Goal: Task Accomplishment & Management: Manage account settings

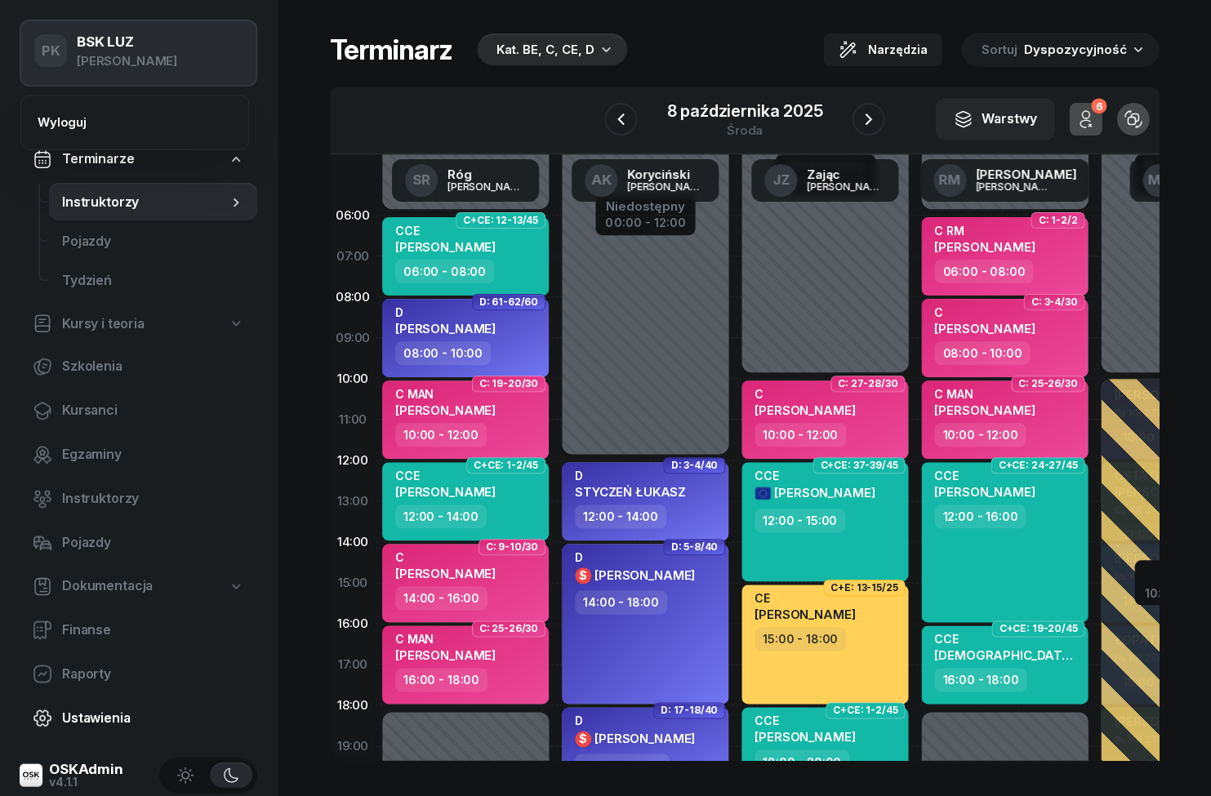
click at [63, 722] on span "Ustawienia" at bounding box center [153, 717] width 182 height 21
select select "06:00"
select select "22:00"
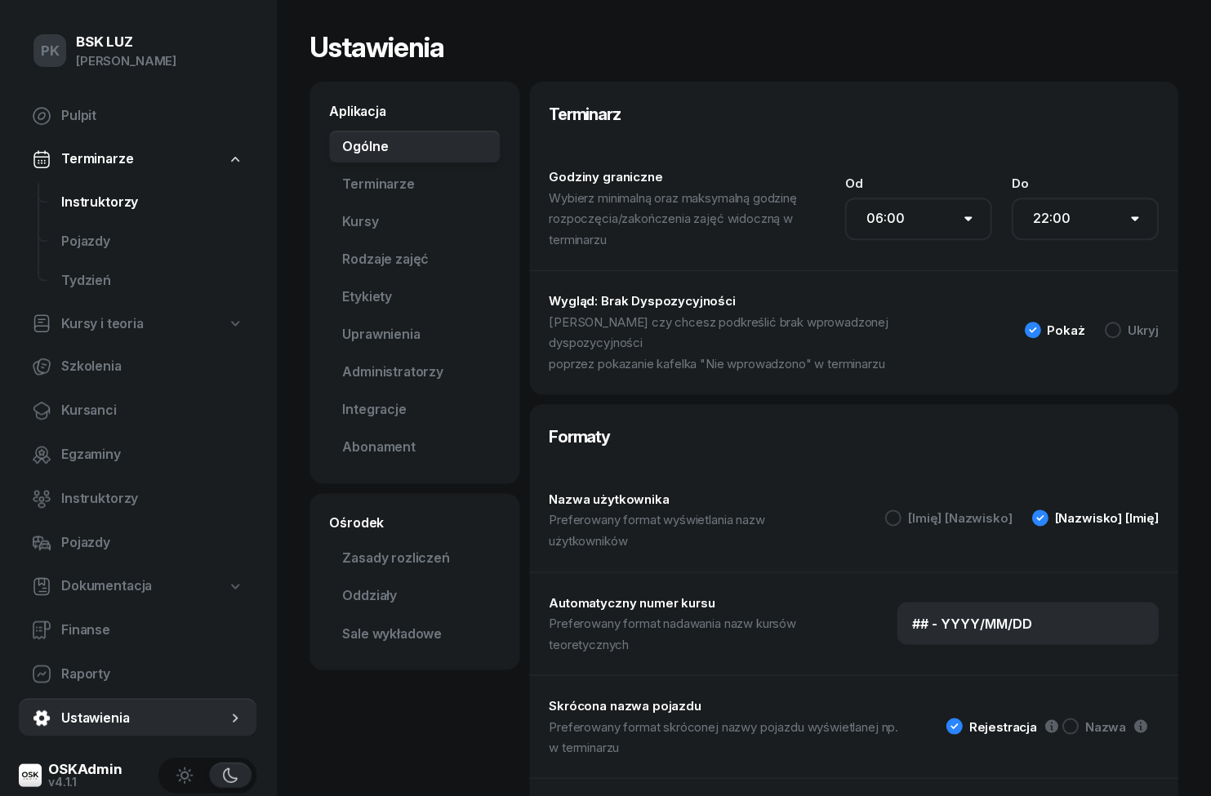
click at [78, 202] on span "Instruktorzy" at bounding box center [153, 202] width 182 height 21
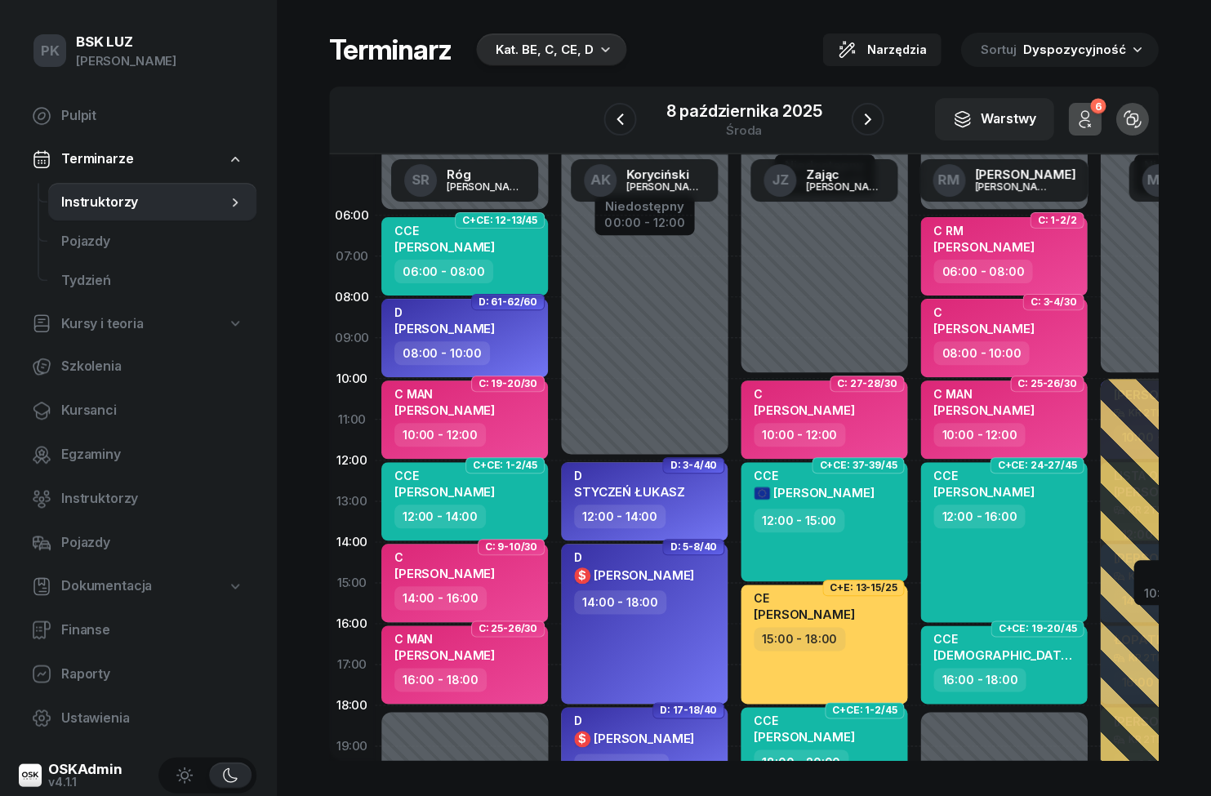
click at [501, 35] on div "Kat. BE, C, CE, D" at bounding box center [552, 49] width 150 height 33
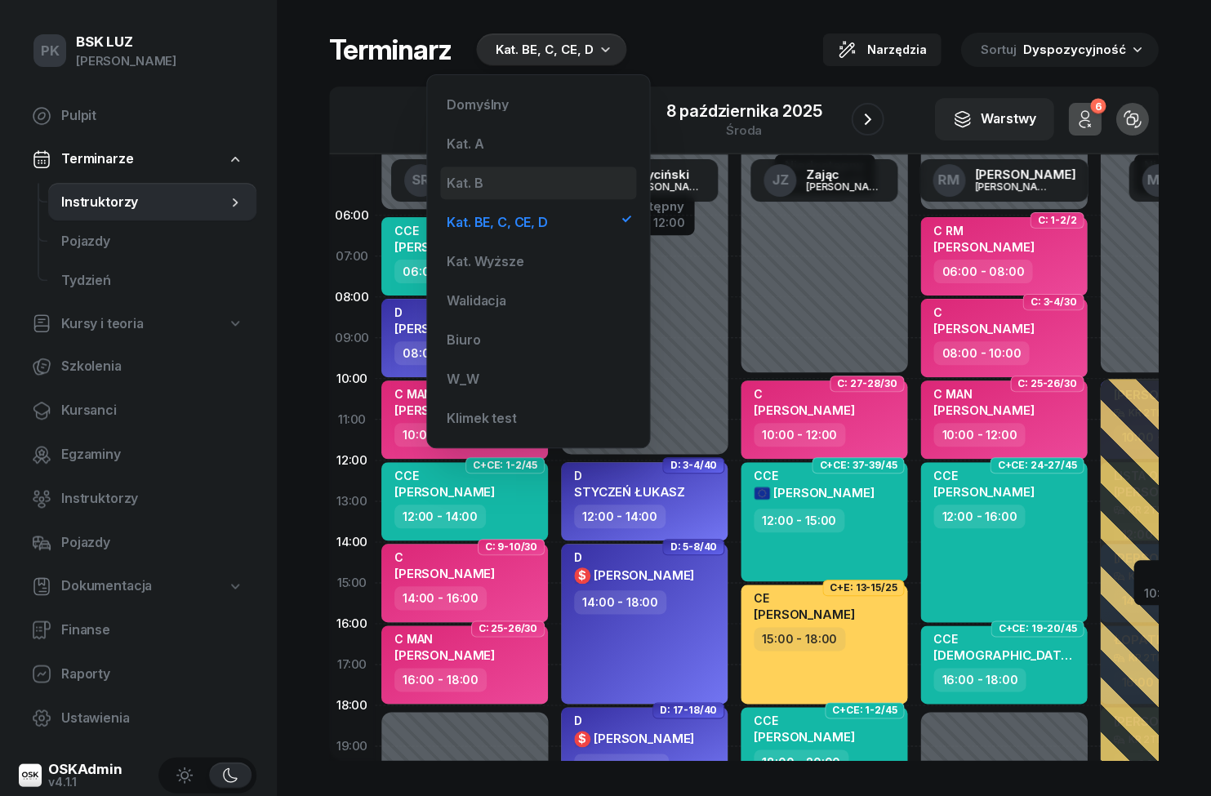
click at [460, 179] on div "Kat. B" at bounding box center [466, 182] width 36 height 13
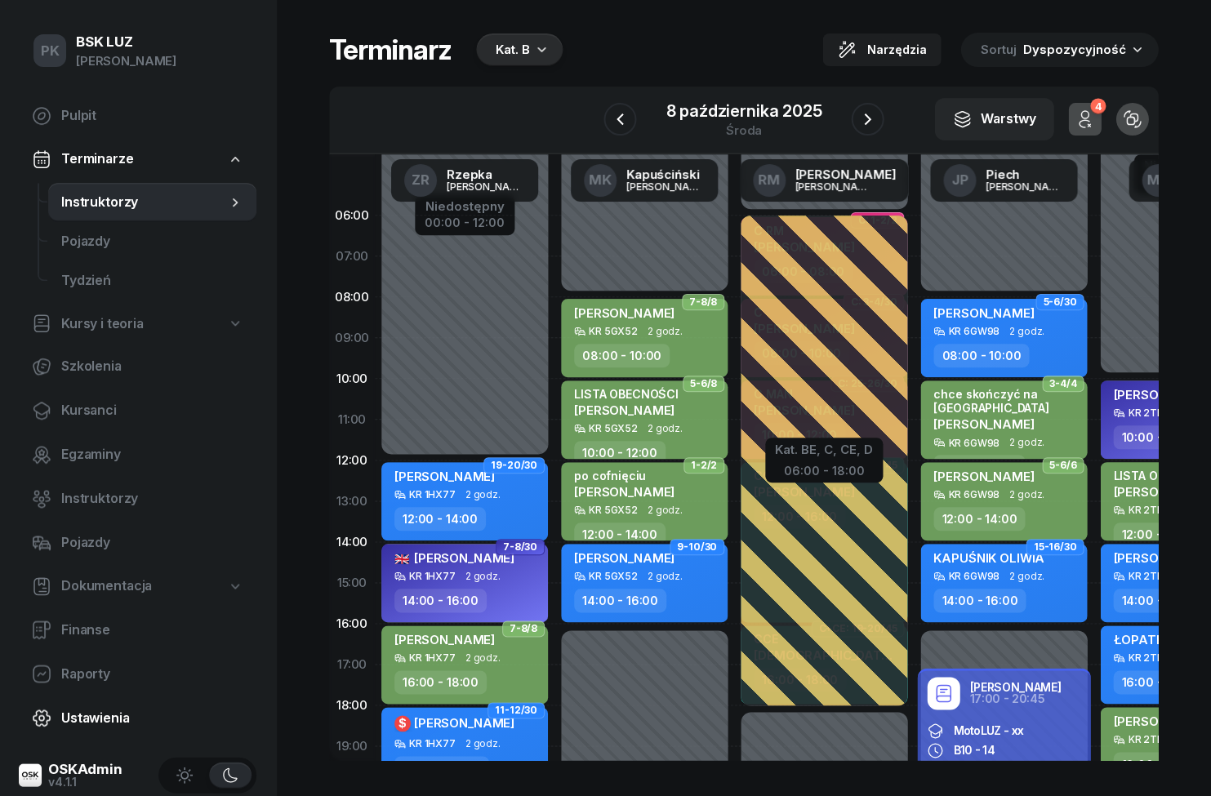
click at [87, 730] on link "Ustawienia" at bounding box center [139, 717] width 238 height 39
select select "06:00"
select select "22:00"
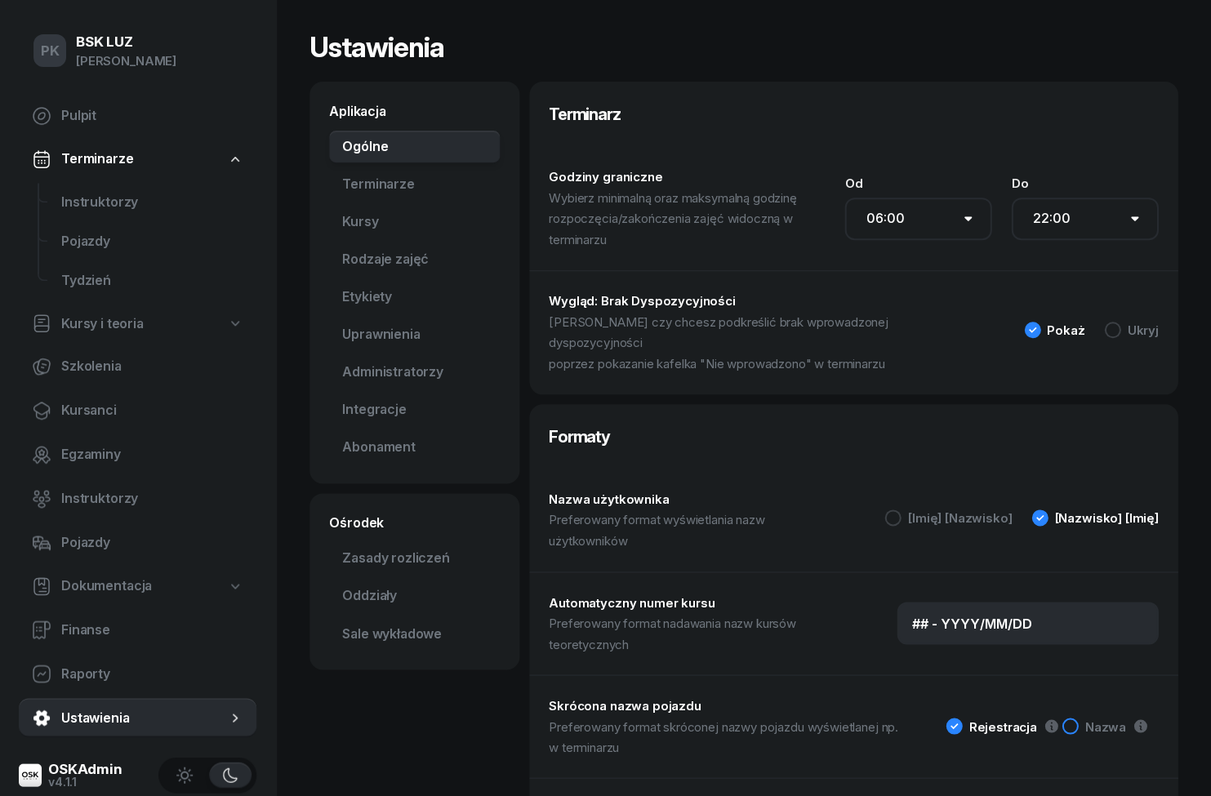
click at [1079, 718] on div at bounding box center [1071, 726] width 16 height 16
click at [101, 205] on span "Instruktorzy" at bounding box center [153, 202] width 182 height 21
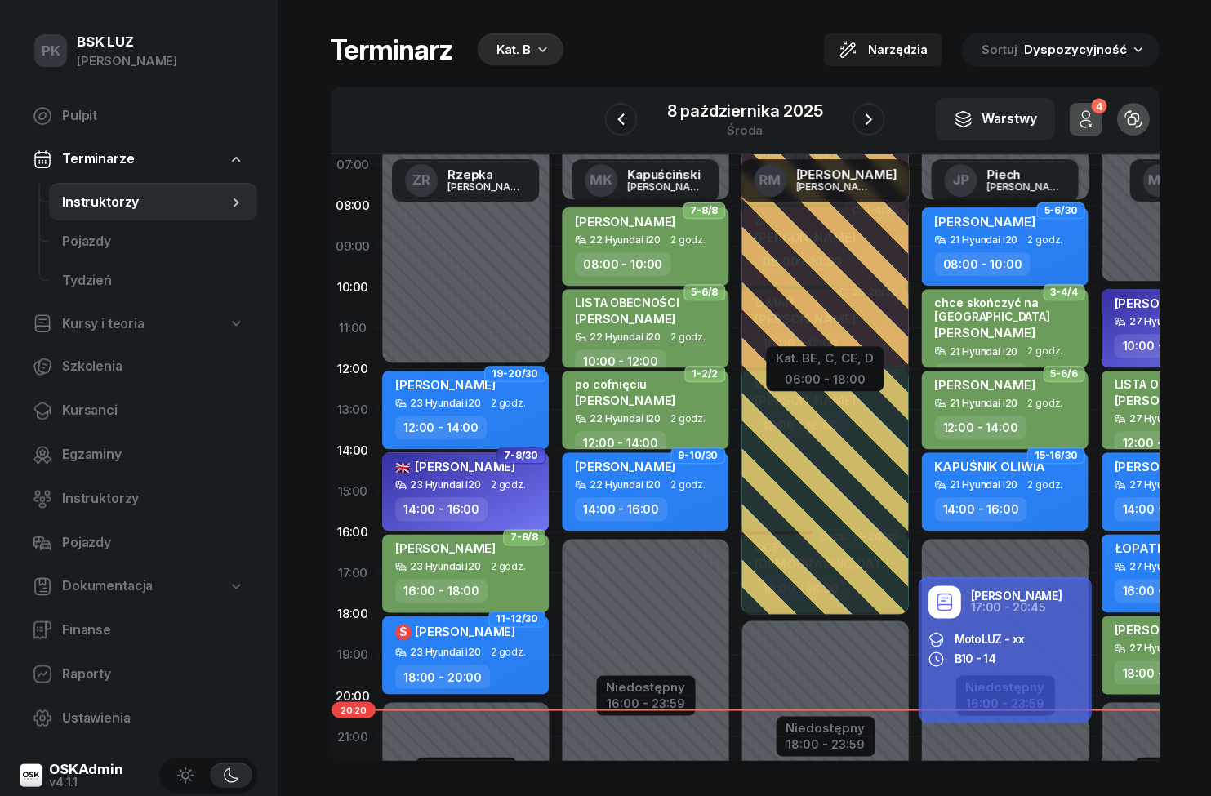
scroll to position [141, 0]
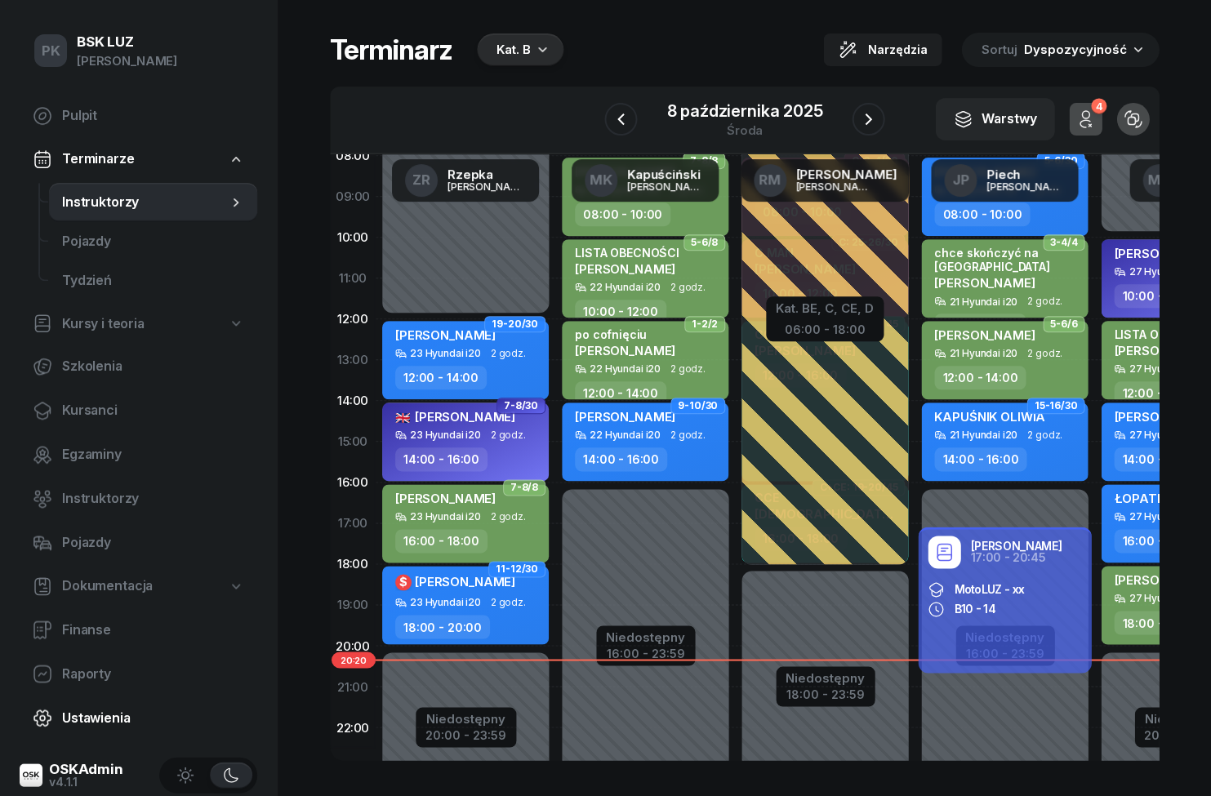
click at [61, 717] on link "Ustawienia" at bounding box center [139, 717] width 238 height 39
select select "06:00"
select select "22:00"
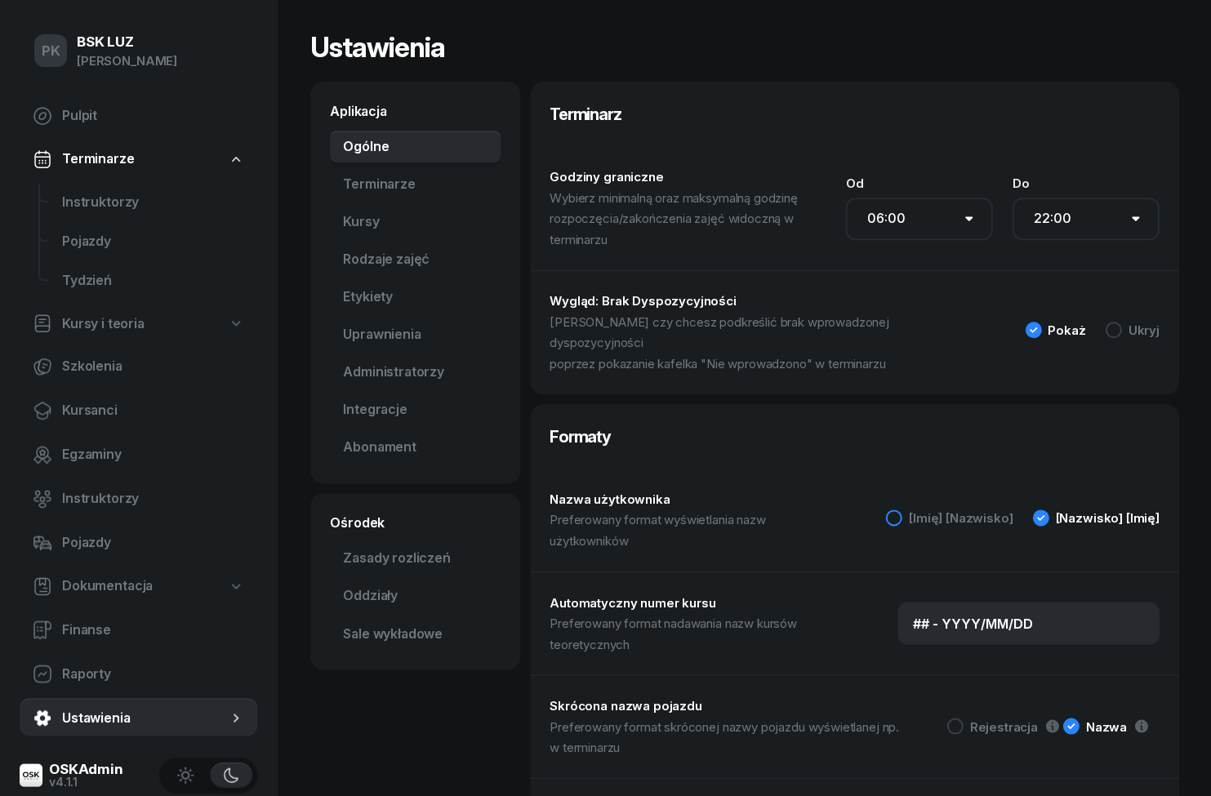
click at [972, 512] on div "[Imię] [Nazwisko]" at bounding box center [960, 518] width 104 height 12
click at [1088, 512] on div "[Nazwisko] [Imię]" at bounding box center [1107, 518] width 104 height 12
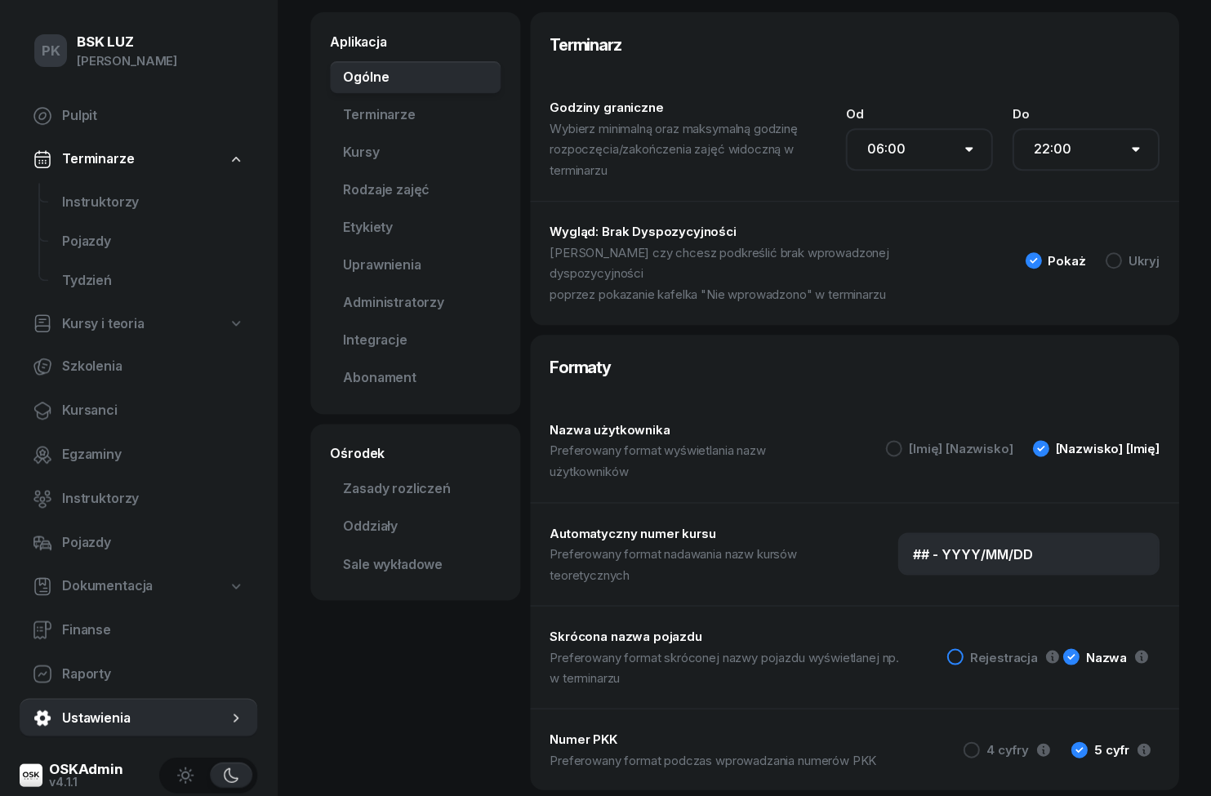
click at [1003, 651] on div "Rejestracja" at bounding box center [1004, 657] width 68 height 12
click at [97, 192] on span "Instruktorzy" at bounding box center [153, 202] width 182 height 21
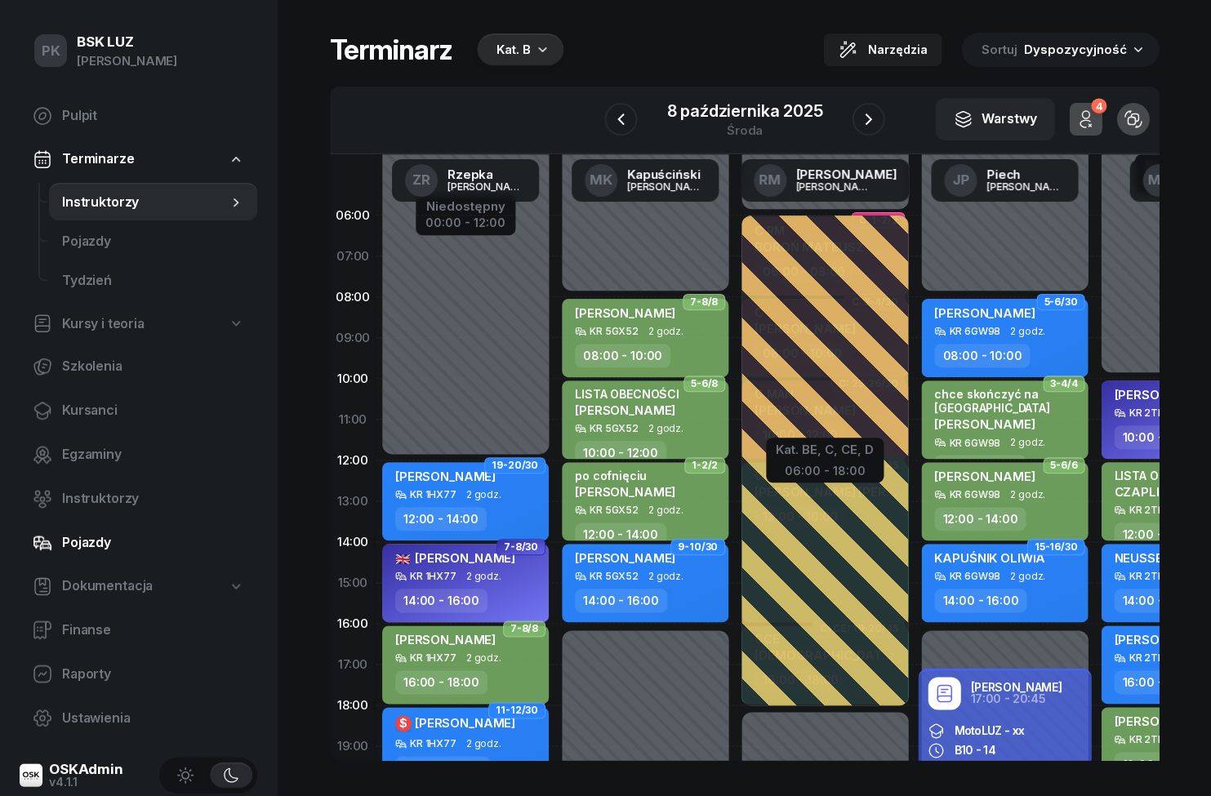
click at [56, 548] on link "Pojazdy" at bounding box center [139, 543] width 238 height 39
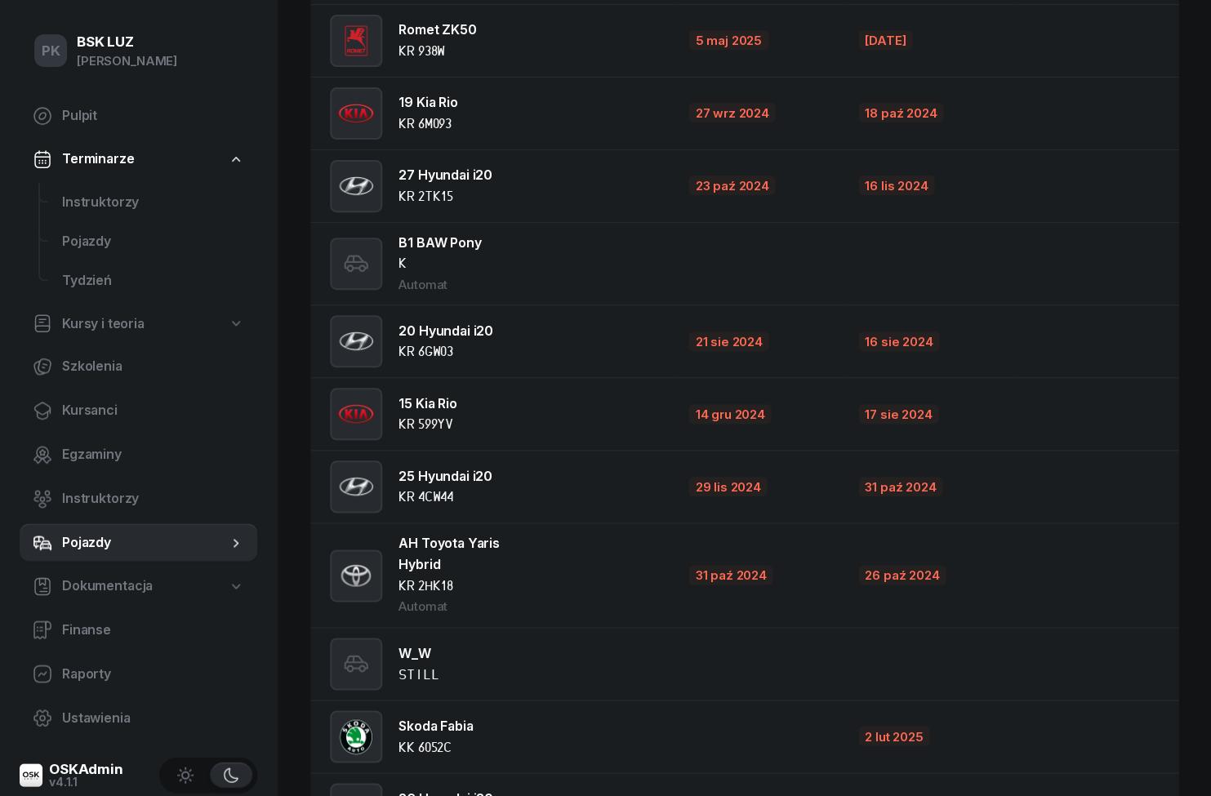
scroll to position [1201, 0]
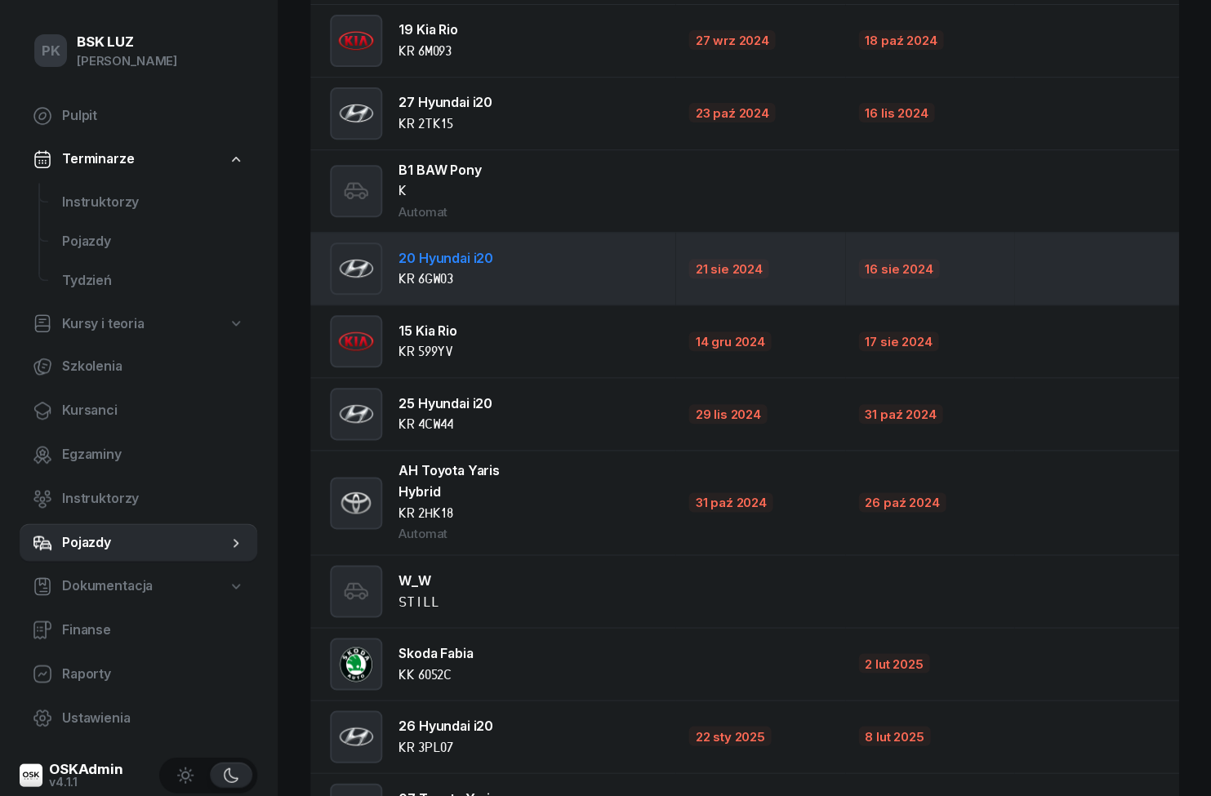
click at [360, 265] on img at bounding box center [356, 269] width 49 height 52
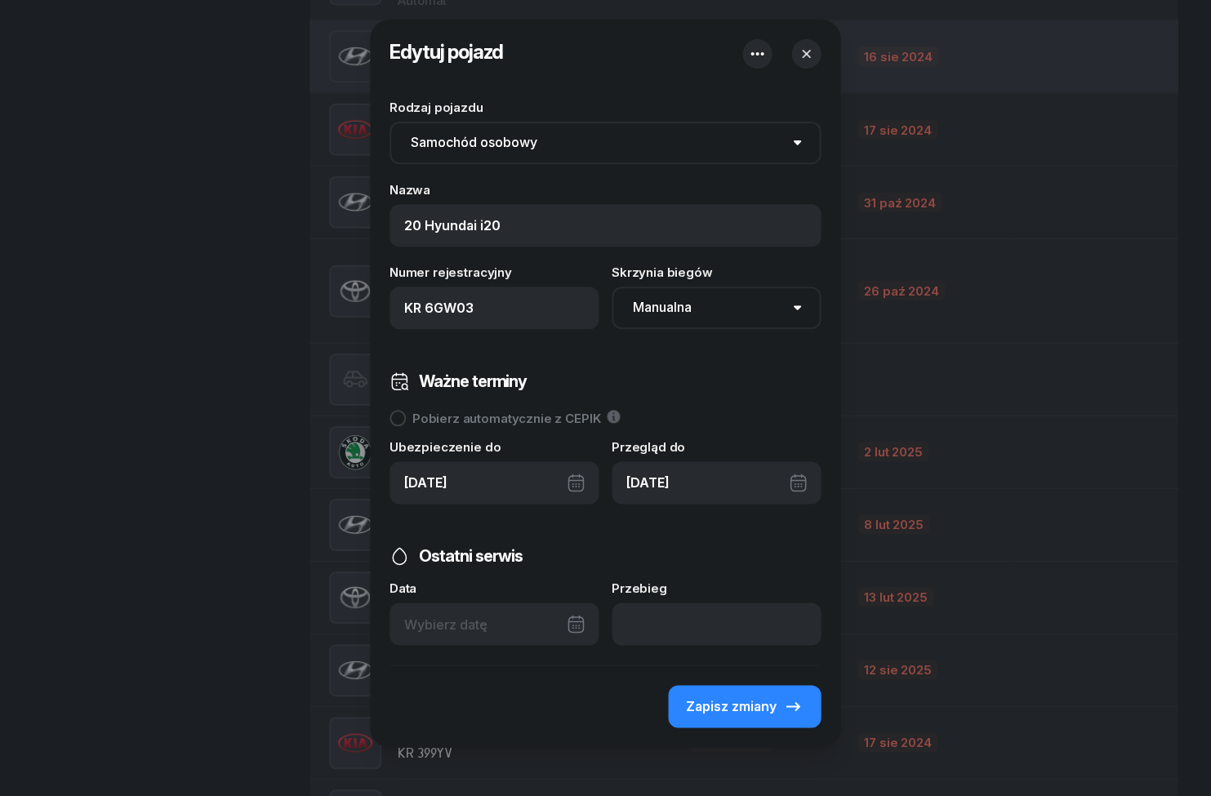
scroll to position [1447, 0]
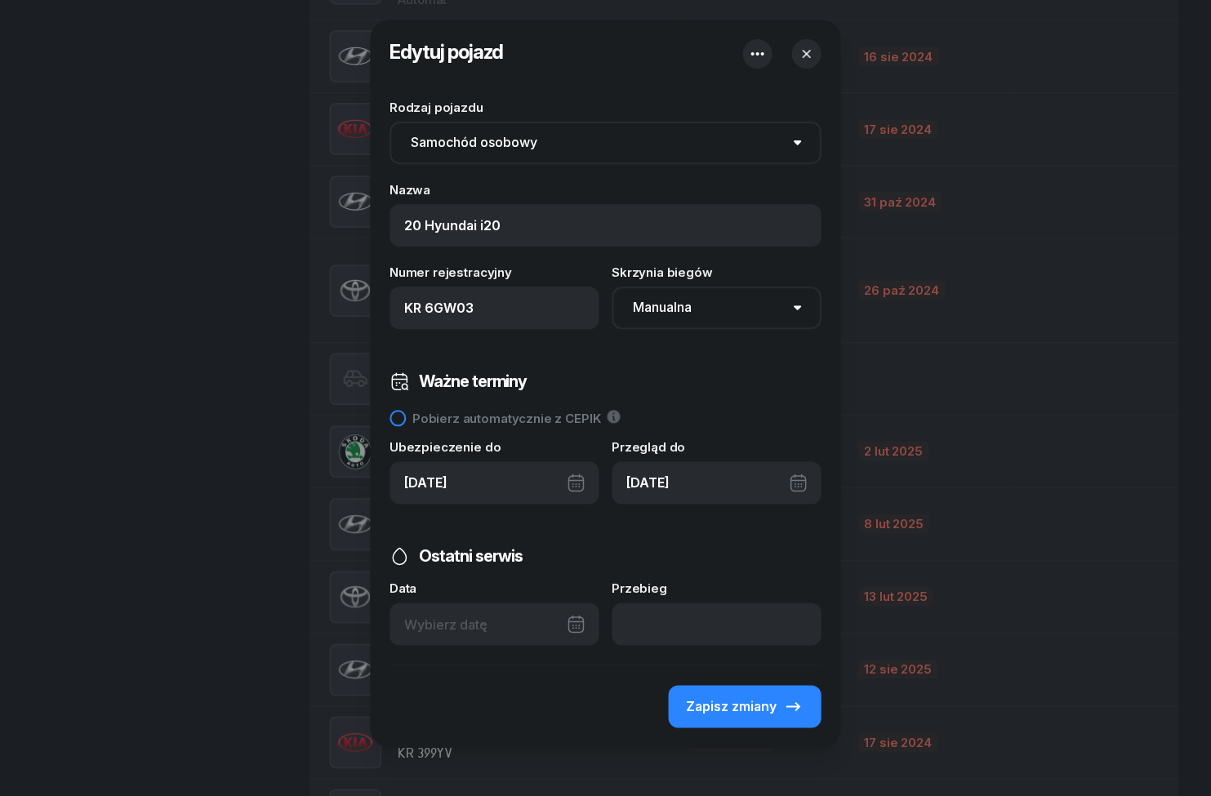
click at [544, 419] on div "Pobierz automatycznie z CEPIK" at bounding box center [507, 418] width 188 height 12
click at [551, 421] on div "Pobierz automatycznie z CEPIK" at bounding box center [507, 418] width 188 height 12
click at [552, 417] on div "Pobierz automatycznie z CEPIK" at bounding box center [507, 418] width 188 height 12
click at [568, 426] on div "Pobierz automatycznie z CEPIK Integracja z CEPIK pozwala na automatyczne pobier…" at bounding box center [506, 418] width 232 height 21
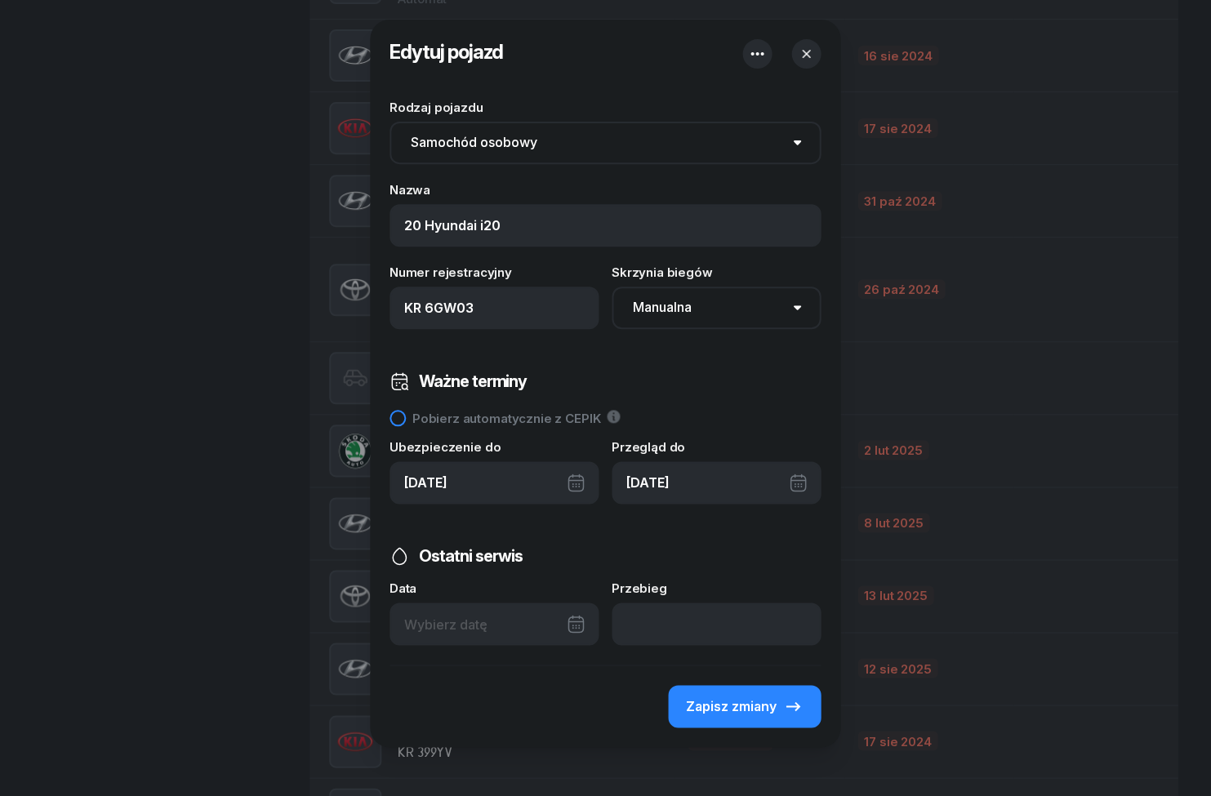
click at [567, 415] on div "Pobierz automatycznie z CEPIK" at bounding box center [507, 418] width 188 height 12
click at [570, 415] on div "Pobierz automatycznie z CEPIK" at bounding box center [507, 418] width 188 height 12
click at [566, 415] on div "Pobierz automatycznie z CEPIK" at bounding box center [507, 418] width 188 height 12
click at [573, 408] on div "Pobierz automatycznie z CEPIK Integracja z CEPIK pozwala na automatyczne pobier…" at bounding box center [506, 418] width 232 height 21
click at [728, 318] on select "Manualna Automatyczna" at bounding box center [717, 308] width 209 height 42
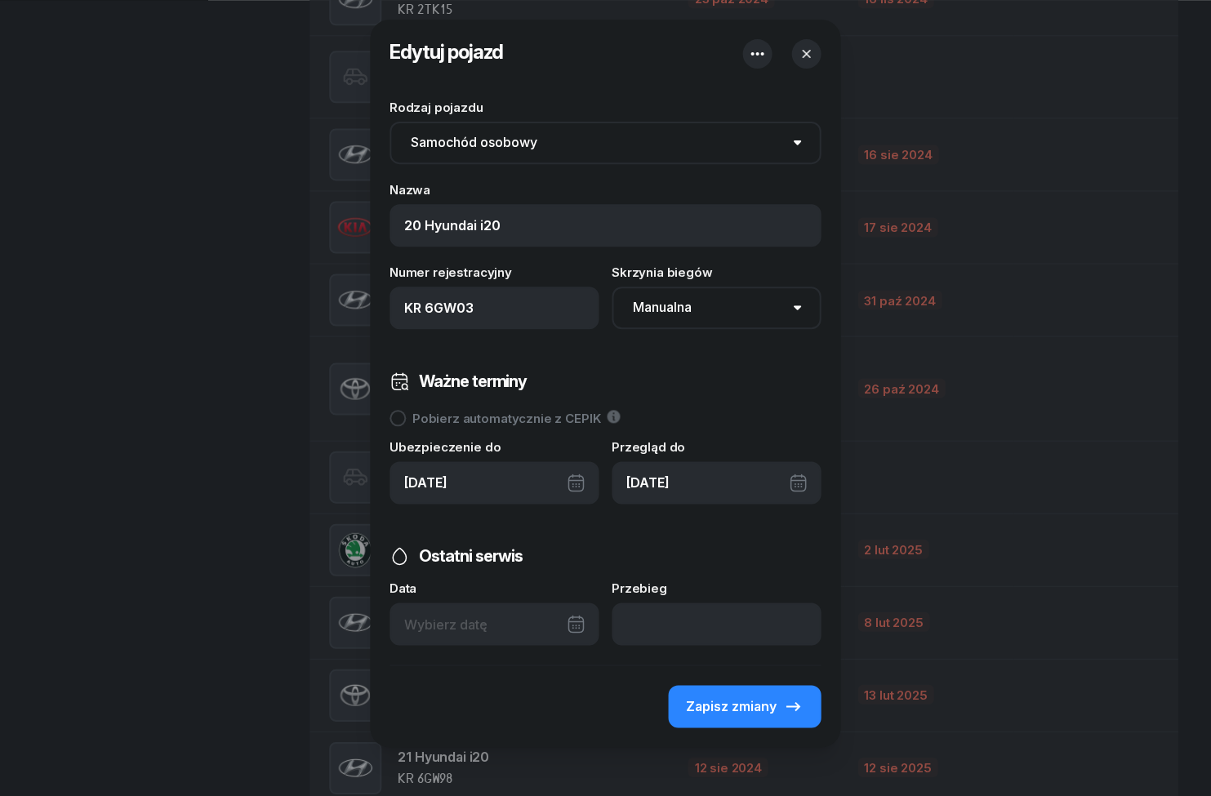
click at [813, 47] on icon "button" at bounding box center [807, 54] width 16 height 16
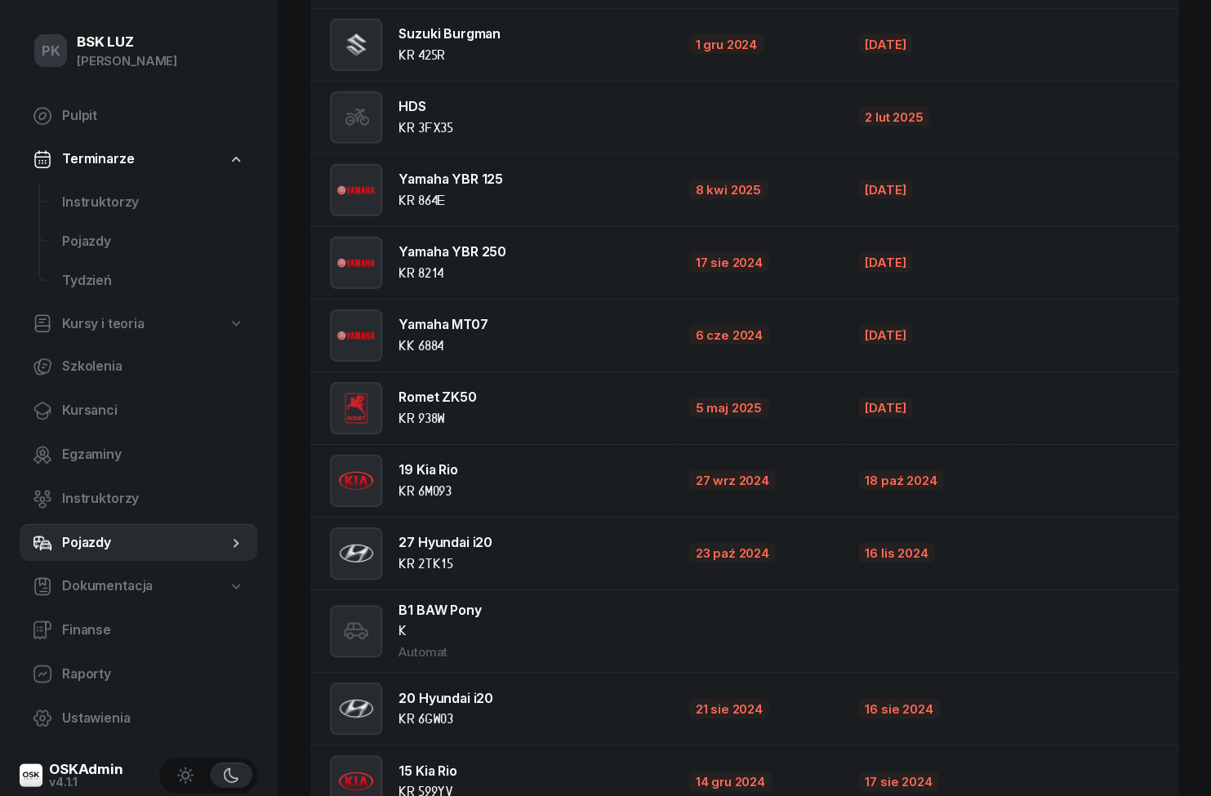
scroll to position [943, 0]
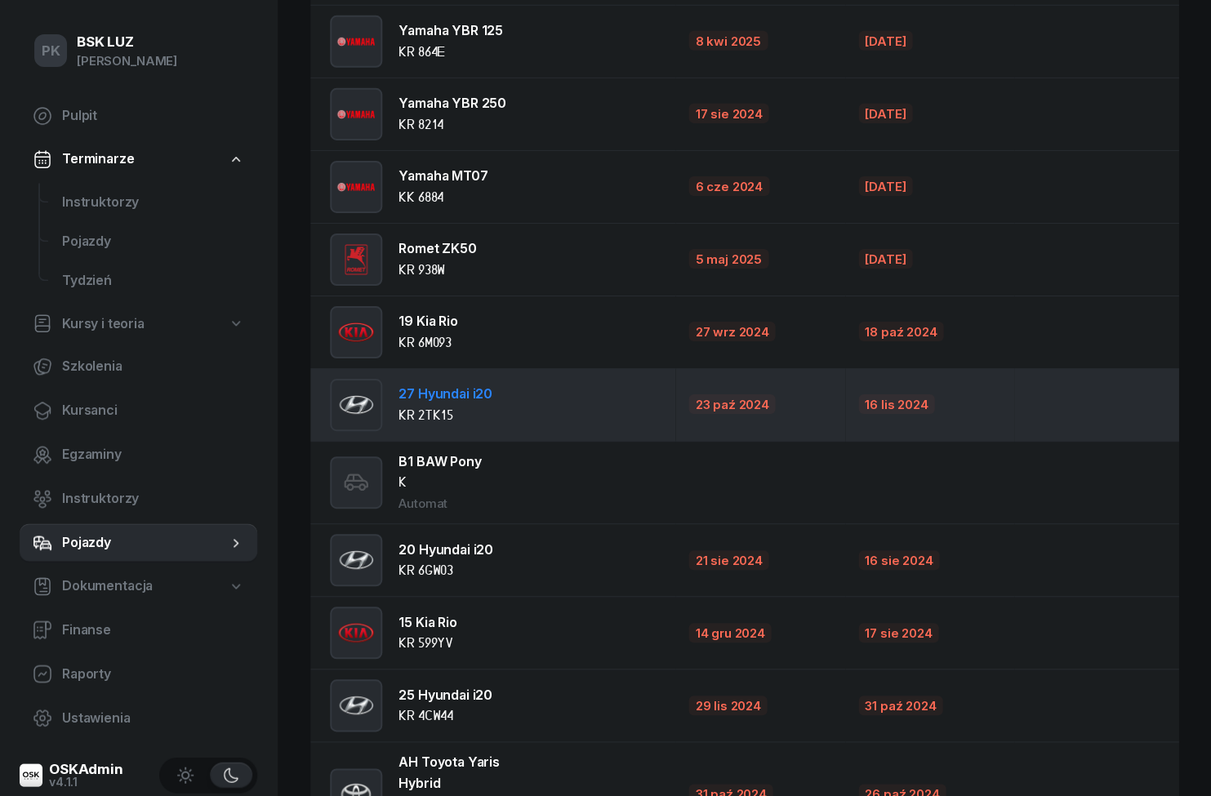
click at [362, 394] on img at bounding box center [356, 405] width 49 height 52
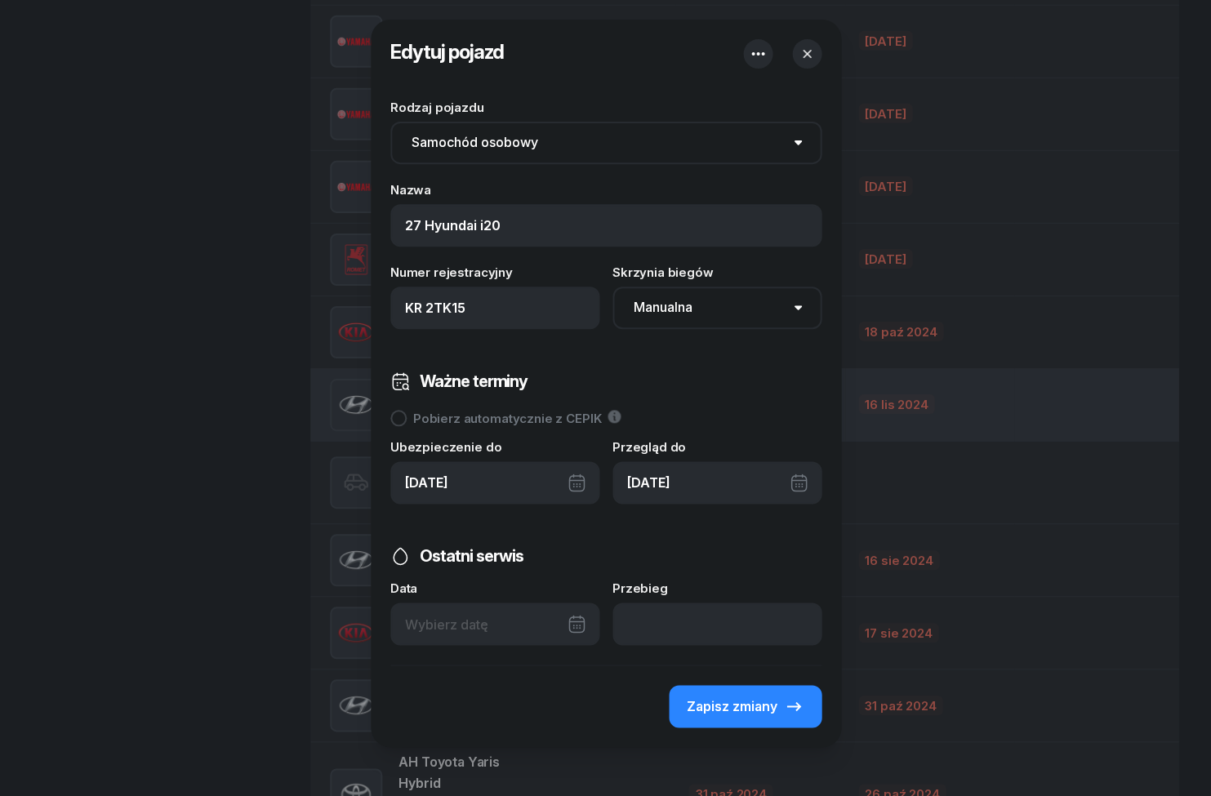
scroll to position [944, 0]
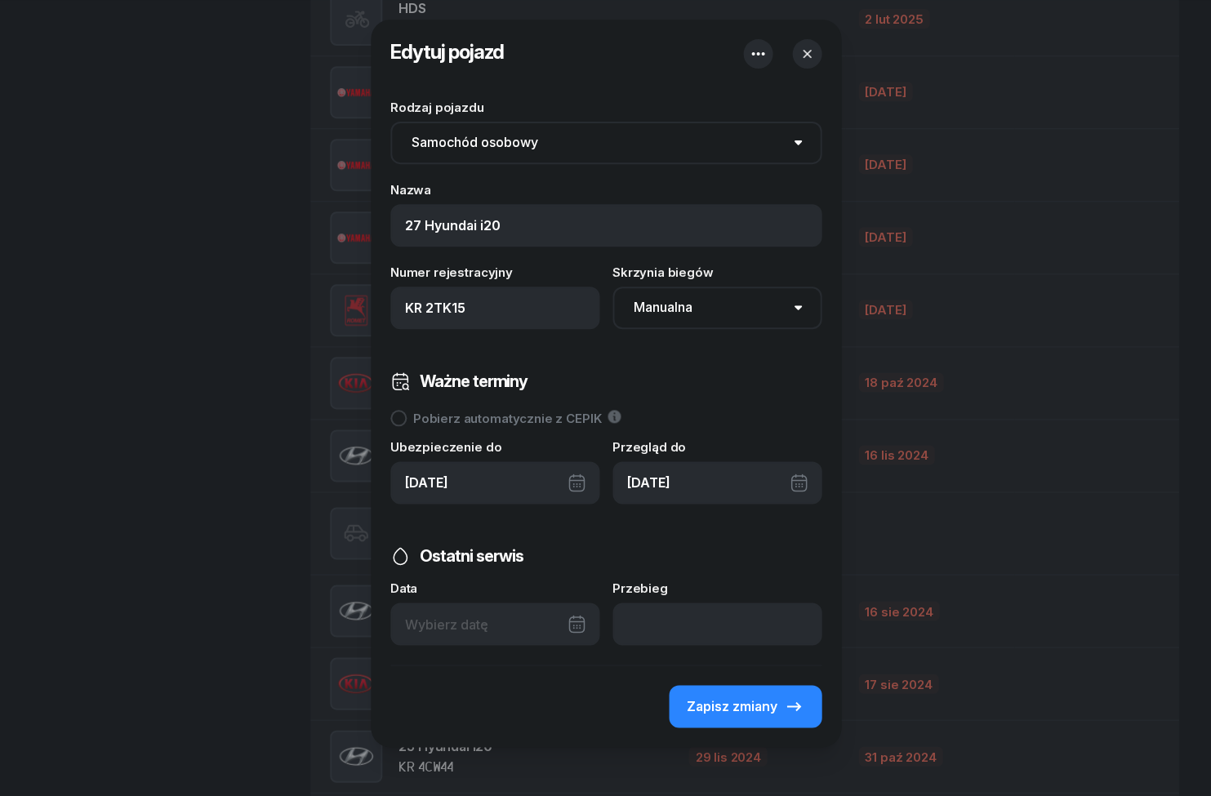
click at [760, 47] on icon "button" at bounding box center [758, 54] width 20 height 20
click at [1069, 136] on div at bounding box center [605, 398] width 1211 height 796
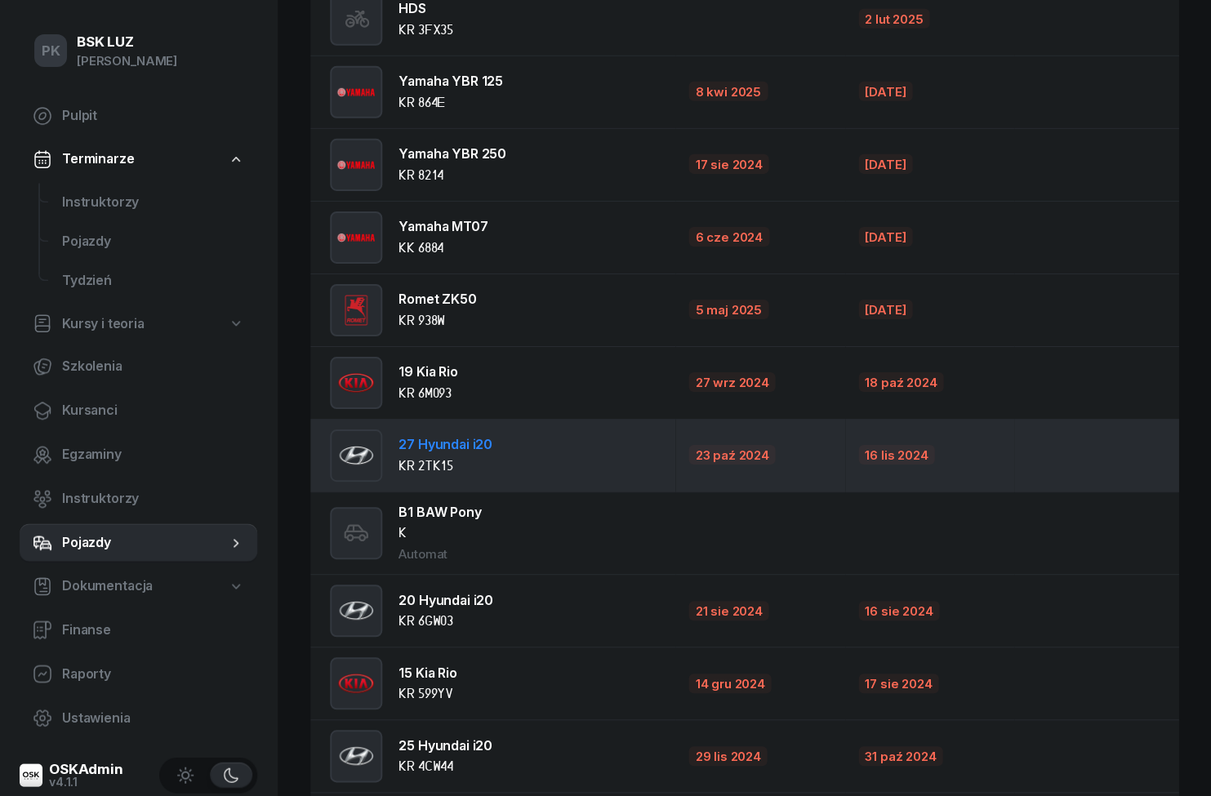
click at [586, 460] on td "27 Hyundai i20 KR 2TK15" at bounding box center [492, 455] width 365 height 73
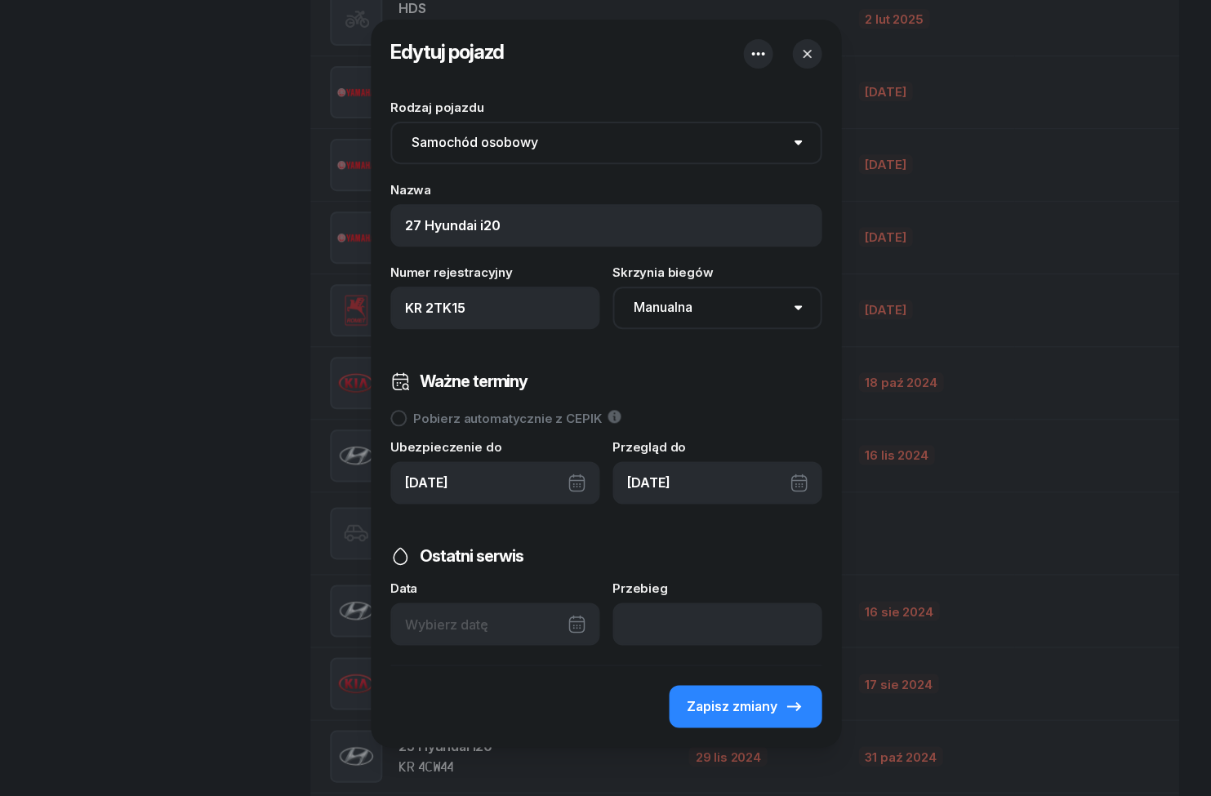
click at [804, 141] on select "Samochód osobowy Motocykl Samochód ciężarowy Przyczepa Autobus Traktor Tramwaj …" at bounding box center [605, 143] width 431 height 42
click at [539, 296] on input "KR 2TK15" at bounding box center [494, 308] width 209 height 42
click at [510, 309] on input "KR 2TK15" at bounding box center [494, 308] width 209 height 42
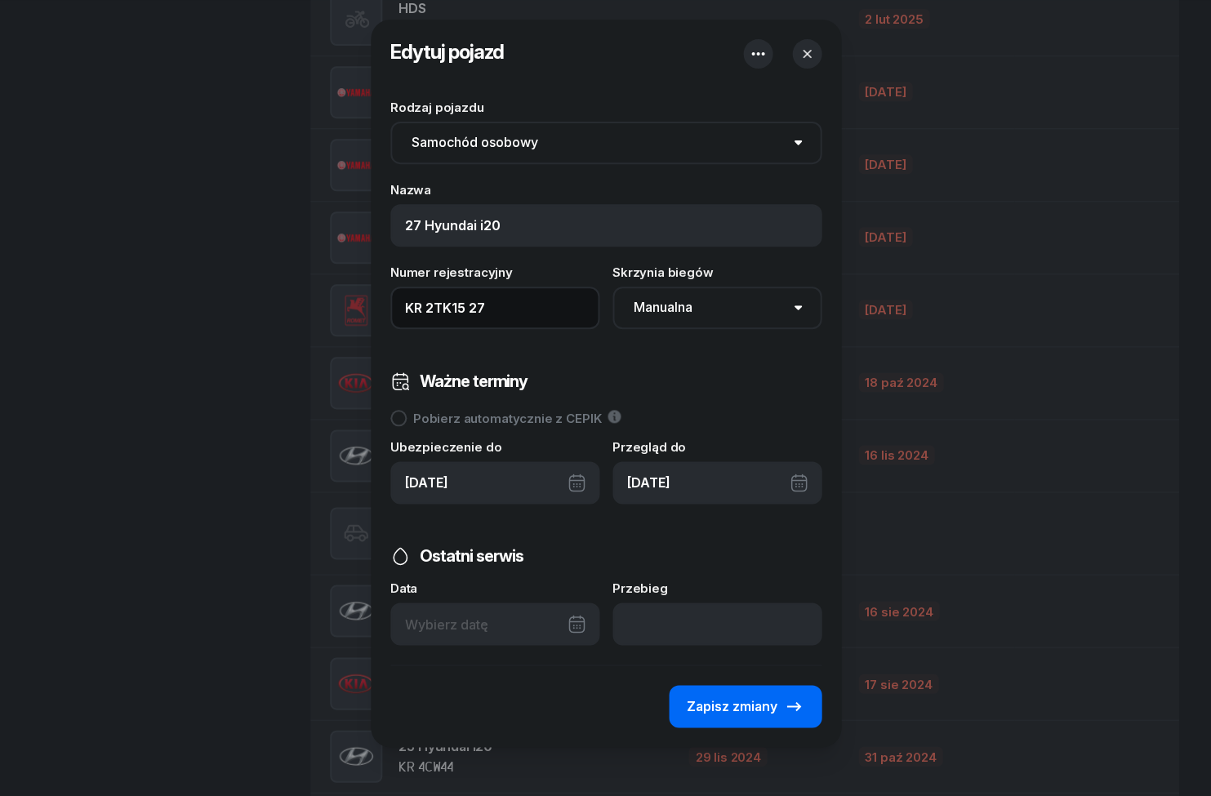
type input "KR 2TK15 27"
click at [776, 698] on span "Zapisz zmiany" at bounding box center [732, 706] width 91 height 21
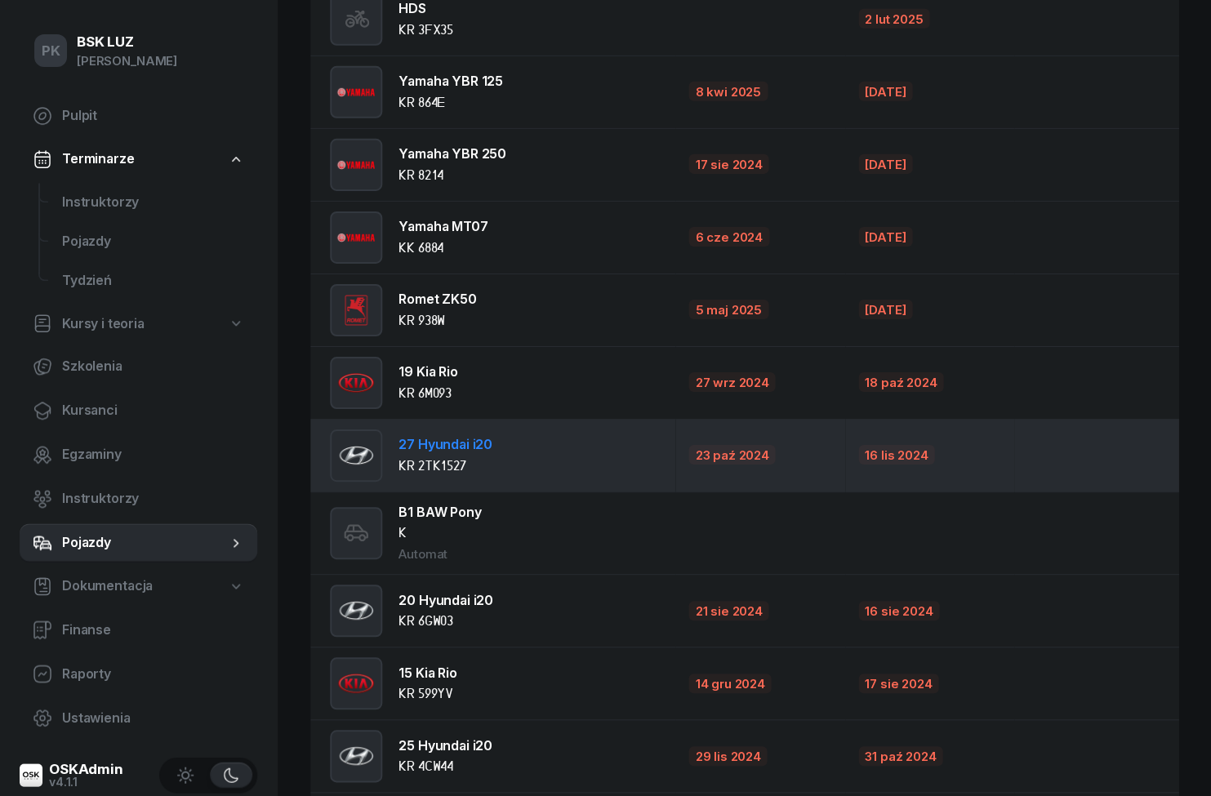
click at [558, 456] on td "27 Hyundai i20 KR 2TK1527" at bounding box center [492, 455] width 365 height 73
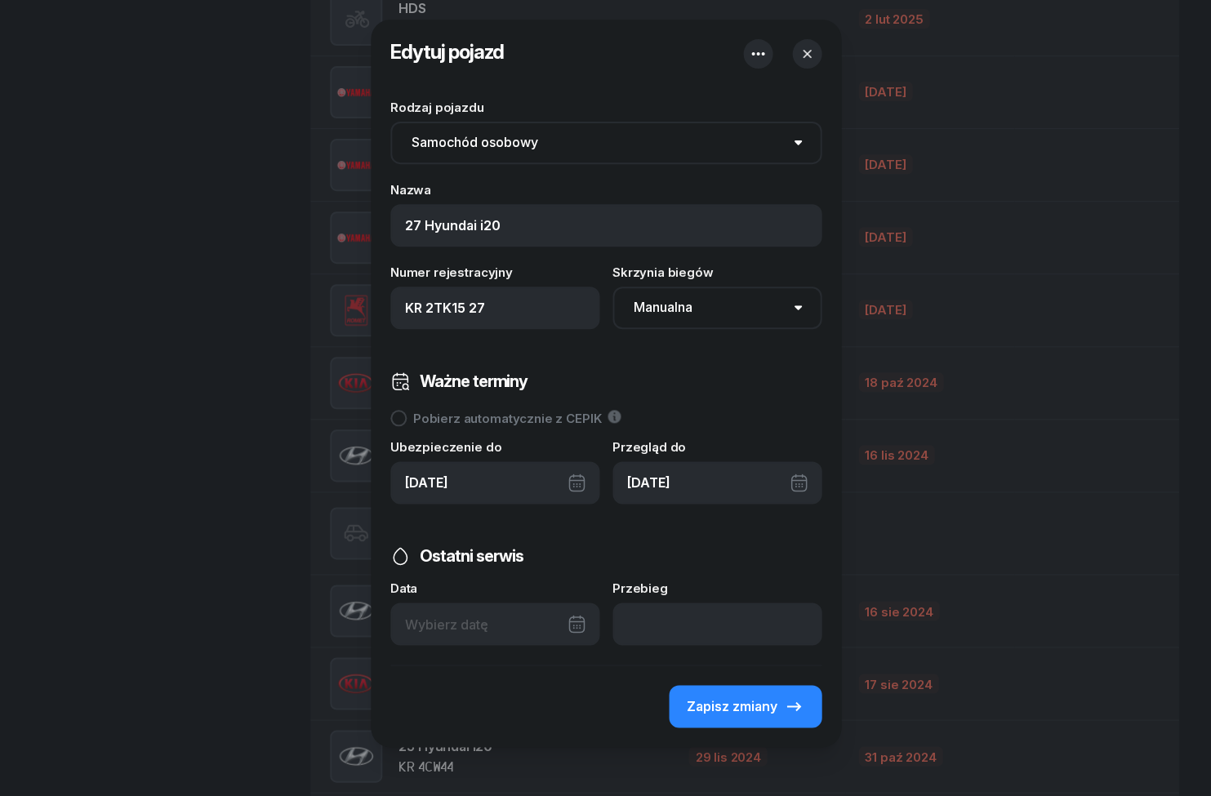
click at [1134, 410] on div at bounding box center [605, 398] width 1211 height 796
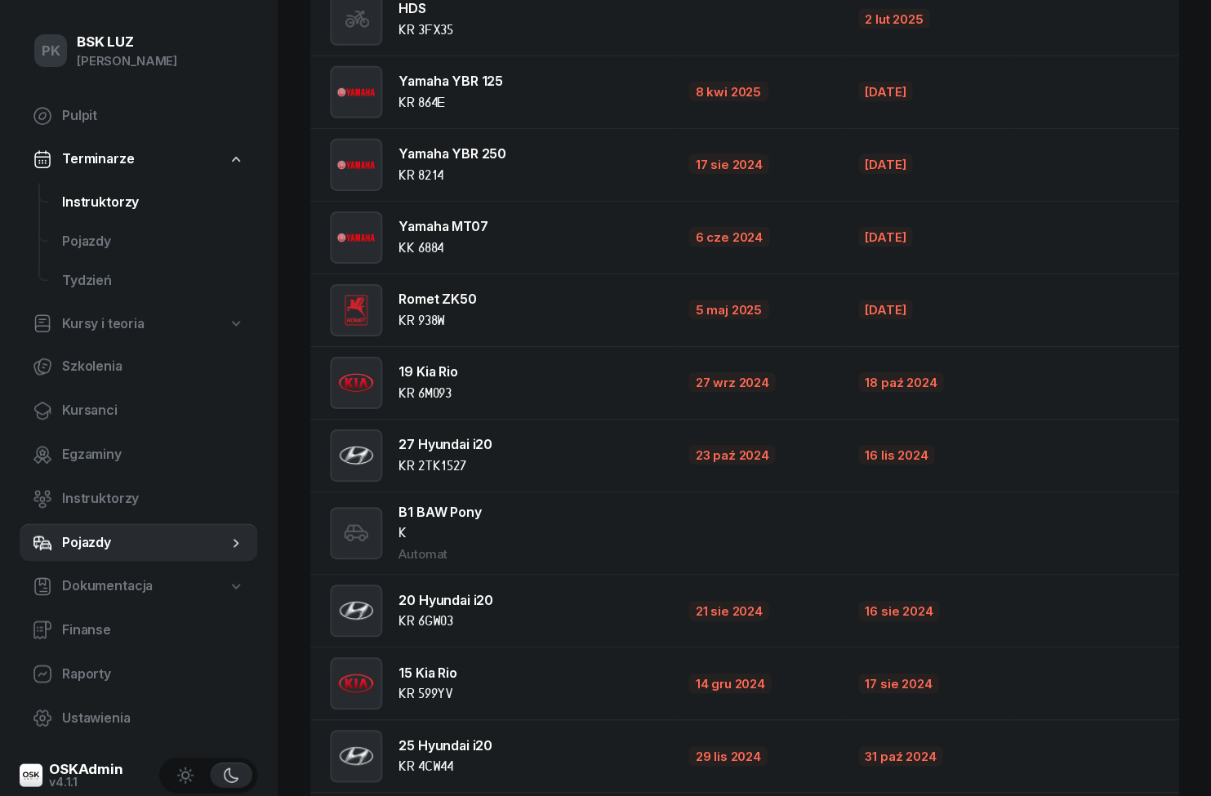
click at [79, 207] on span "Instruktorzy" at bounding box center [153, 202] width 182 height 21
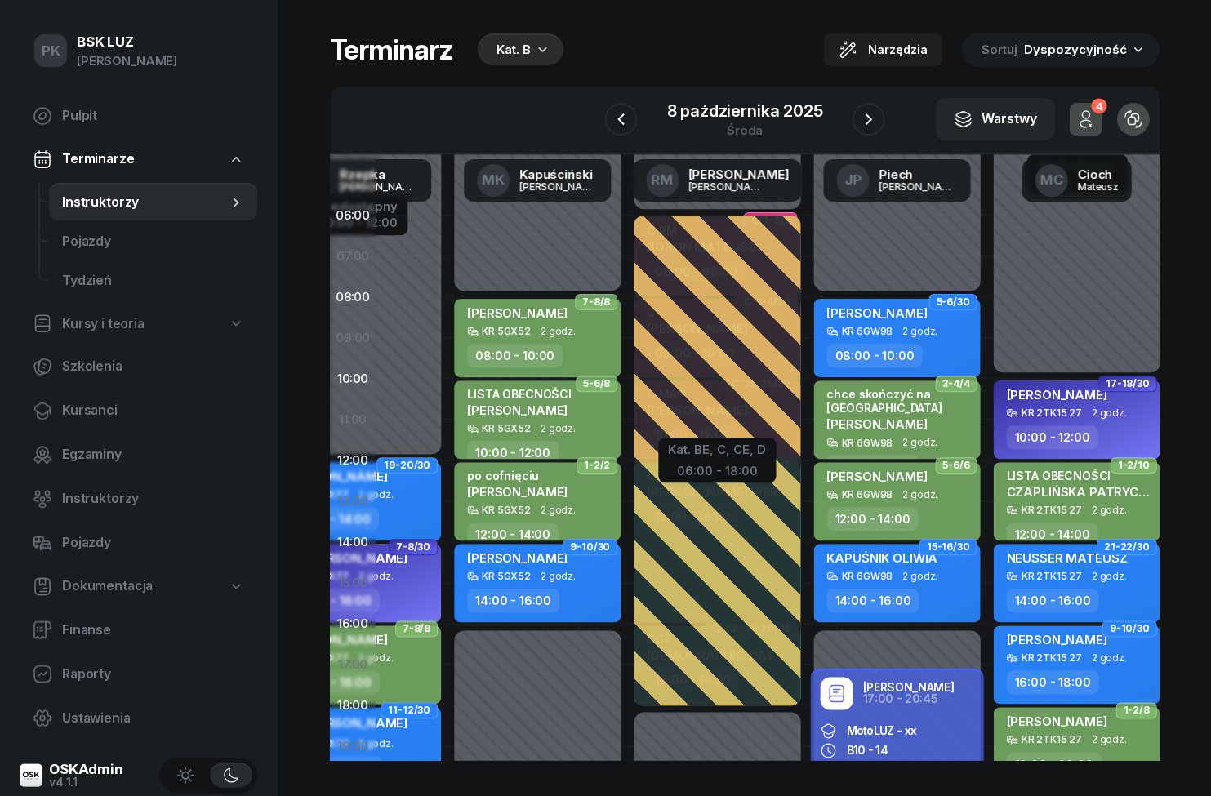
scroll to position [0, 109]
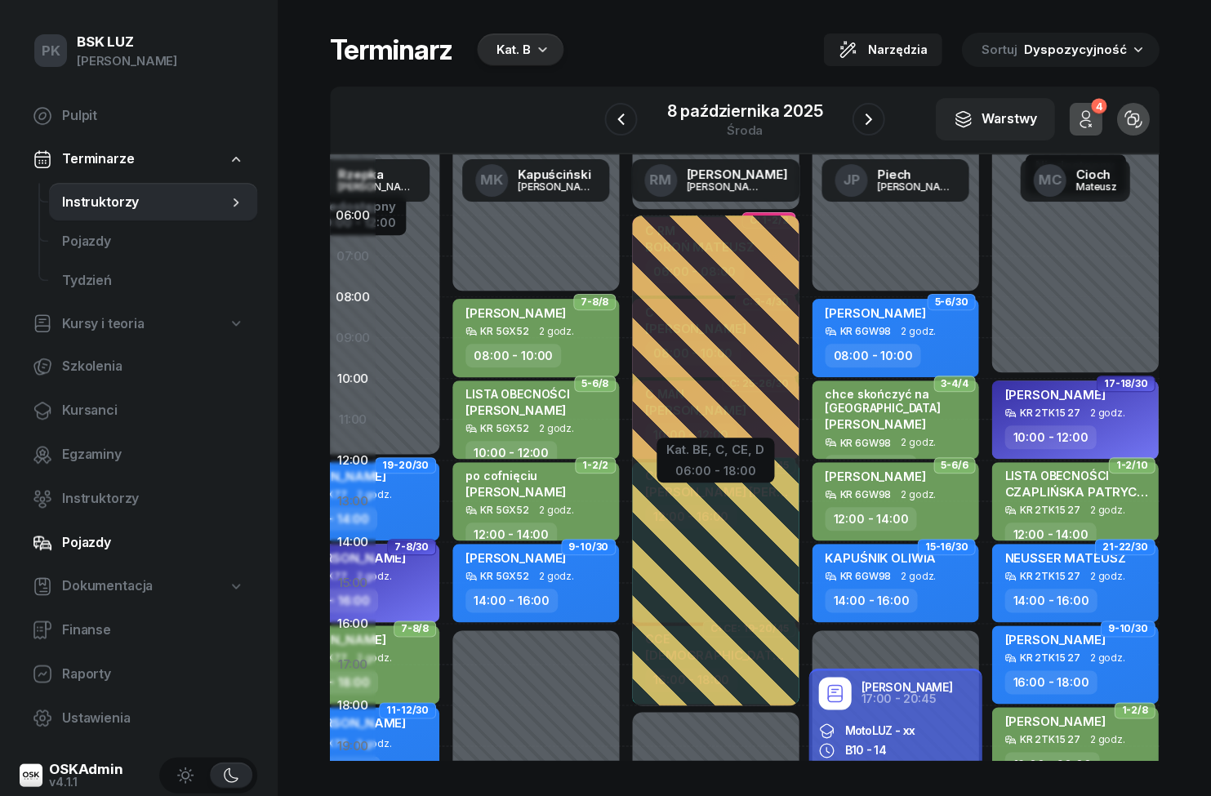
click at [69, 537] on span "Pojazdy" at bounding box center [153, 543] width 182 height 21
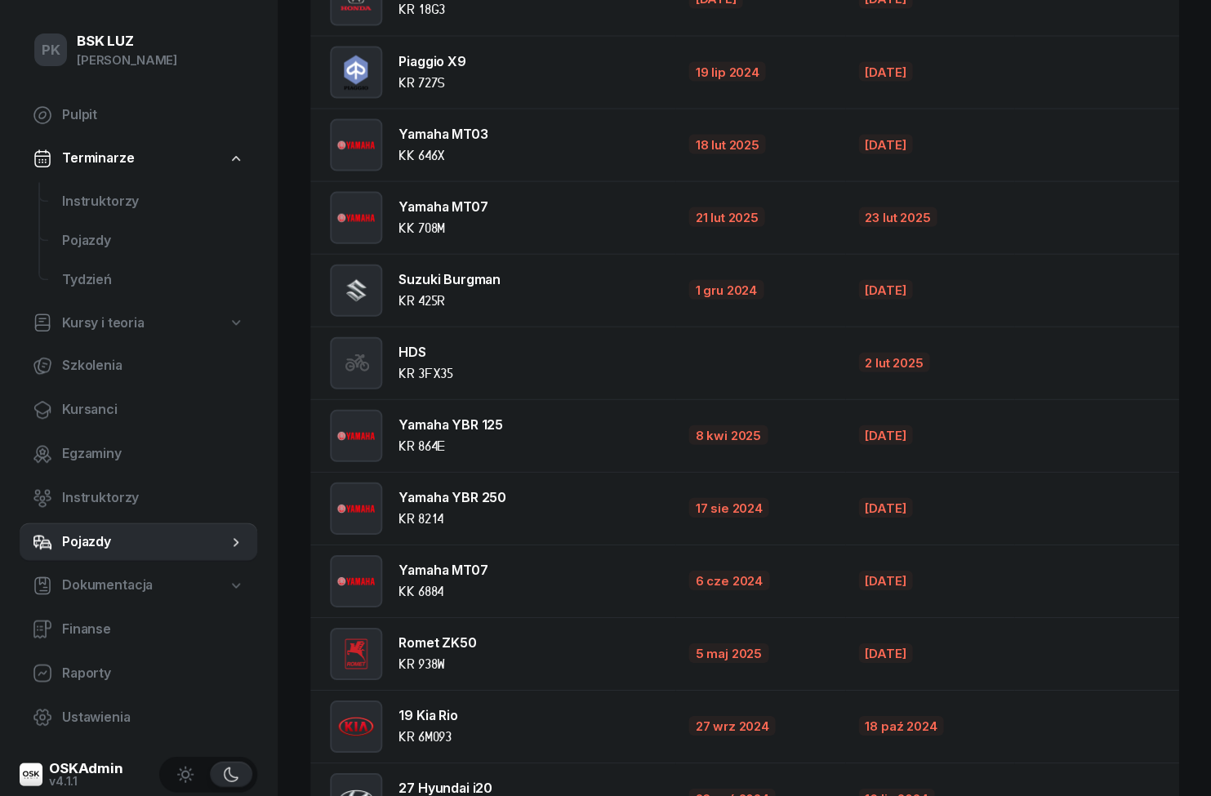
scroll to position [551, 0]
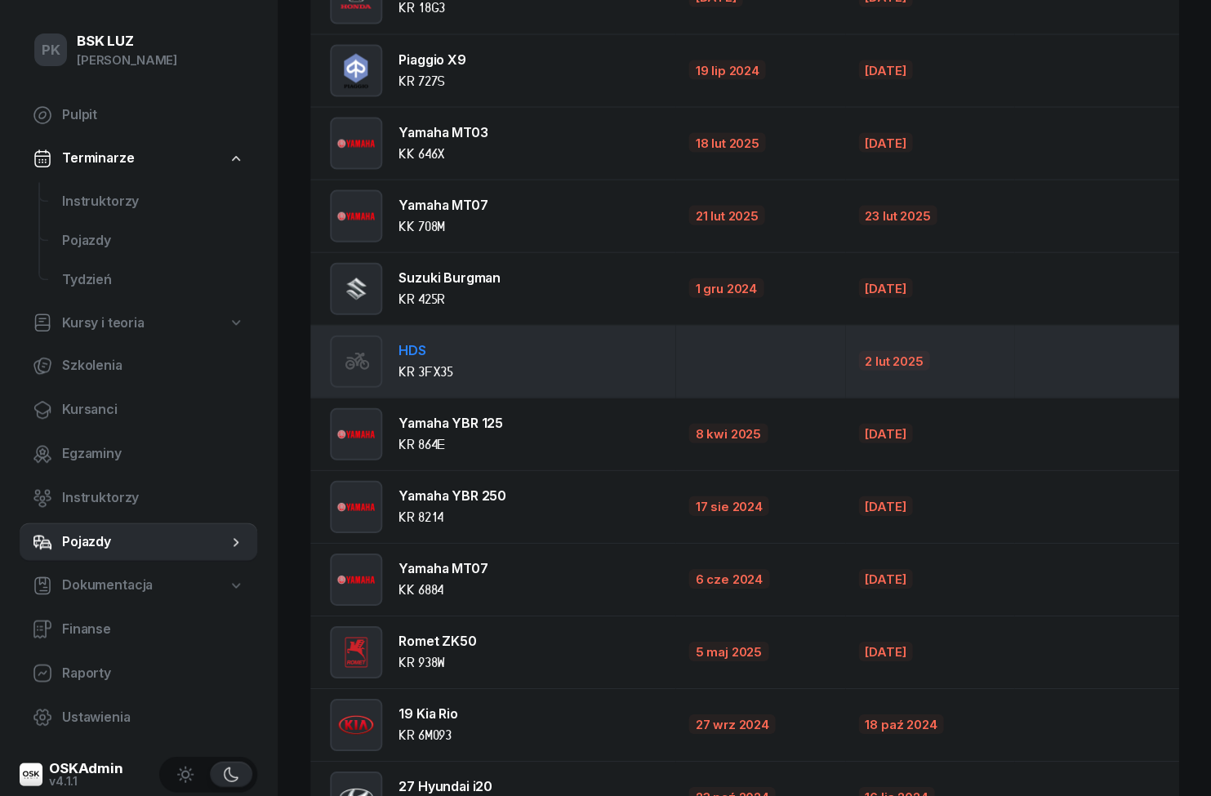
click at [484, 372] on div "HDS KR 3FX35" at bounding box center [436, 362] width 212 height 52
select select "motorcycle"
select select
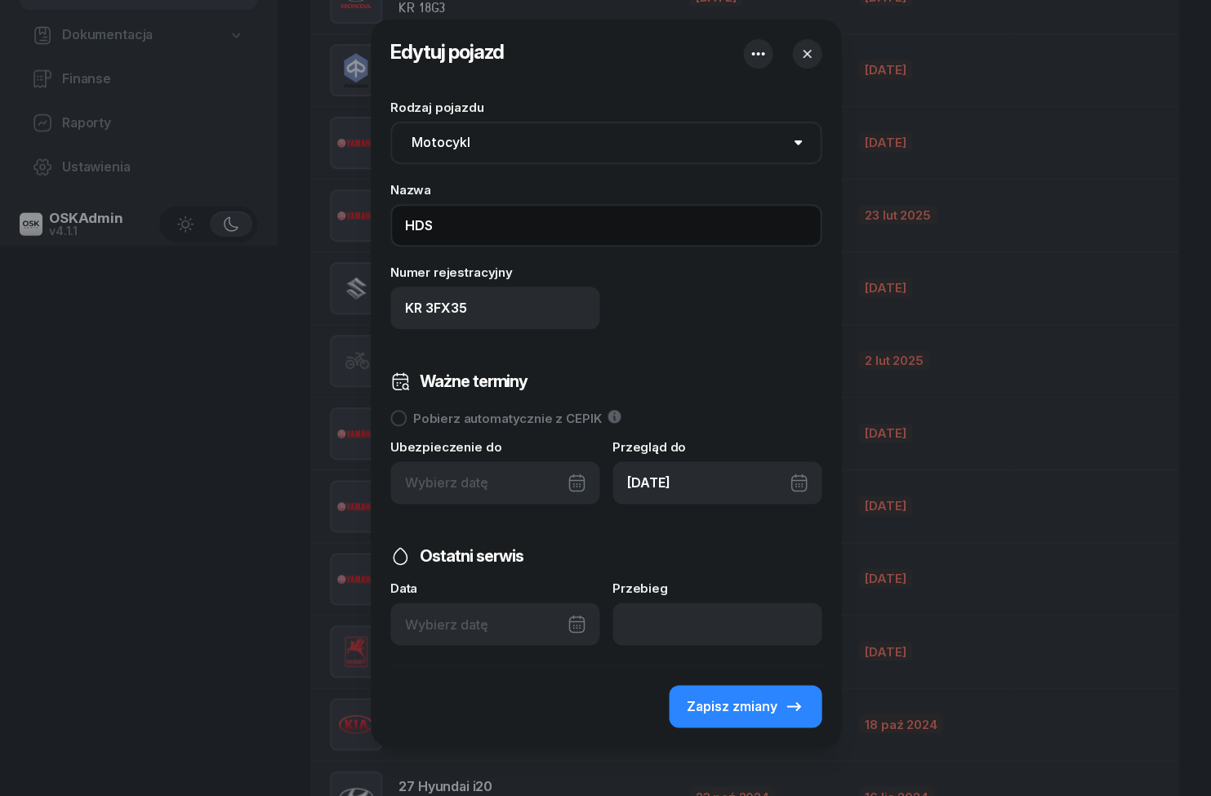
click at [477, 234] on input "HDS" at bounding box center [605, 225] width 431 height 42
type input "H"
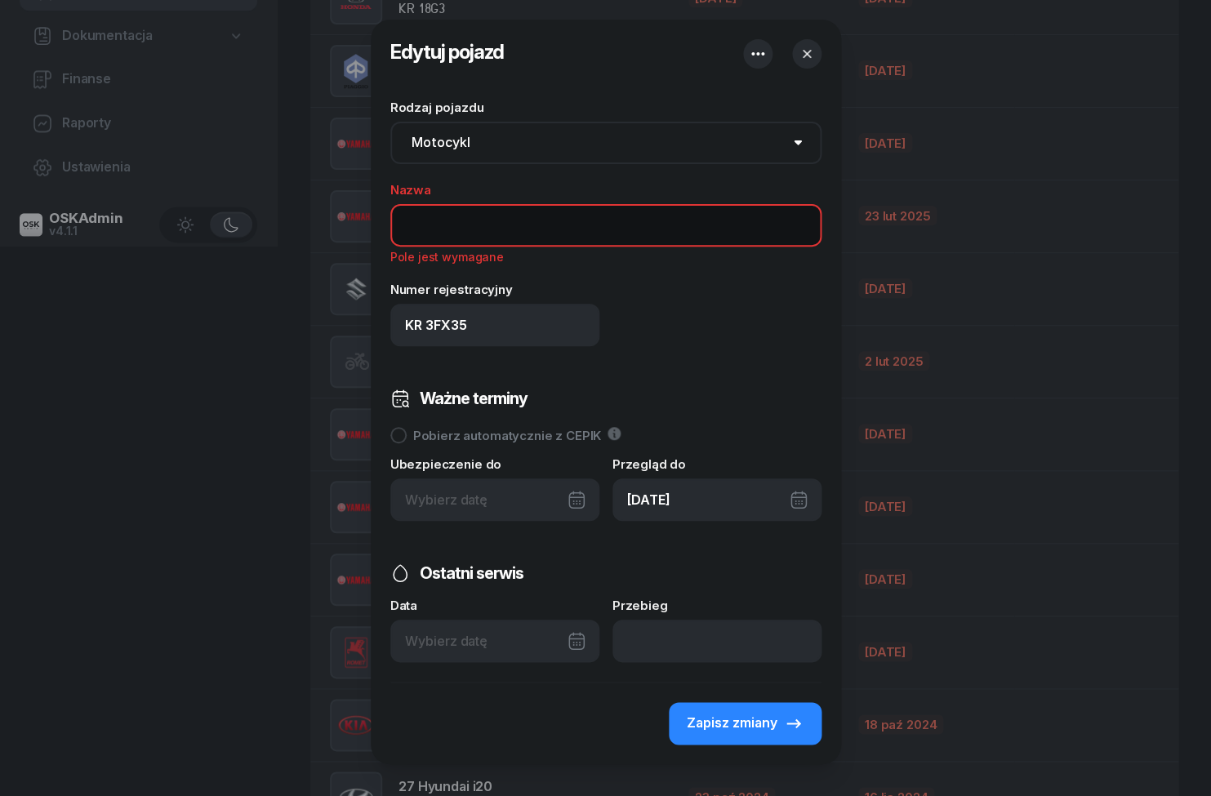
type input "T"
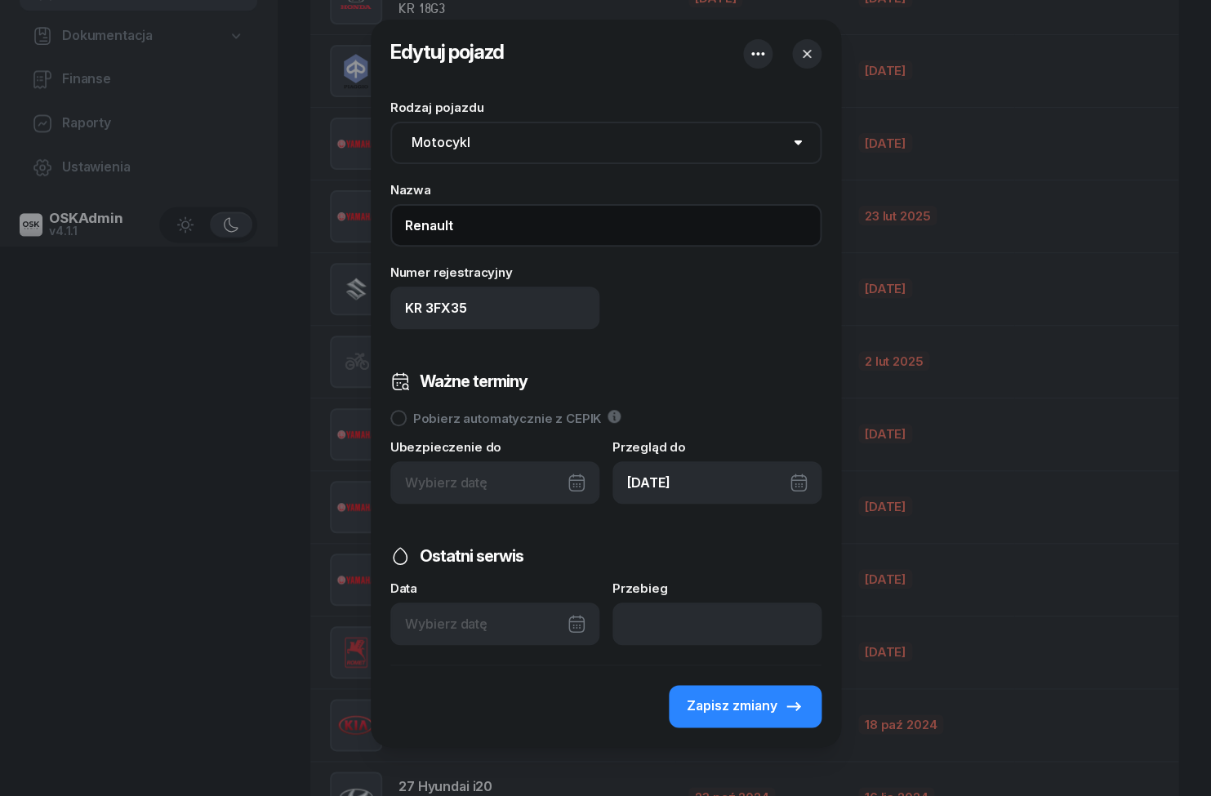
type input "Renault"
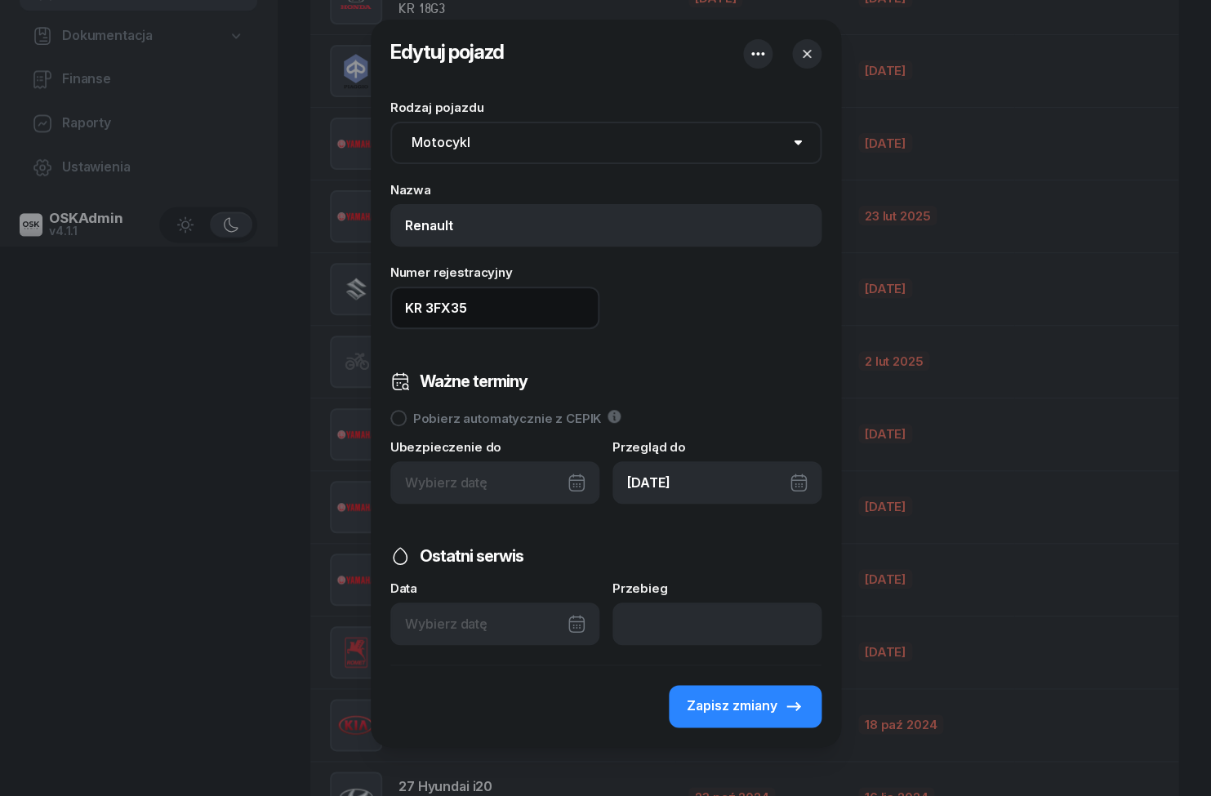
click at [541, 288] on input "KR 3FX35" at bounding box center [494, 308] width 209 height 42
click at [519, 318] on input "KR 3FX35" at bounding box center [494, 308] width 209 height 42
type input "KR 3FX35 (HDS)"
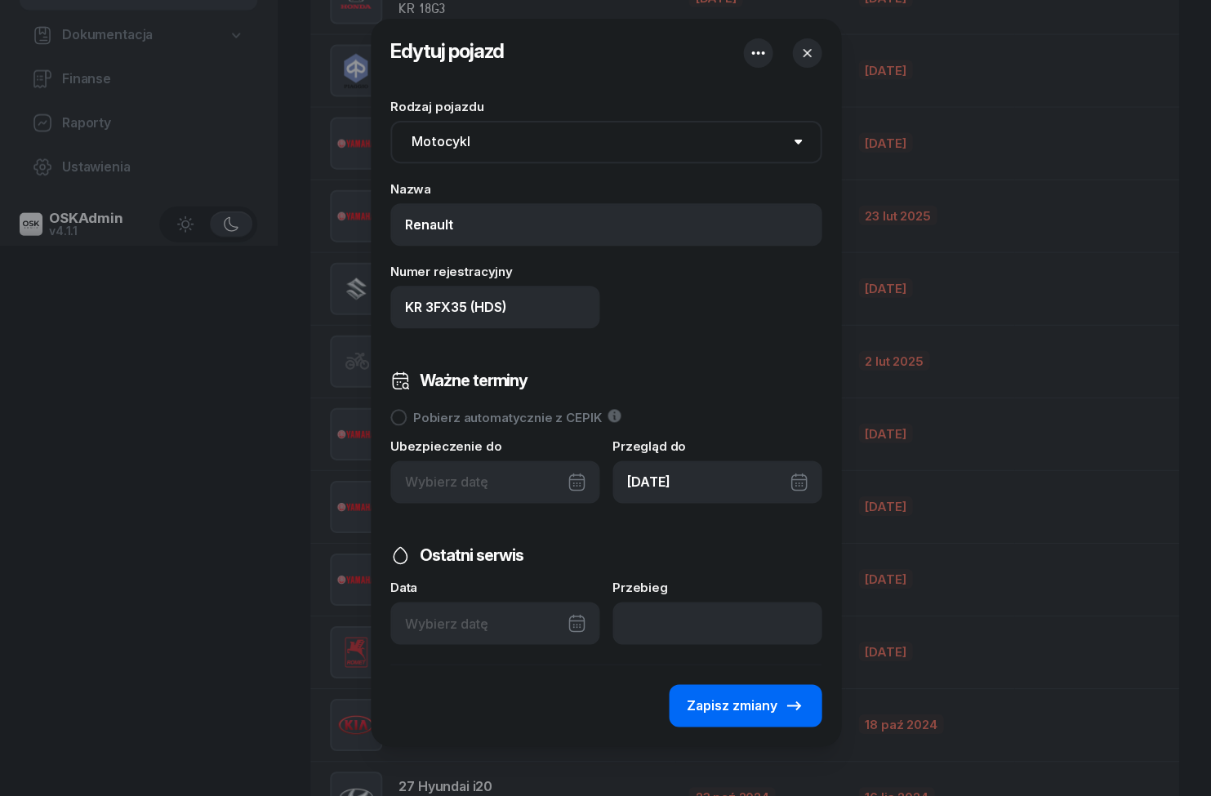
click at [767, 711] on span "Zapisz zmiany" at bounding box center [732, 706] width 91 height 21
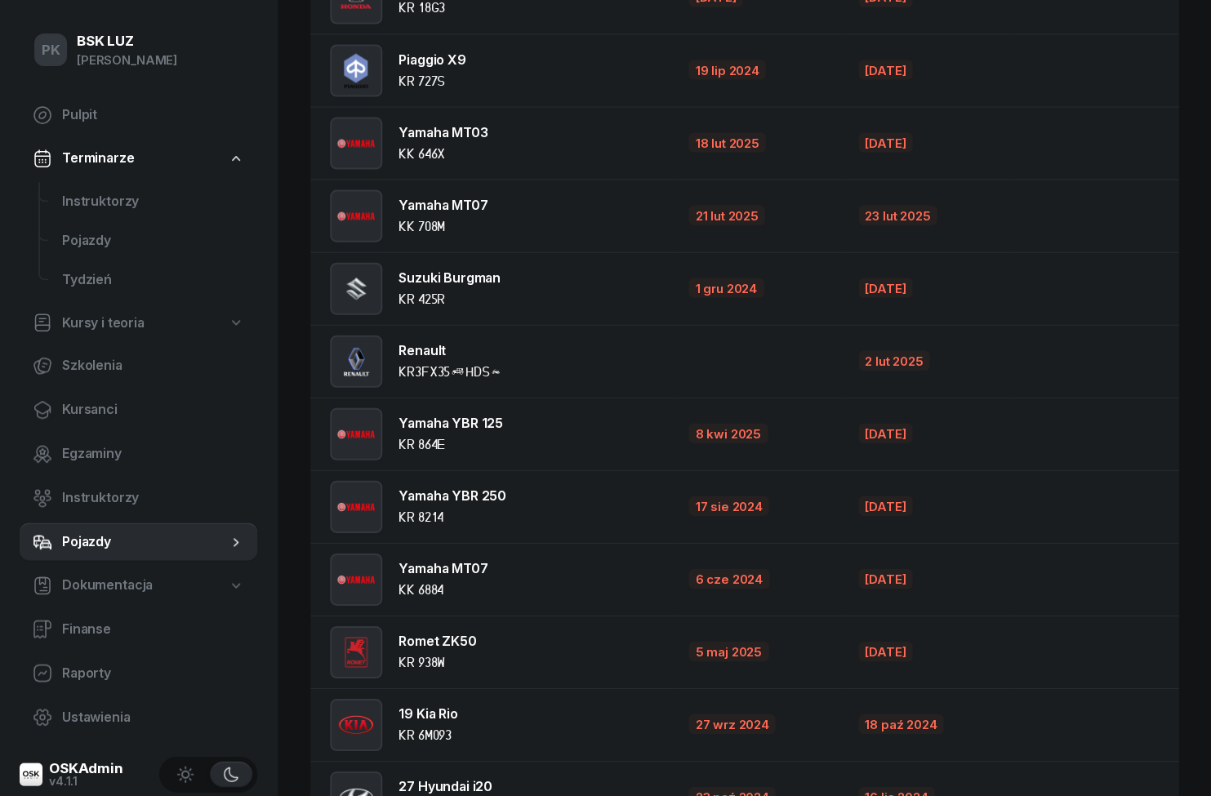
scroll to position [551, 0]
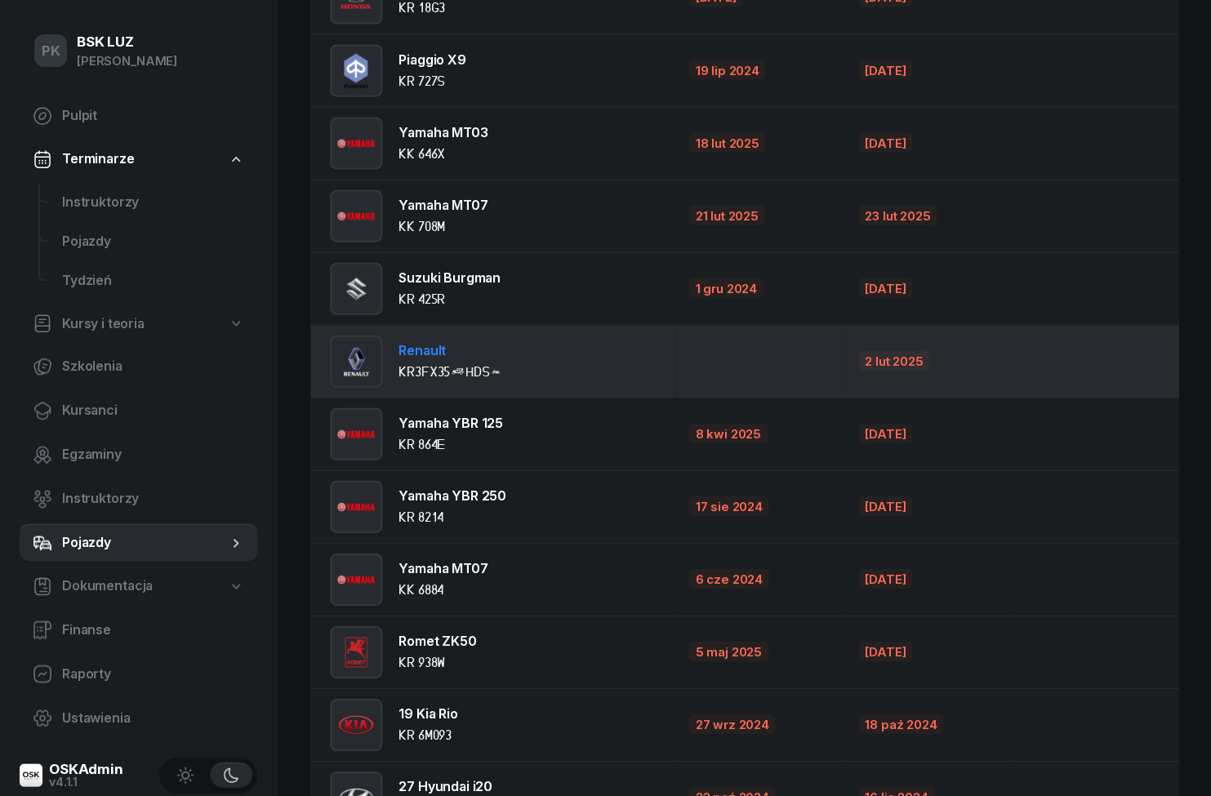
click at [580, 363] on td "Renault KR3FX35(HDS)" at bounding box center [492, 360] width 365 height 73
select select "motorcycle"
select select
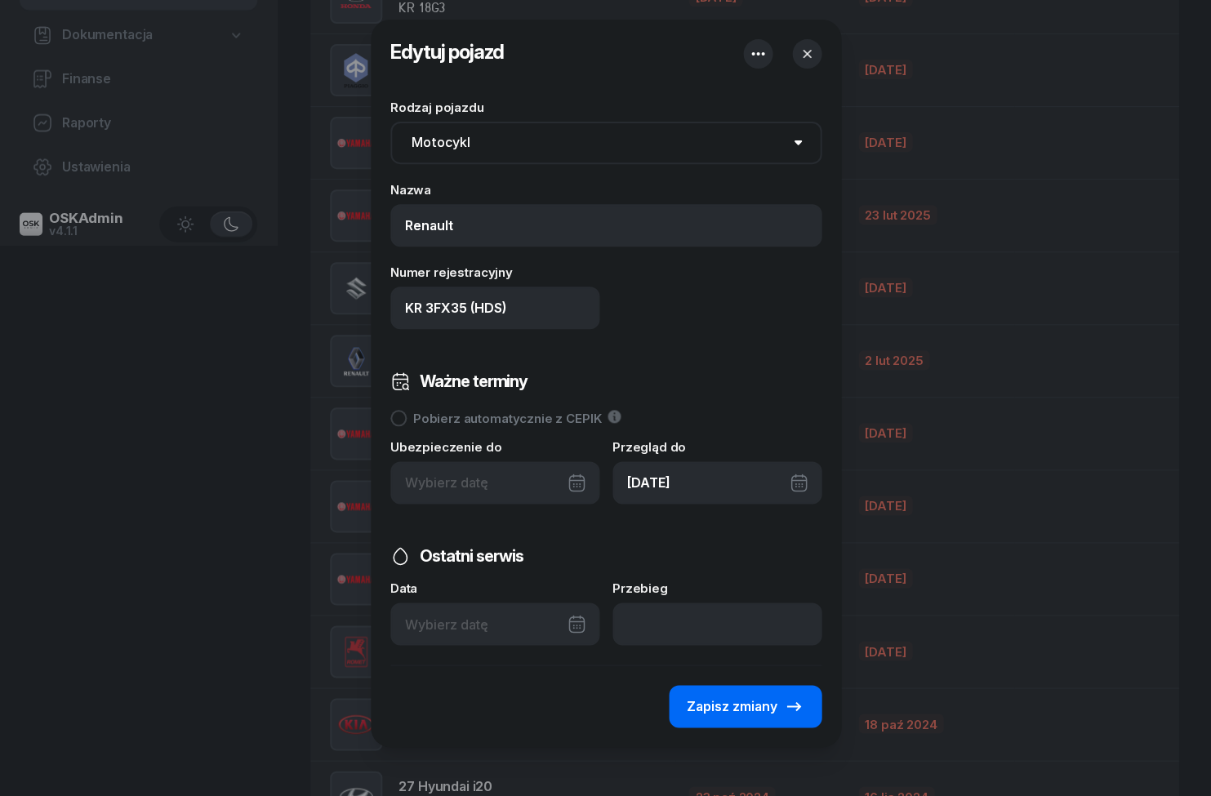
click at [766, 718] on button "Zapisz zmiany" at bounding box center [745, 706] width 153 height 42
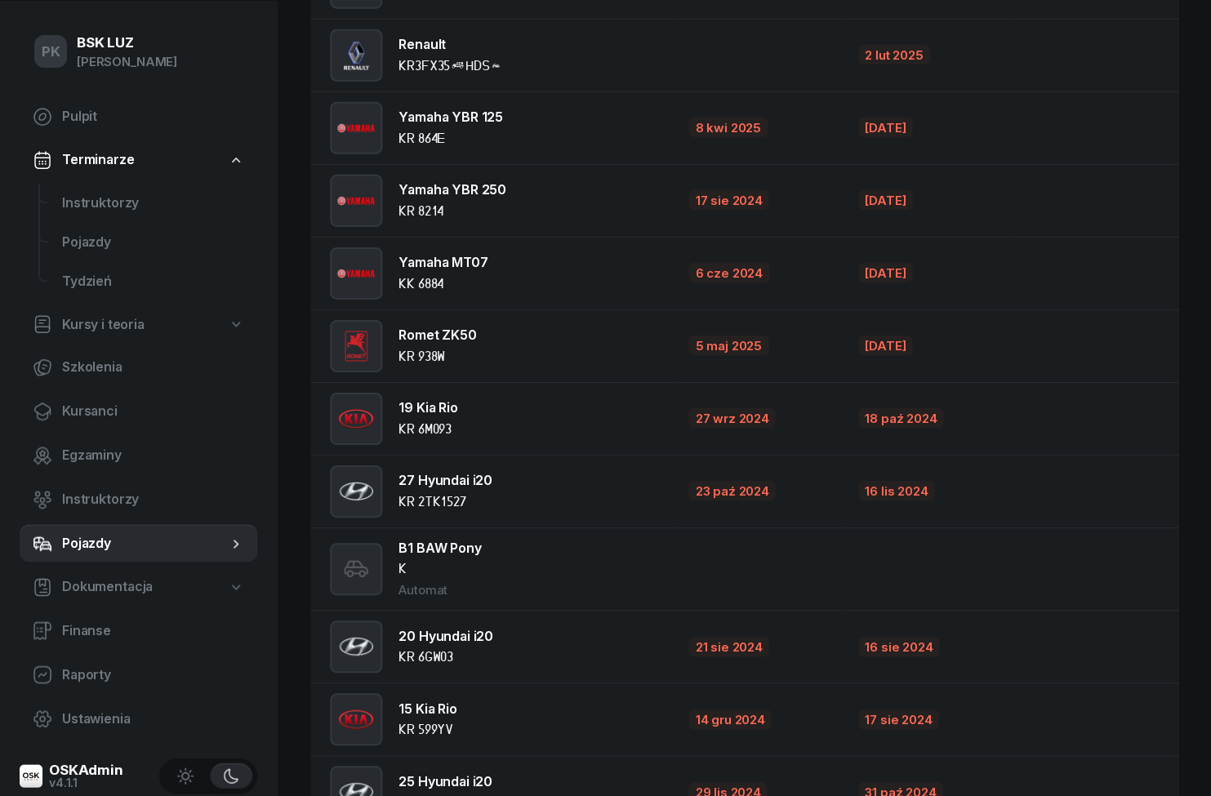
scroll to position [860, 0]
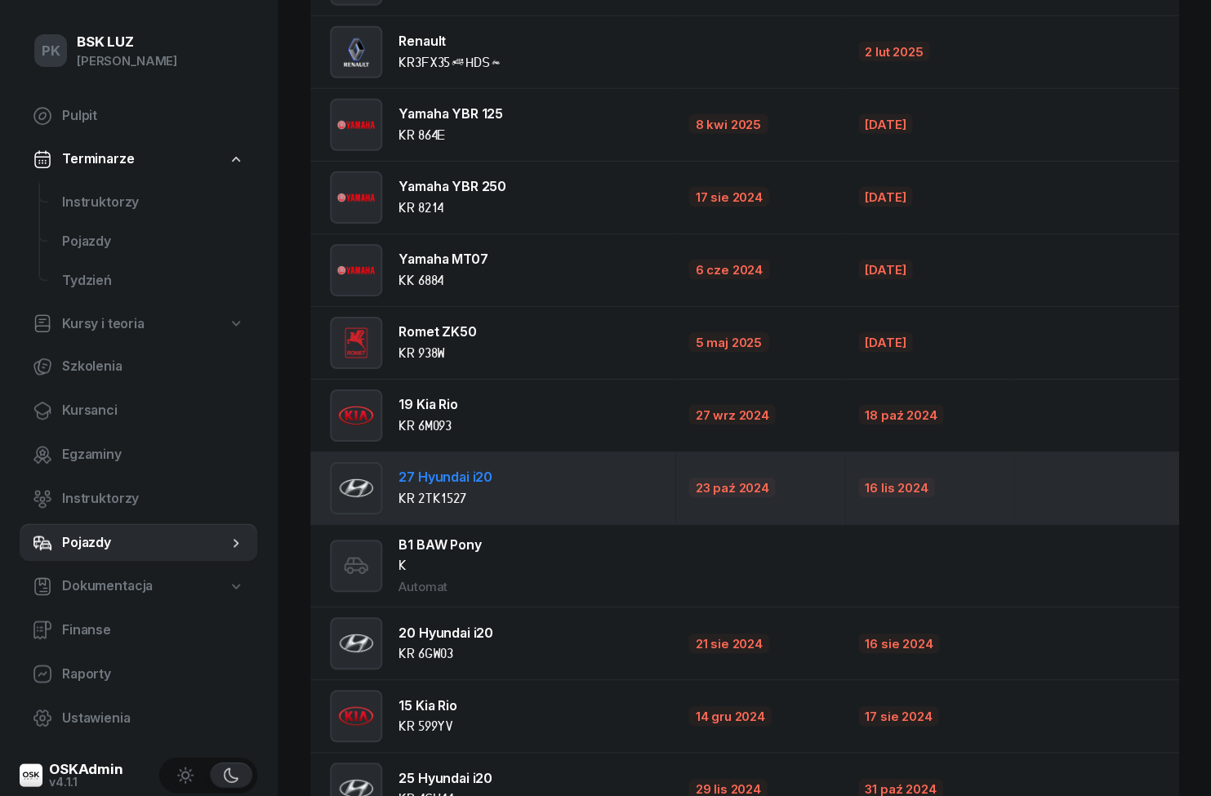
click at [544, 489] on td "27 Hyundai i20 KR 2TK1527" at bounding box center [492, 488] width 365 height 73
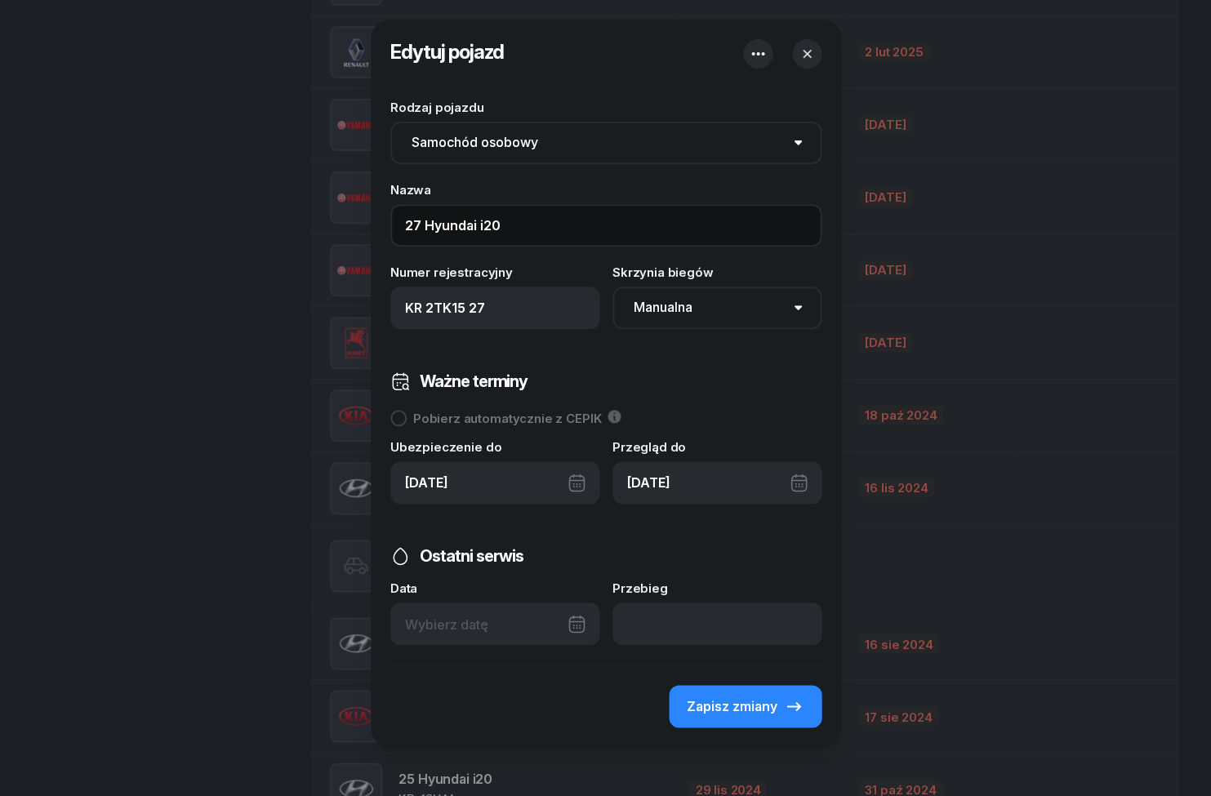
click at [420, 215] on input "27 Hyundai i20" at bounding box center [605, 225] width 431 height 42
type input "Hyundai i20"
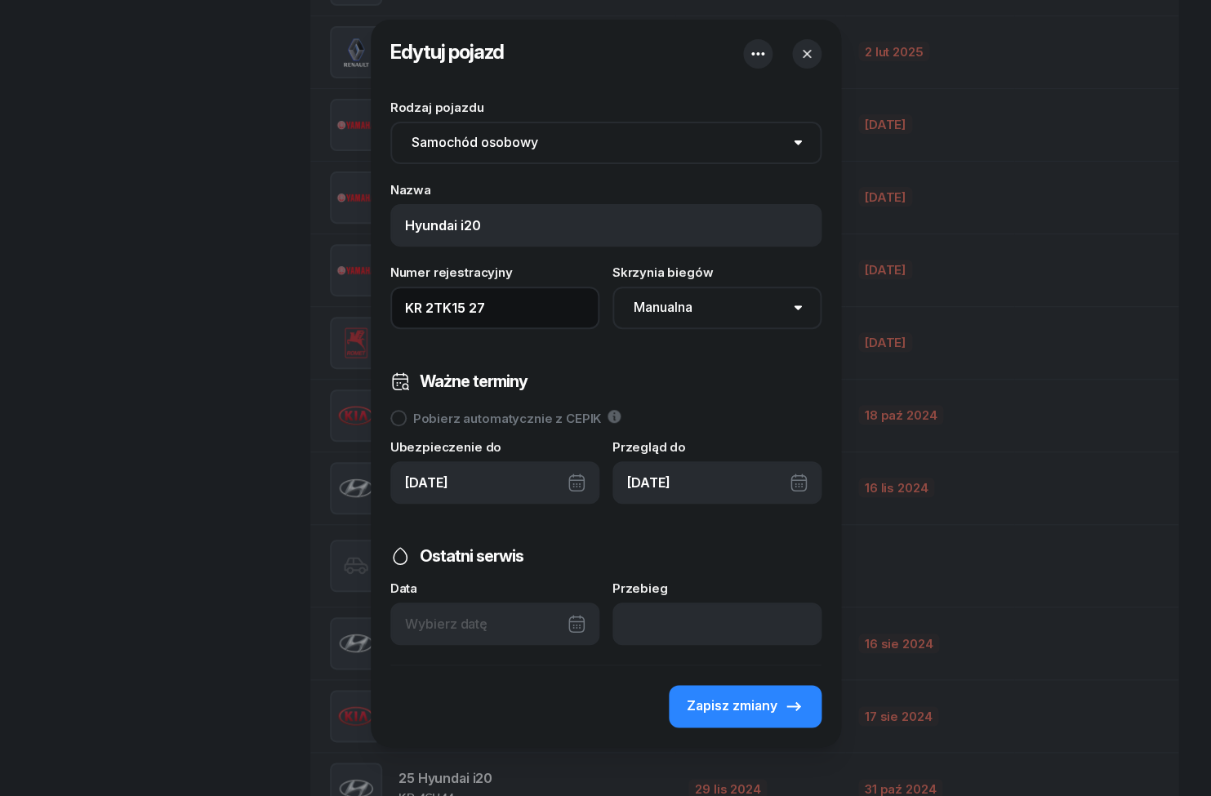
click at [528, 310] on input "KR 2TK15 27" at bounding box center [494, 308] width 209 height 42
type input "KR 2TK15 (27)"
click at [771, 704] on span "Zapisz zmiany" at bounding box center [732, 706] width 91 height 21
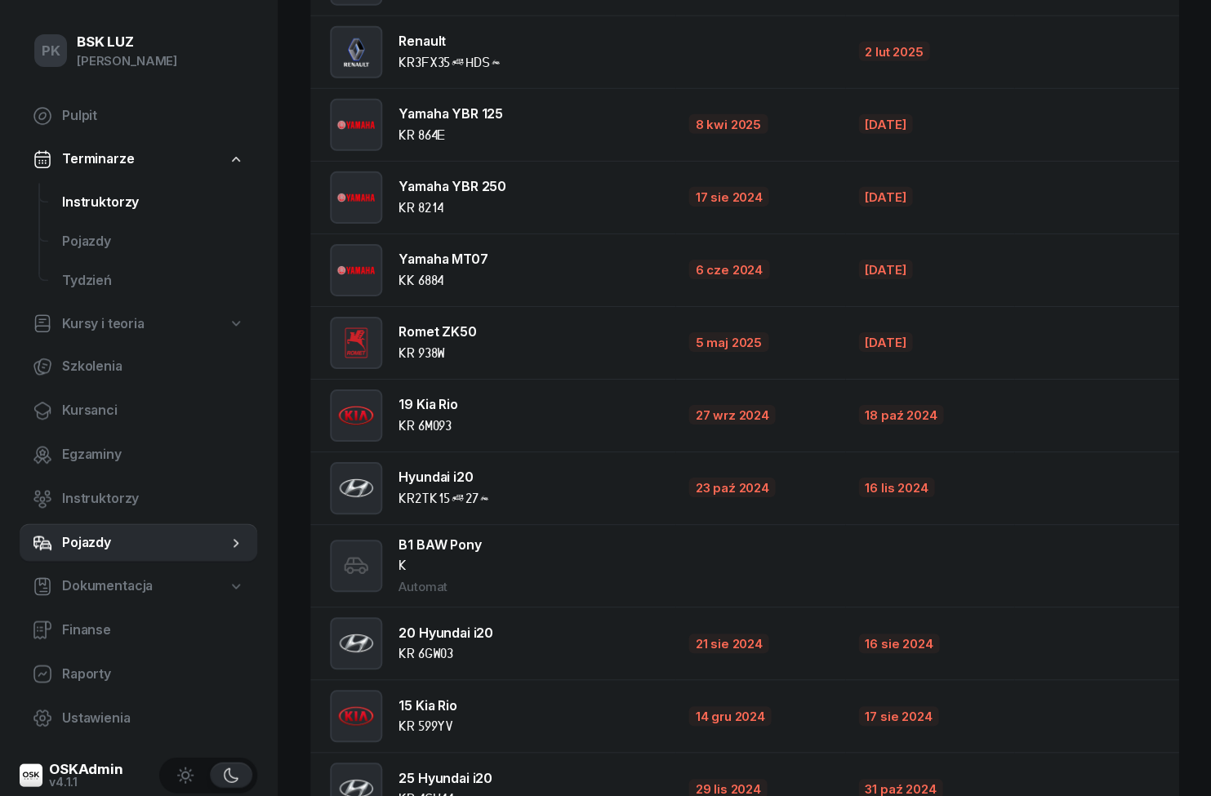
click at [88, 203] on span "Instruktorzy" at bounding box center [153, 202] width 182 height 21
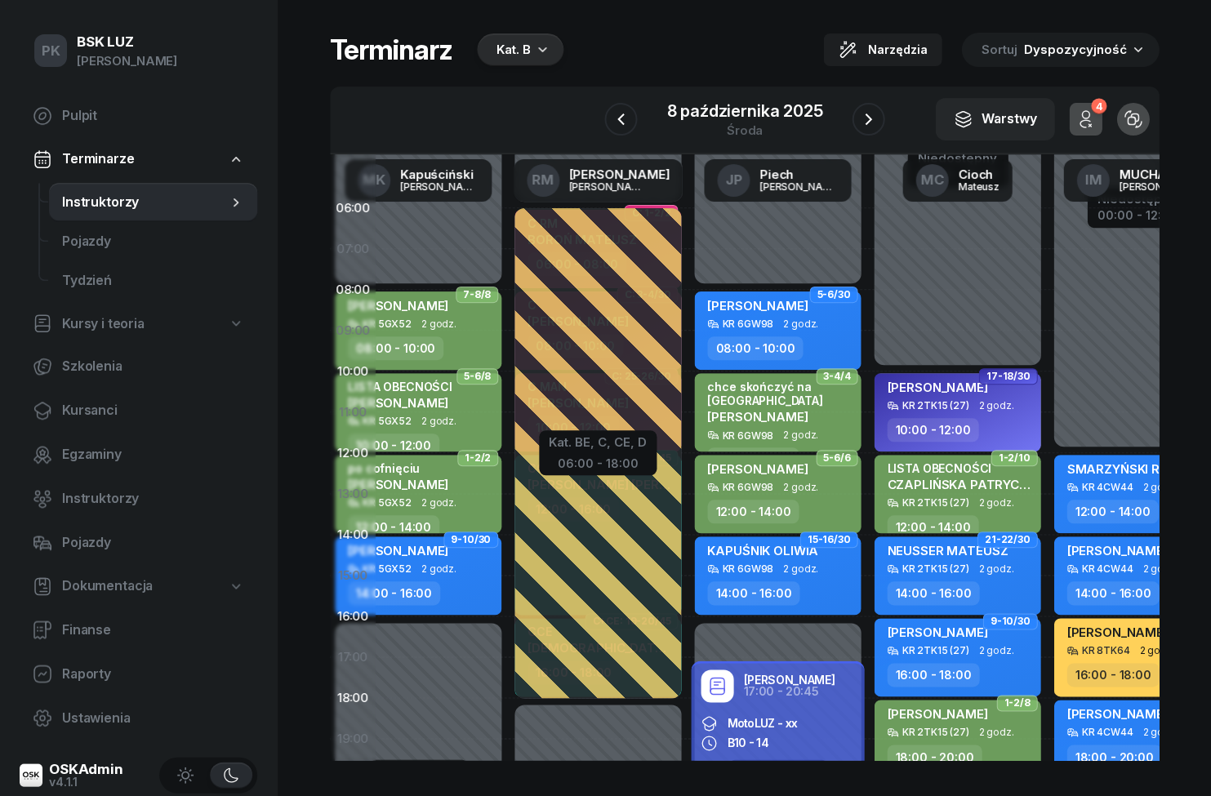
scroll to position [7, 226]
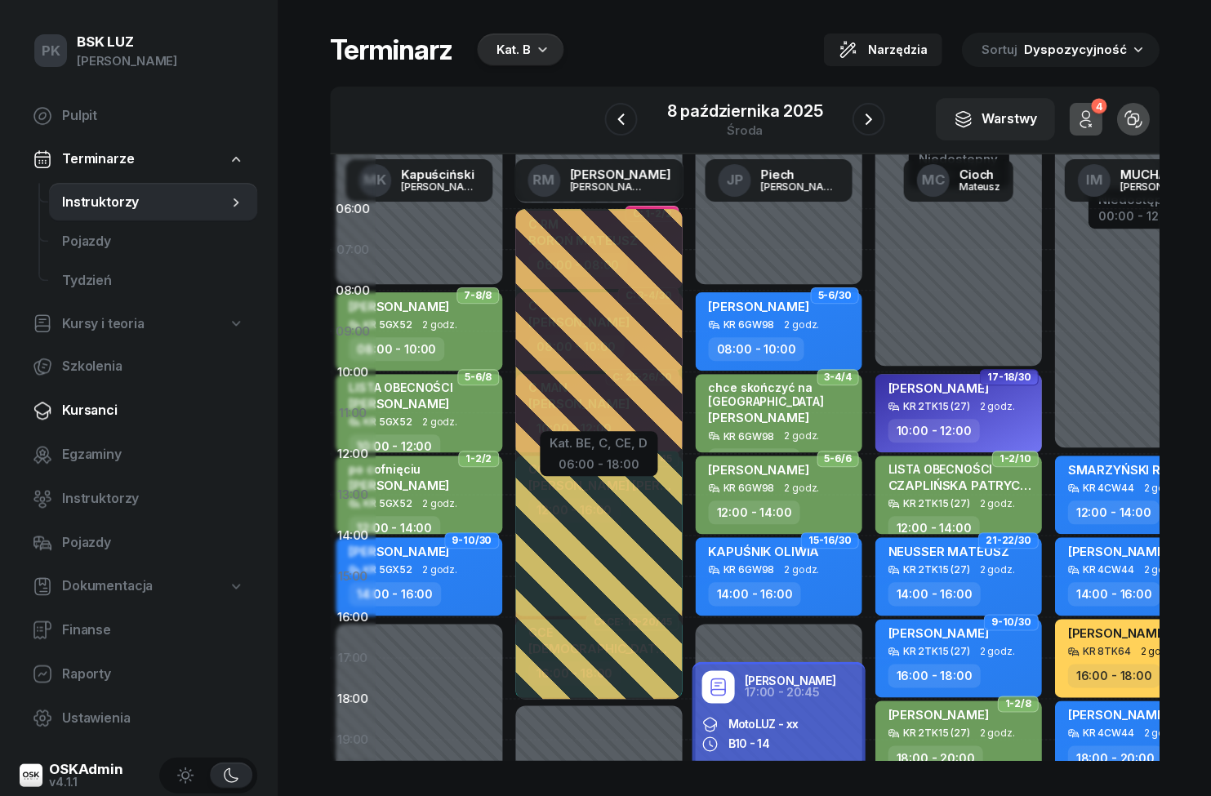
click at [82, 401] on span "Kursanci" at bounding box center [153, 410] width 182 height 21
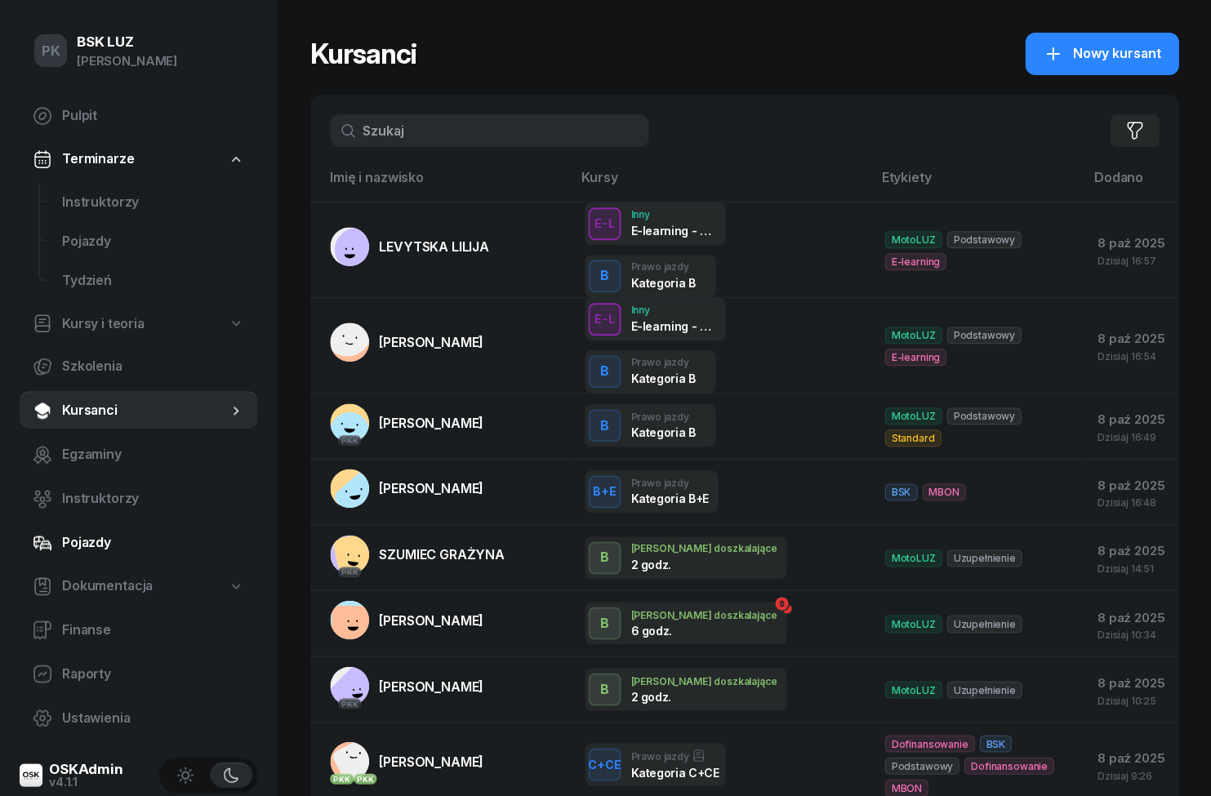
click at [78, 537] on span "Pojazdy" at bounding box center [153, 543] width 182 height 21
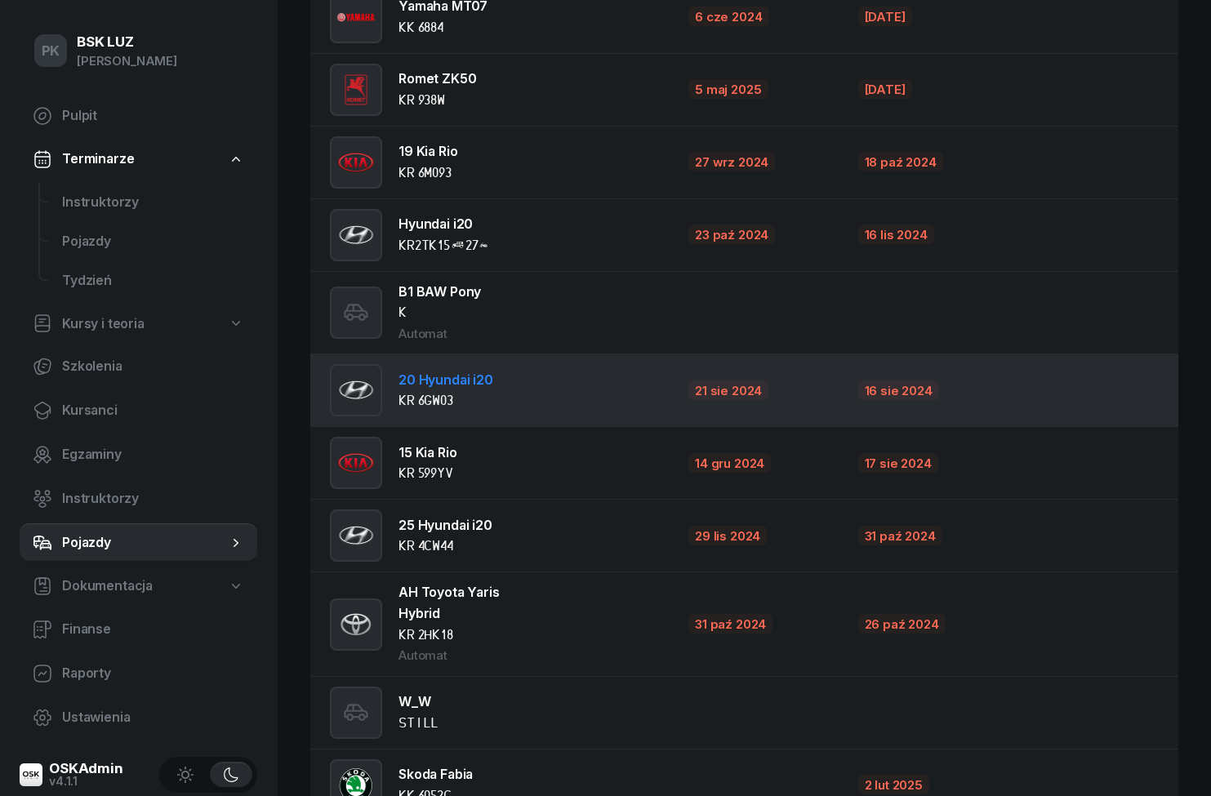
scroll to position [1114, 0]
click at [423, 381] on link "20 Hyundai i20" at bounding box center [446, 379] width 95 height 16
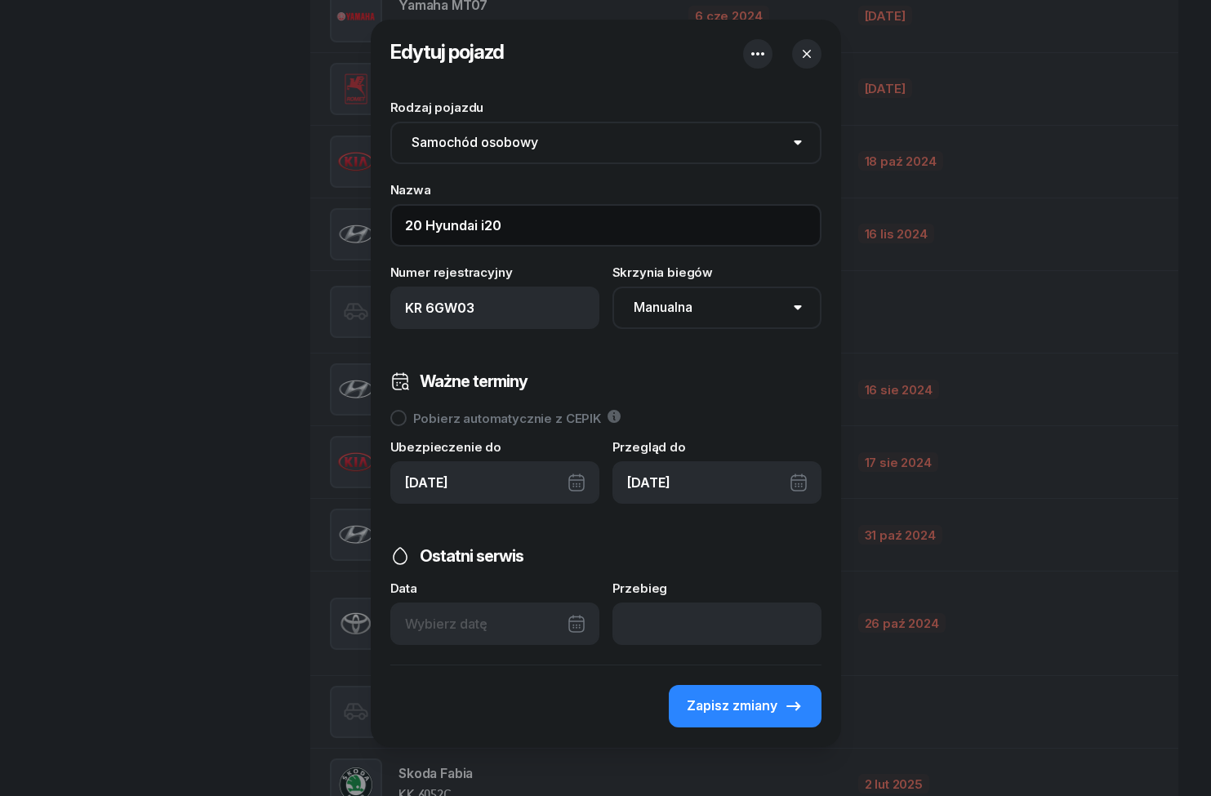
click at [421, 225] on input "20 Hyundai i20" at bounding box center [605, 225] width 431 height 42
type input "Hyundai i20"
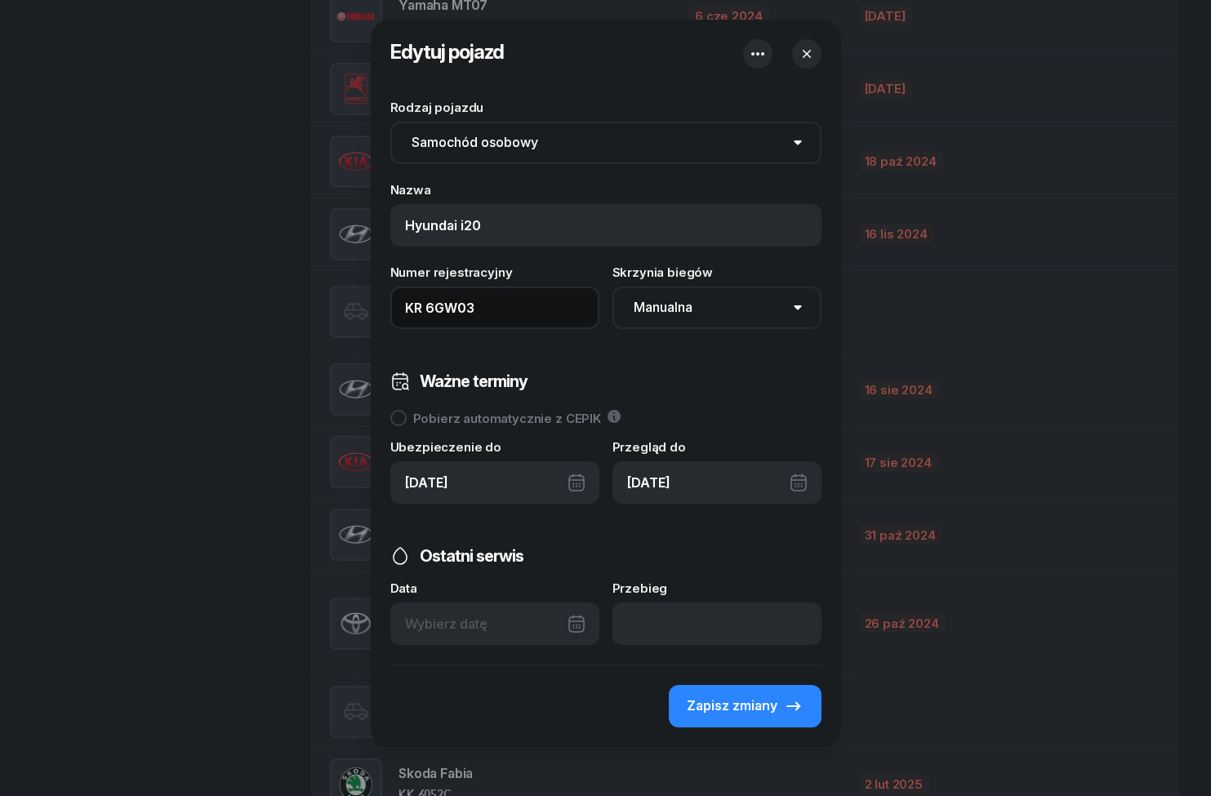
click at [527, 310] on input "KR 6GW03" at bounding box center [494, 308] width 209 height 42
type input "KR 6GW03 (20)"
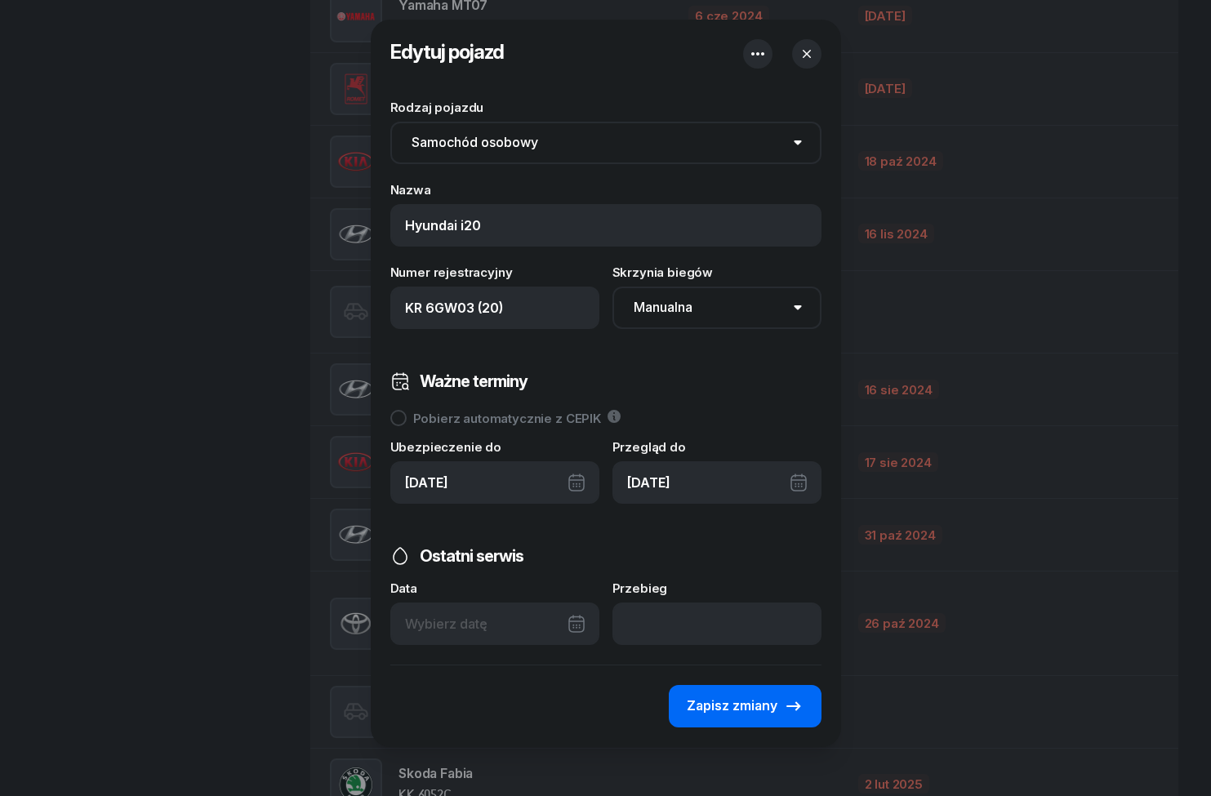
click at [772, 709] on span "Zapisz zmiany" at bounding box center [732, 706] width 91 height 21
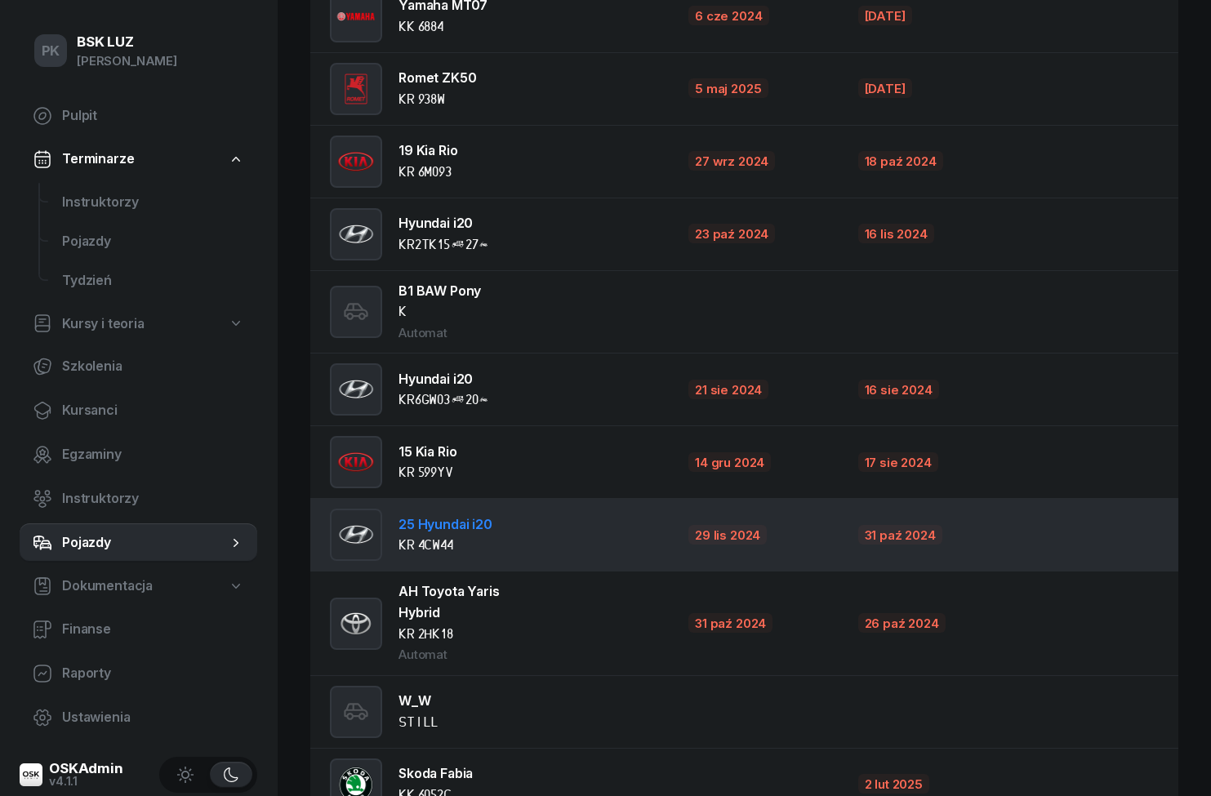
click at [561, 555] on td "25 Hyundai i20 KR 4CW44" at bounding box center [492, 535] width 365 height 73
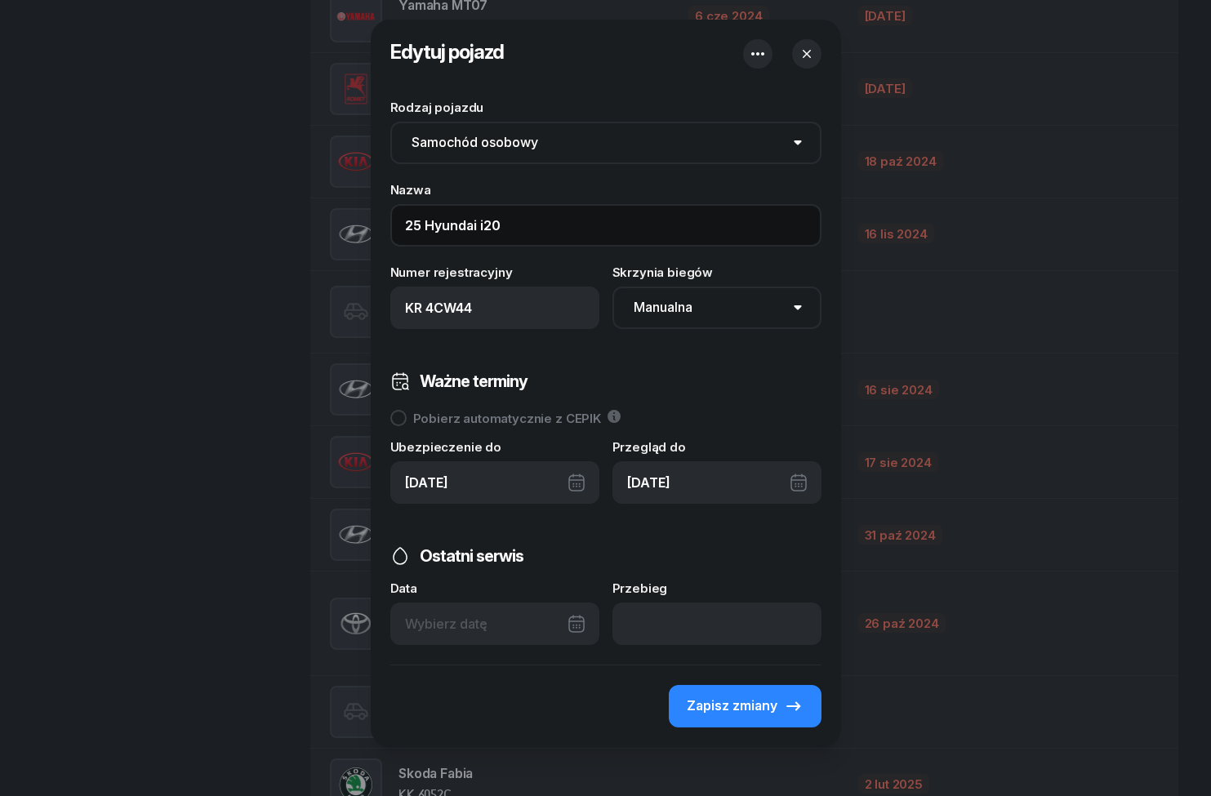
click at [428, 223] on input "25 Hyundai i20" at bounding box center [605, 225] width 431 height 42
type input "Hyundai i20"
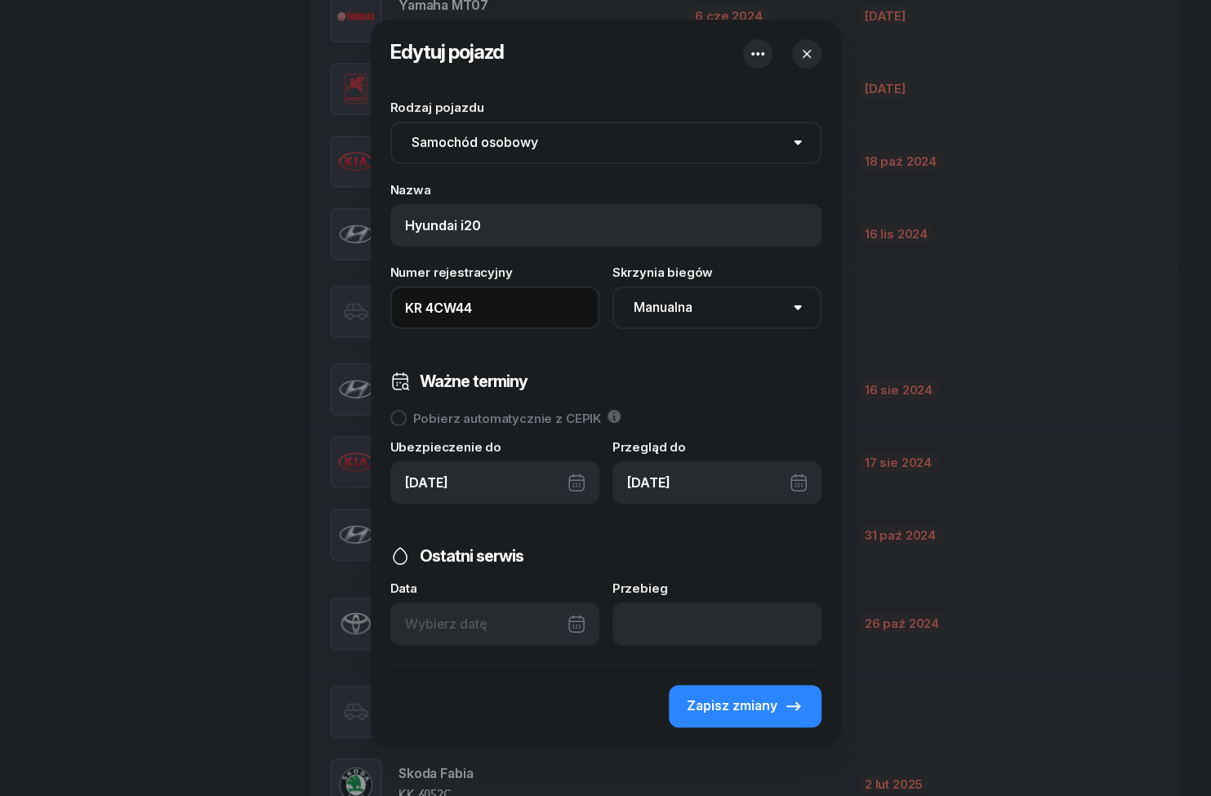
click at [540, 317] on input "KR 4CW44" at bounding box center [494, 308] width 209 height 42
type input "KR 4CW44 (25)"
click at [384, 201] on div "Edytuj pojazd Zapisuję zmiany Rodzaj pojazdu Samochód osobowy Motocykl Samochód…" at bounding box center [606, 384] width 470 height 728
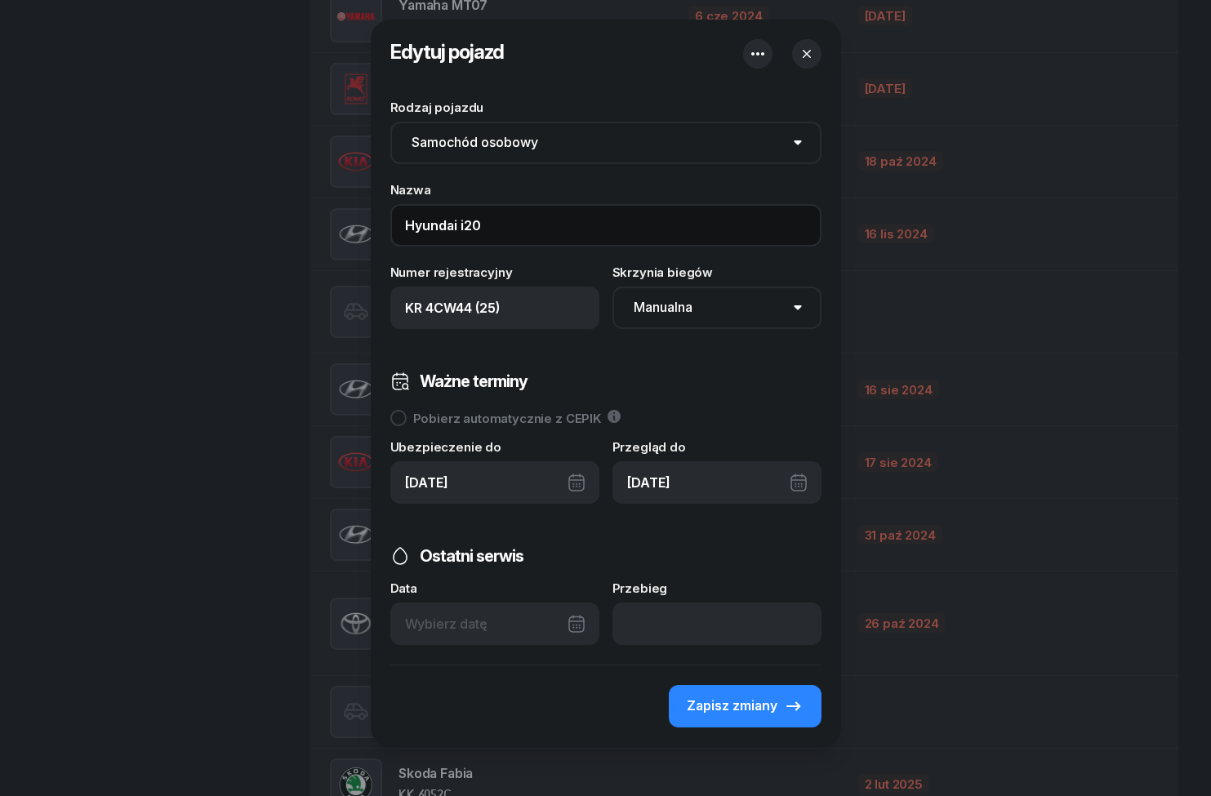
click at [399, 231] on input "Hyundai i20" at bounding box center [605, 225] width 431 height 42
type input "25_Hyundai i20"
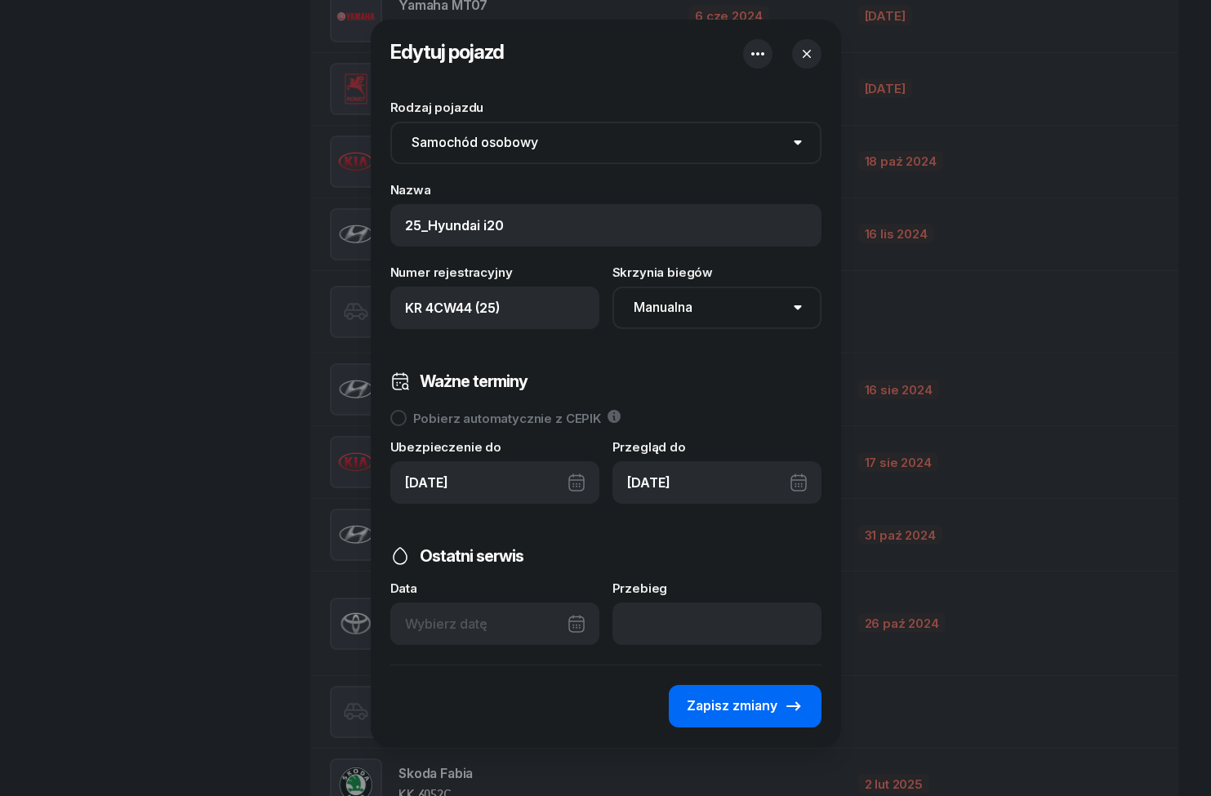
click at [778, 711] on div "Zapisz zmiany" at bounding box center [745, 706] width 117 height 21
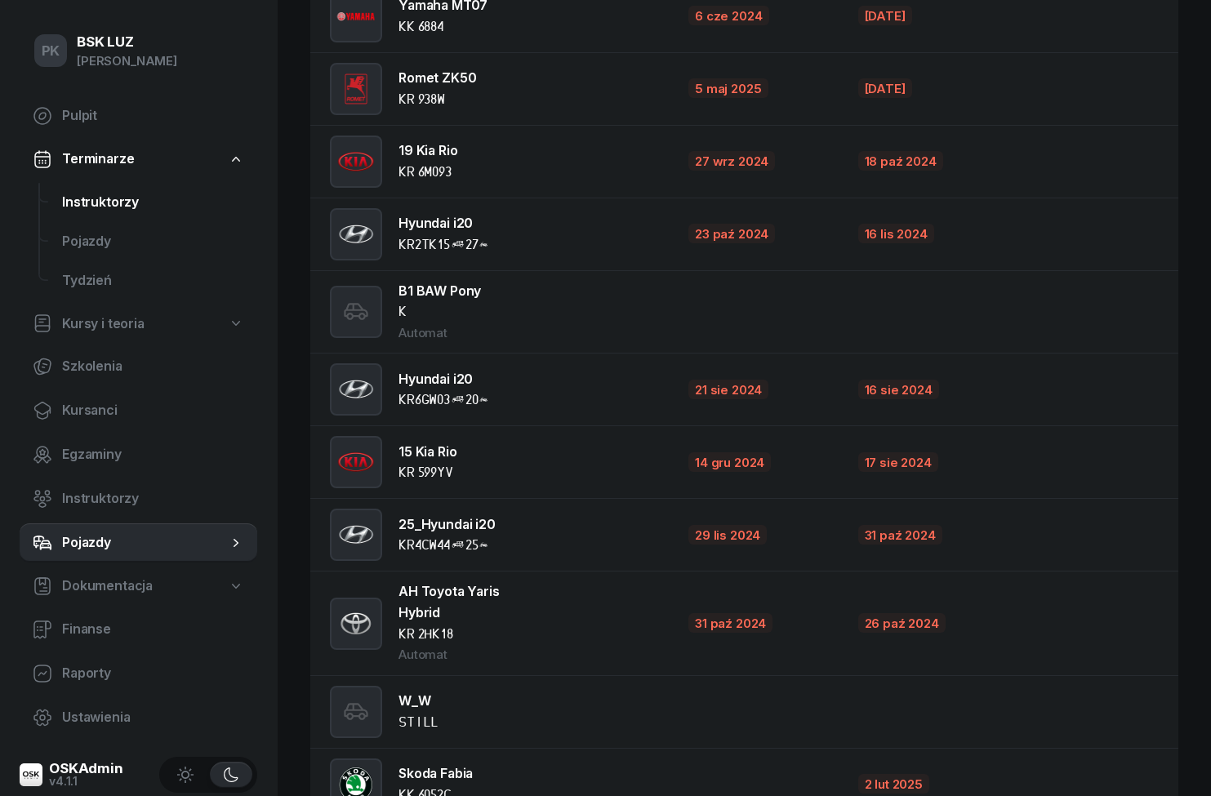
click at [91, 210] on span "Instruktorzy" at bounding box center [153, 202] width 182 height 21
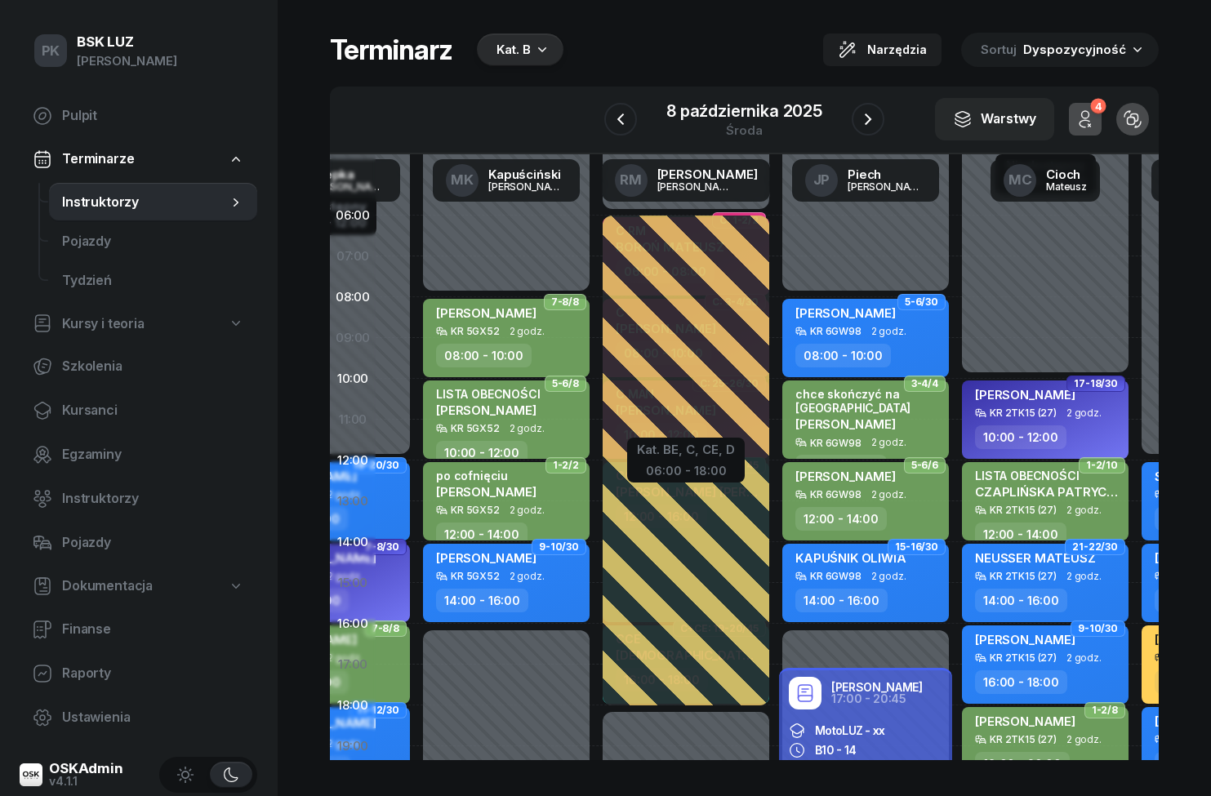
scroll to position [0, 138]
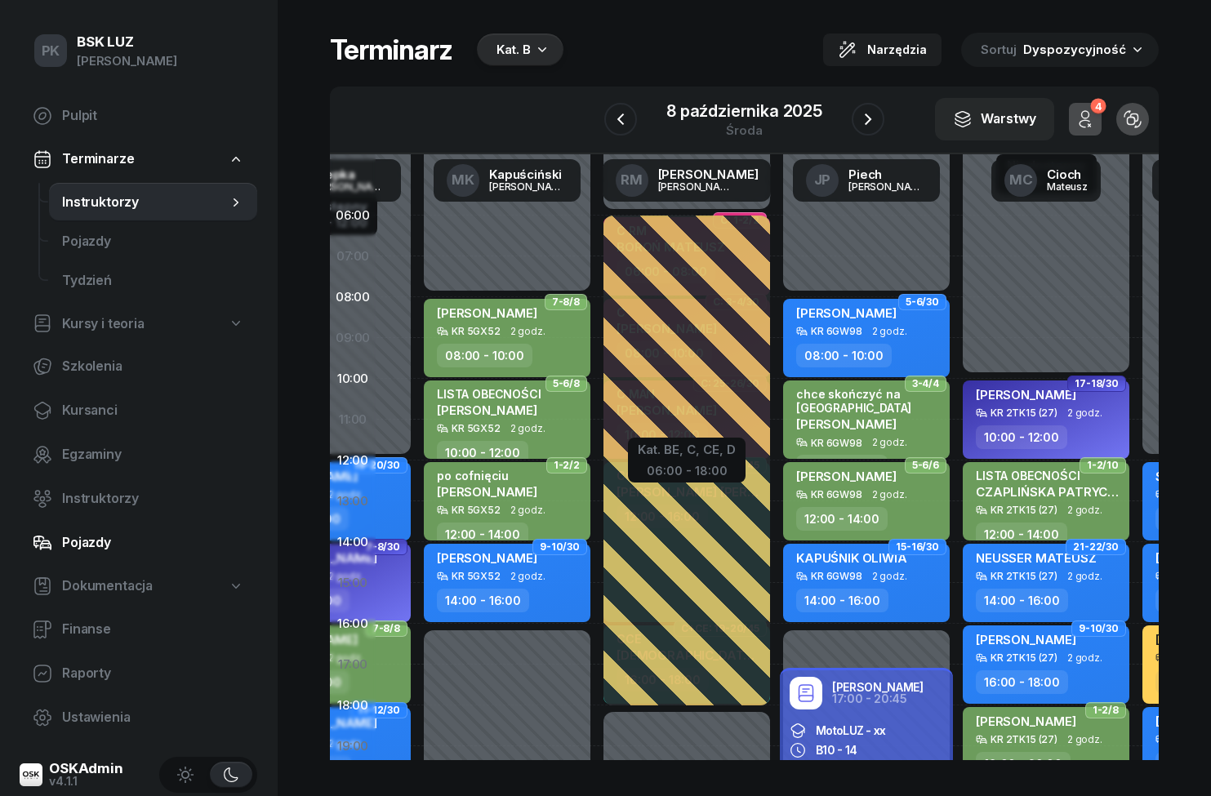
click at [79, 537] on span "Pojazdy" at bounding box center [153, 543] width 182 height 21
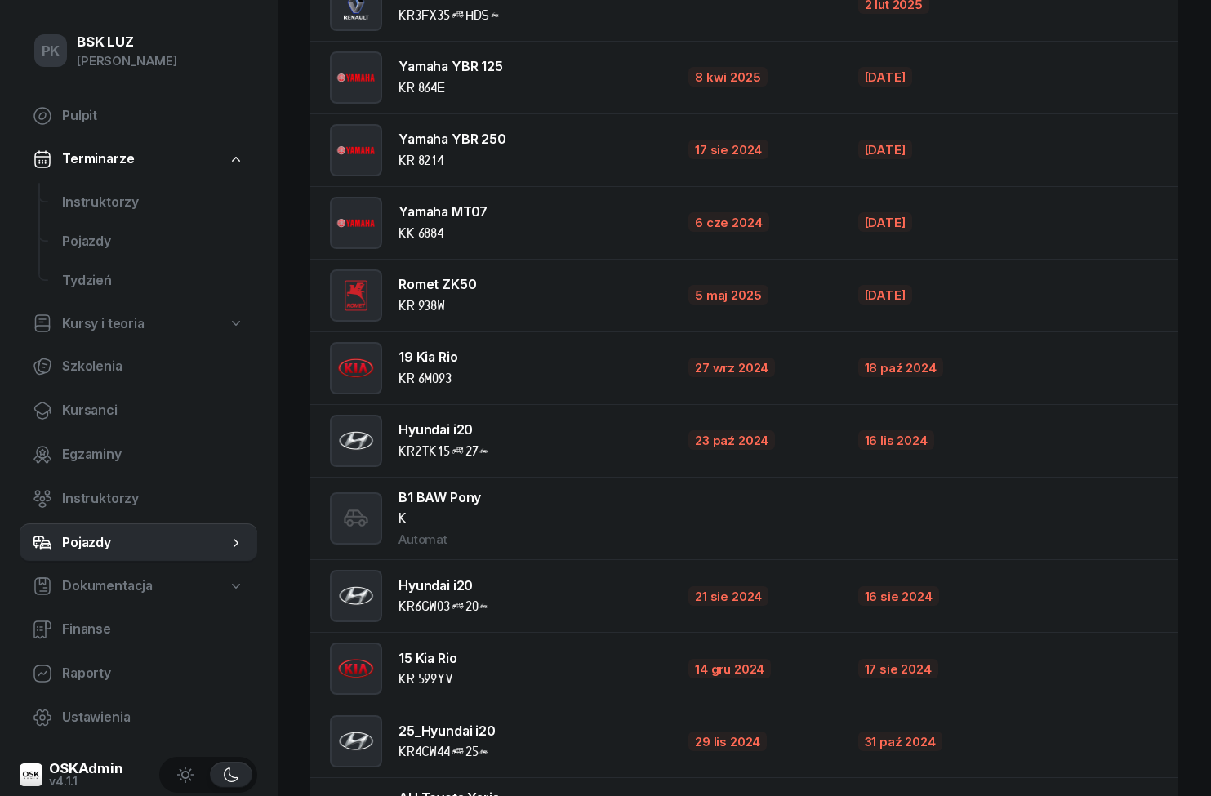
scroll to position [916, 0]
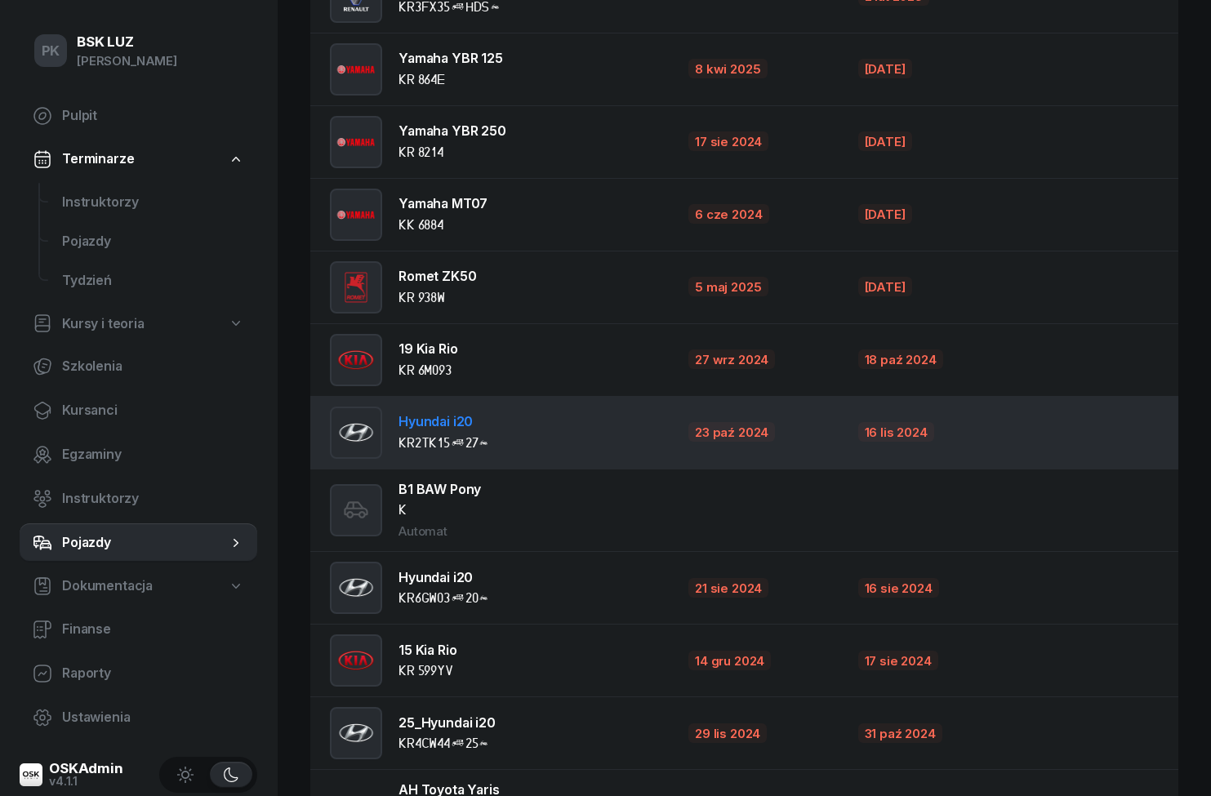
click at [436, 452] on div "Hyundai i20 KR2TK15(27)" at bounding box center [436, 433] width 212 height 52
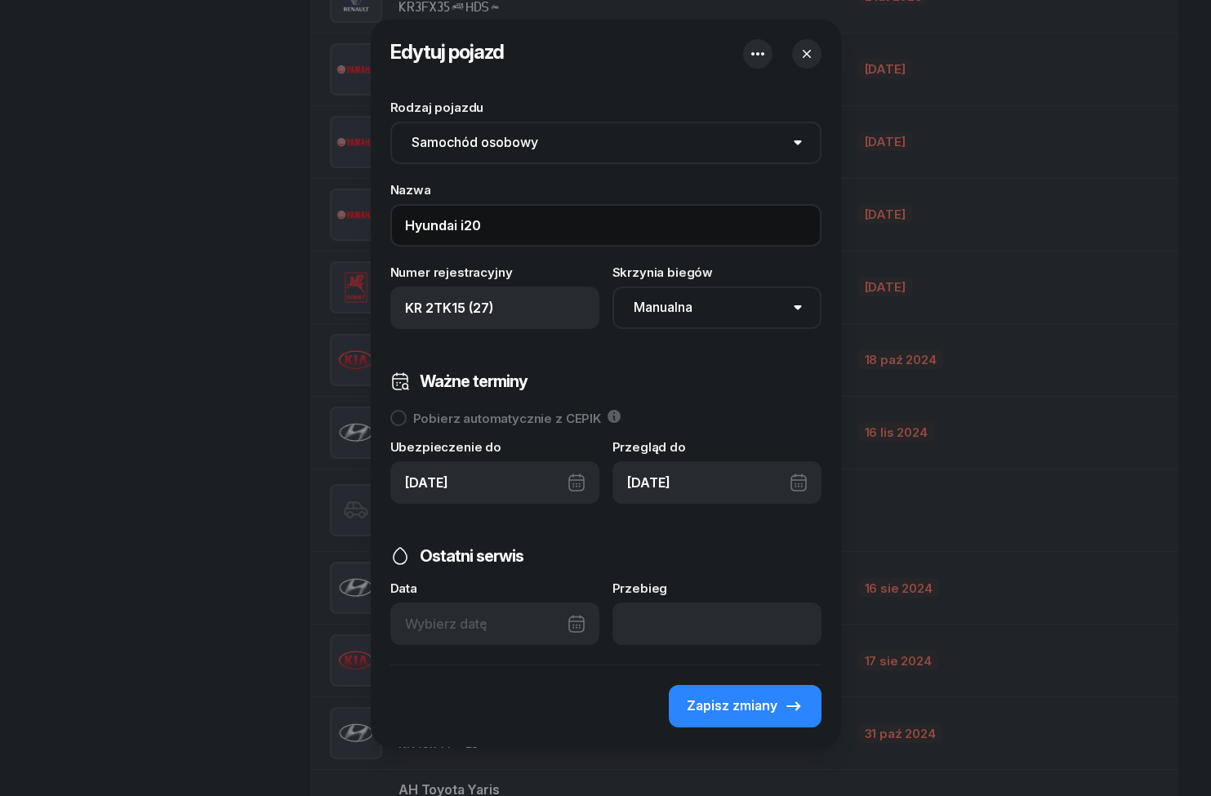
click at [394, 222] on input "Hyundai i20" at bounding box center [605, 225] width 431 height 42
type input "27_Hyundai i20"
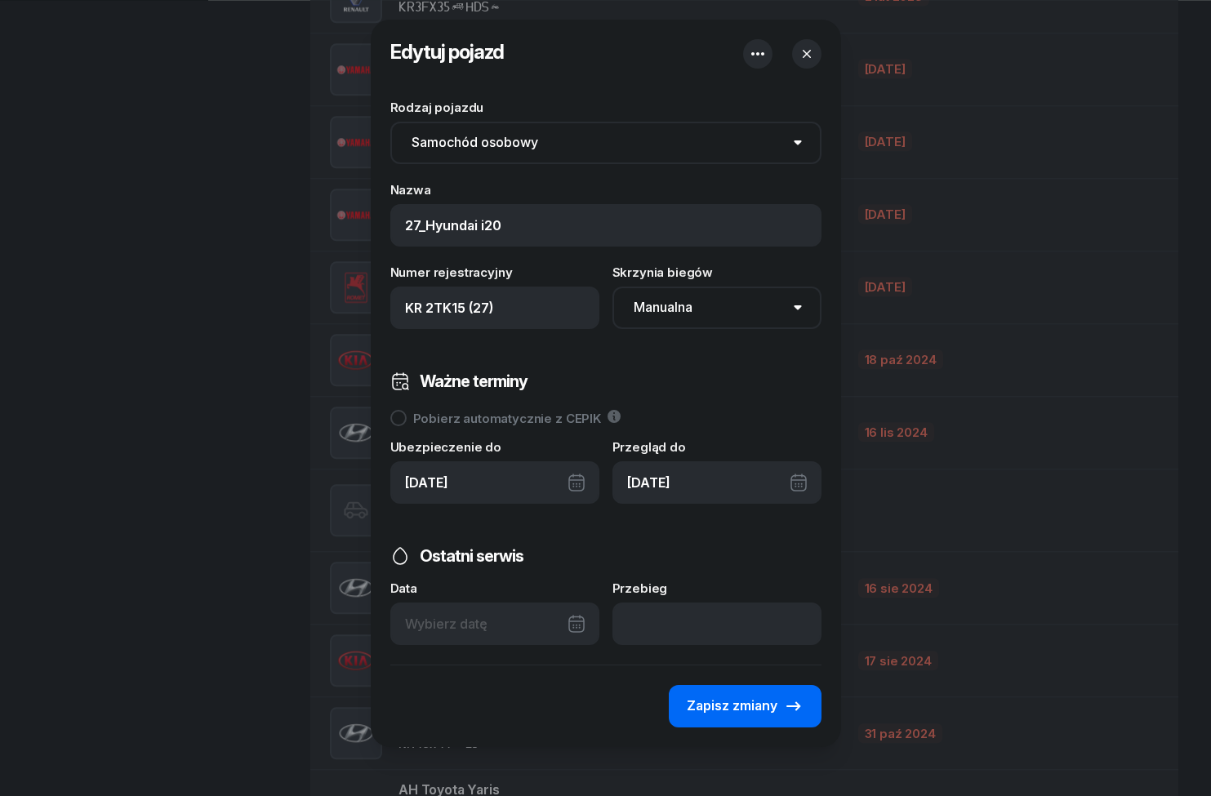
click at [767, 695] on button "Zapisz zmiany" at bounding box center [745, 706] width 153 height 42
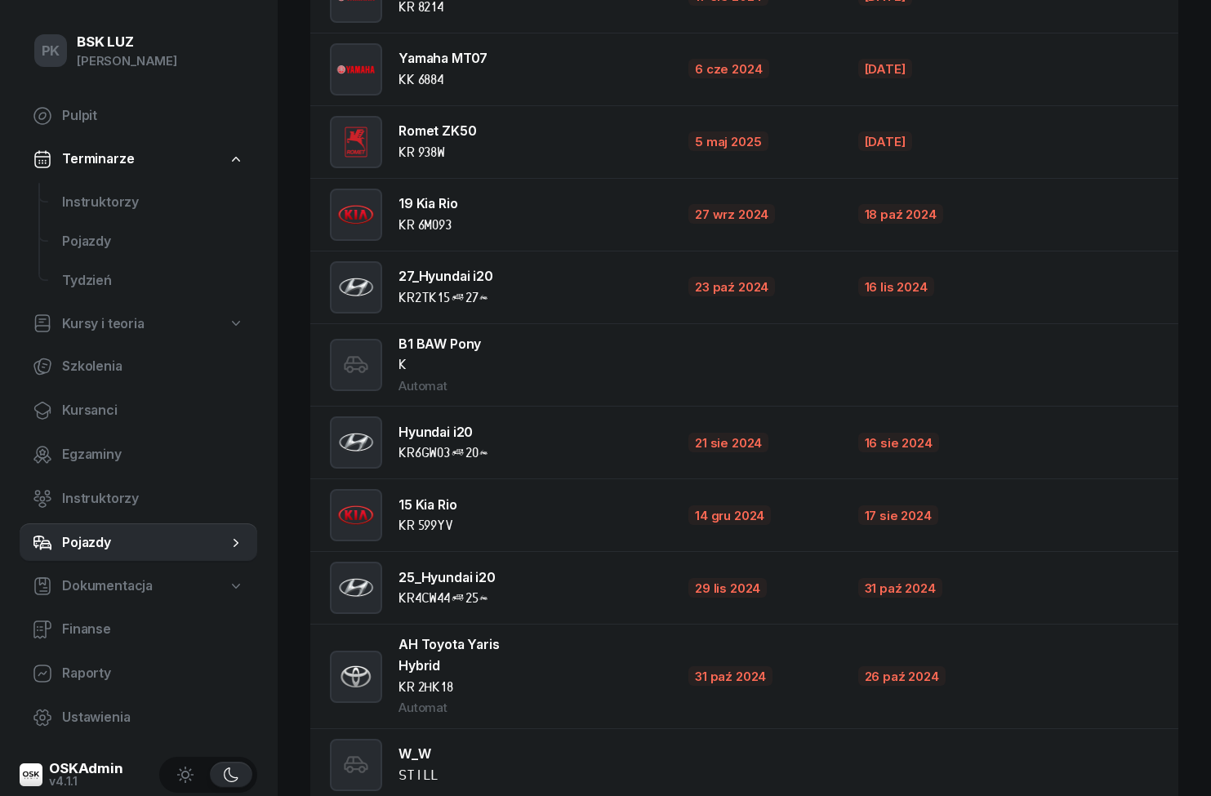
scroll to position [1067, 0]
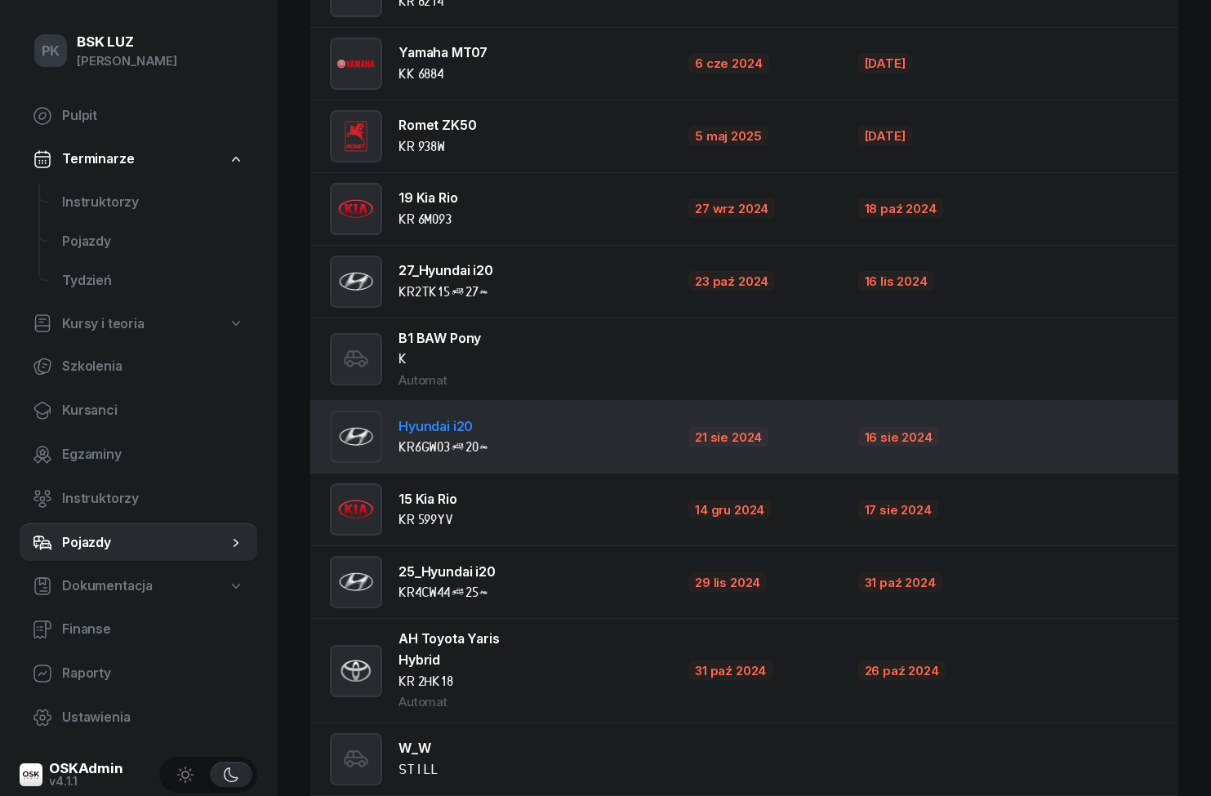
click at [354, 434] on img at bounding box center [356, 437] width 49 height 52
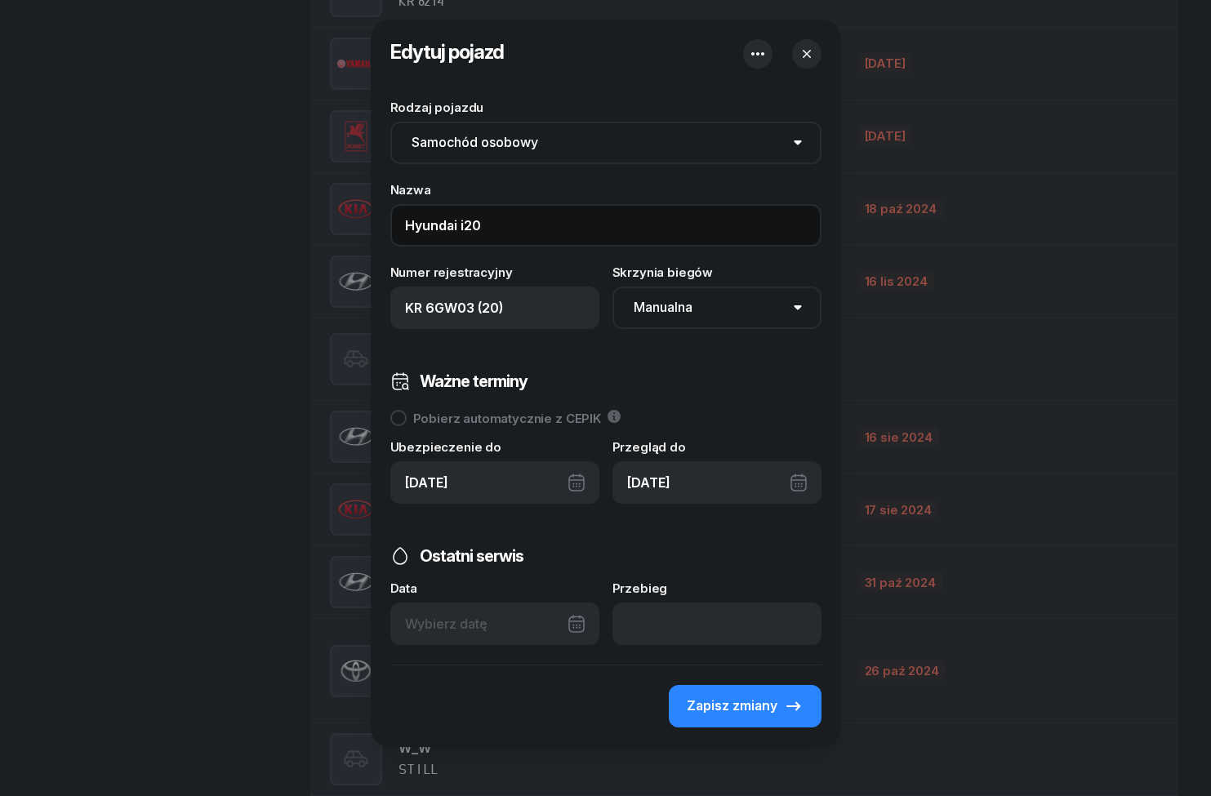
click at [391, 223] on input "Hyundai i20" at bounding box center [605, 225] width 431 height 42
type input "20_Hyundai i20"
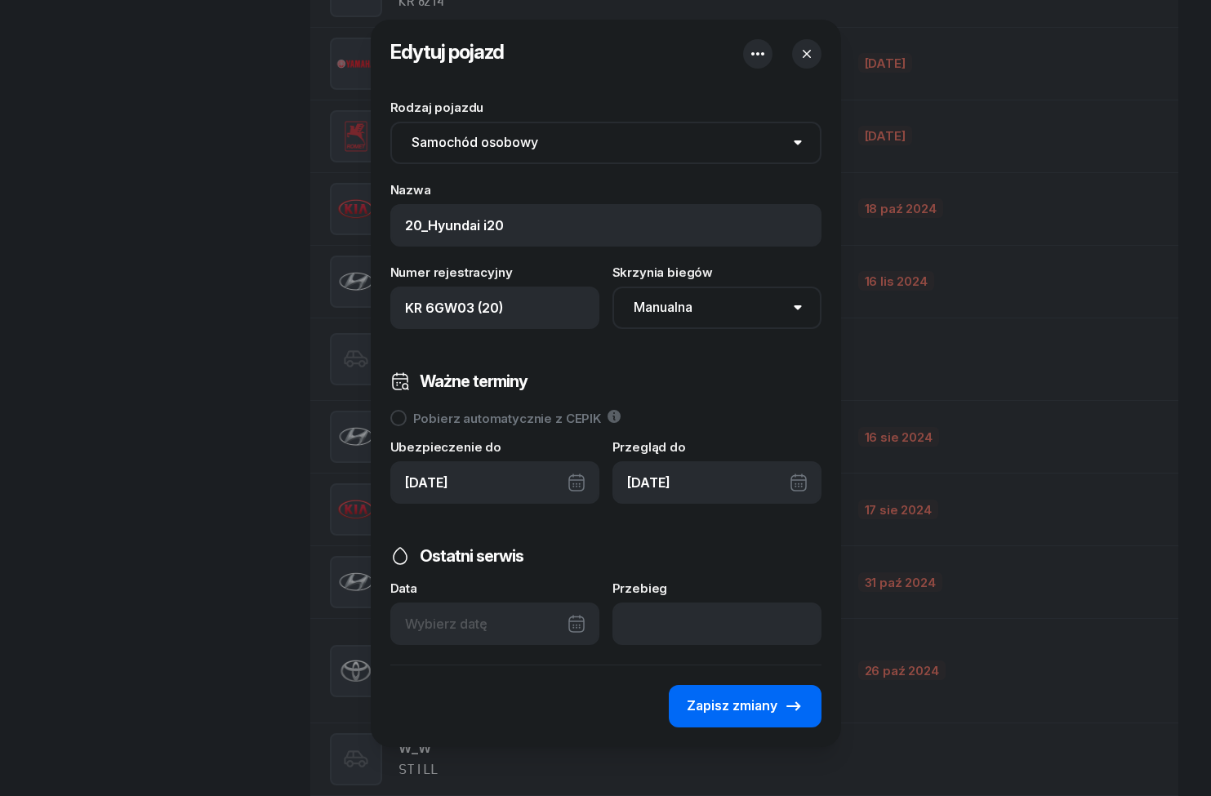
click at [787, 705] on icon "button" at bounding box center [794, 707] width 20 height 20
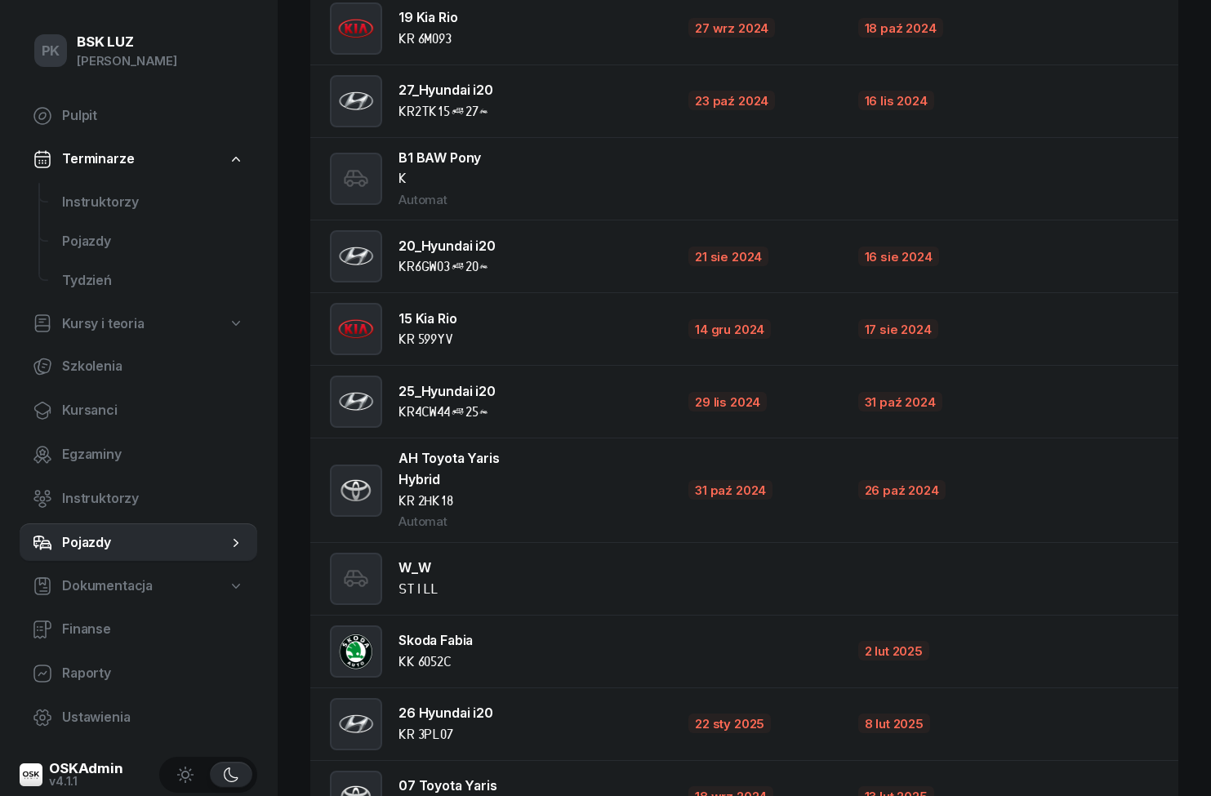
scroll to position [1249, 0]
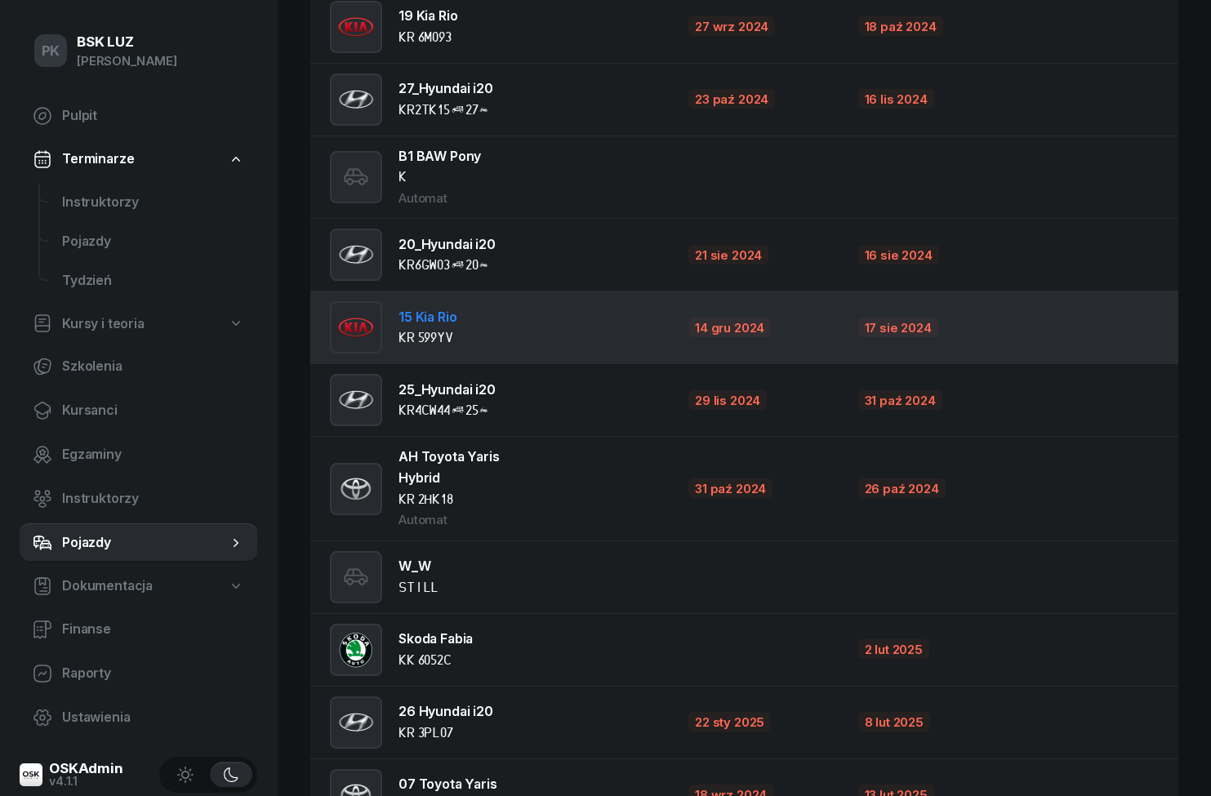
click at [354, 332] on img at bounding box center [356, 327] width 49 height 52
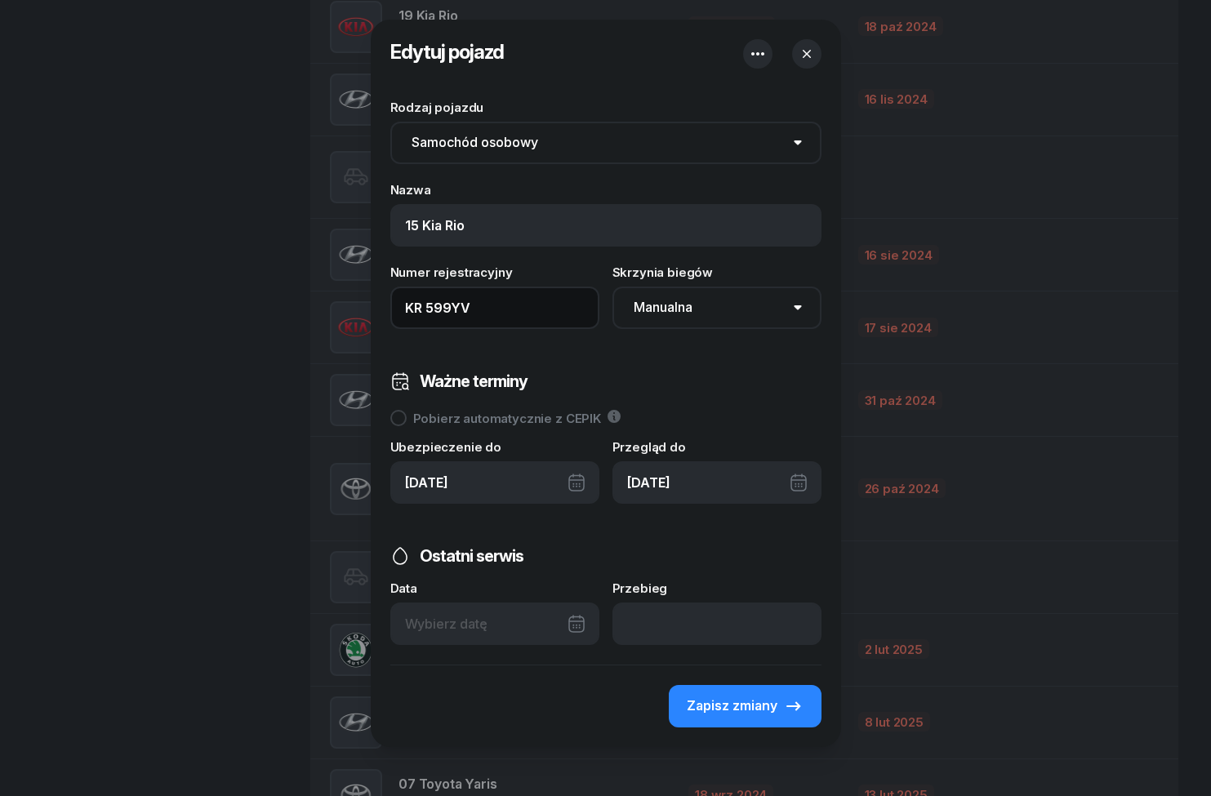
click at [526, 318] on input "KR 599YV" at bounding box center [494, 308] width 209 height 42
type input "KR 599YV (15)"
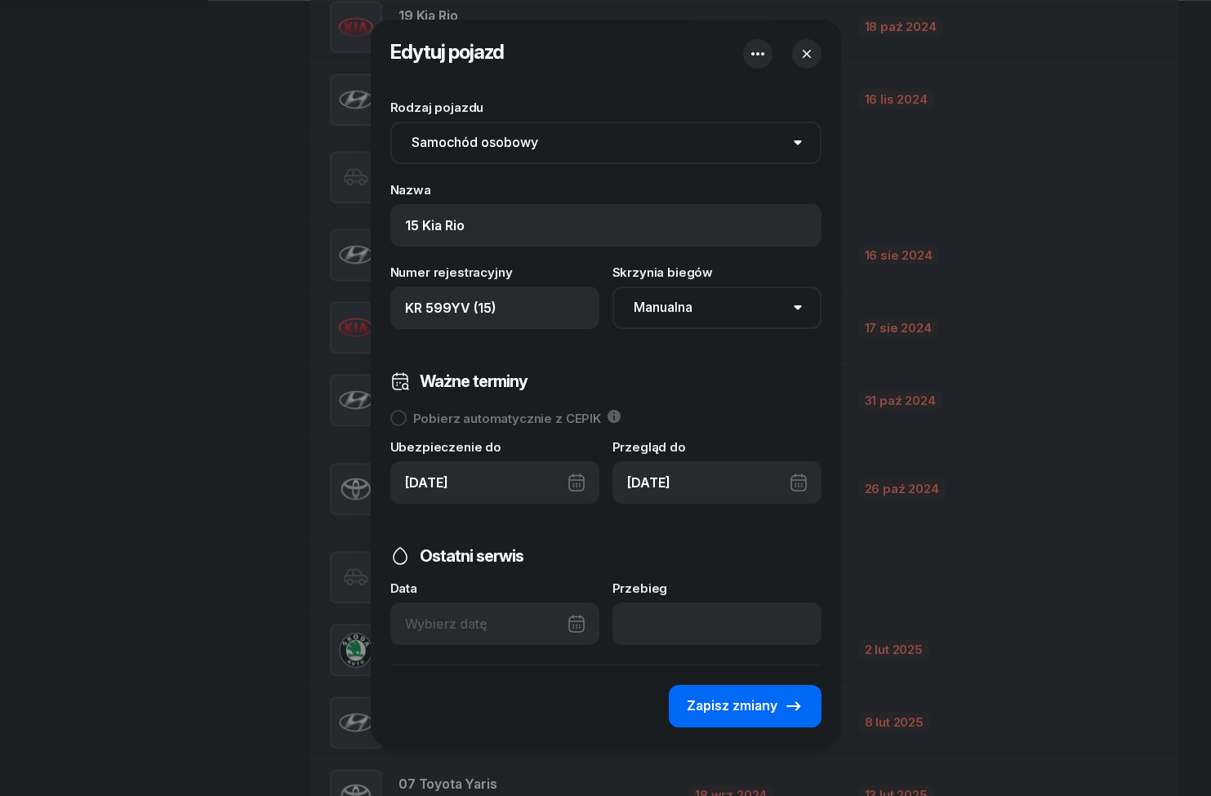
click at [774, 698] on span "Zapisz zmiany" at bounding box center [732, 706] width 91 height 21
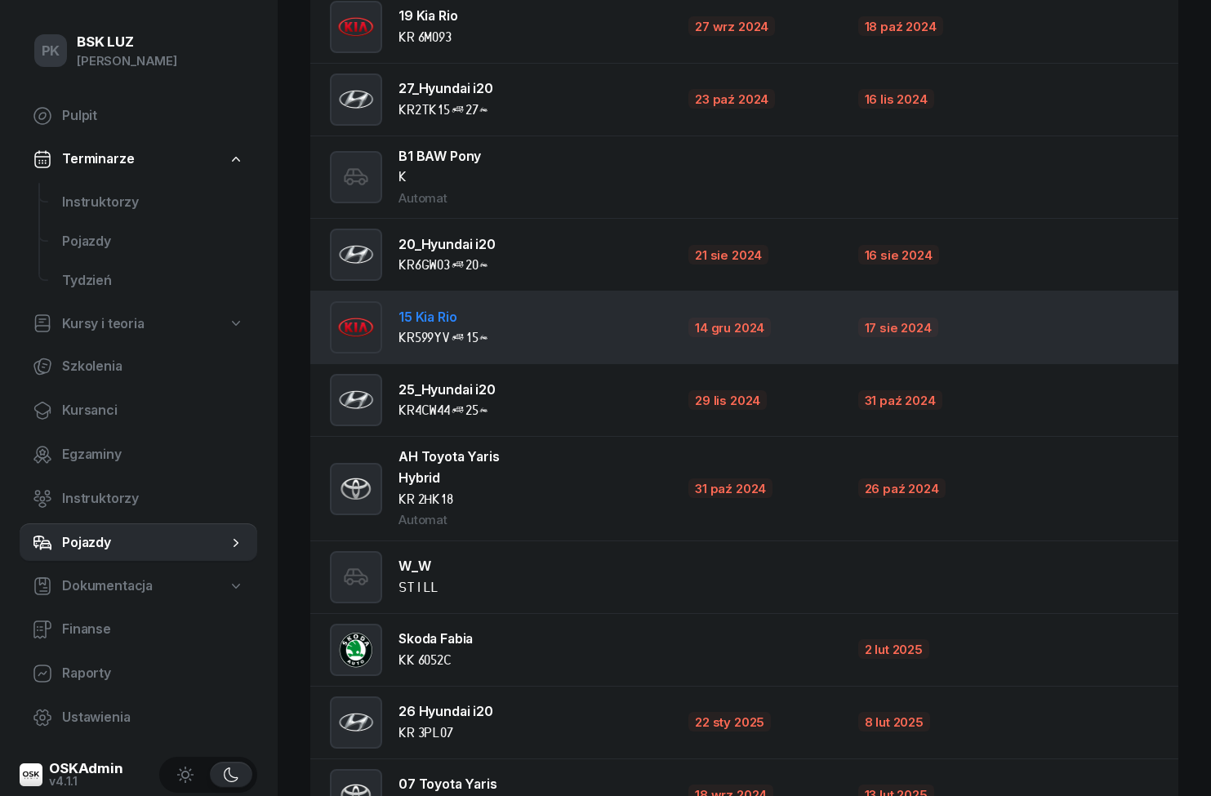
click at [564, 346] on td "15 Kia Rio KR599YV(15)" at bounding box center [492, 328] width 365 height 73
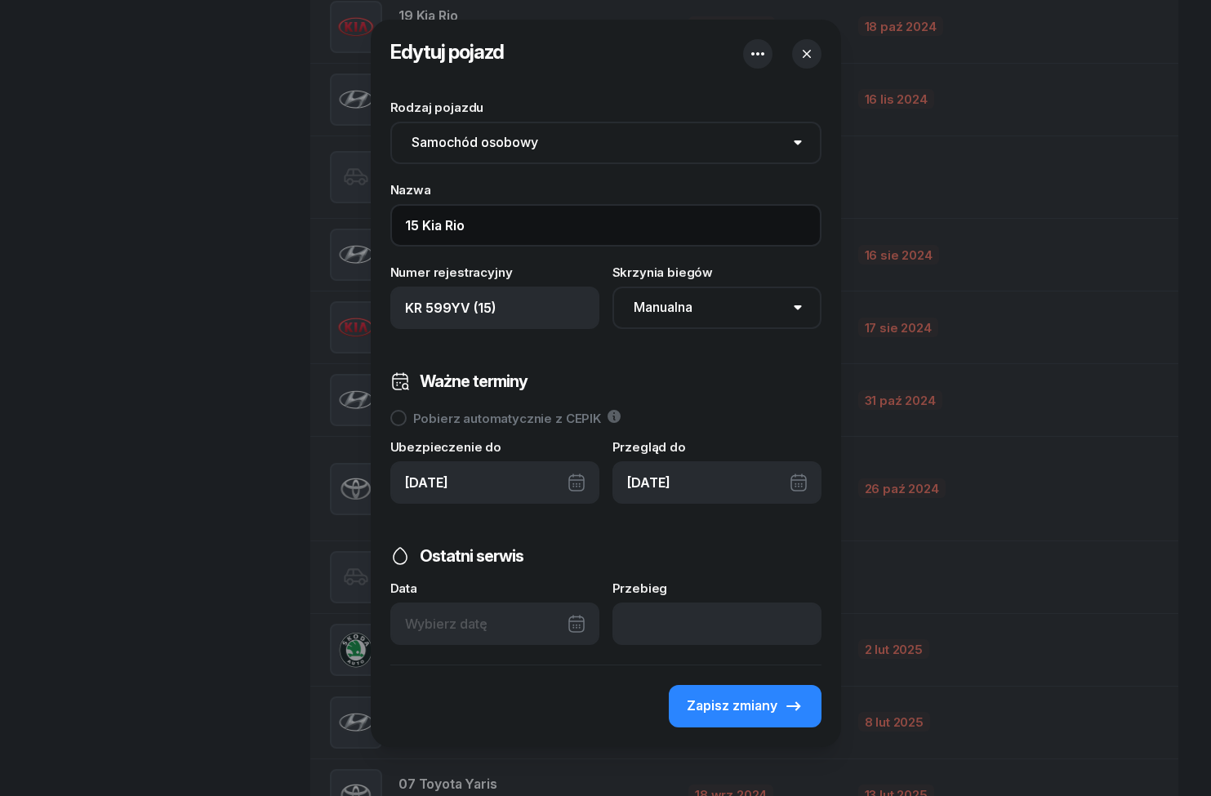
click at [430, 225] on input "15 Kia Rio" at bounding box center [605, 225] width 431 height 42
type input "15_Kia Rio"
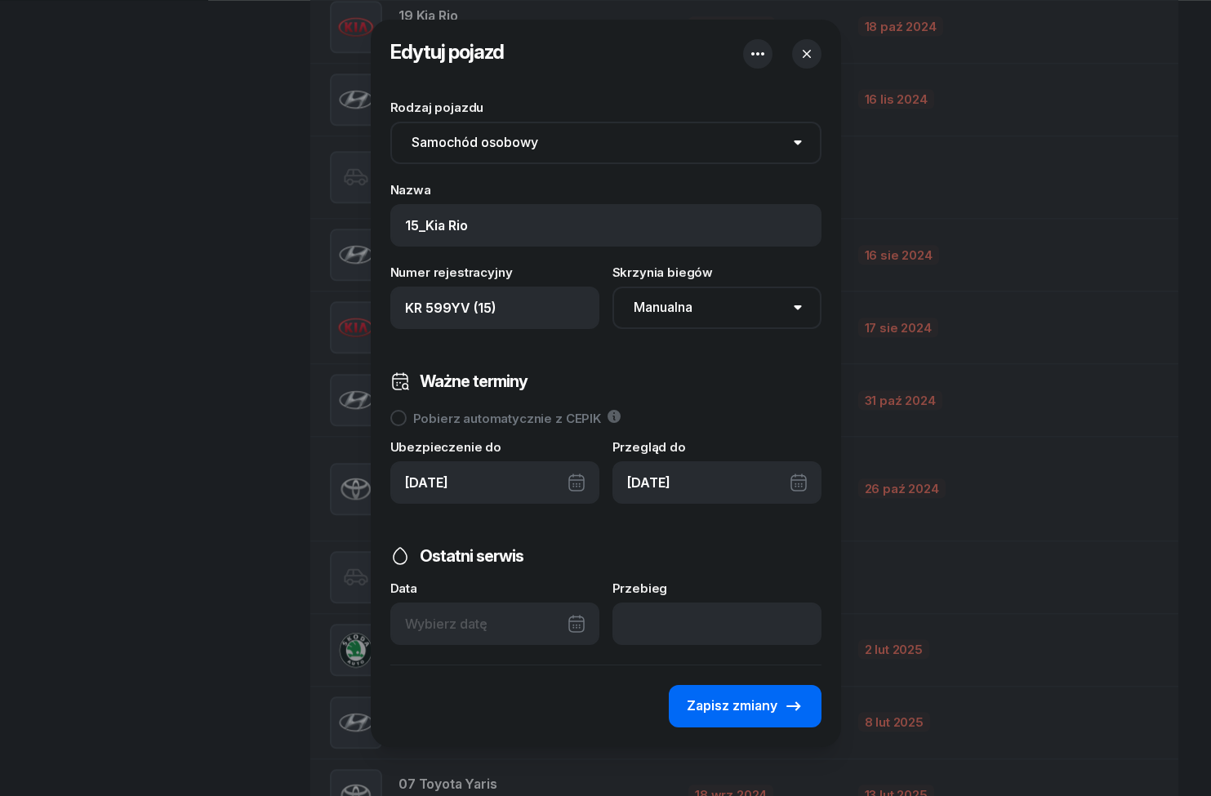
click at [769, 704] on span "Zapisz zmiany" at bounding box center [732, 706] width 91 height 21
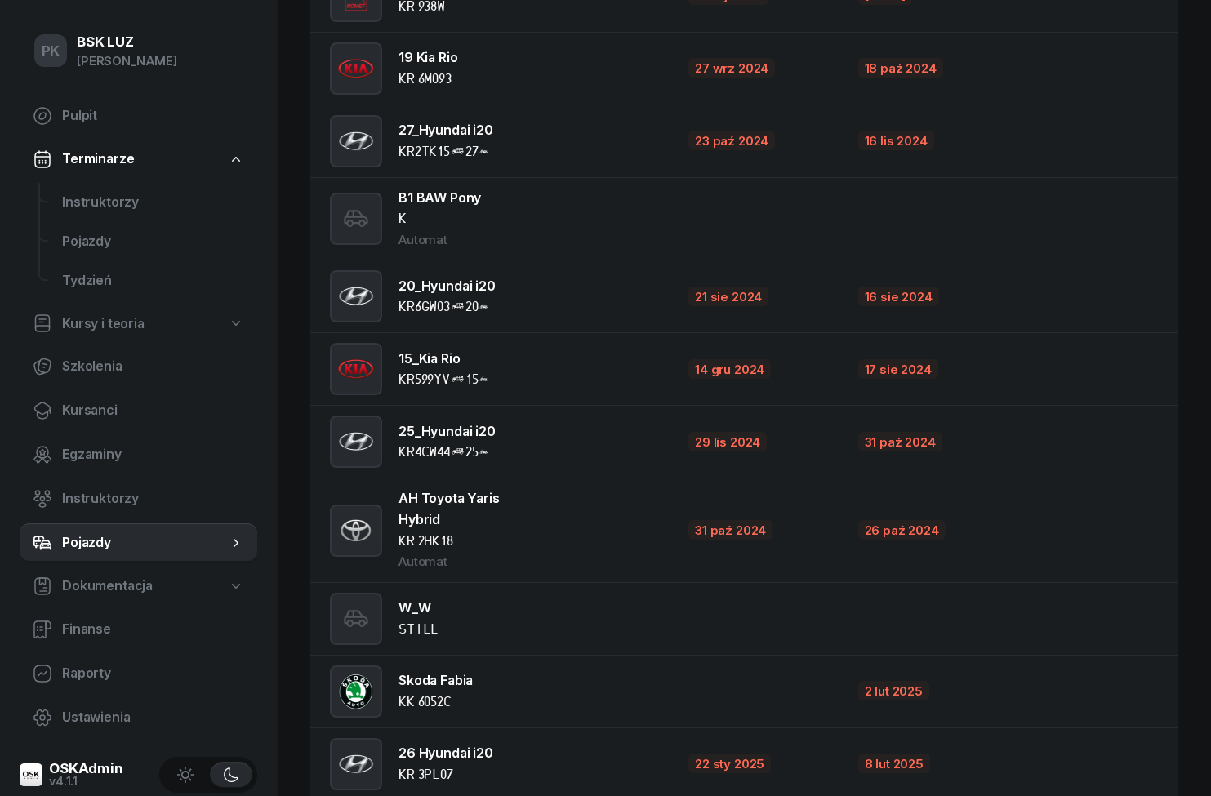
scroll to position [1212, 0]
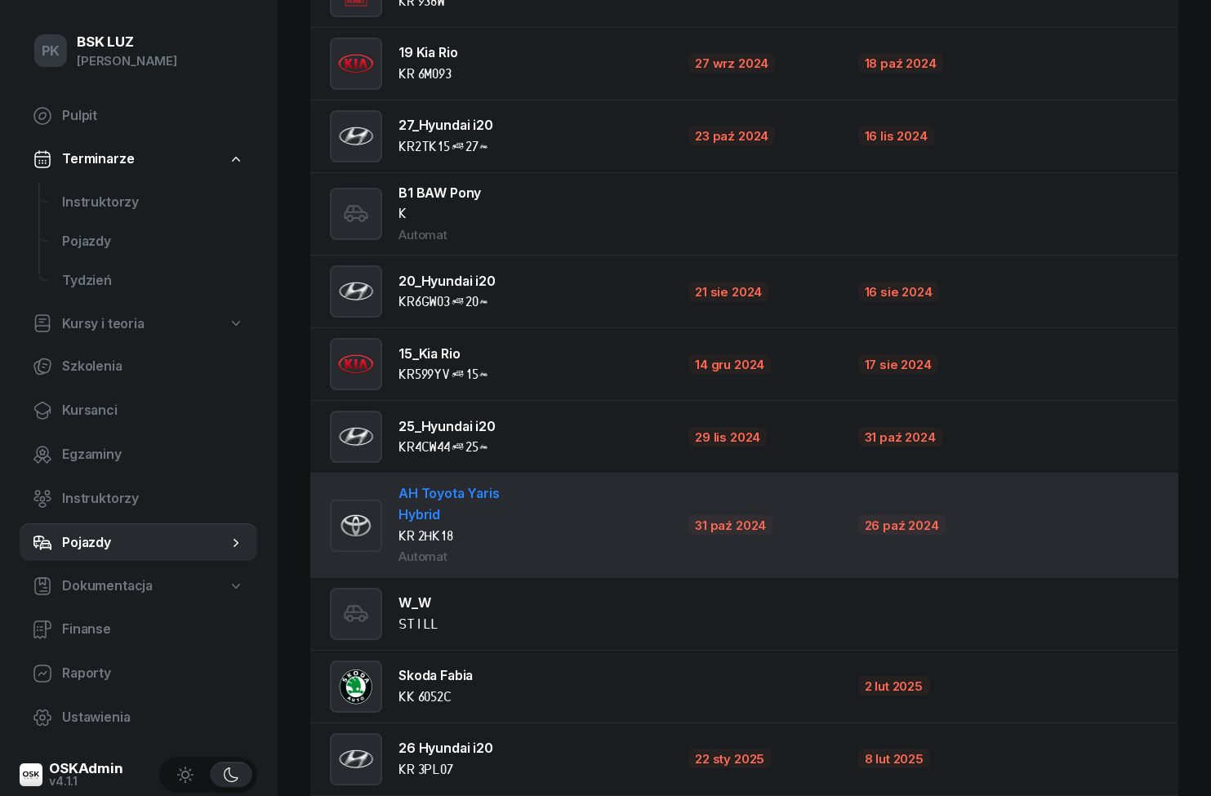
click at [571, 519] on td "AH Toyota Yaris Hybrid KR 2HK18 Automat" at bounding box center [492, 526] width 365 height 104
select select "auto"
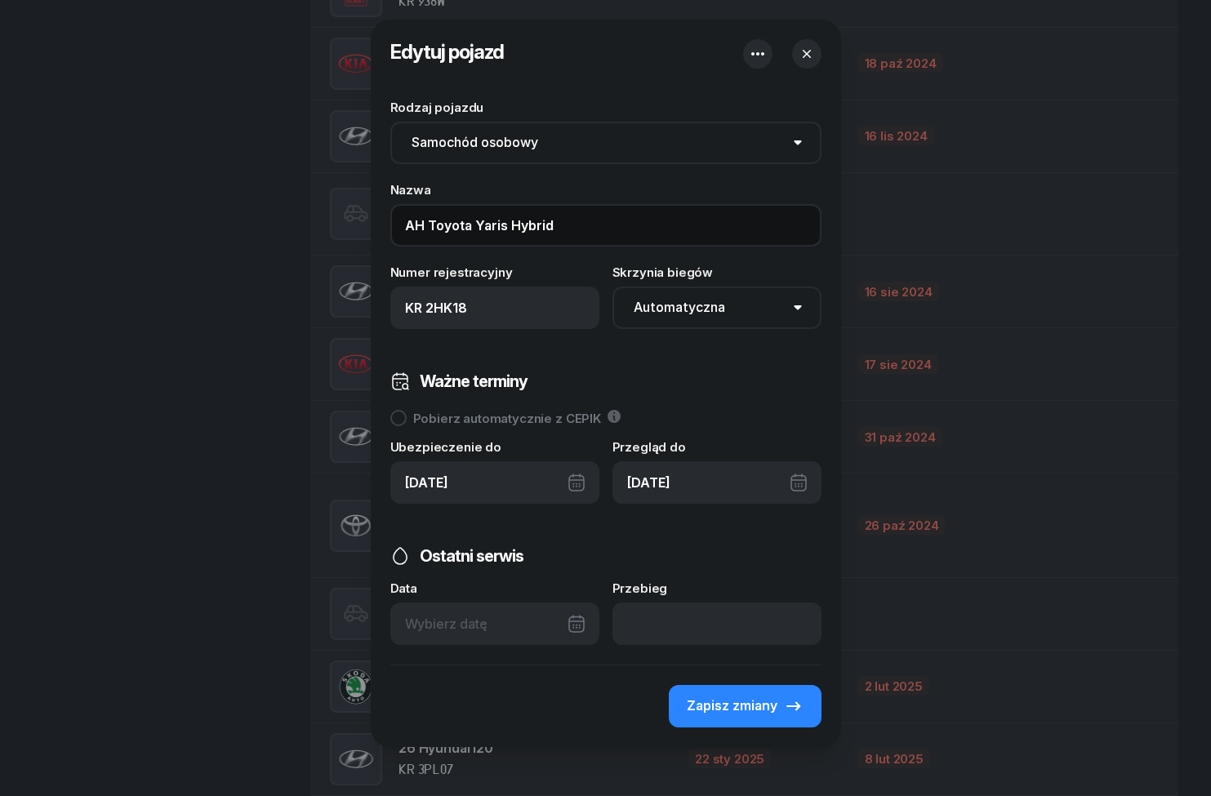
click at [437, 224] on input "AH Toyota Yaris Hybrid" at bounding box center [605, 225] width 431 height 42
type input "AH_Toyota Yaris Hybrid"
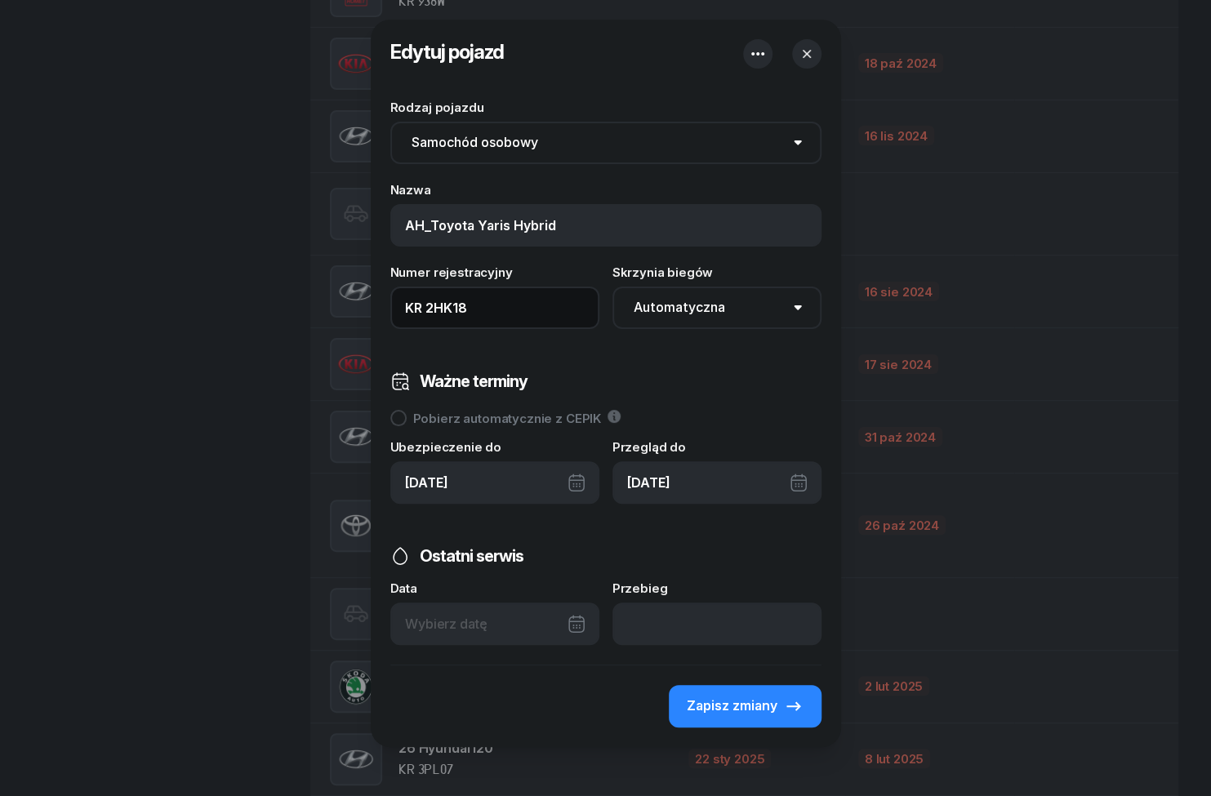
click at [519, 313] on input "KR 2HK18" at bounding box center [494, 308] width 209 height 42
type input "KR 2HK18 (AH)"
click at [784, 704] on icon "button" at bounding box center [794, 707] width 20 height 20
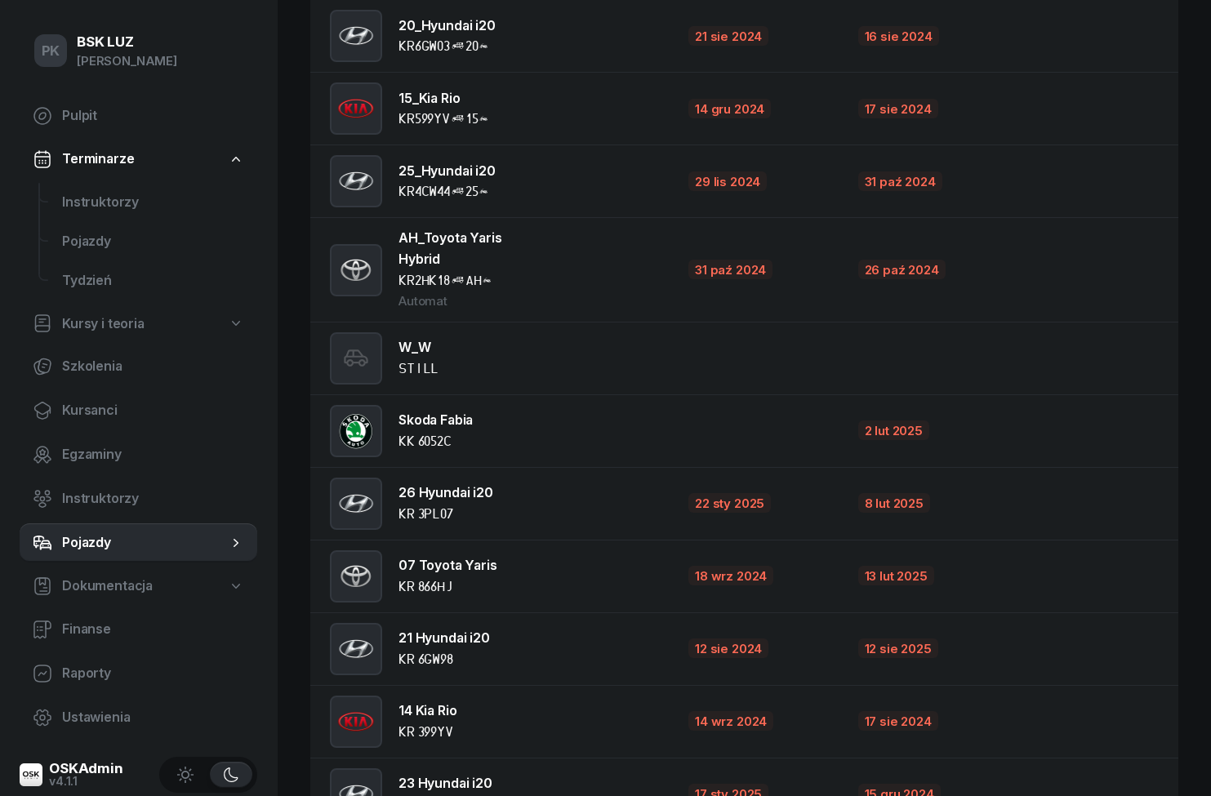
scroll to position [1469, 0]
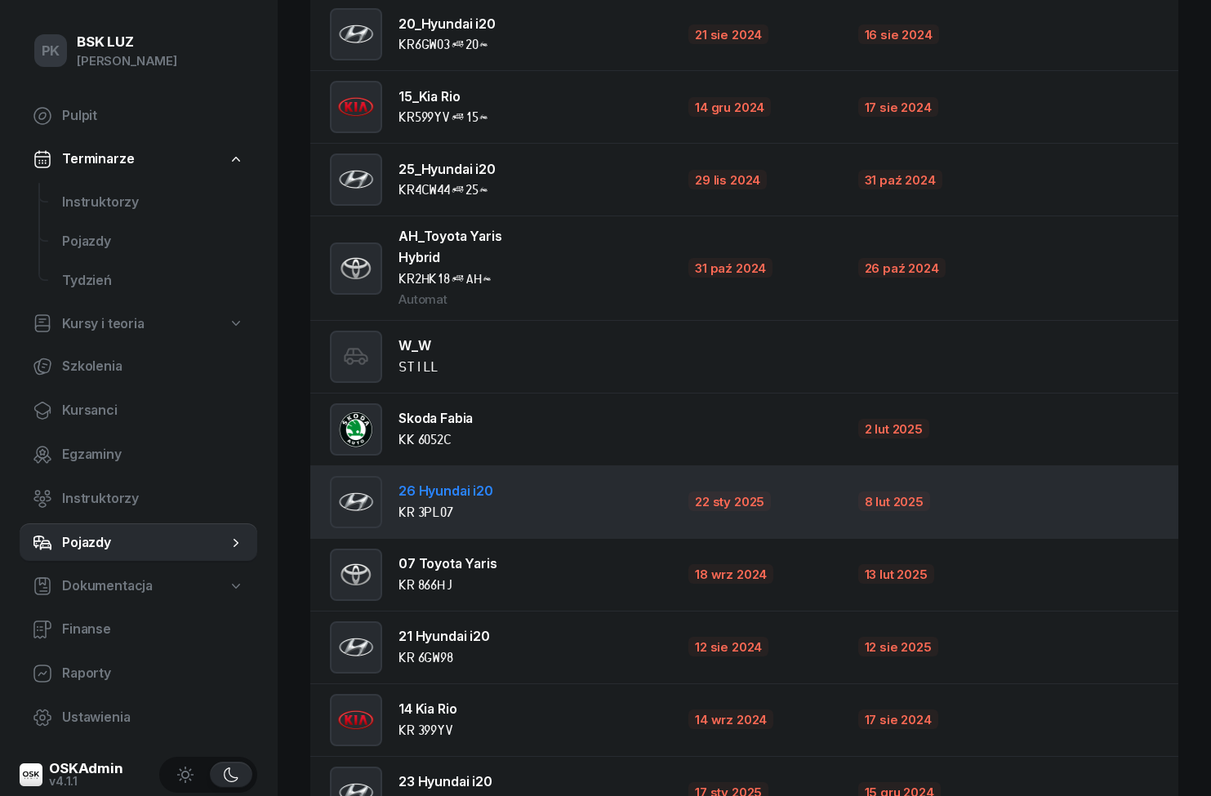
click at [582, 513] on td "26 Hyundai i20 KR 3PL07" at bounding box center [492, 502] width 365 height 73
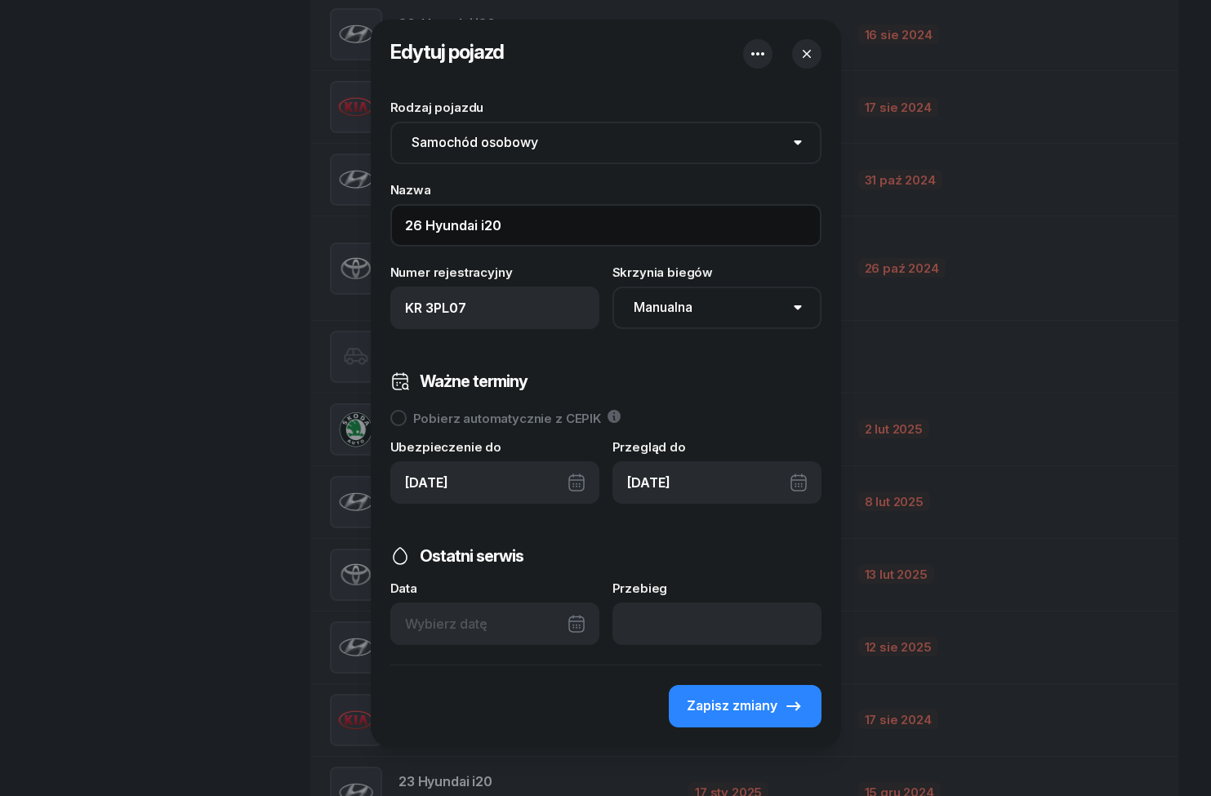
click at [428, 222] on input "26 Hyundai i20" at bounding box center [605, 225] width 431 height 42
type input "26_Hyundai i20"
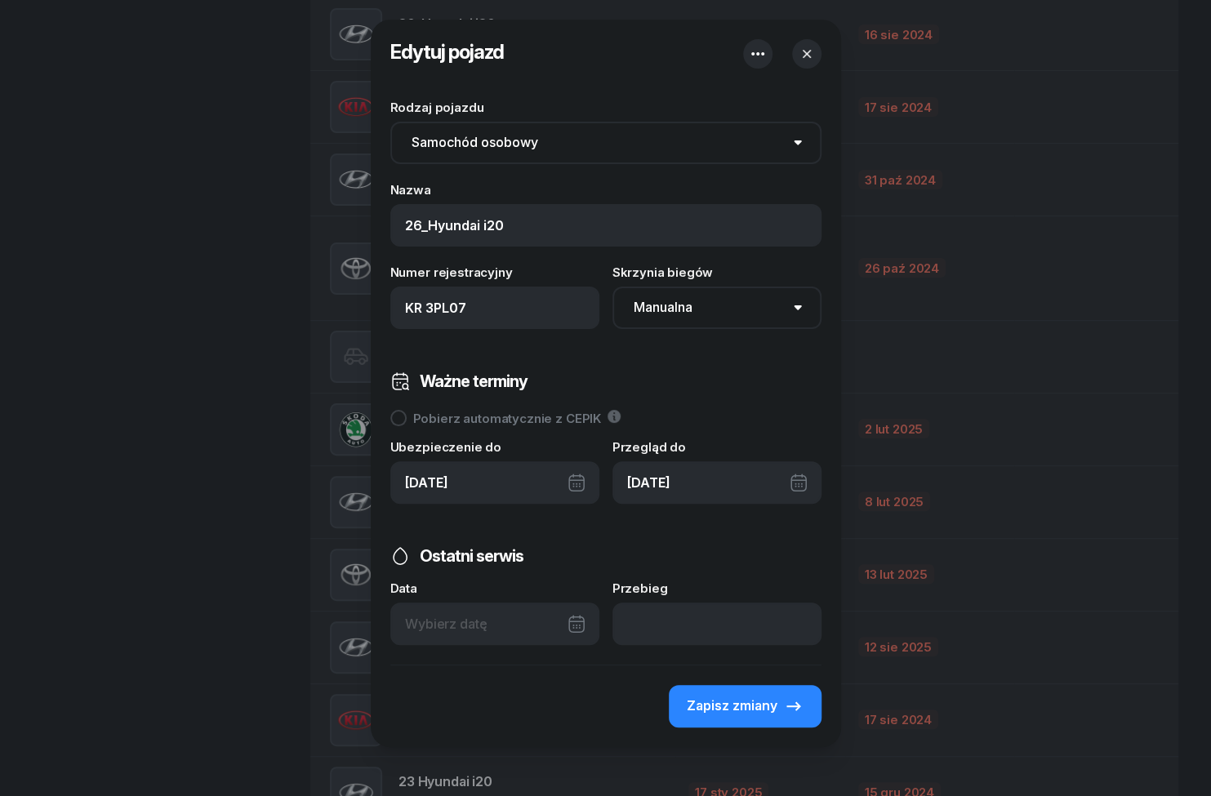
click at [517, 310] on input "KR 3PL07" at bounding box center [494, 308] width 209 height 42
type input "KR 3PL07 (26)"
click at [759, 704] on span "Zapisz zmiany" at bounding box center [732, 706] width 91 height 21
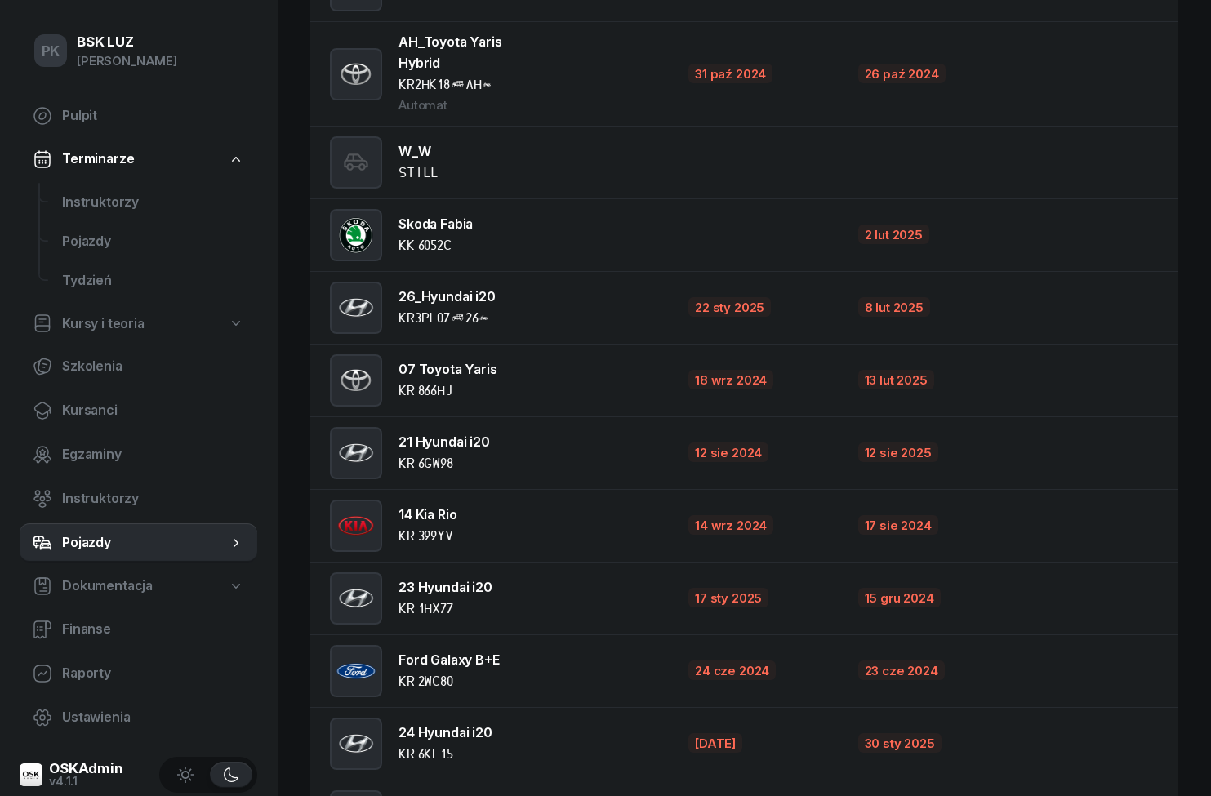
scroll to position [1664, 0]
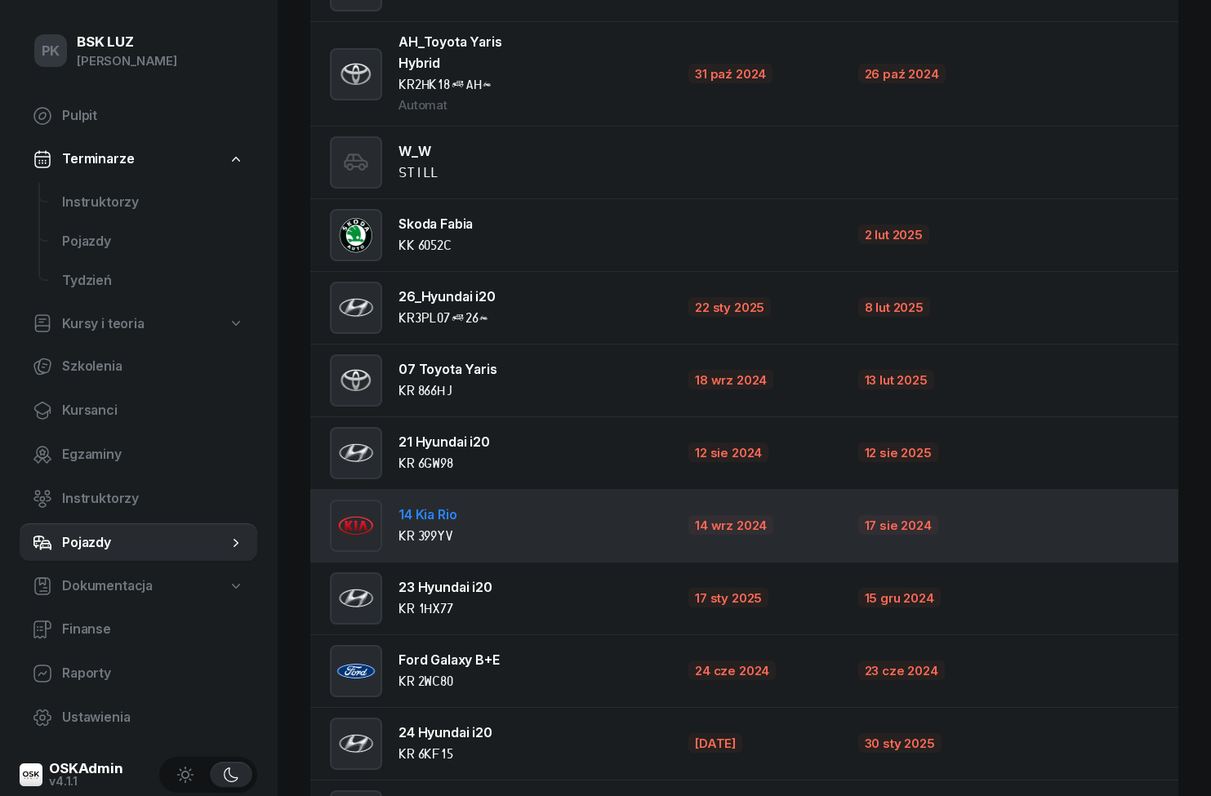
click at [545, 516] on td "14 Kia Rio KR 399YV" at bounding box center [492, 525] width 365 height 73
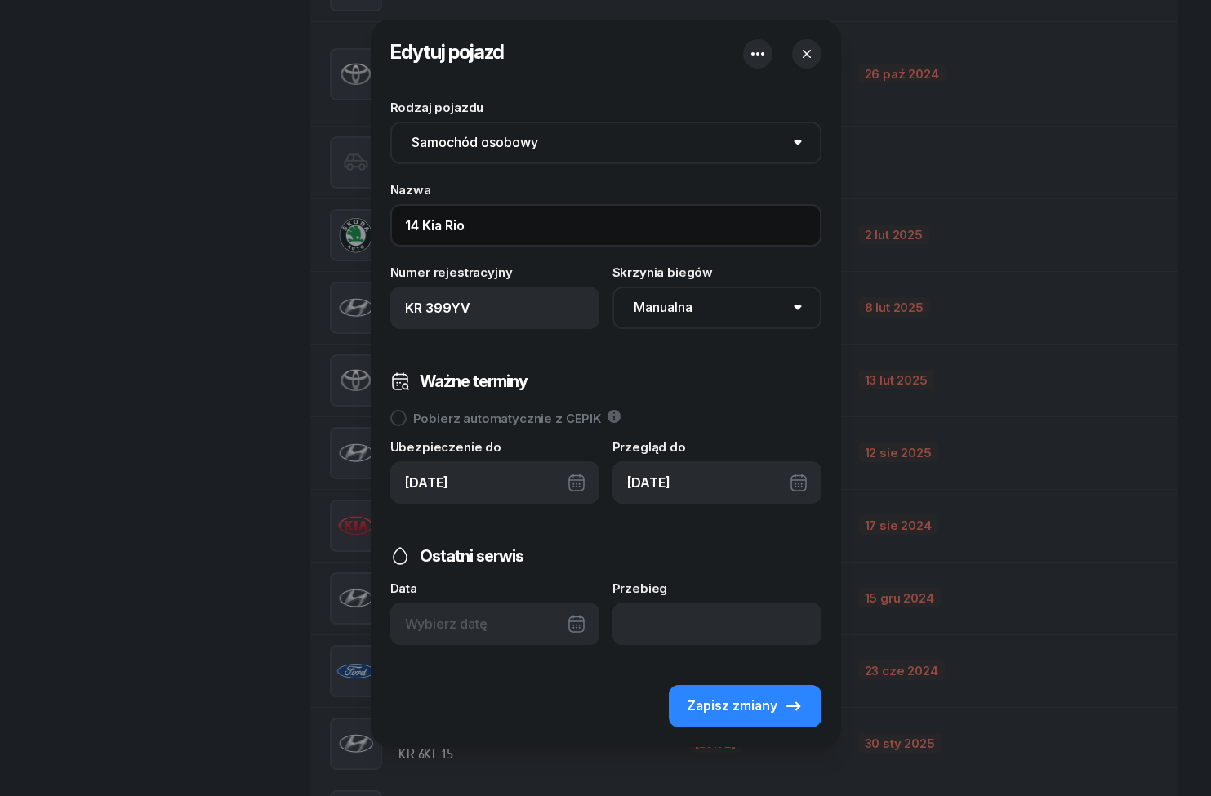
click at [426, 233] on input "14 Kia Rio" at bounding box center [605, 225] width 431 height 42
type input "14_Kia Rio"
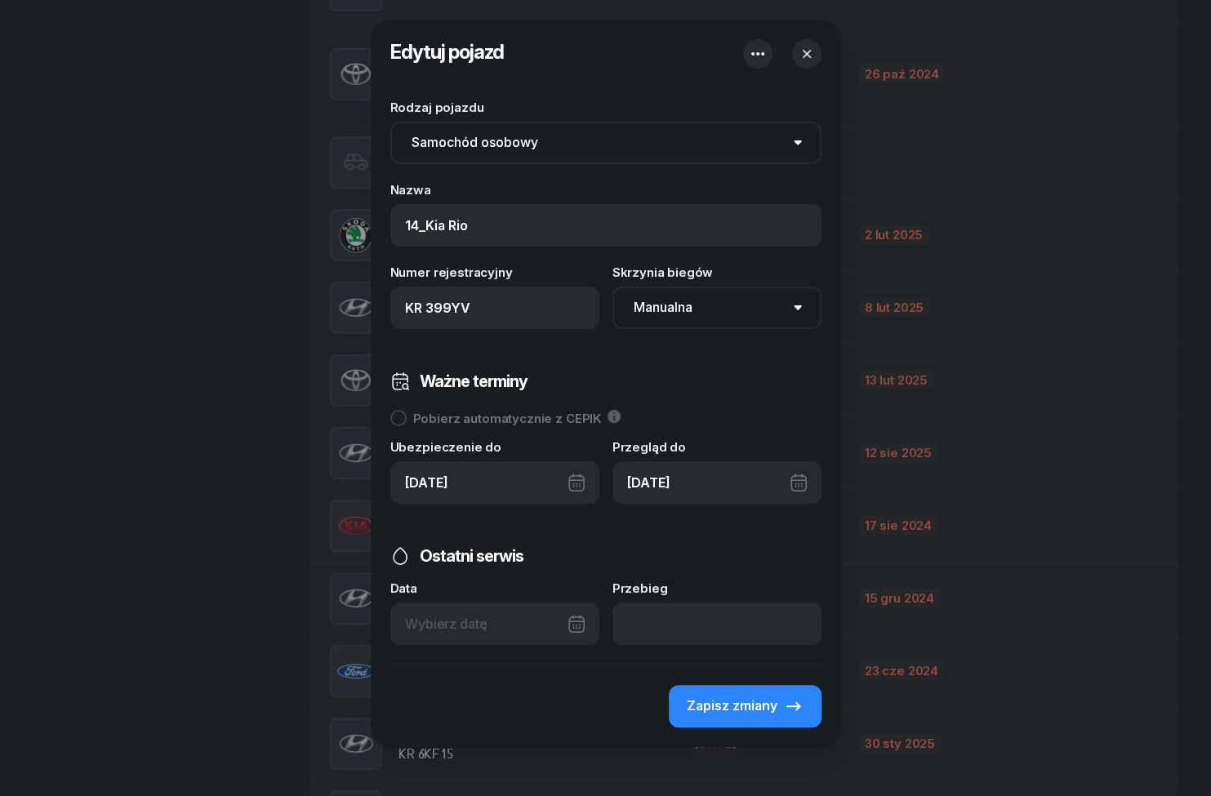
click at [505, 299] on input "KR 399YV" at bounding box center [494, 308] width 209 height 42
click at [521, 315] on input "KR 399YV" at bounding box center [494, 308] width 209 height 42
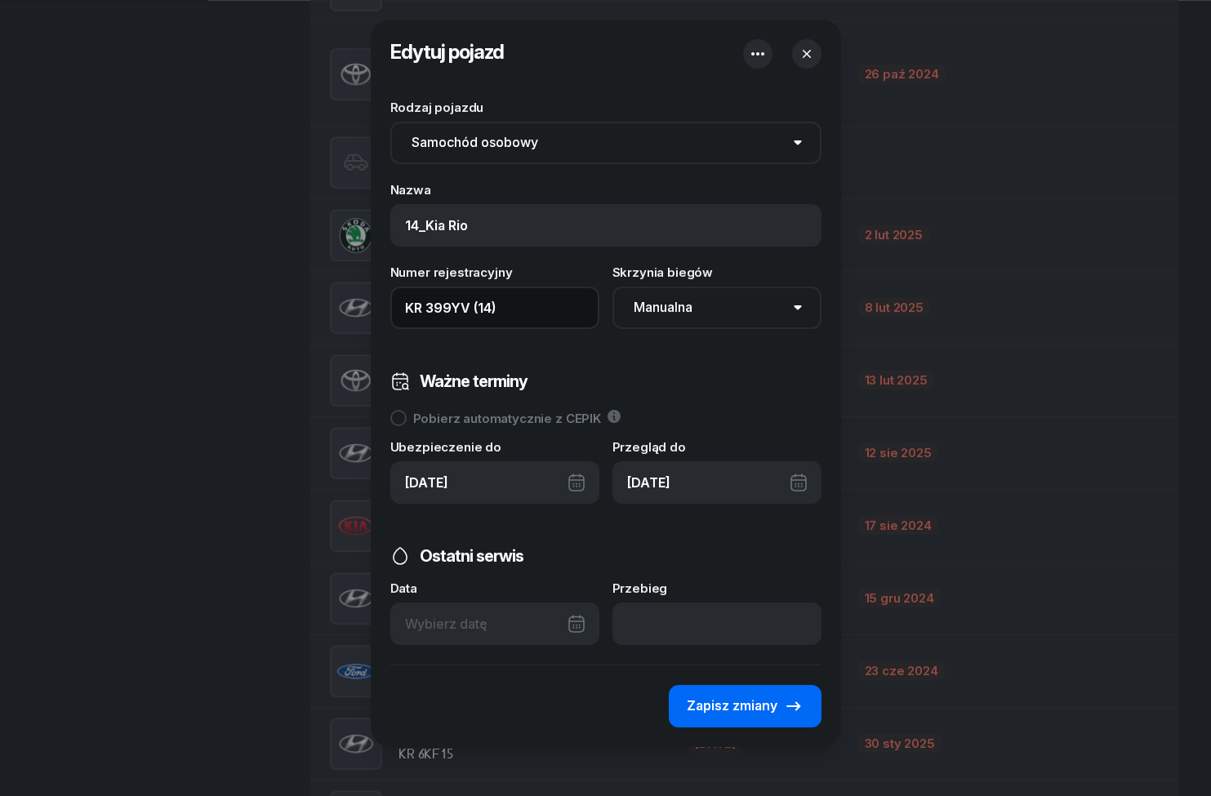
type input "KR 399YV (14)"
click at [791, 708] on icon "button" at bounding box center [794, 707] width 20 height 20
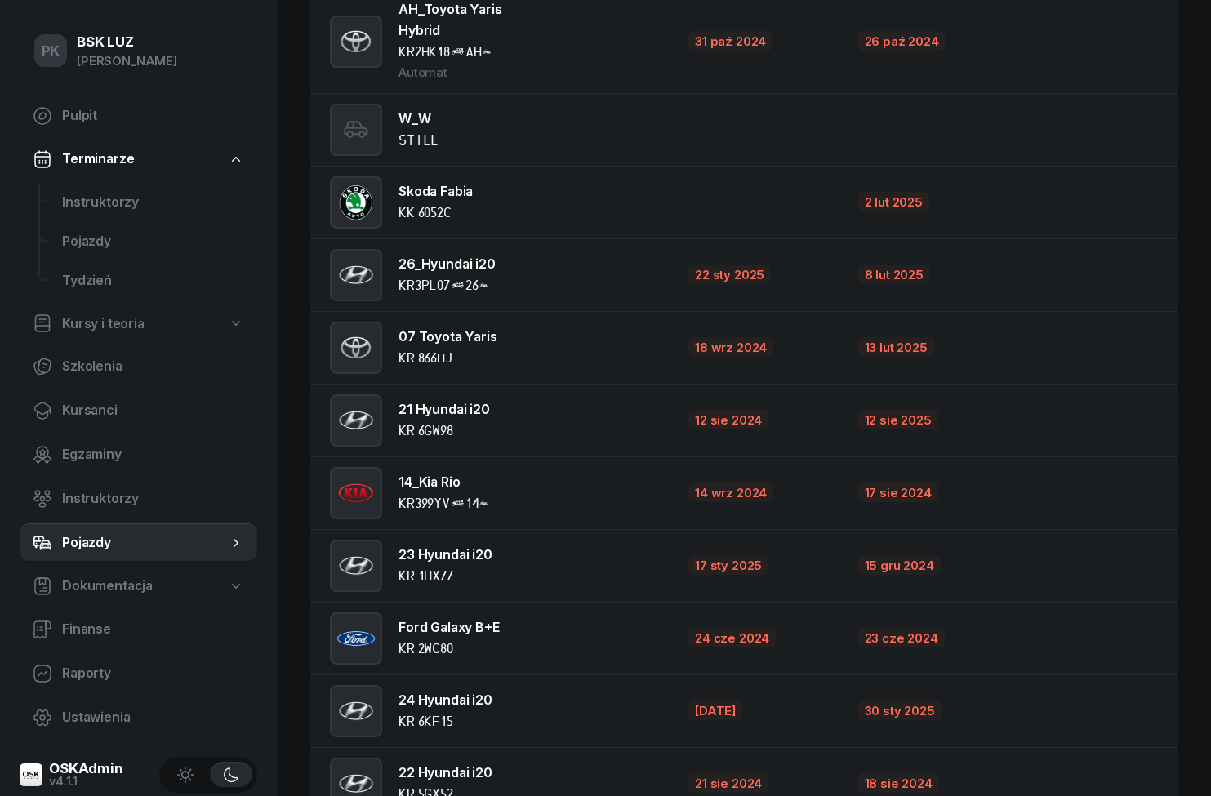
scroll to position [1694, 0]
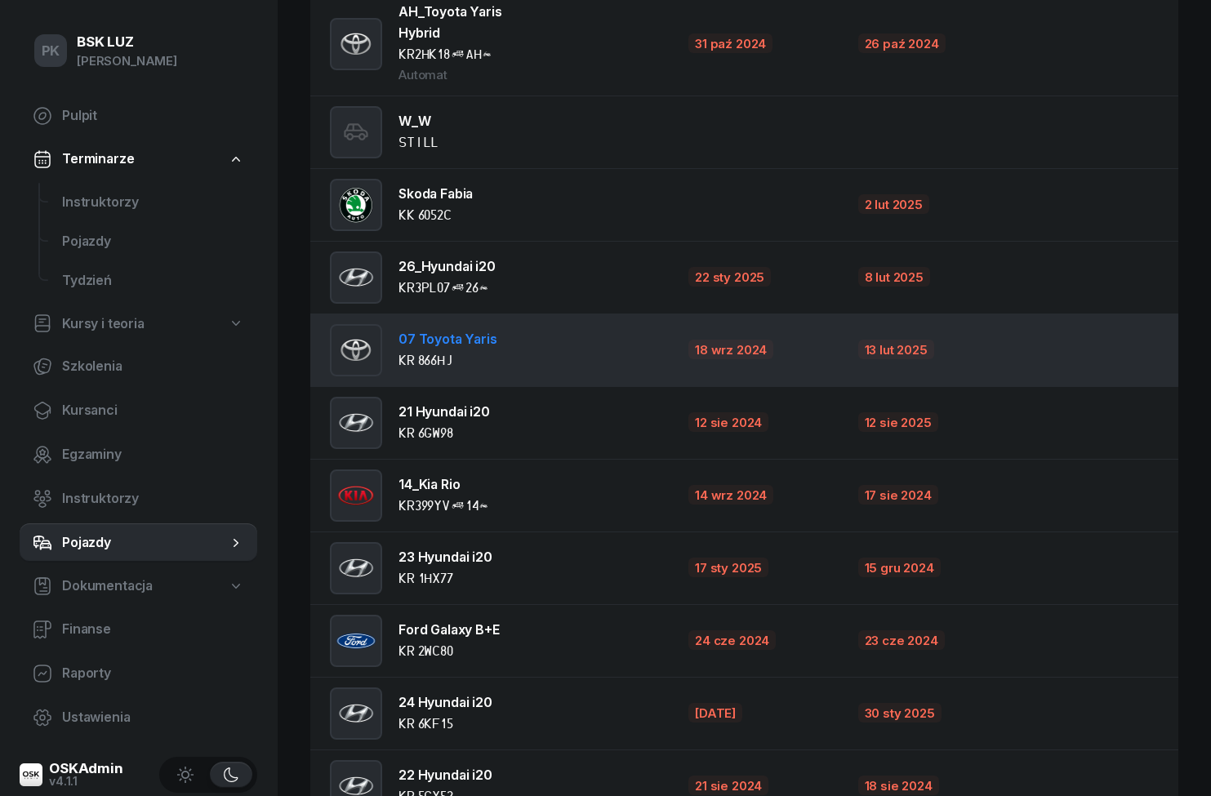
click at [586, 348] on td "07 Toyota Yaris KR 866HJ" at bounding box center [492, 350] width 365 height 73
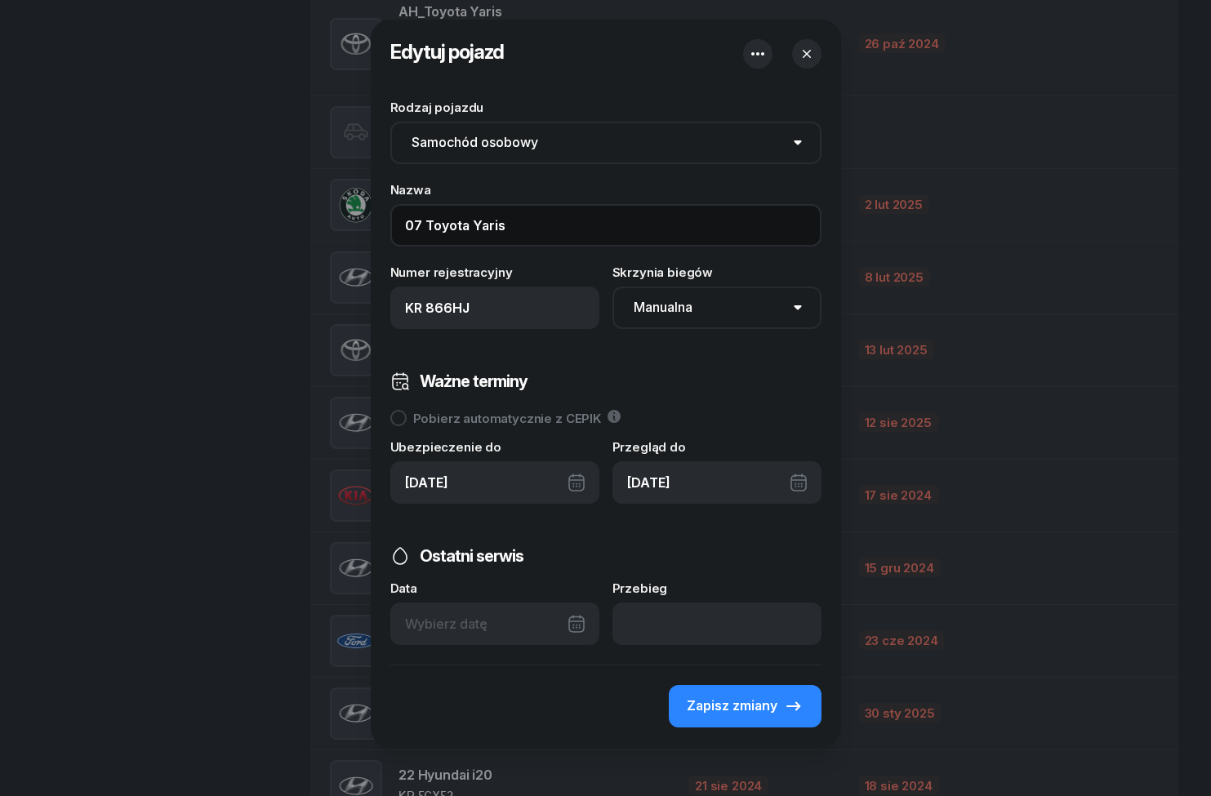
click at [444, 221] on input "07 Toyota Yaris" at bounding box center [605, 225] width 431 height 42
click at [426, 225] on input "07 Toyota Yaris" at bounding box center [605, 225] width 431 height 42
type input "07_Toyota Yaris"
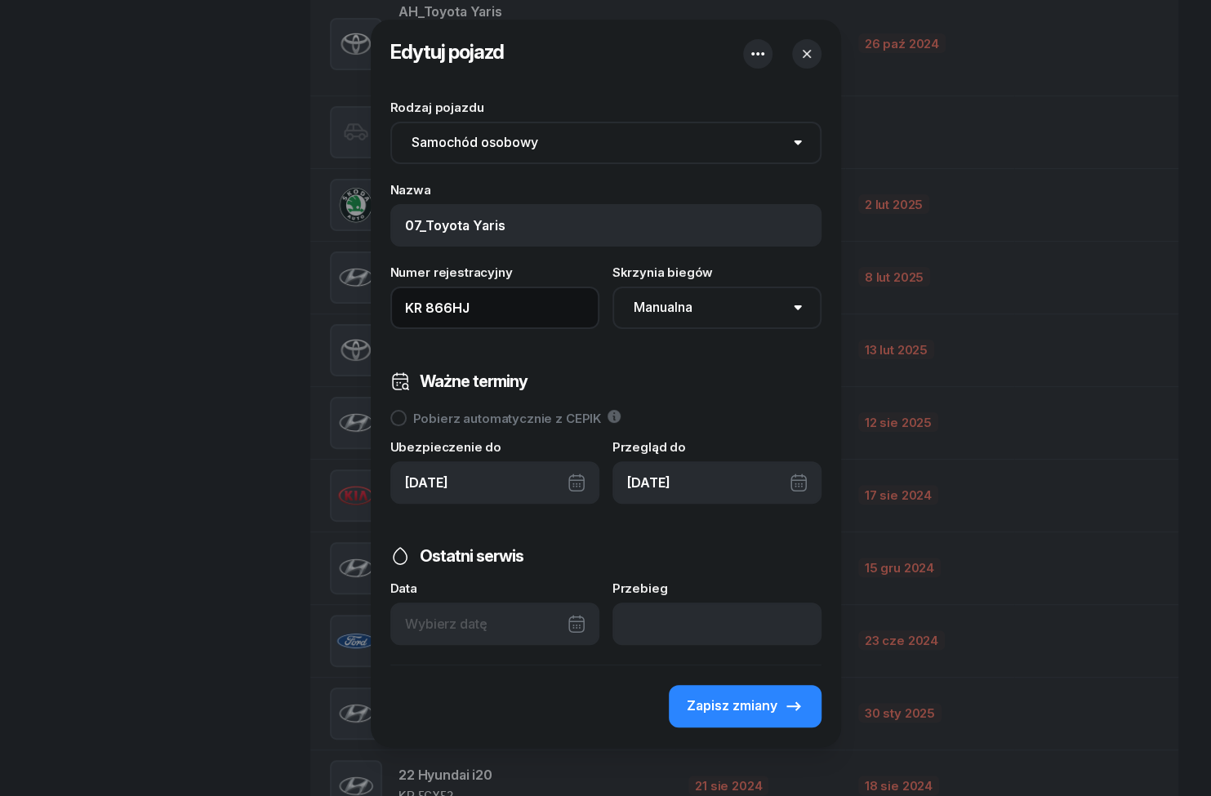
click at [515, 315] on input "KR 866HJ" at bounding box center [494, 308] width 209 height 42
click at [517, 310] on input "KR 866HJ" at bounding box center [494, 308] width 209 height 42
type input "KR 866HJ (07)"
click at [775, 707] on span "Zapisz zmiany" at bounding box center [732, 706] width 91 height 21
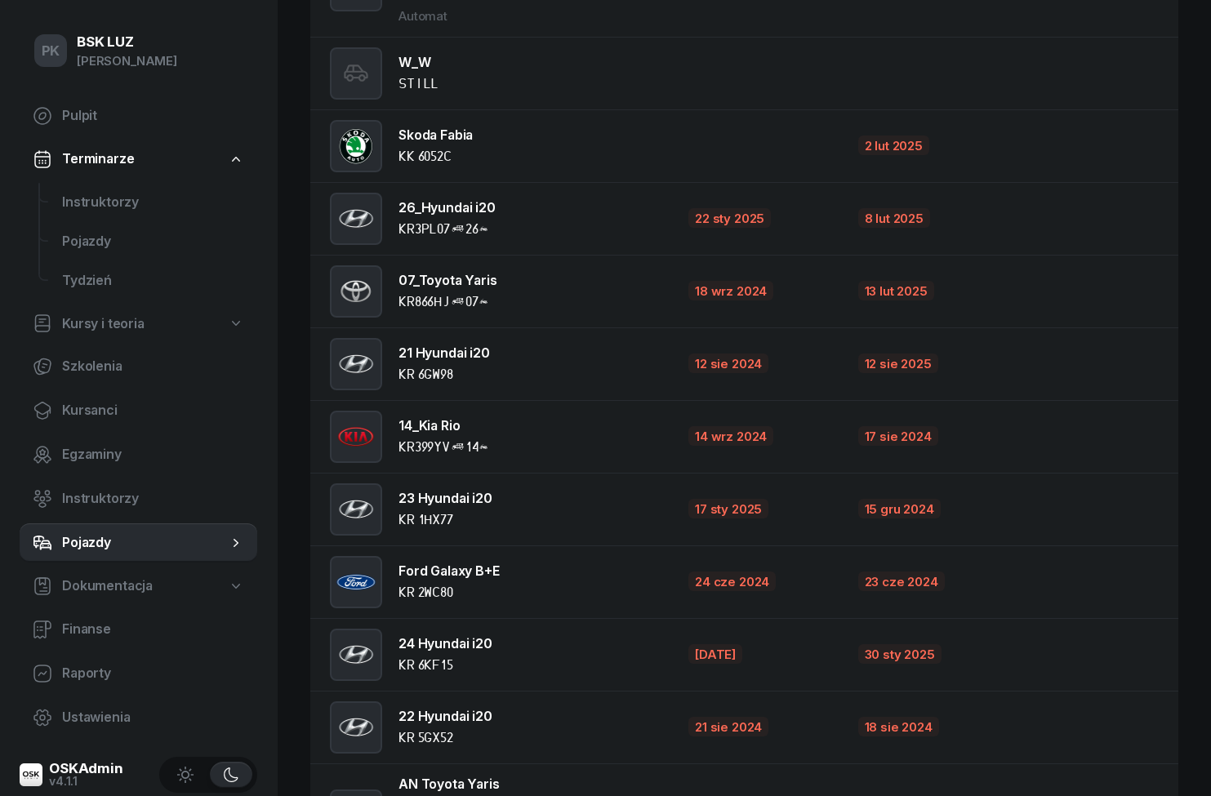
scroll to position [1754, 0]
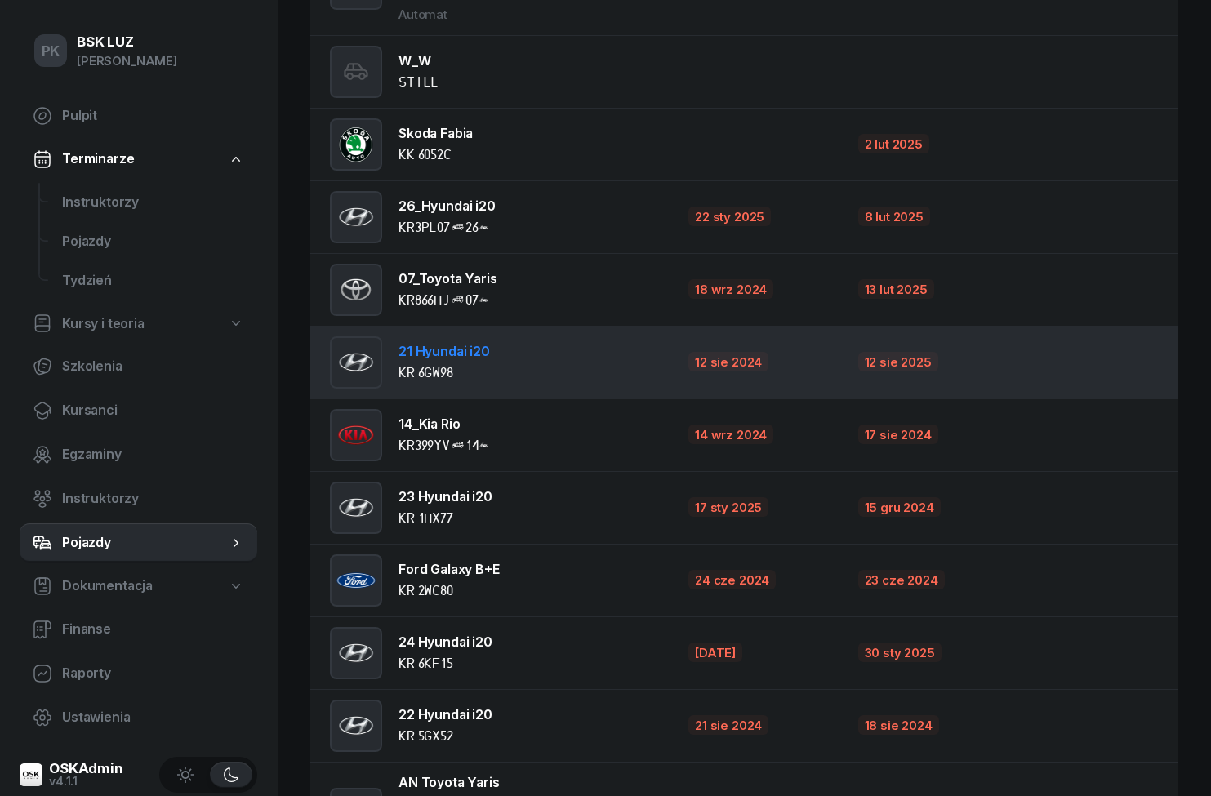
click at [597, 362] on td "21 Hyundai i20 KR 6GW98" at bounding box center [492, 362] width 365 height 73
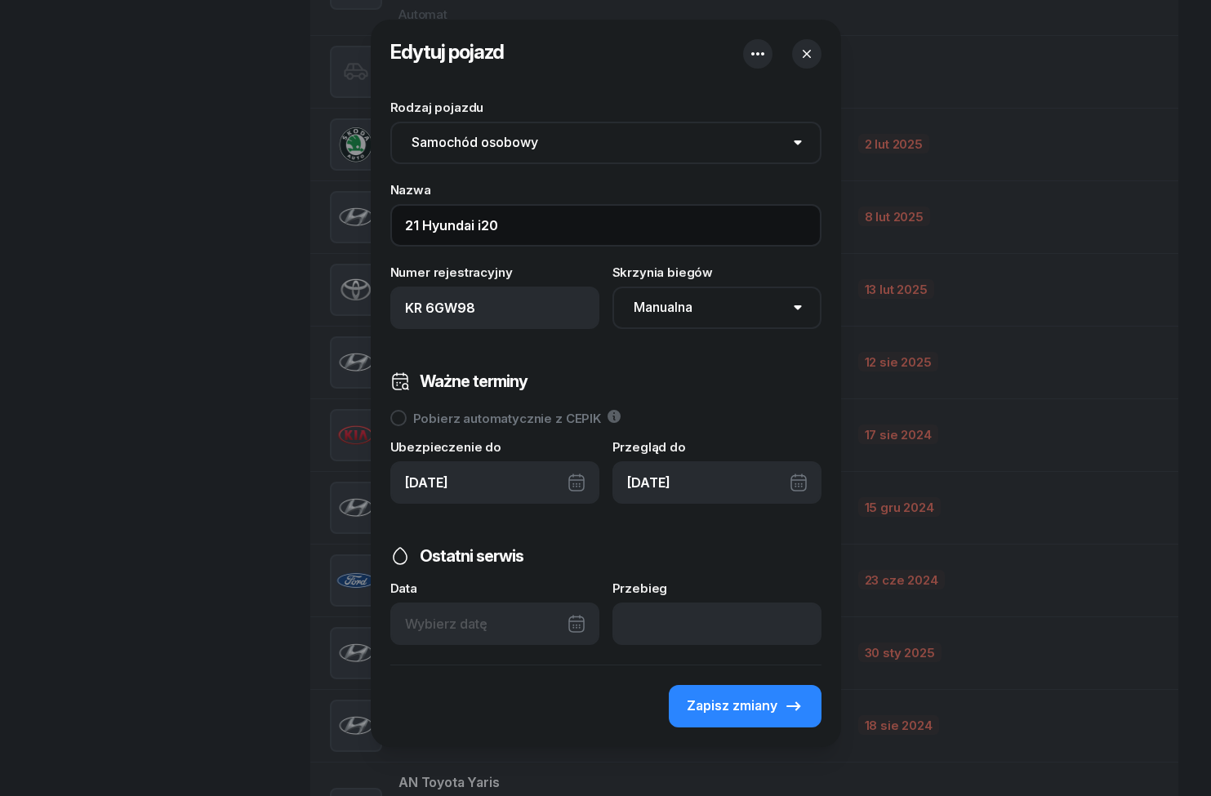
click at [430, 234] on input "21 Hyundai i20" at bounding box center [605, 225] width 431 height 42
click at [424, 212] on input "21 Hyundai i20" at bounding box center [605, 225] width 431 height 42
click at [547, 227] on input "21 Hyundai i20" at bounding box center [605, 225] width 431 height 42
type input "21_Hyundai i20"
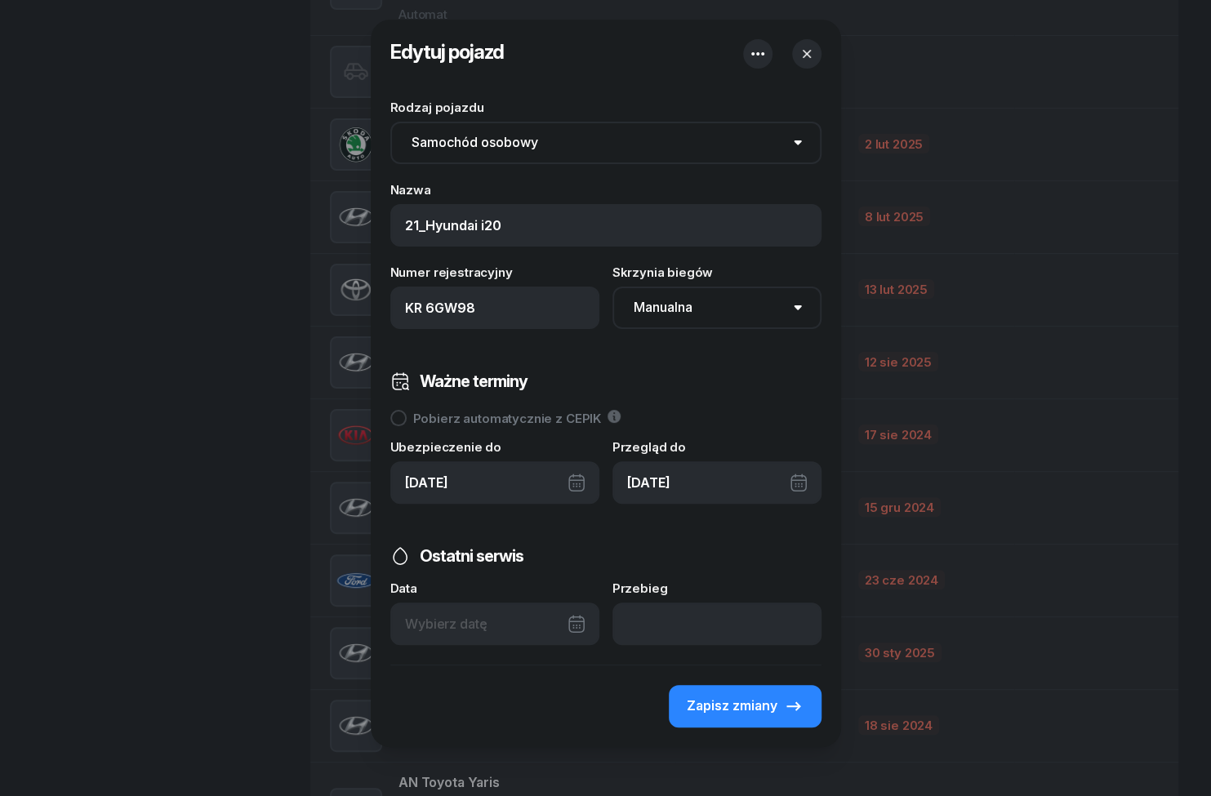
click at [530, 310] on input "KR 6GW98" at bounding box center [494, 308] width 209 height 42
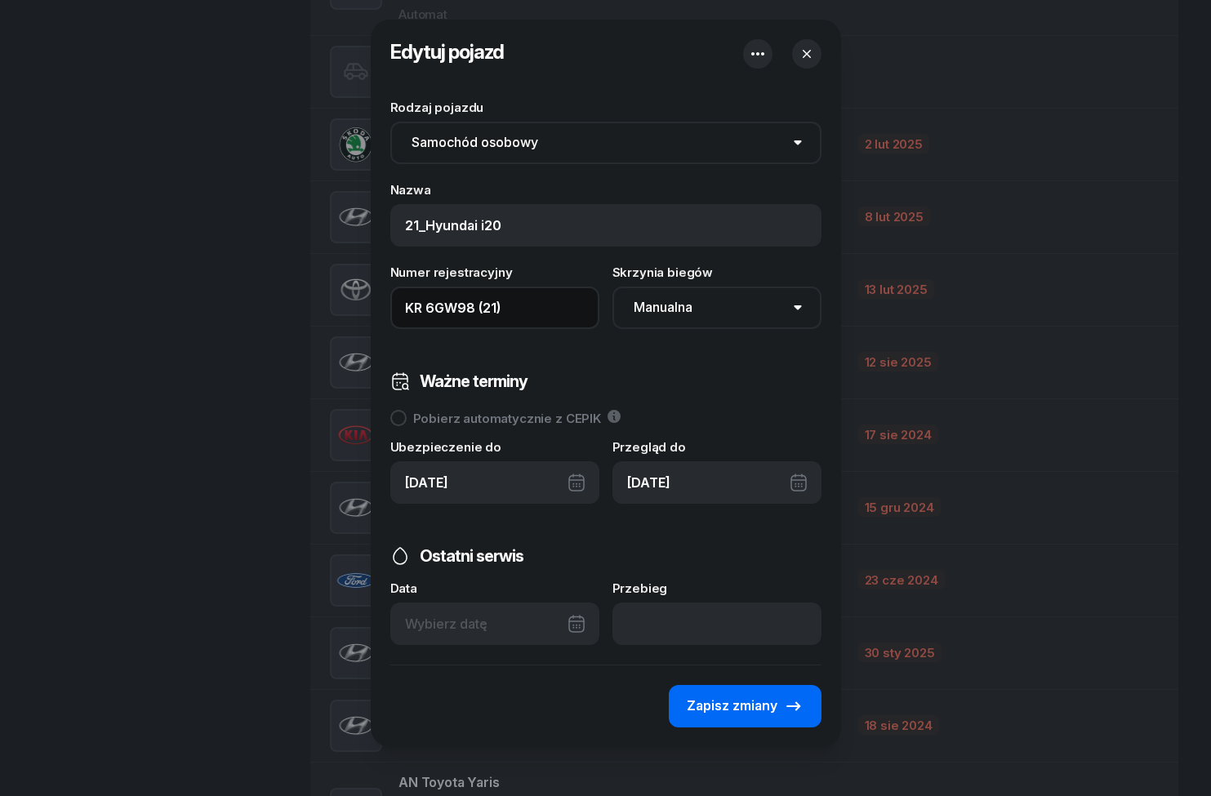
type input "KR 6GW98 (21)"
click at [757, 720] on button "Zapisz zmiany" at bounding box center [745, 706] width 153 height 42
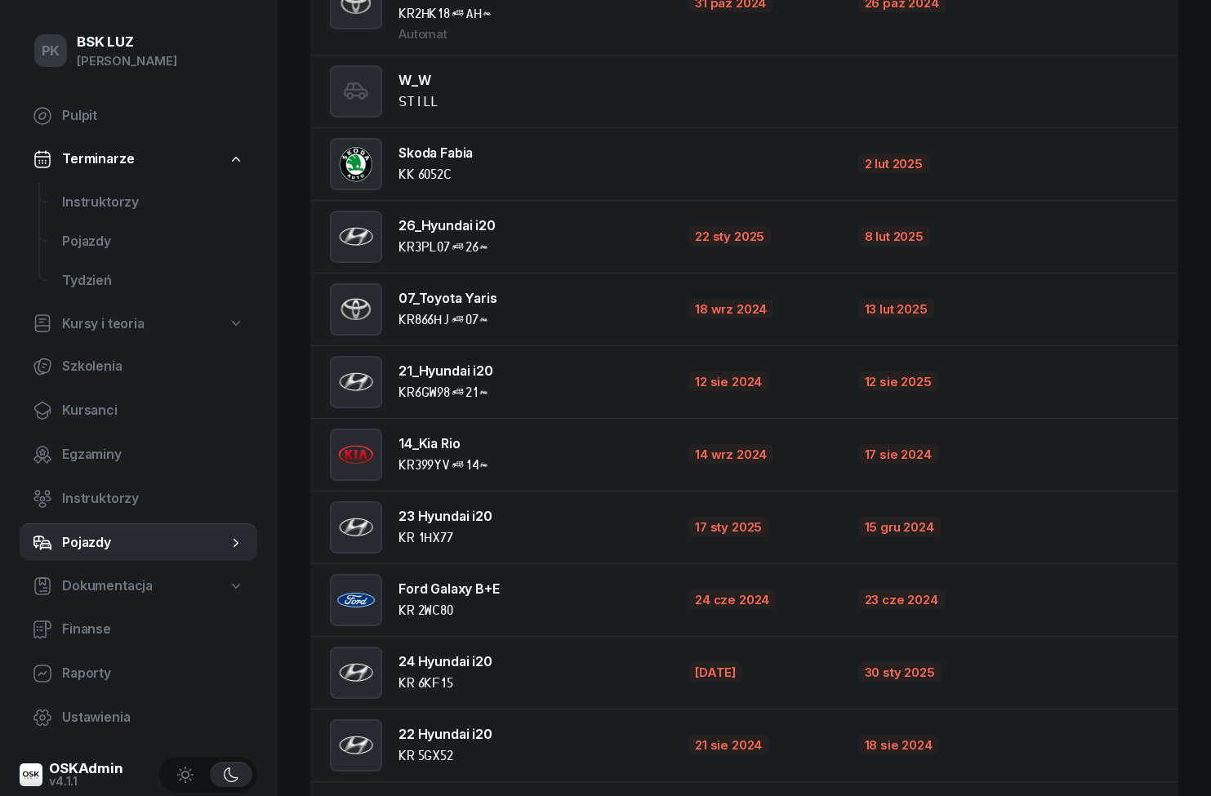
scroll to position [1736, 0]
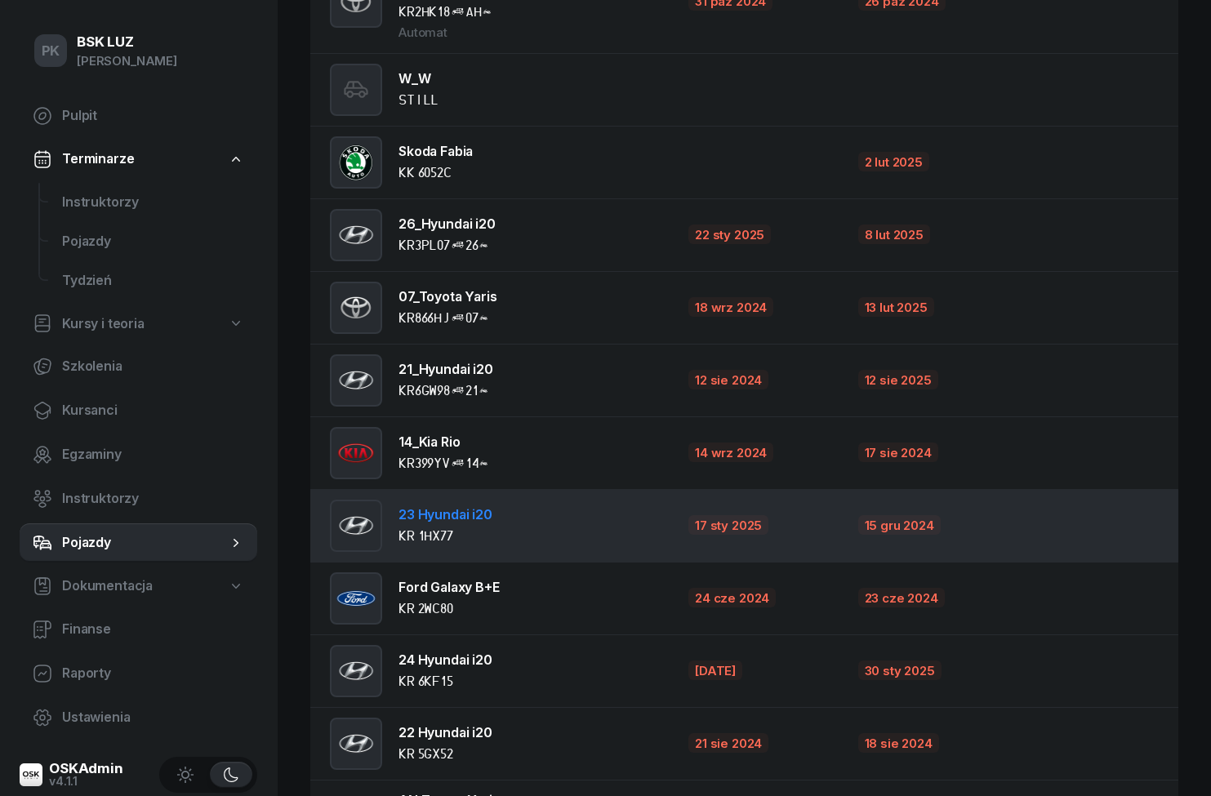
click at [544, 513] on td "23 Hyundai i20 KR 1HX77" at bounding box center [492, 525] width 365 height 73
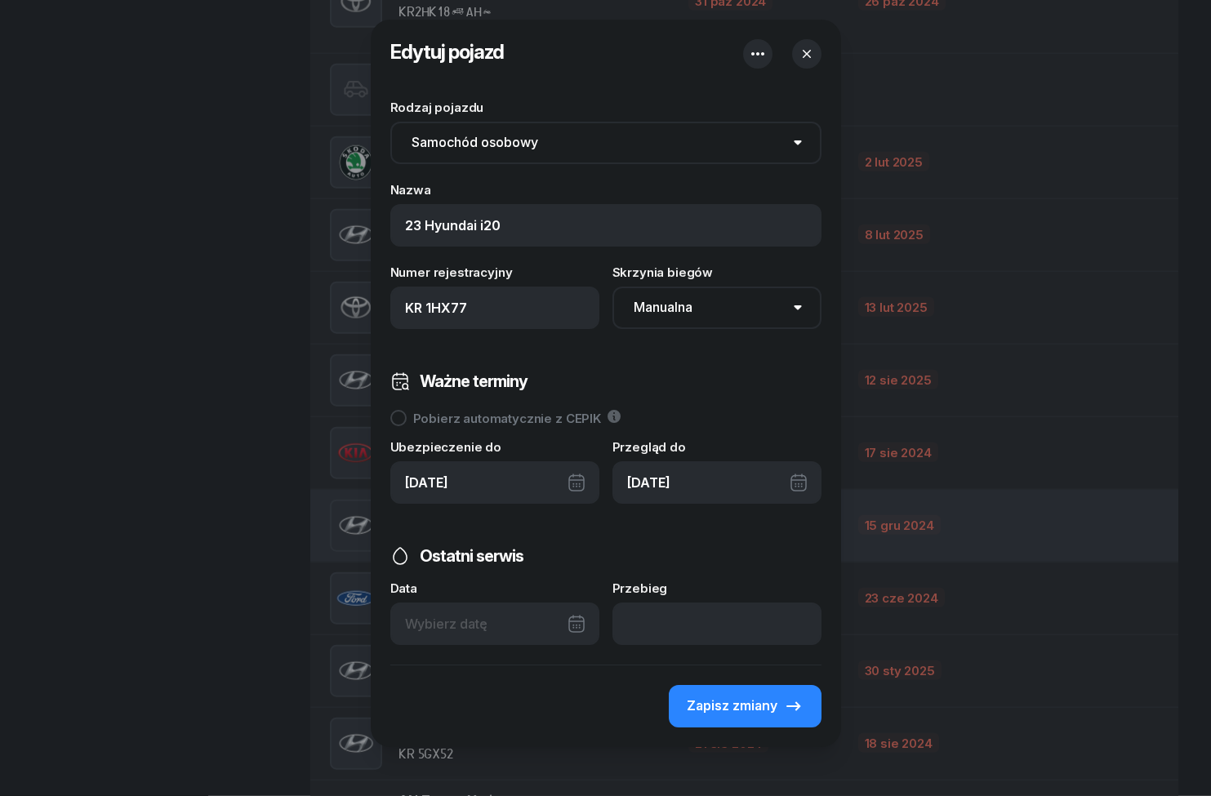
scroll to position [1737, 0]
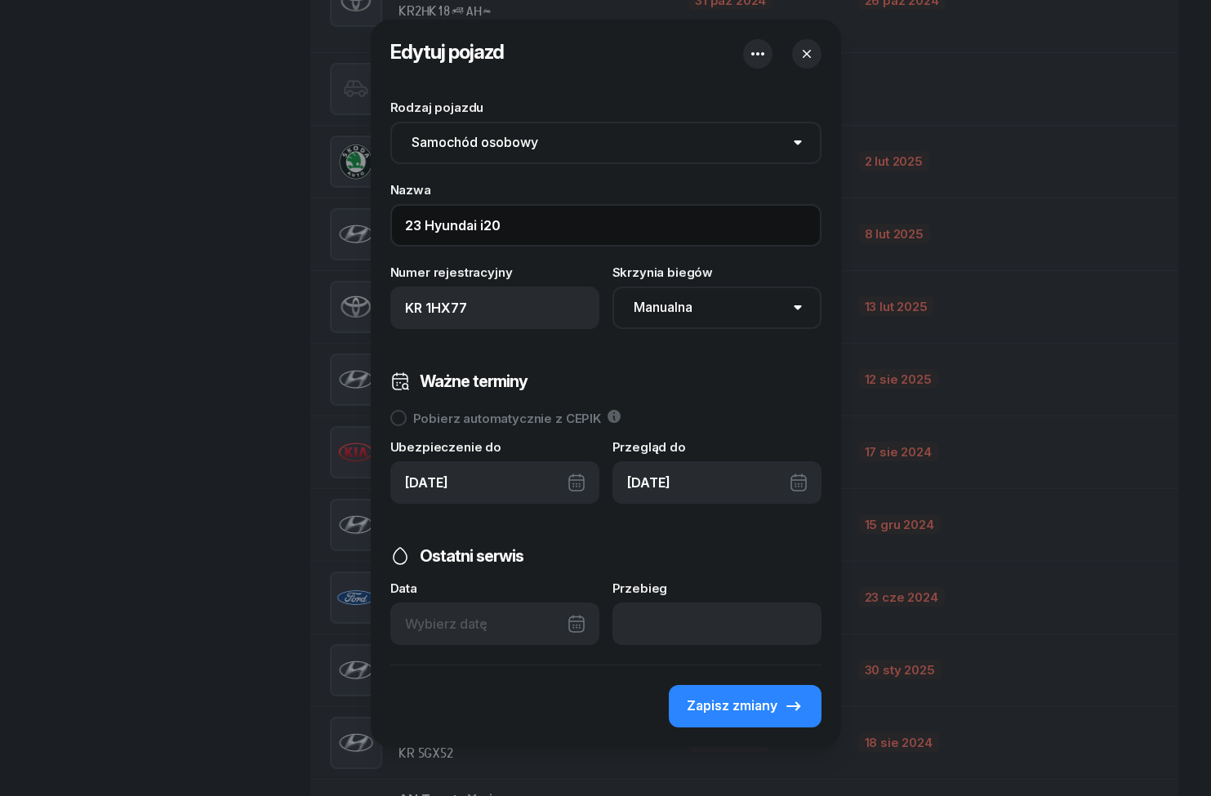
click at [426, 230] on input "23 Hyundai i20" at bounding box center [605, 225] width 431 height 42
type input "23_Hyundai i20"
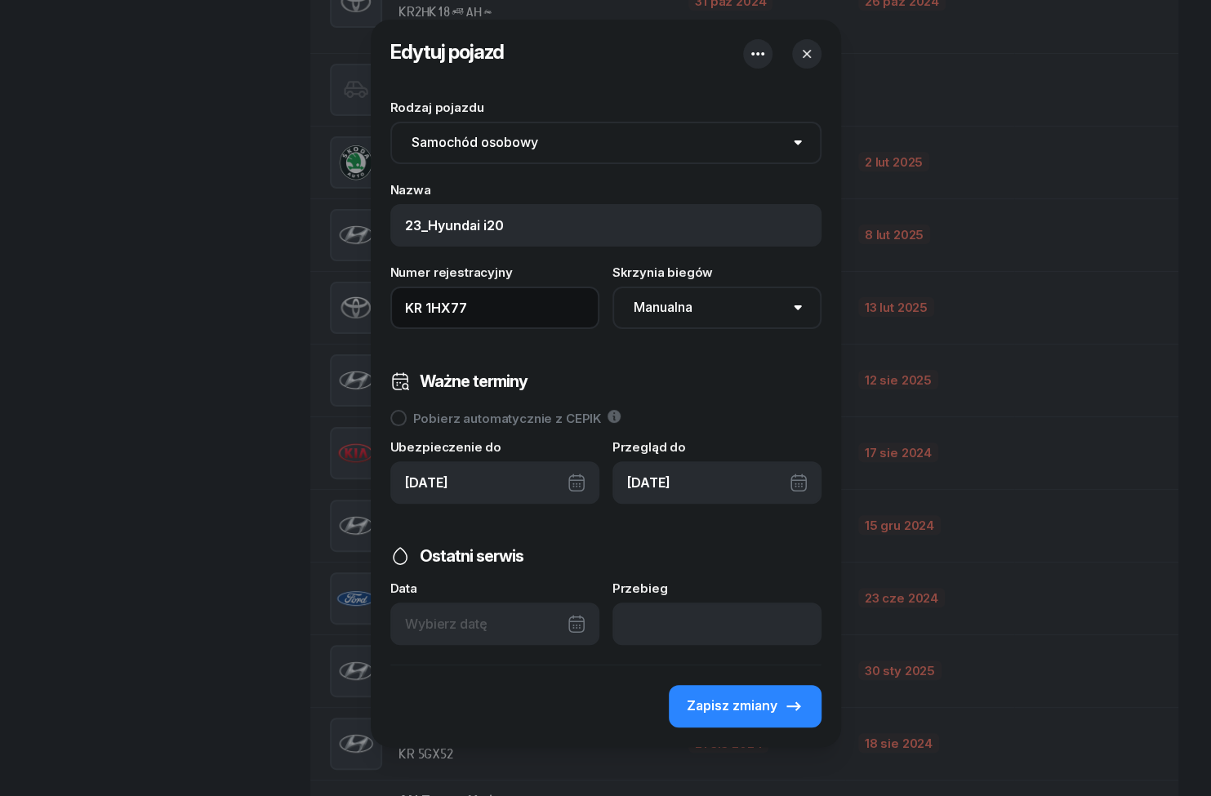
click at [520, 308] on input "KR 1HX77" at bounding box center [494, 308] width 209 height 42
type input "KR 1HX77 (23)"
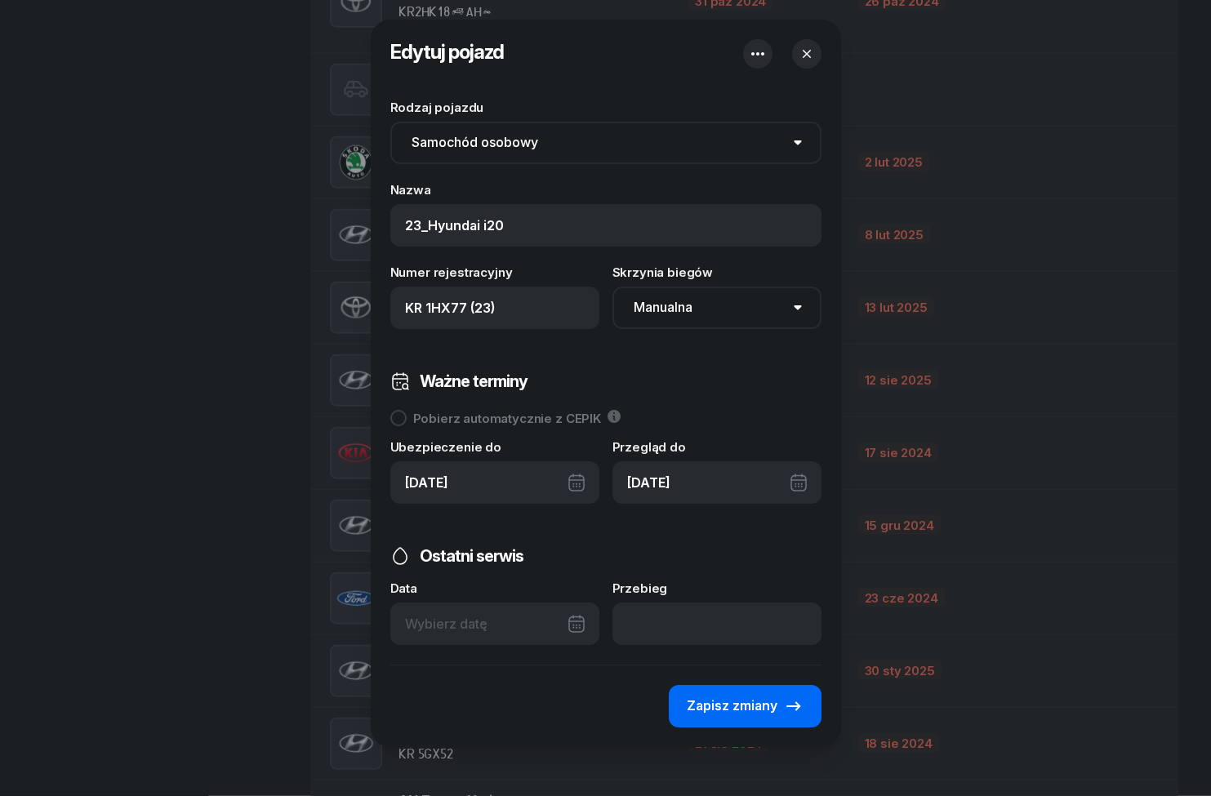
click at [766, 698] on span "Zapisz zmiany" at bounding box center [732, 706] width 91 height 21
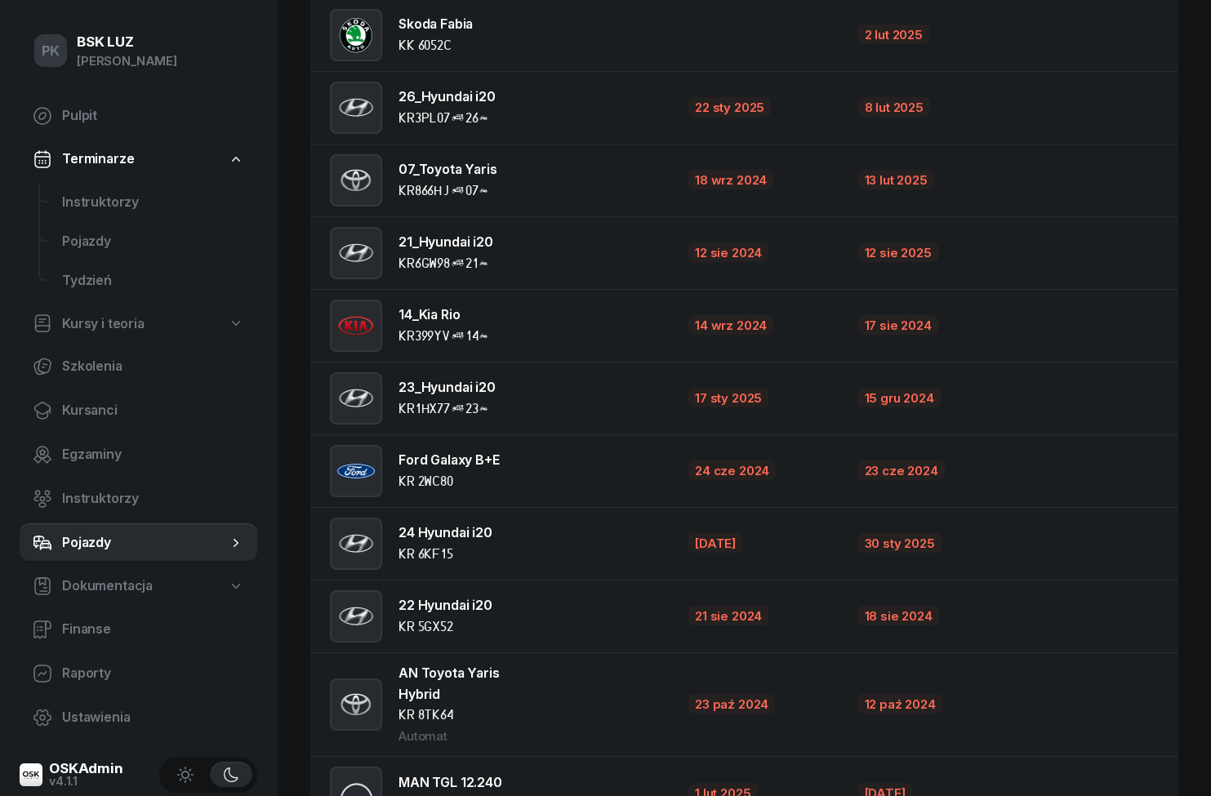
scroll to position [1908, 0]
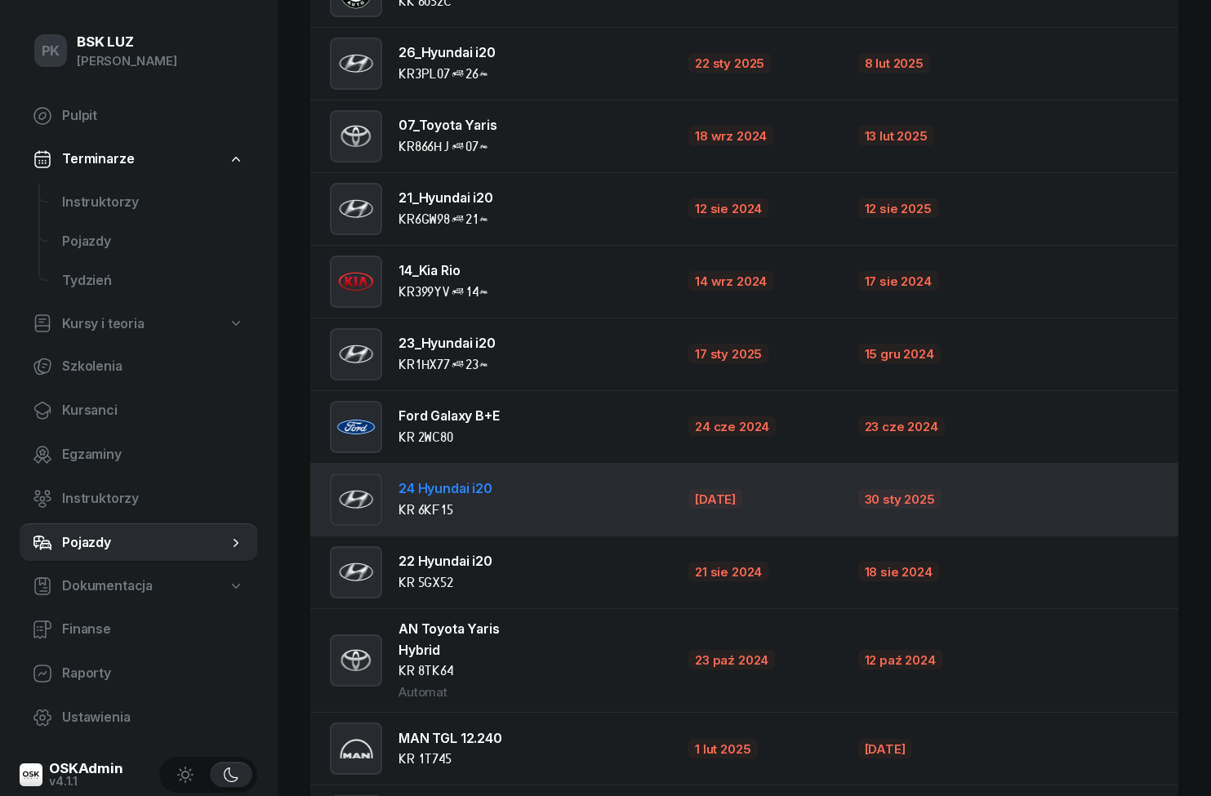
click at [539, 501] on div "24 Hyundai i20 KR 6KF15" at bounding box center [436, 500] width 212 height 52
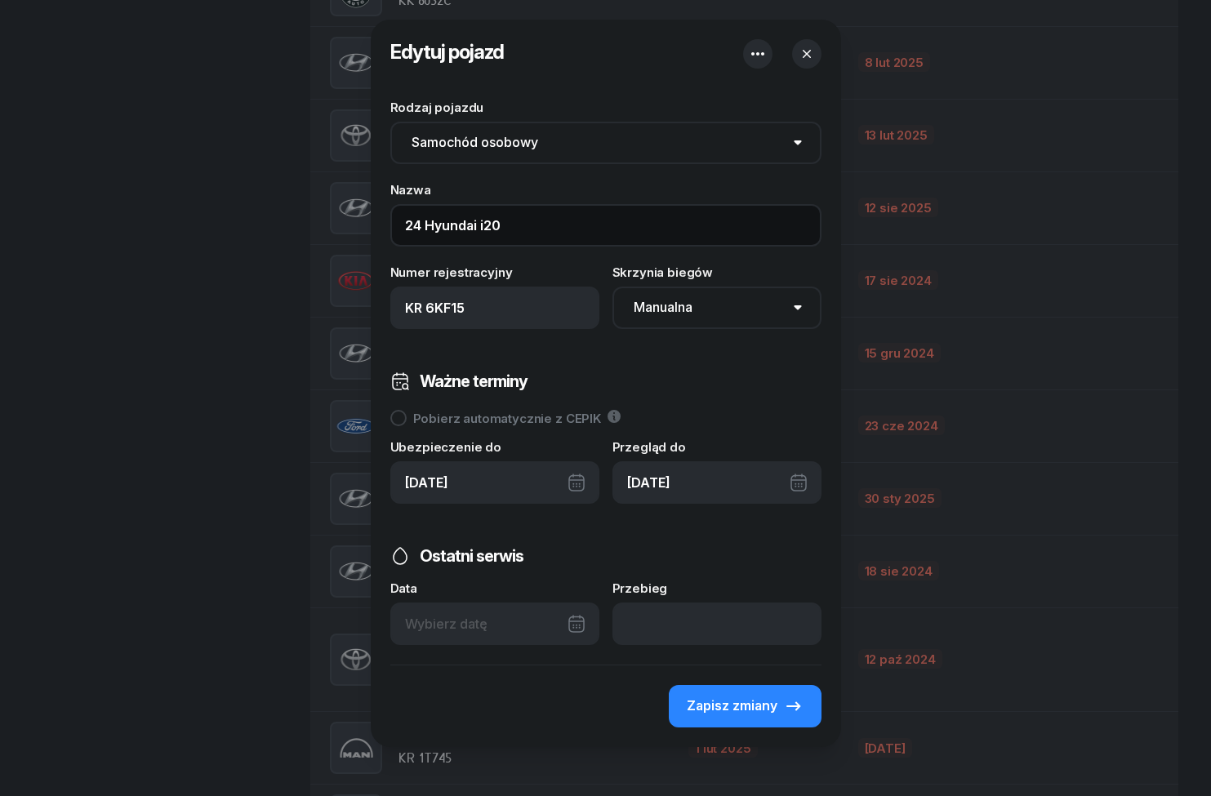
click at [429, 222] on input "24 Hyundai i20" at bounding box center [605, 225] width 431 height 42
type input "24_Hyundai i20"
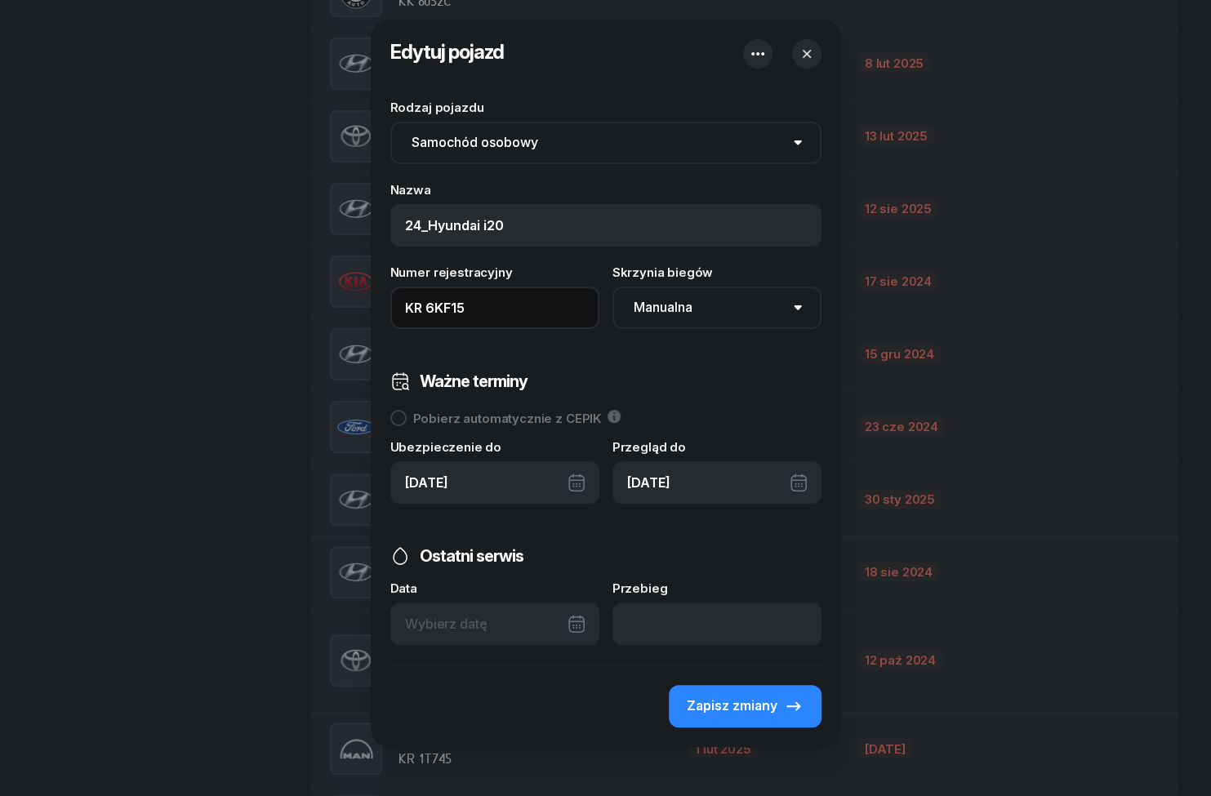
click at [494, 305] on input "KR 6KF15" at bounding box center [494, 308] width 209 height 42
type input "KR 6KF15 (24)"
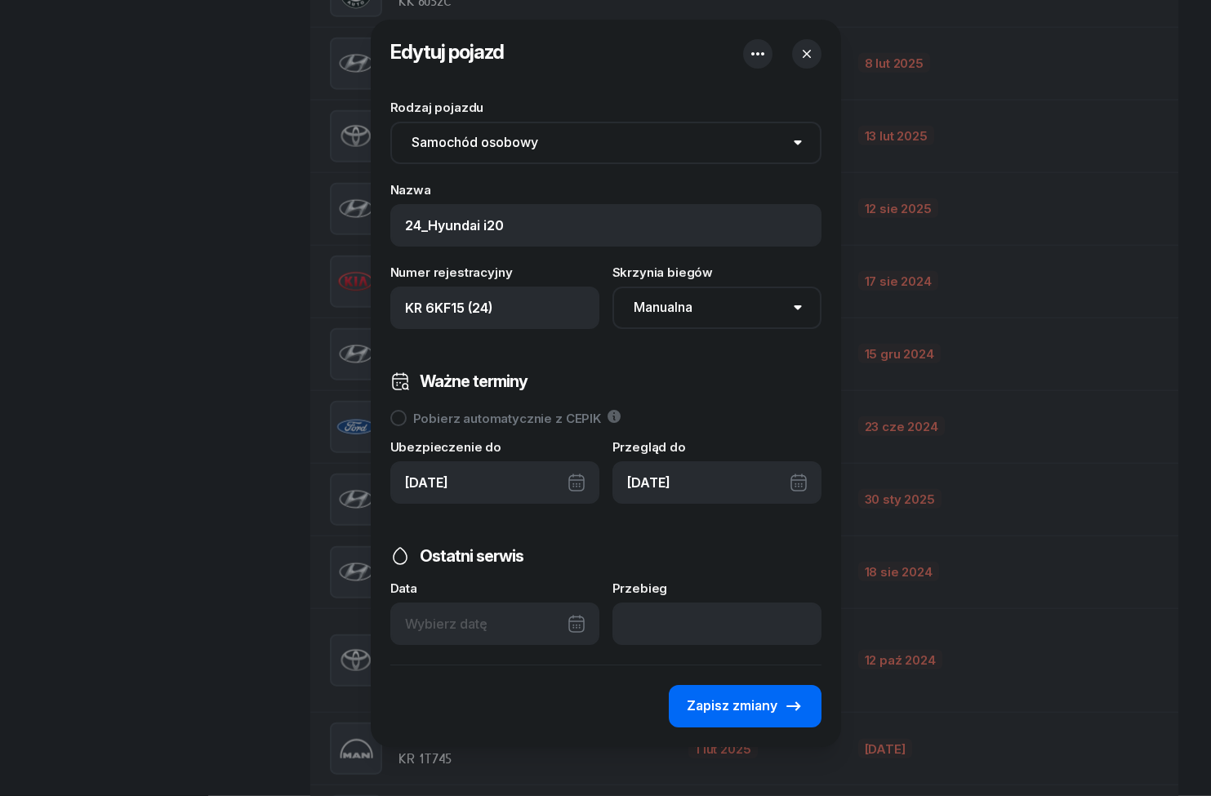
click at [778, 696] on div "Zapisz zmiany" at bounding box center [745, 706] width 117 height 21
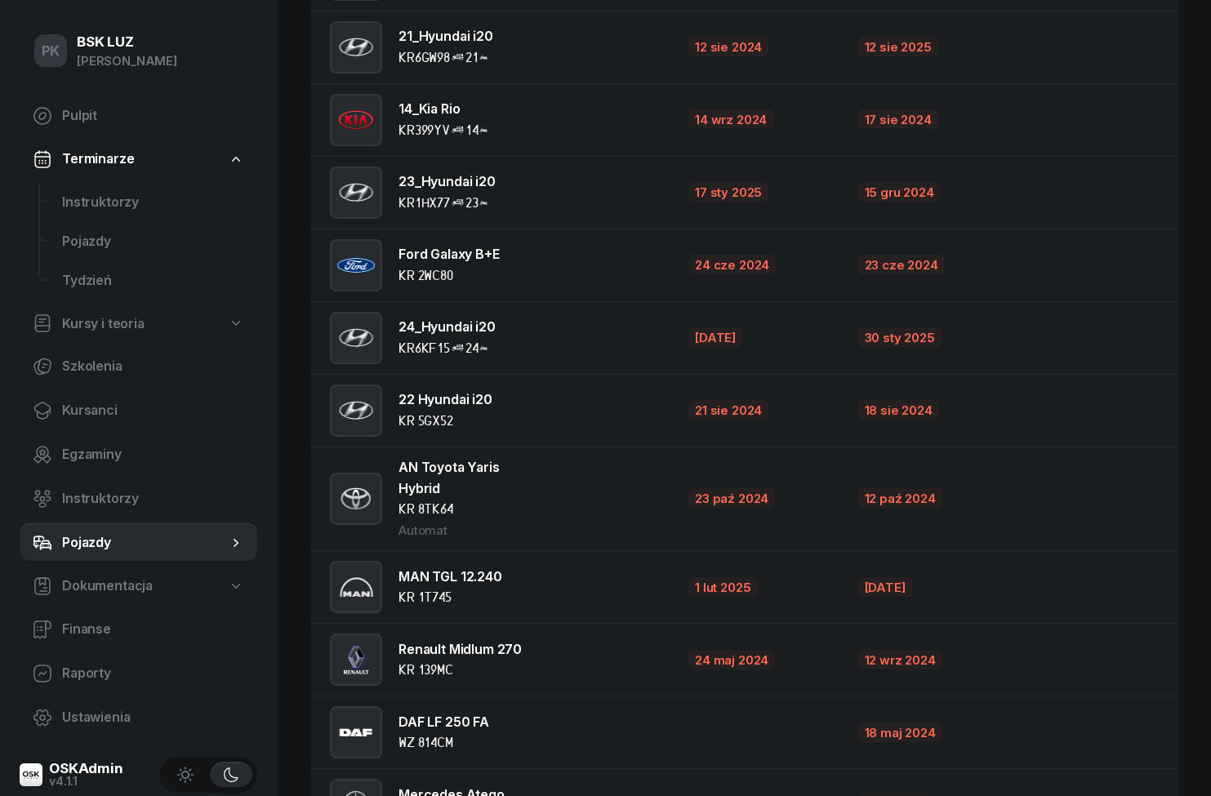
scroll to position [2068, 0]
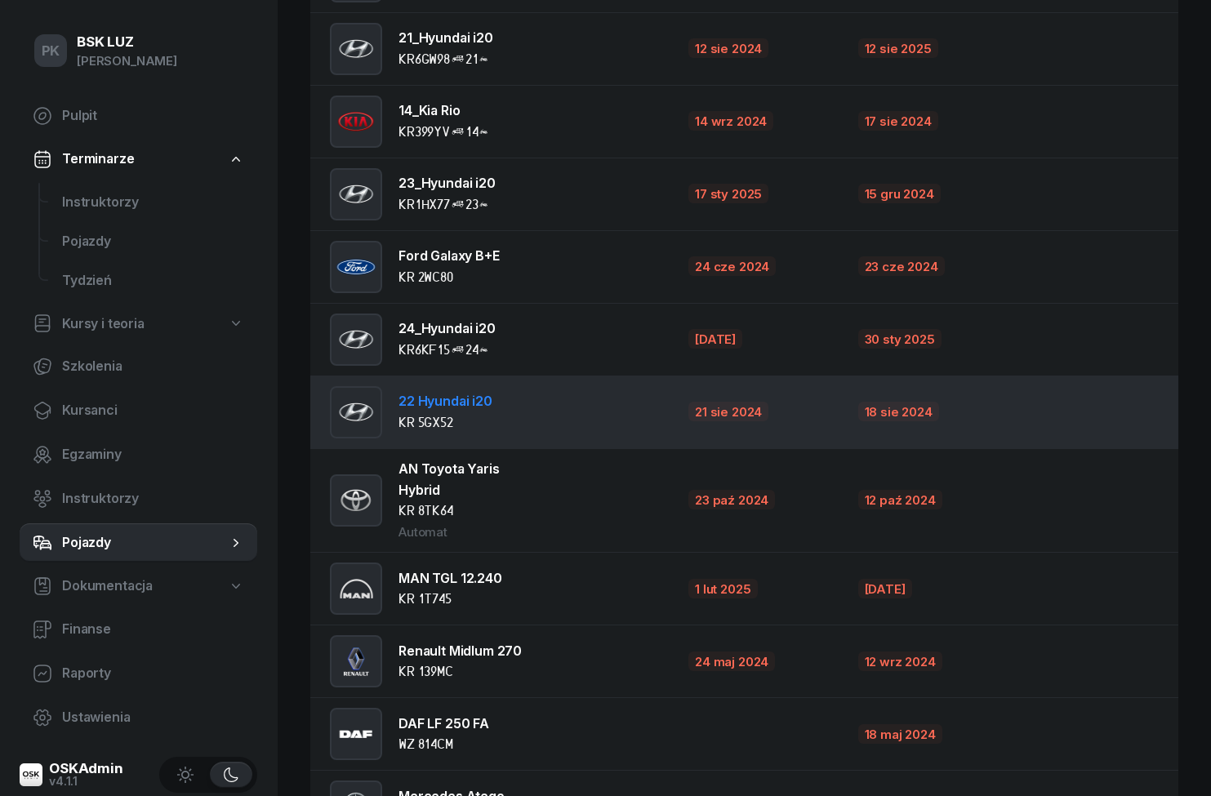
click at [561, 411] on td "22 Hyundai i20 KR 5GX52" at bounding box center [492, 412] width 365 height 73
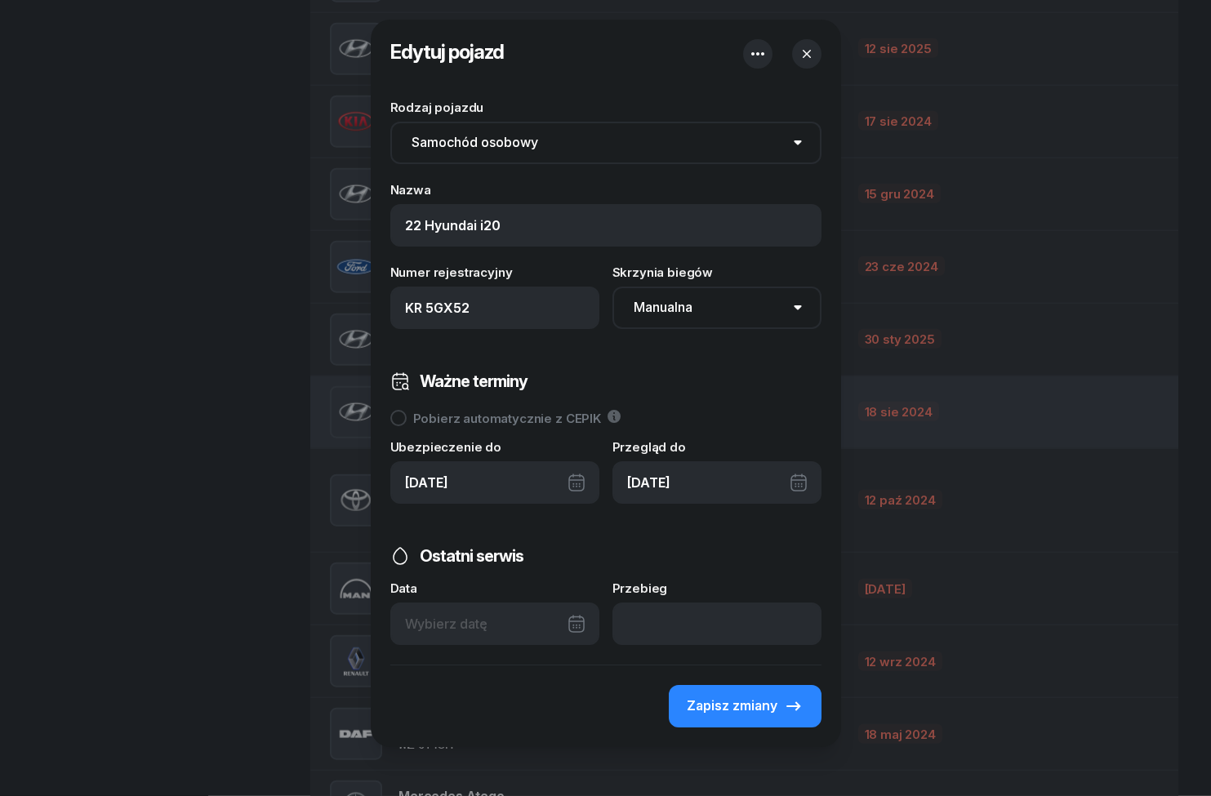
scroll to position [2069, 0]
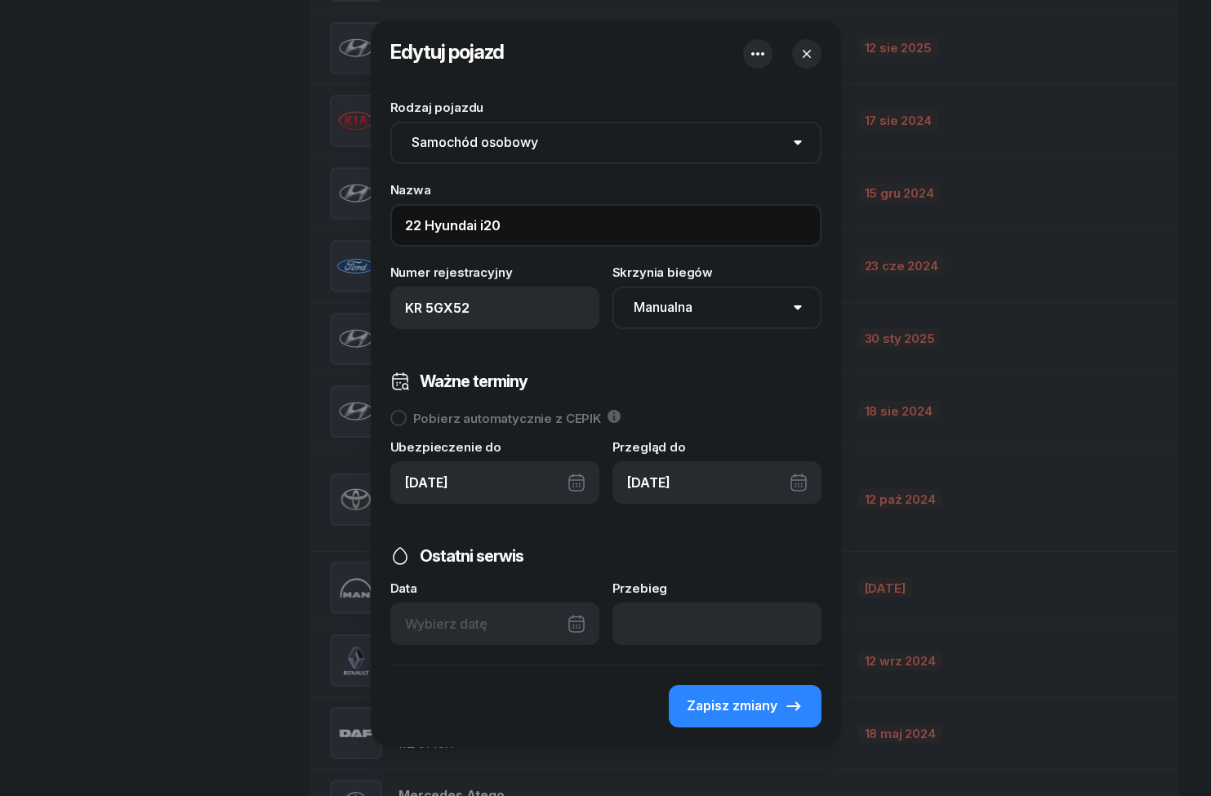
click at [467, 226] on input "22 Hyundai i20" at bounding box center [605, 225] width 431 height 42
click at [432, 218] on input "22 Hyundai i20" at bounding box center [605, 225] width 431 height 42
type input "22_Hyundai i20"
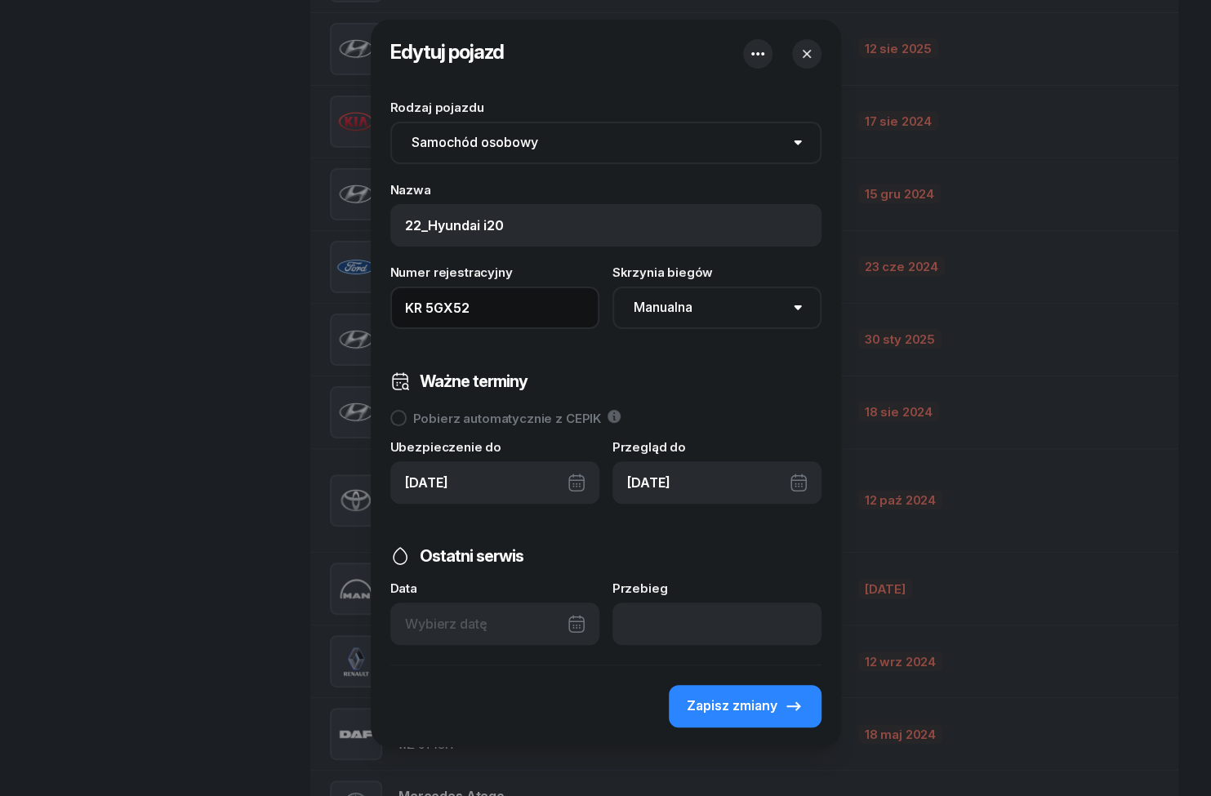
click at [512, 310] on input "KR 5GX52" at bounding box center [494, 308] width 209 height 42
type input "KR 5GX52 (22)"
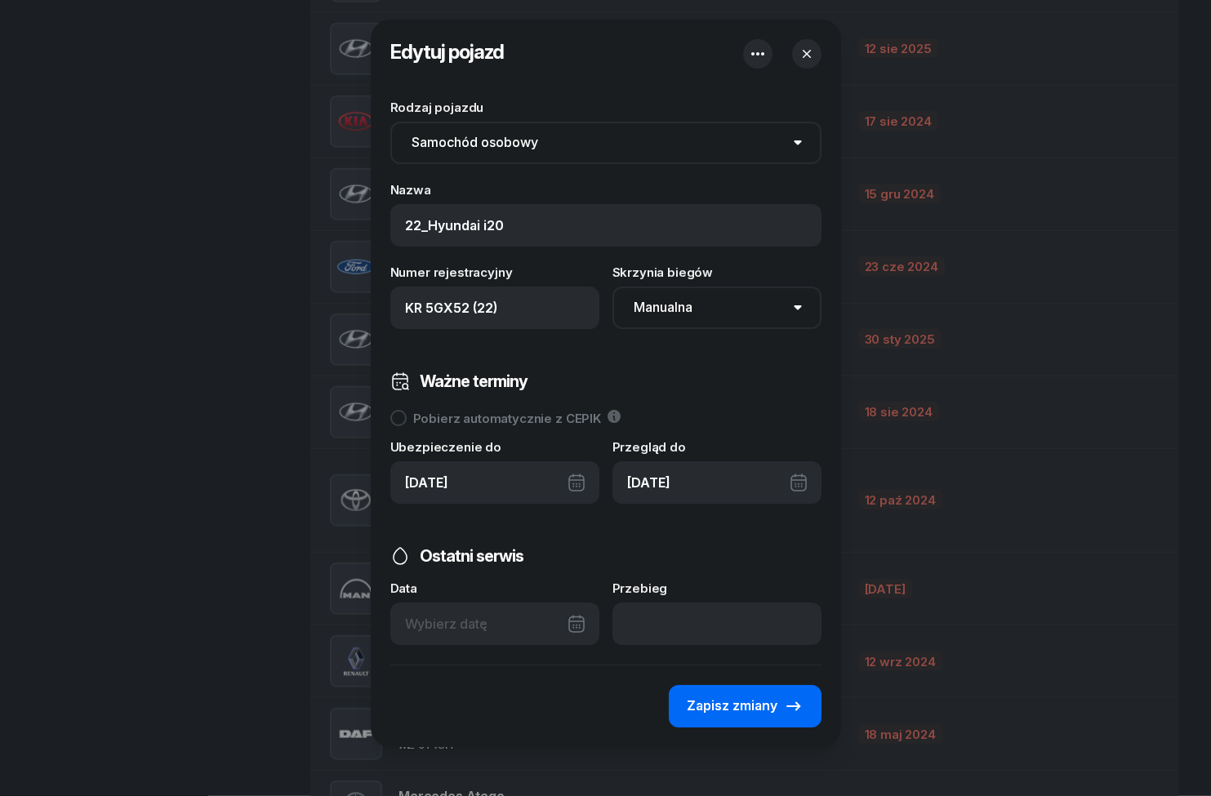
click at [785, 698] on icon "button" at bounding box center [794, 707] width 20 height 20
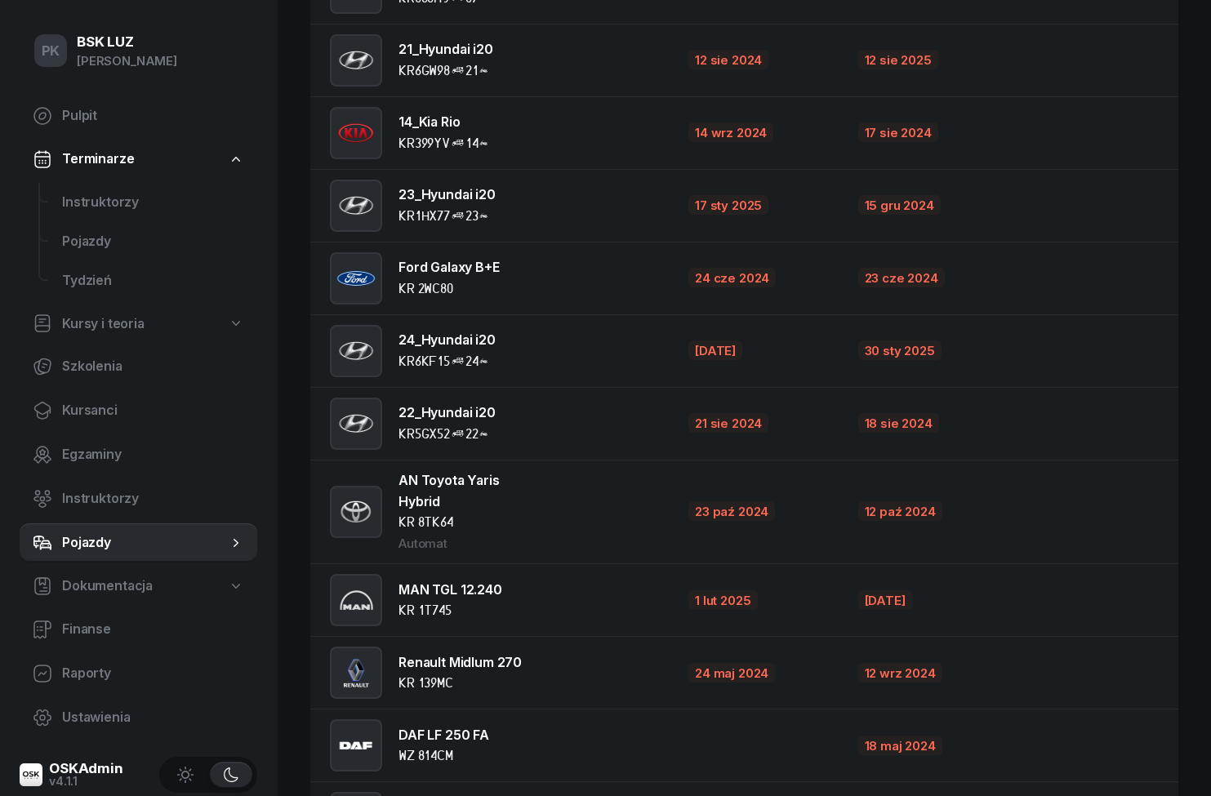
scroll to position [2056, 0]
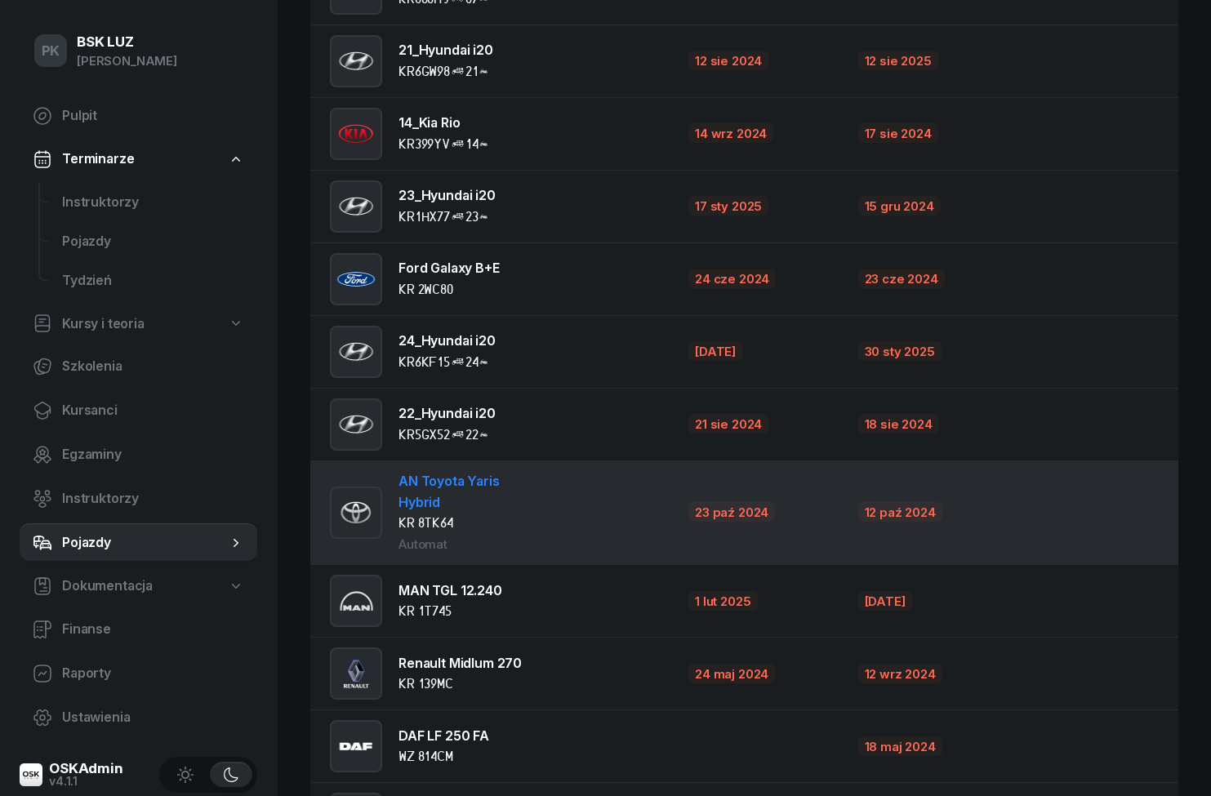
click at [555, 501] on td "AN Toyota Yaris Hybrid KR 8TK64 Automat" at bounding box center [492, 513] width 365 height 104
select select "auto"
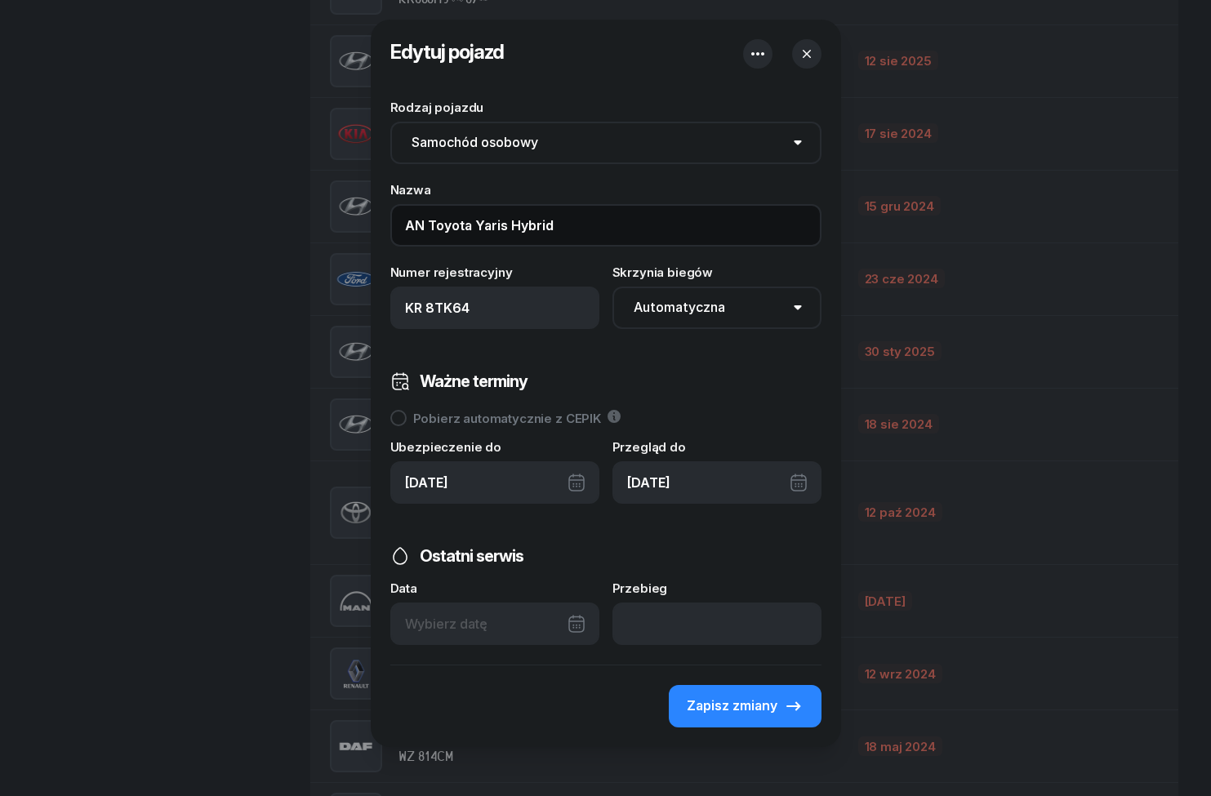
click at [428, 228] on input "AN Toyota Yaris Hybrid" at bounding box center [605, 225] width 431 height 42
type input "AN_Toyota Yaris Hybrid"
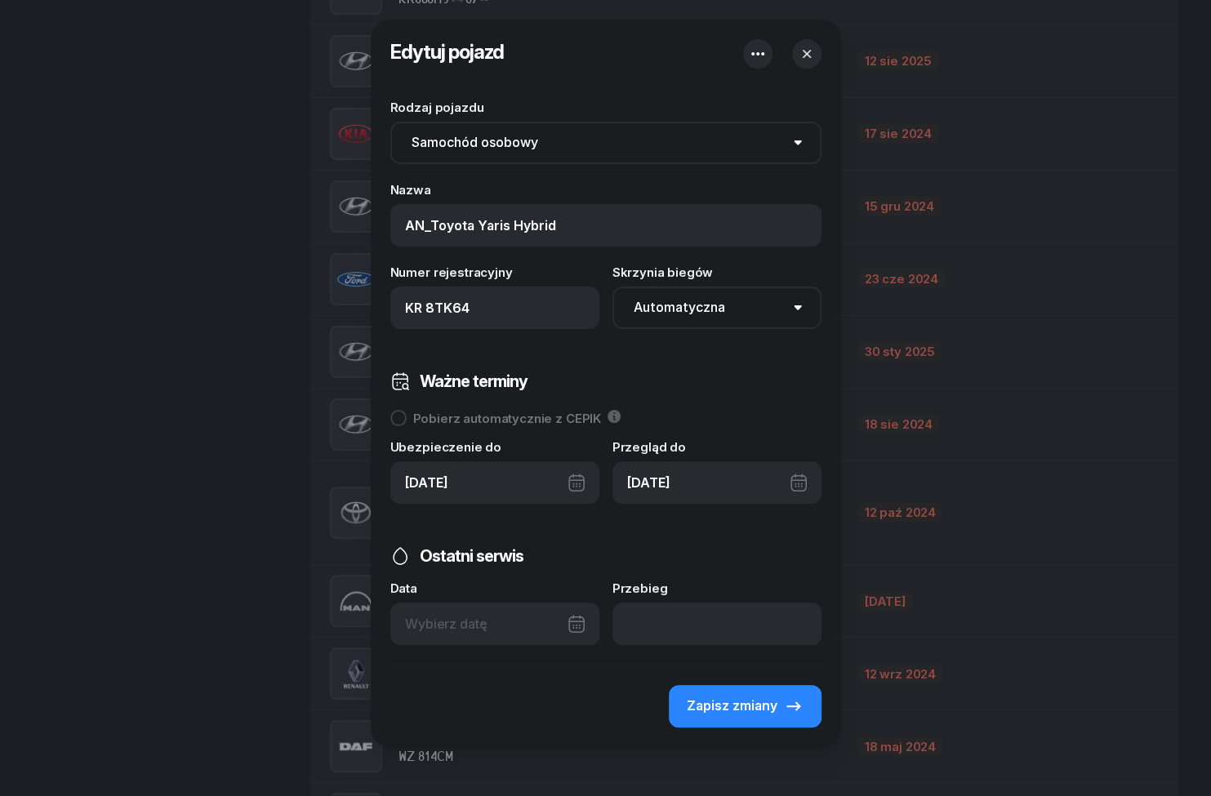
click at [519, 322] on input "KR 8TK64" at bounding box center [494, 308] width 209 height 42
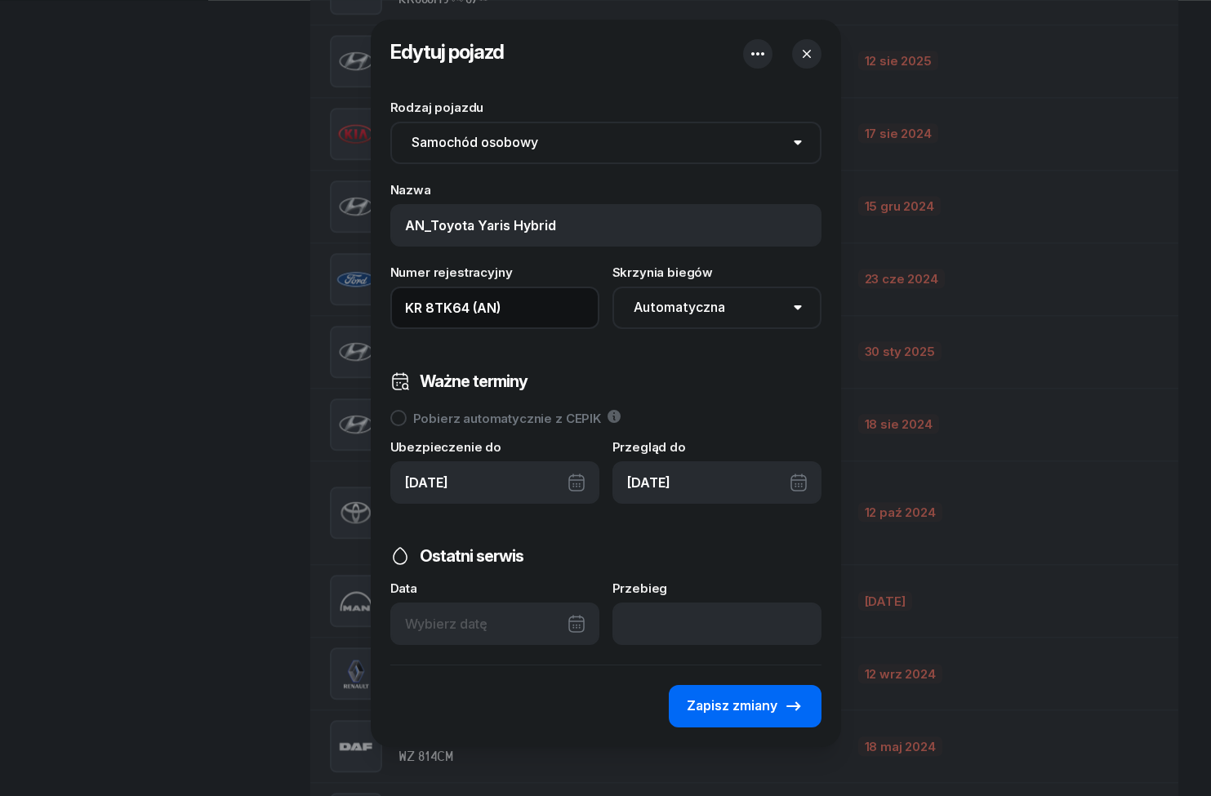
type input "KR 8TK64 (AN)"
click at [791, 709] on icon "button" at bounding box center [794, 707] width 20 height 20
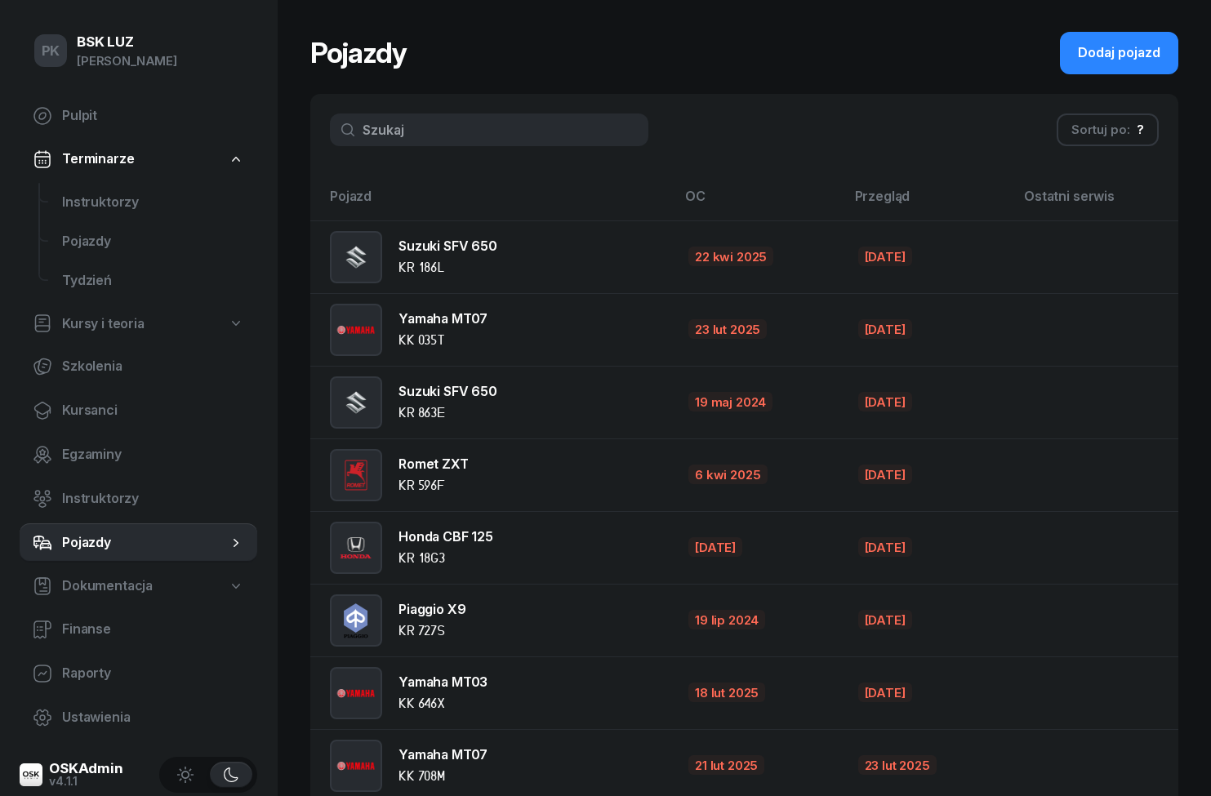
scroll to position [0, 0]
click at [91, 207] on span "Instruktorzy" at bounding box center [153, 202] width 182 height 21
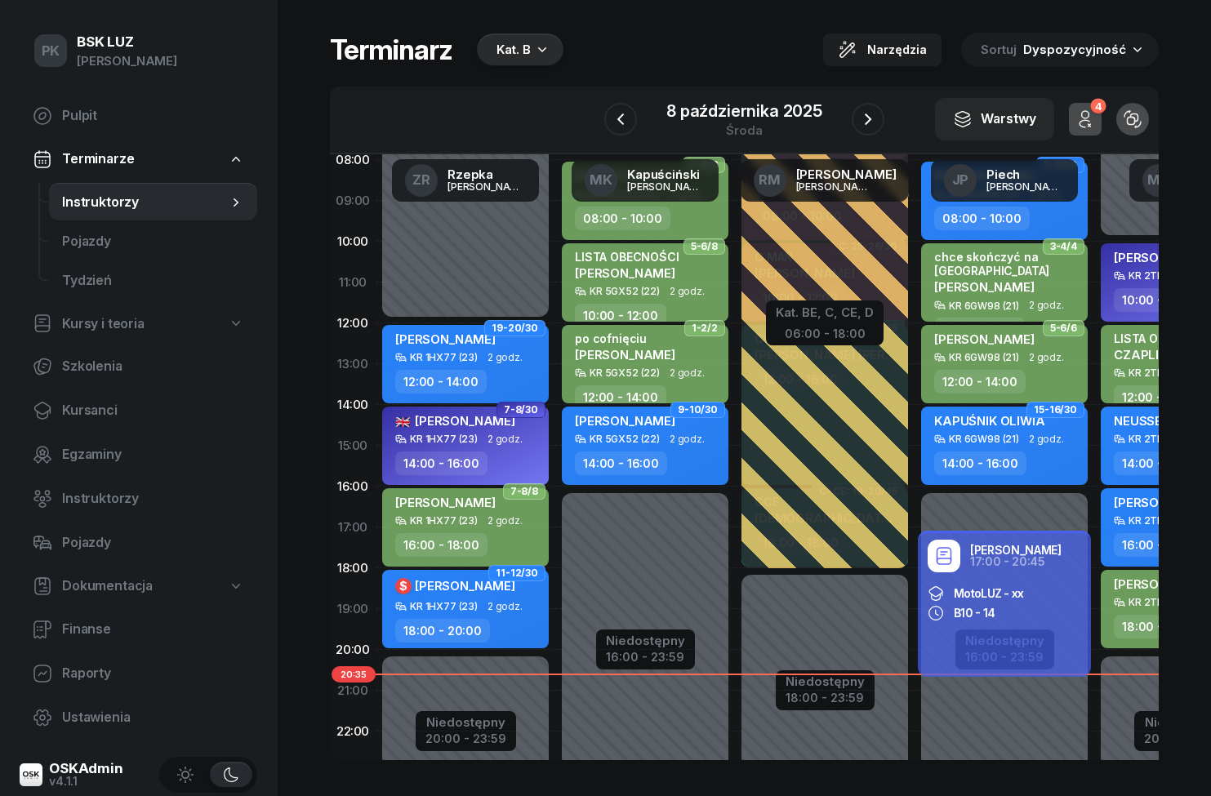
scroll to position [140, 0]
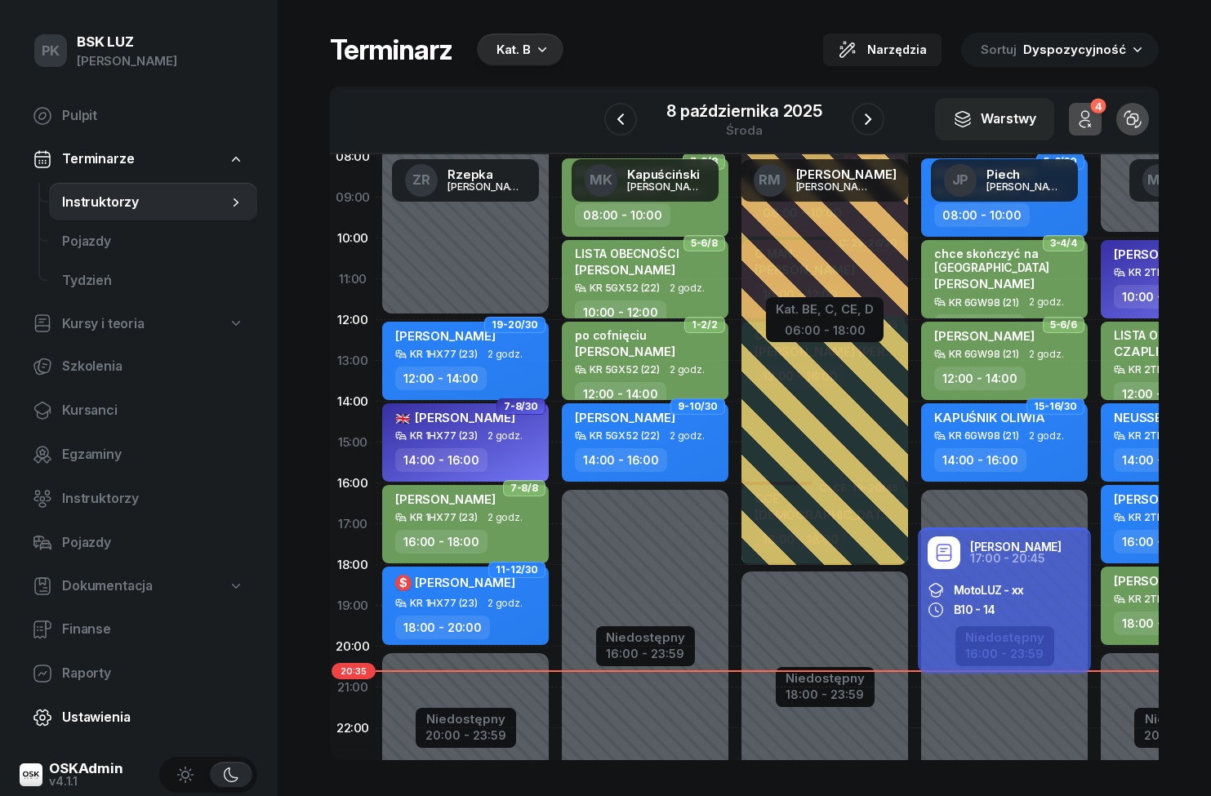
click at [69, 707] on span "Ustawienia" at bounding box center [153, 717] width 182 height 21
select select "06:00"
select select "22:00"
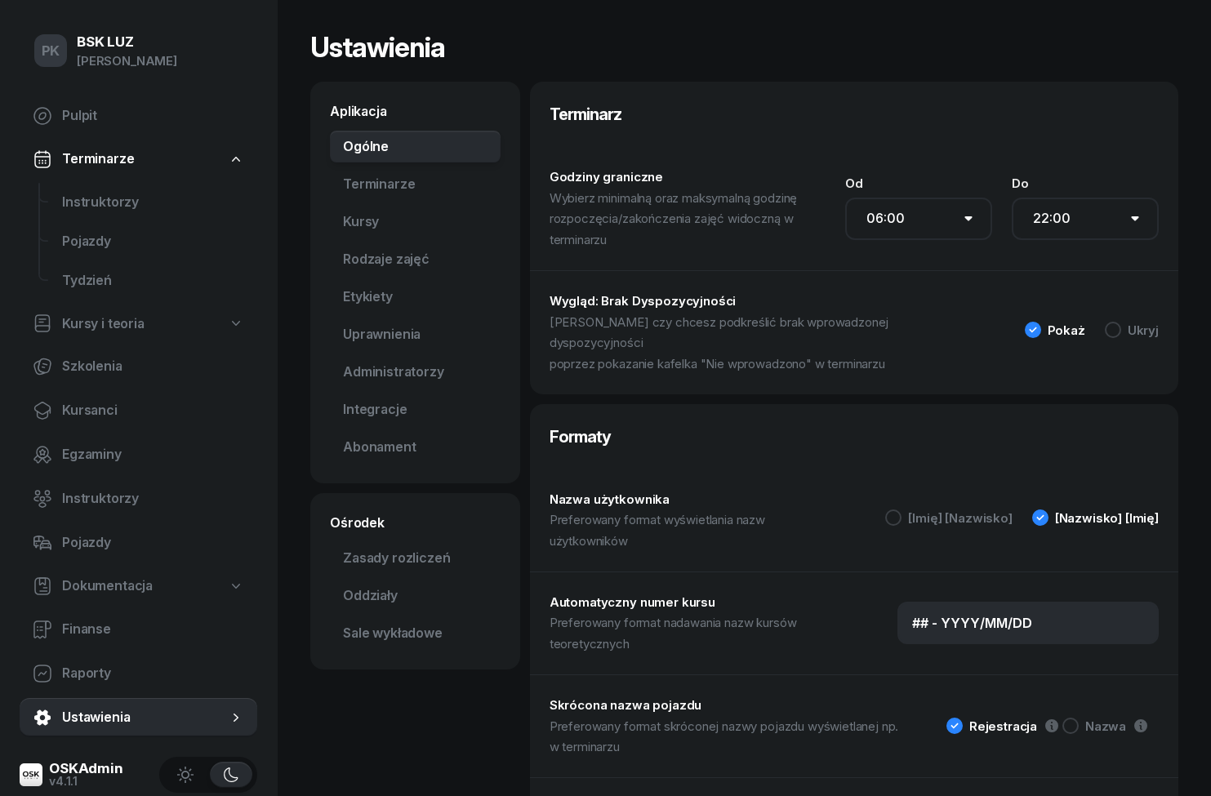
scroll to position [69, 0]
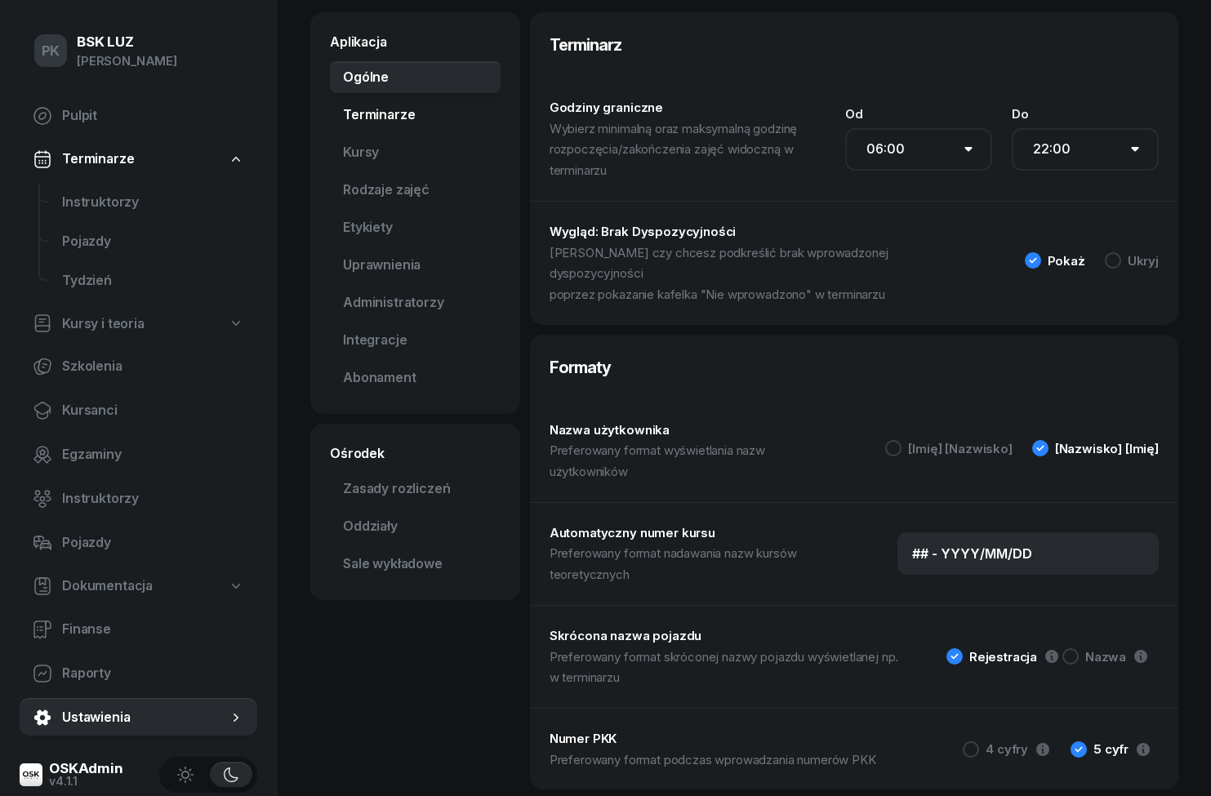
click at [365, 113] on link "Terminarze" at bounding box center [415, 115] width 171 height 33
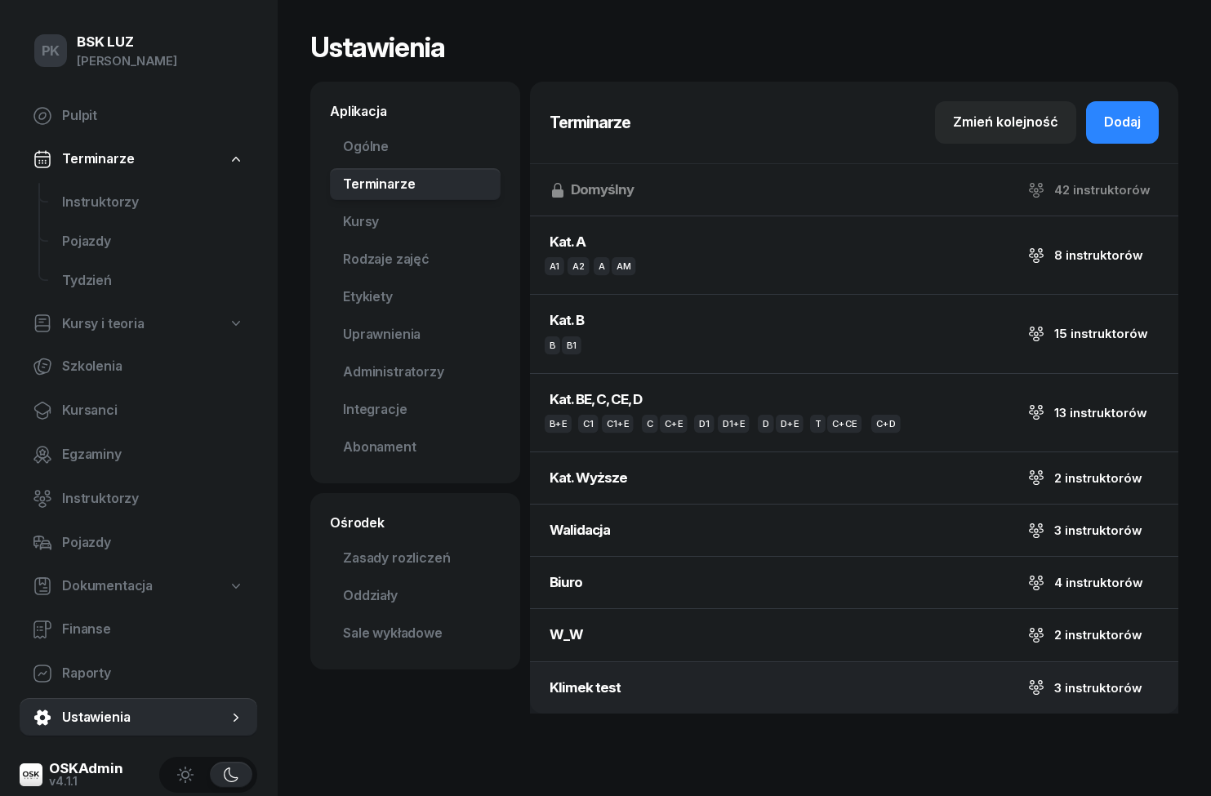
click at [743, 700] on button "Klimek test 3 instruktorów" at bounding box center [854, 687] width 649 height 51
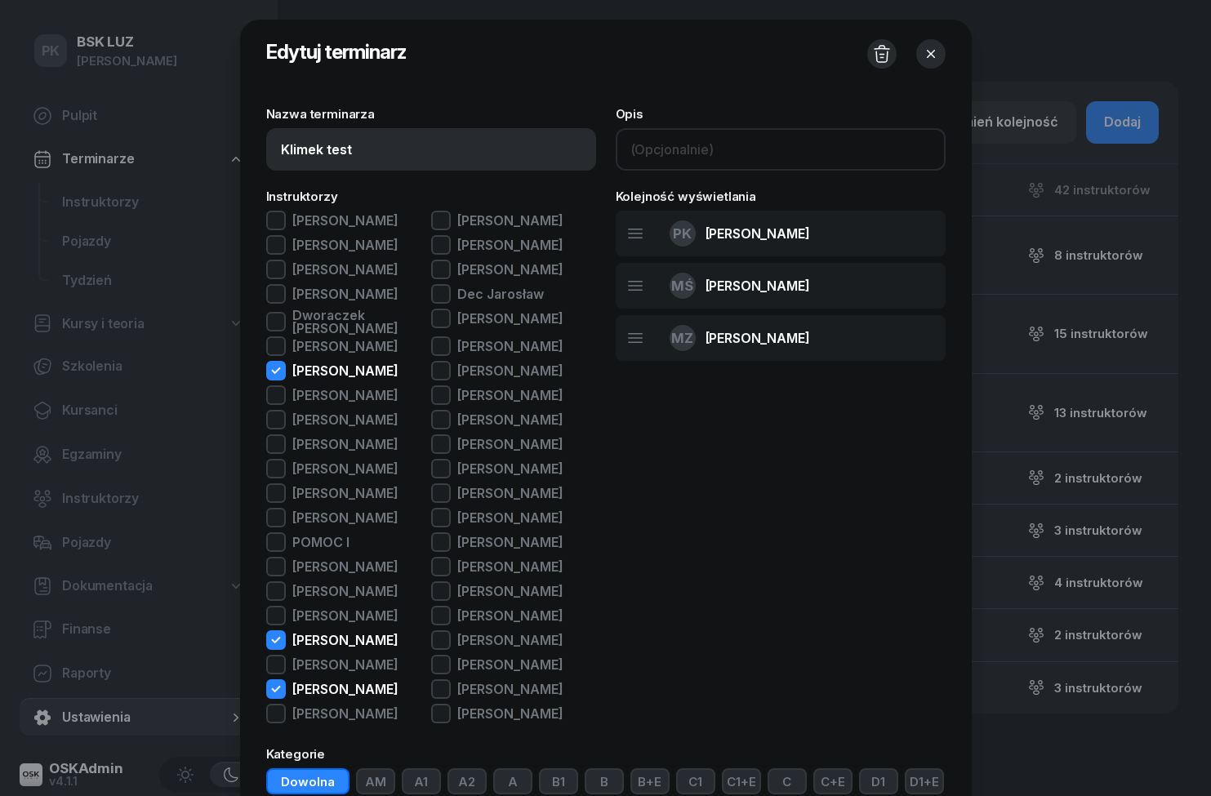
click at [933, 130] on input at bounding box center [781, 149] width 330 height 42
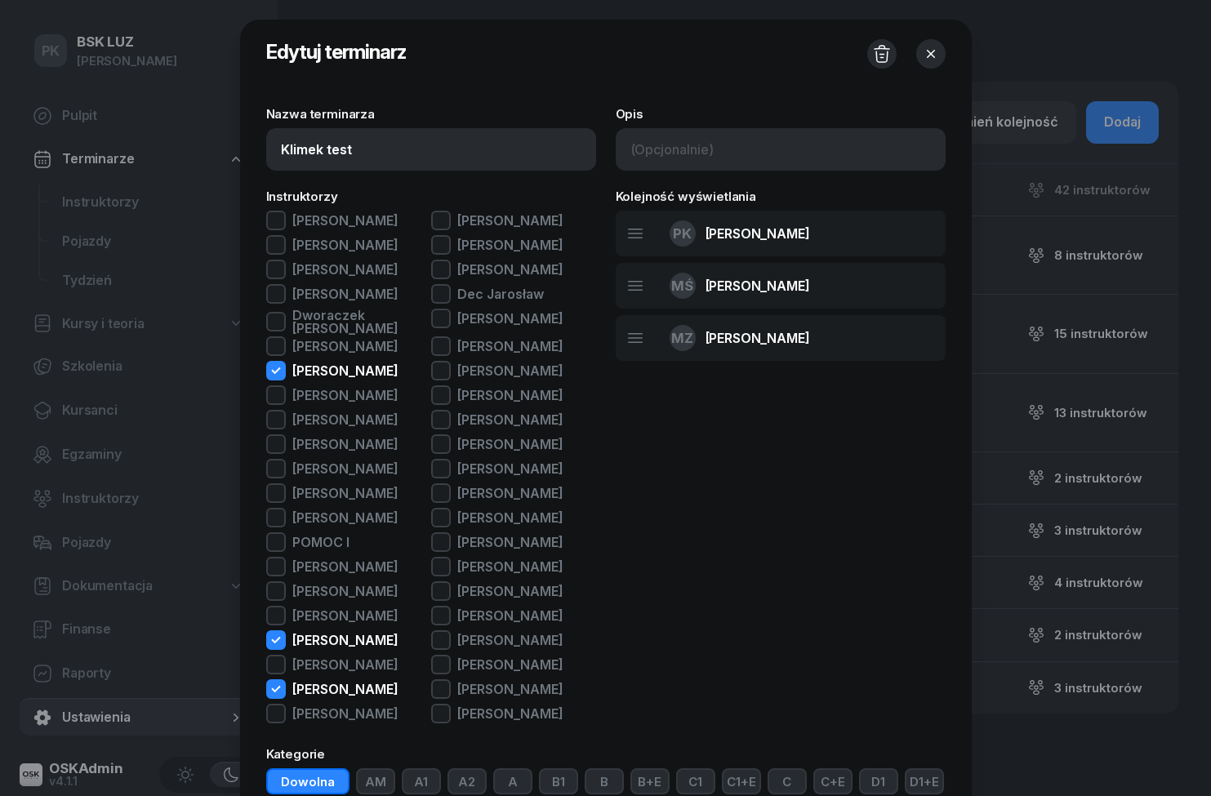
click at [937, 51] on icon "button" at bounding box center [931, 54] width 16 height 16
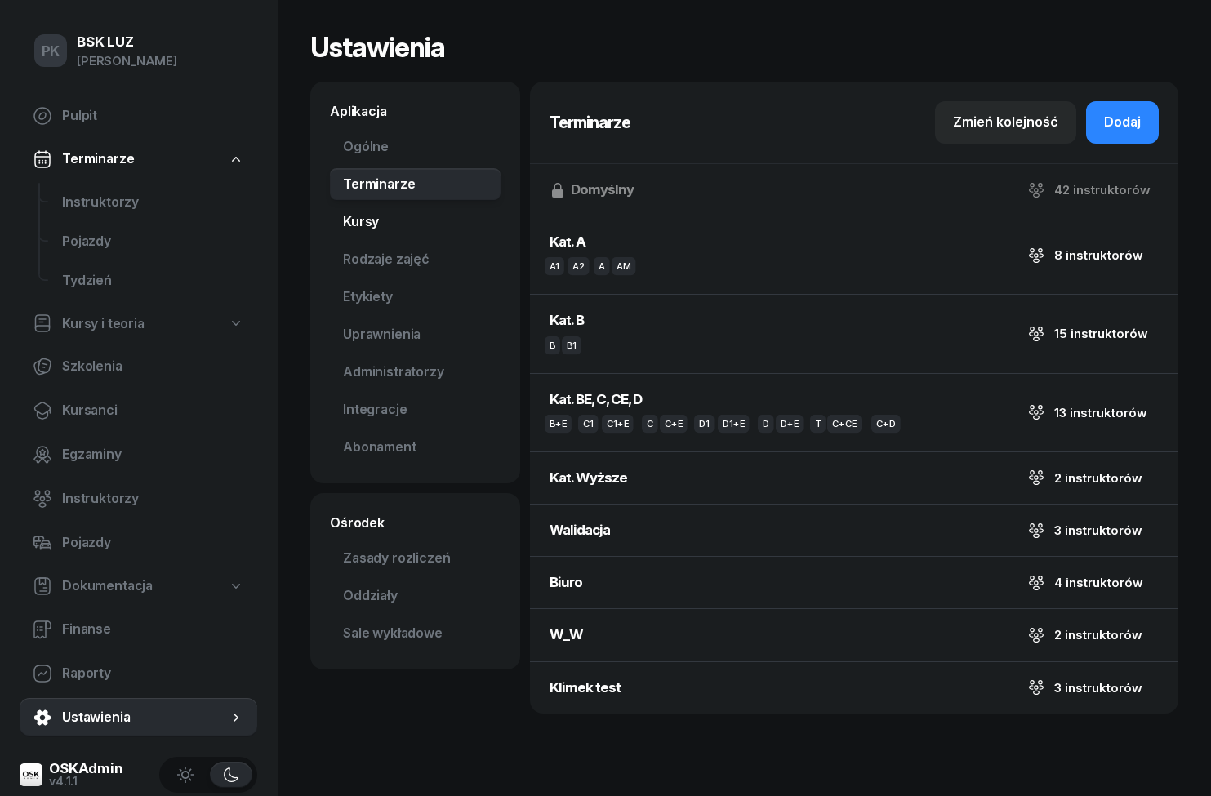
click at [346, 206] on link "Kursy" at bounding box center [415, 222] width 171 height 33
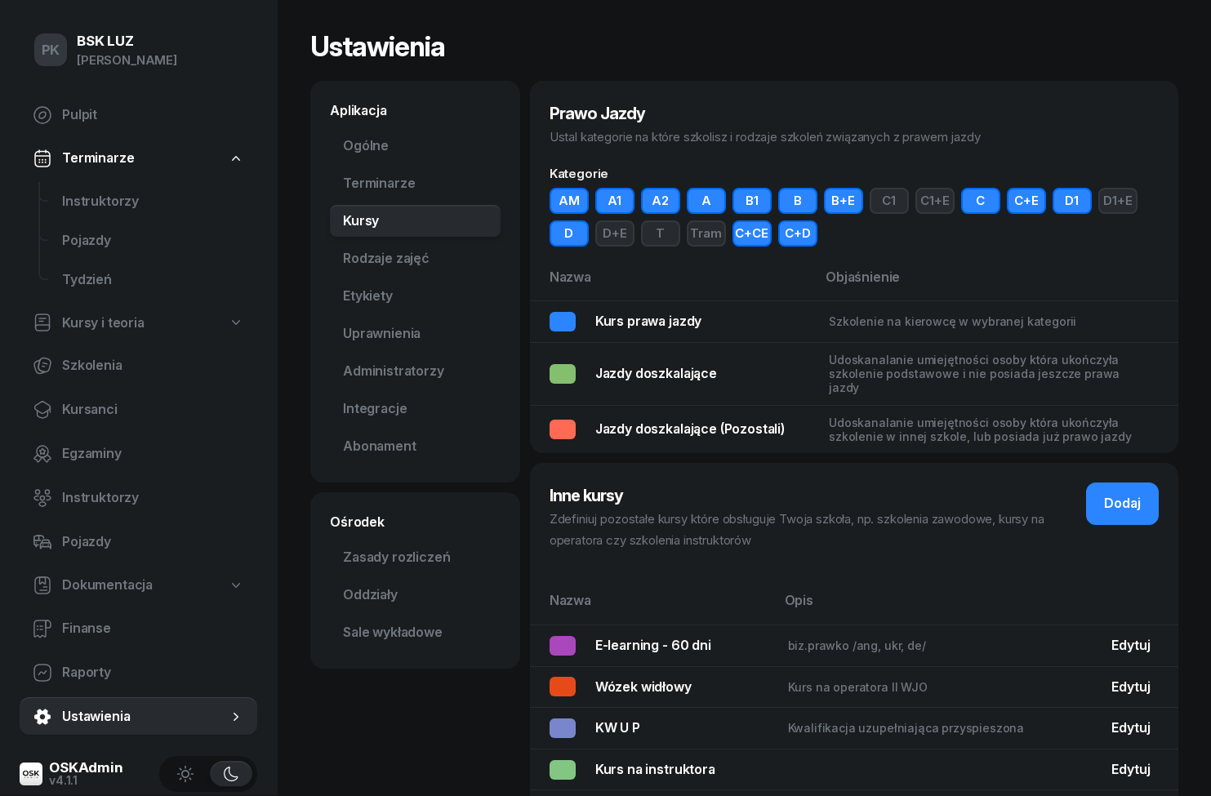
scroll to position [65, 0]
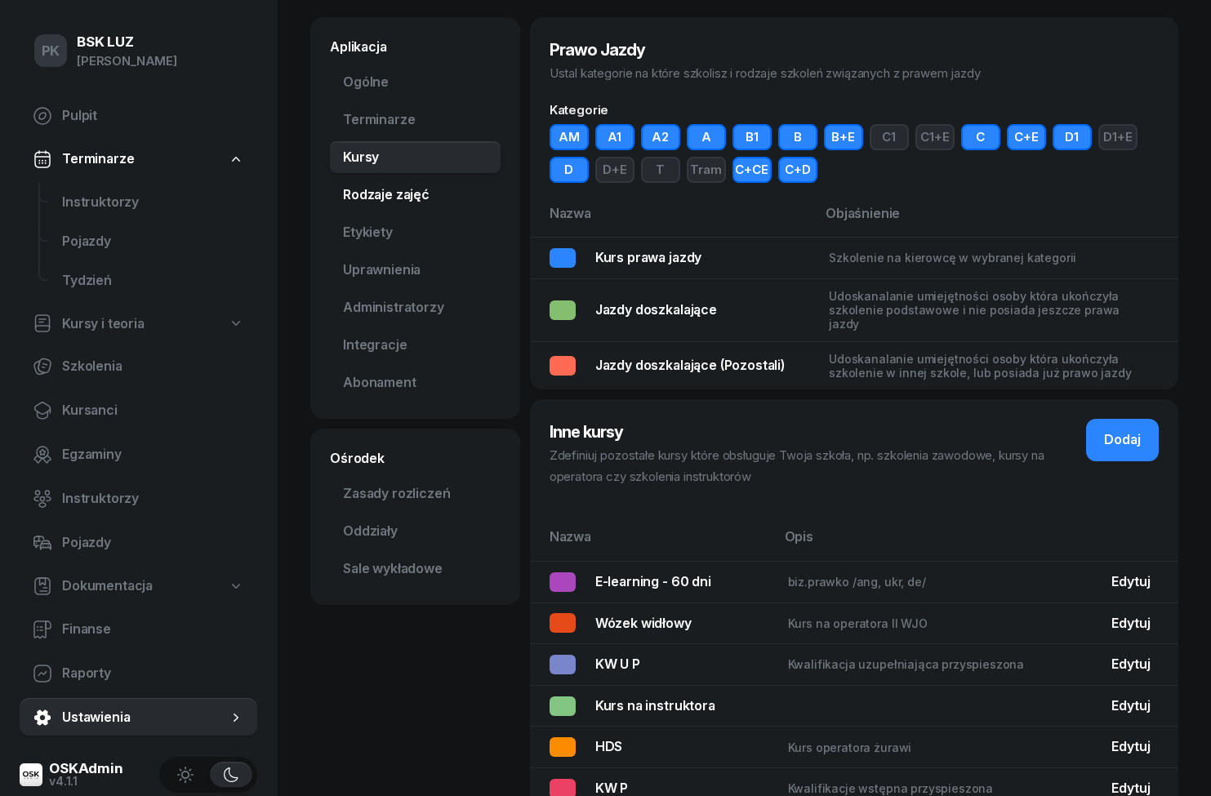
click at [381, 188] on link "Rodzaje zajęć" at bounding box center [415, 195] width 171 height 33
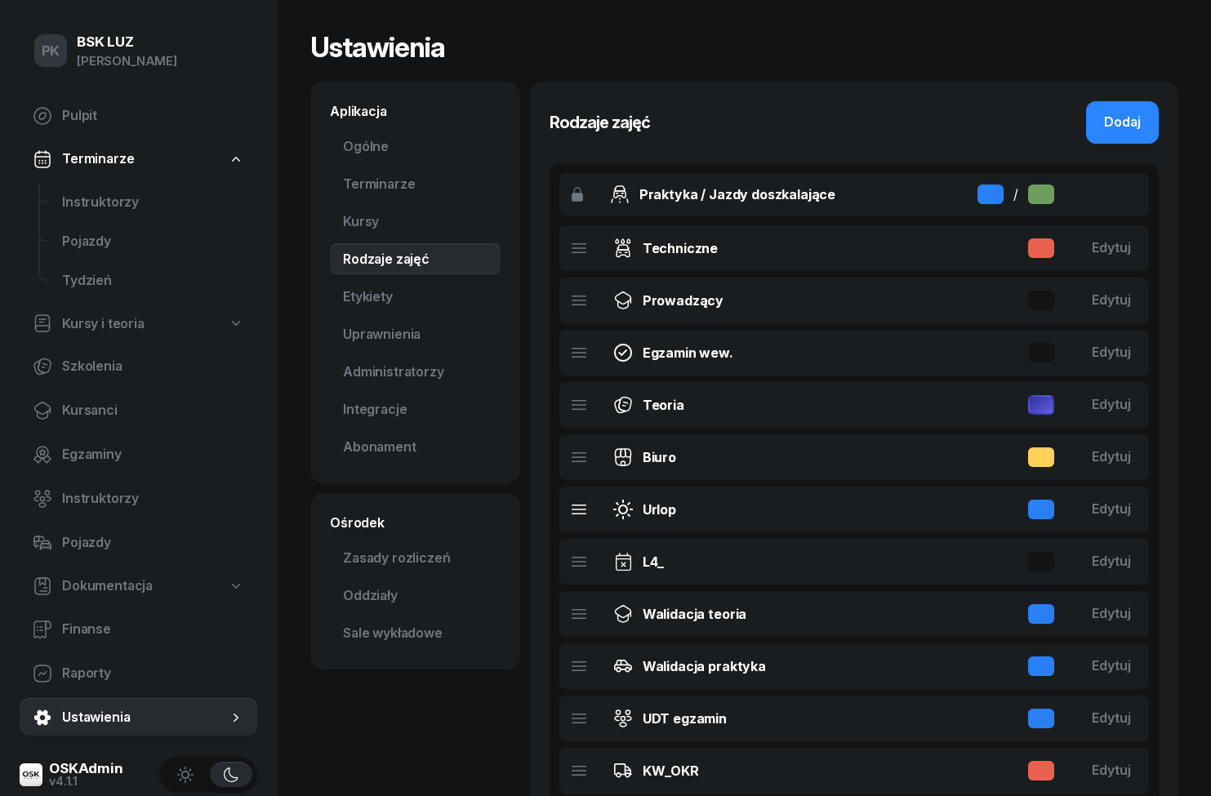
click at [1040, 512] on div at bounding box center [1041, 510] width 26 height 20
click at [1118, 501] on div "Edytuj" at bounding box center [1111, 509] width 39 height 21
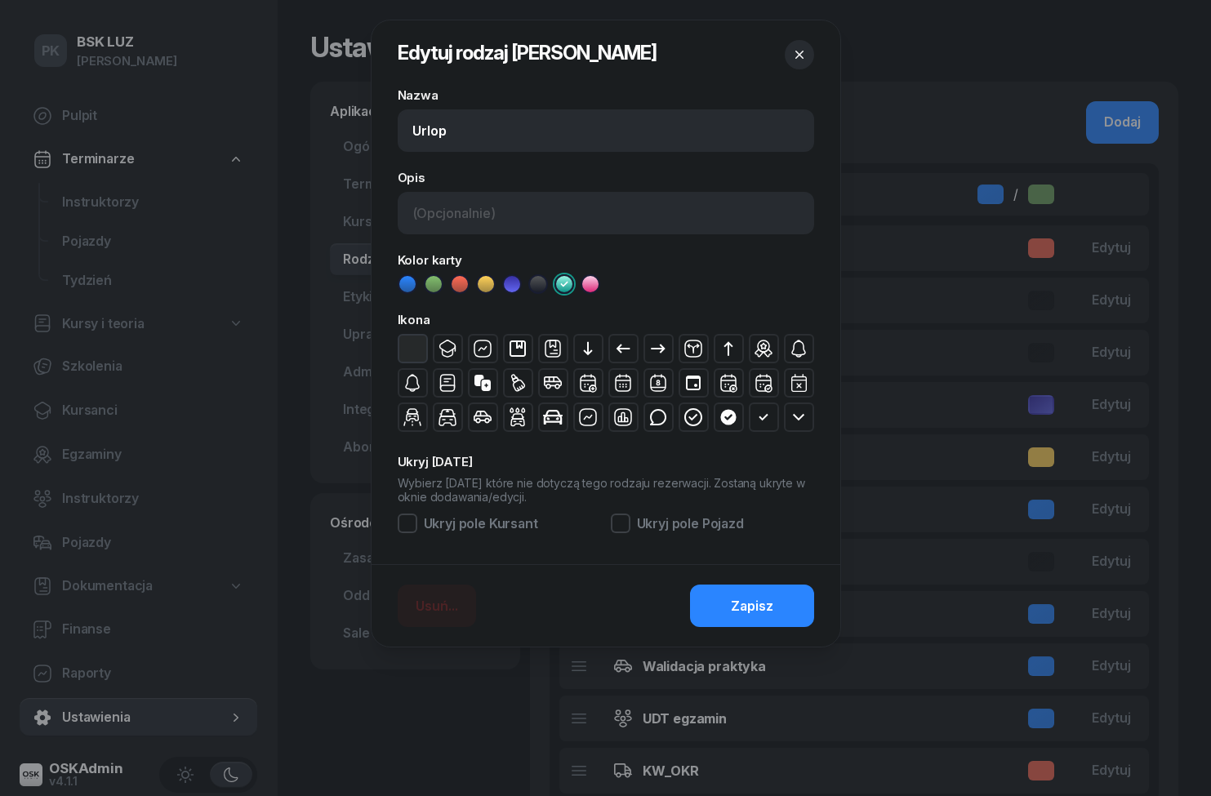
click at [1161, 543] on div at bounding box center [605, 398] width 1211 height 796
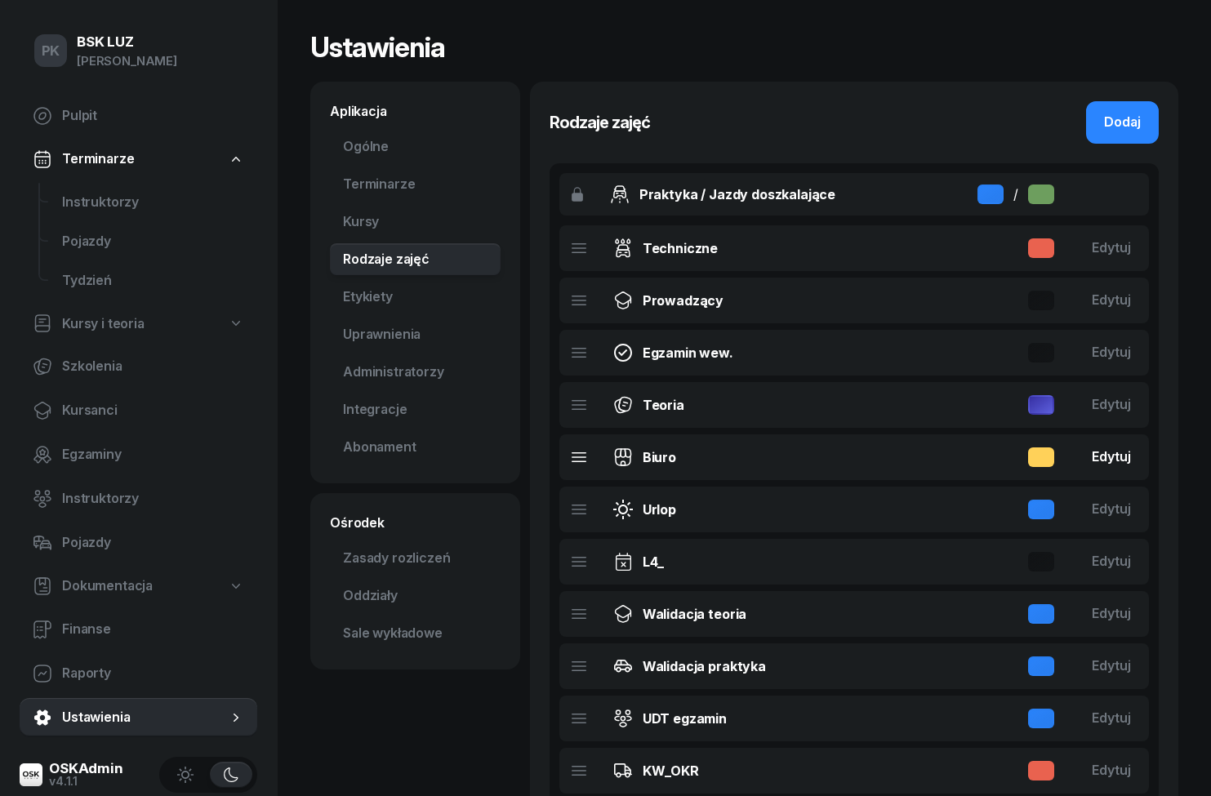
click at [1121, 455] on div "Edytuj" at bounding box center [1111, 457] width 39 height 21
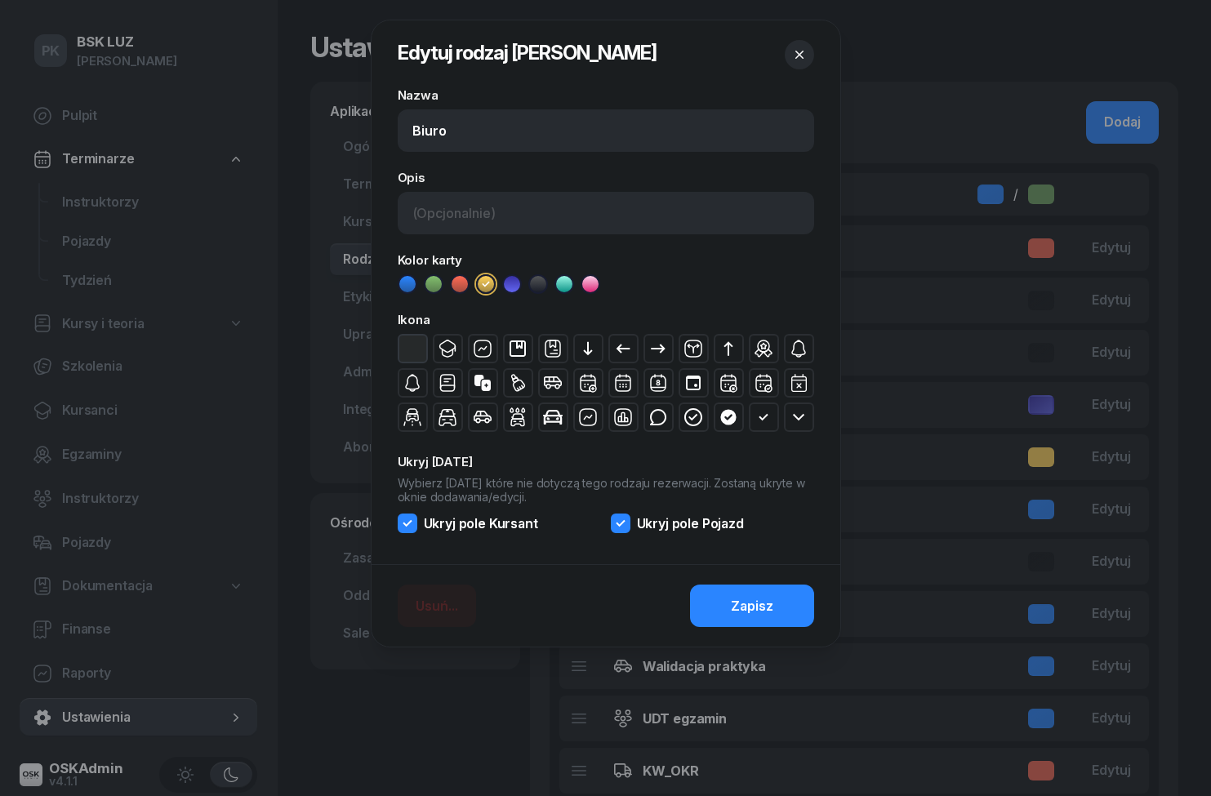
click at [1188, 500] on div at bounding box center [605, 398] width 1211 height 796
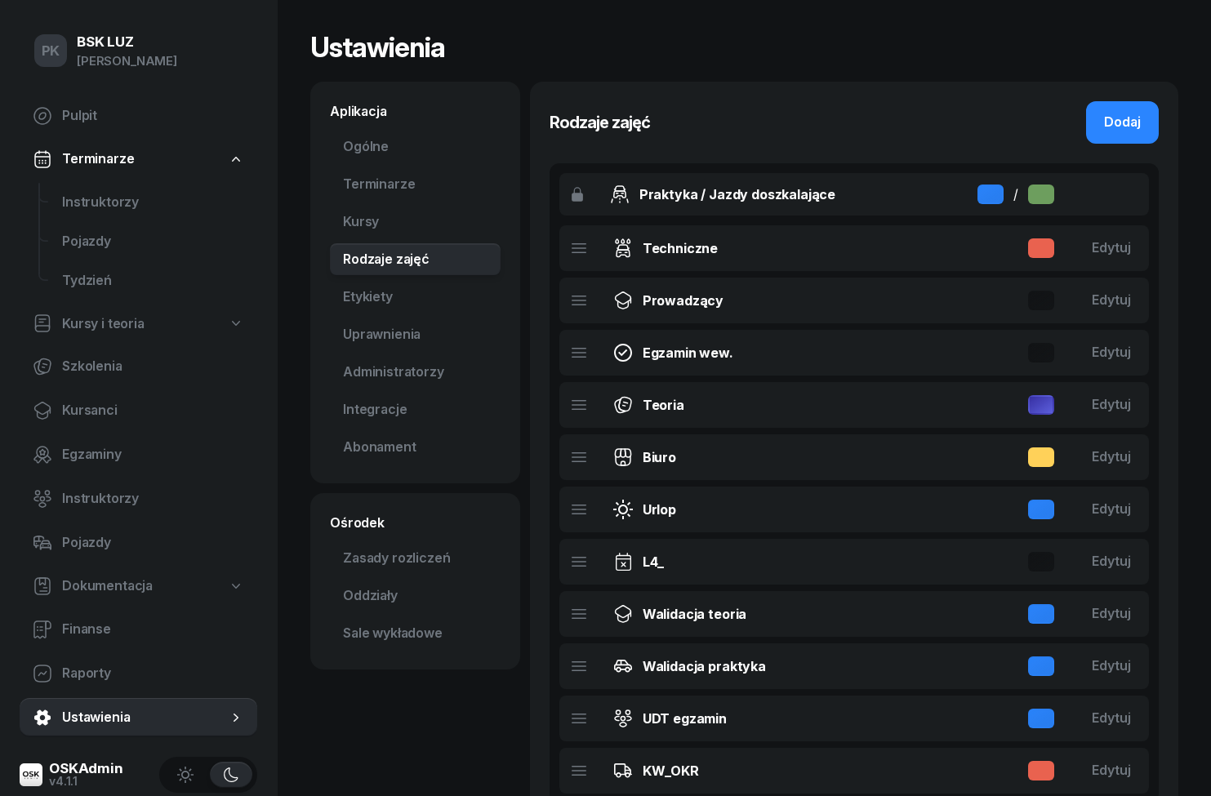
scroll to position [69, 0]
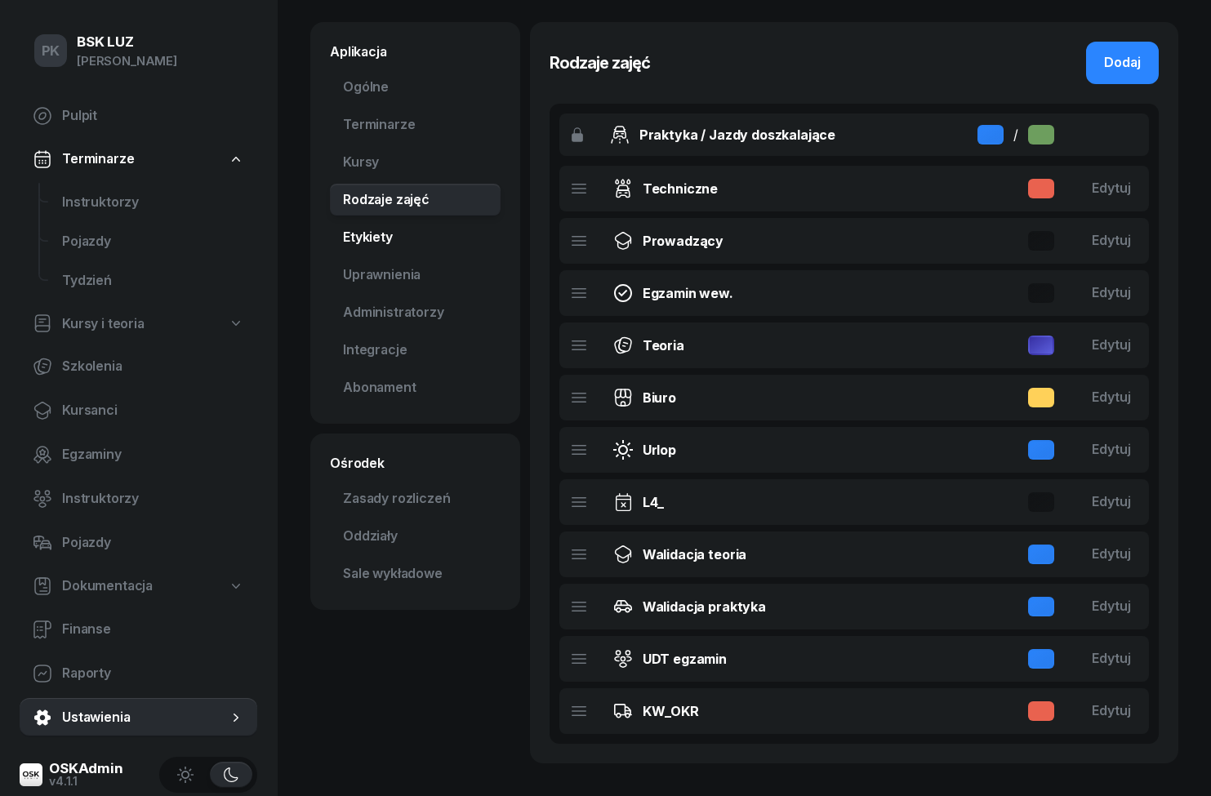
click at [350, 231] on link "Etykiety" at bounding box center [415, 237] width 171 height 33
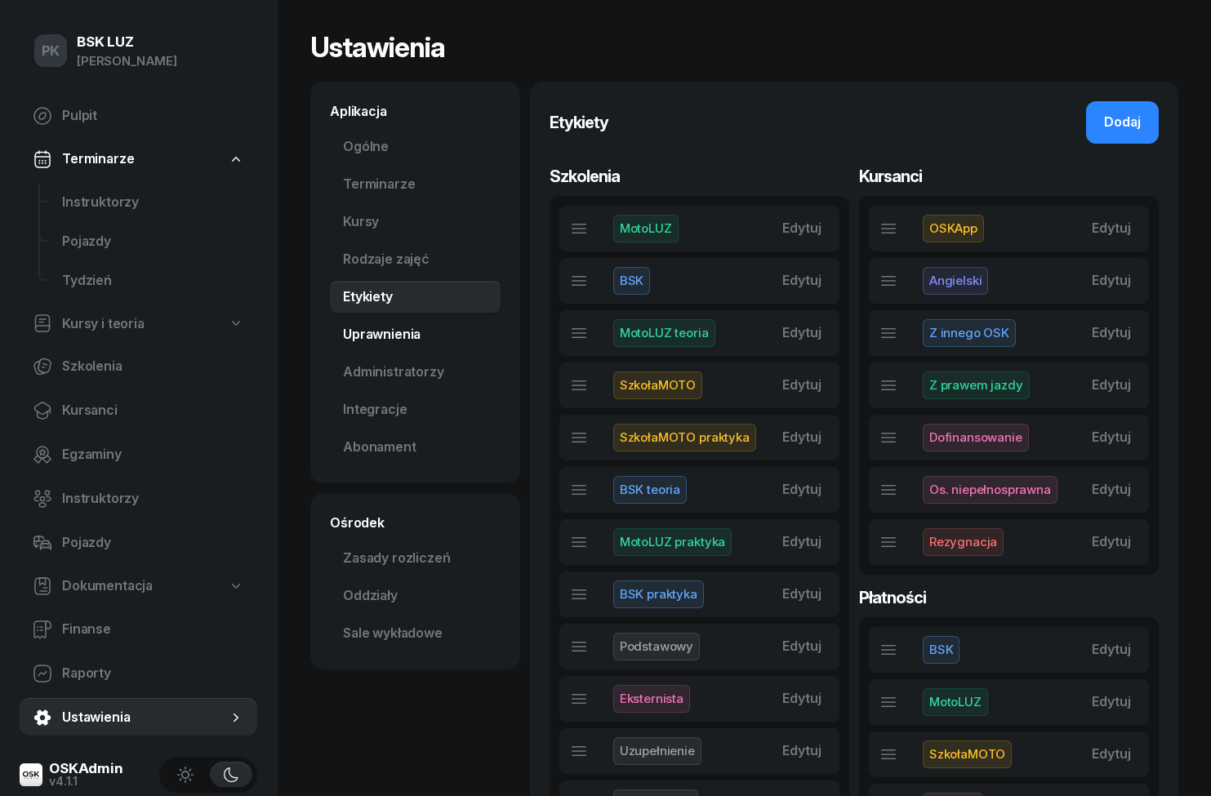
click at [372, 332] on link "Uprawnienia" at bounding box center [415, 335] width 171 height 33
select select "7"
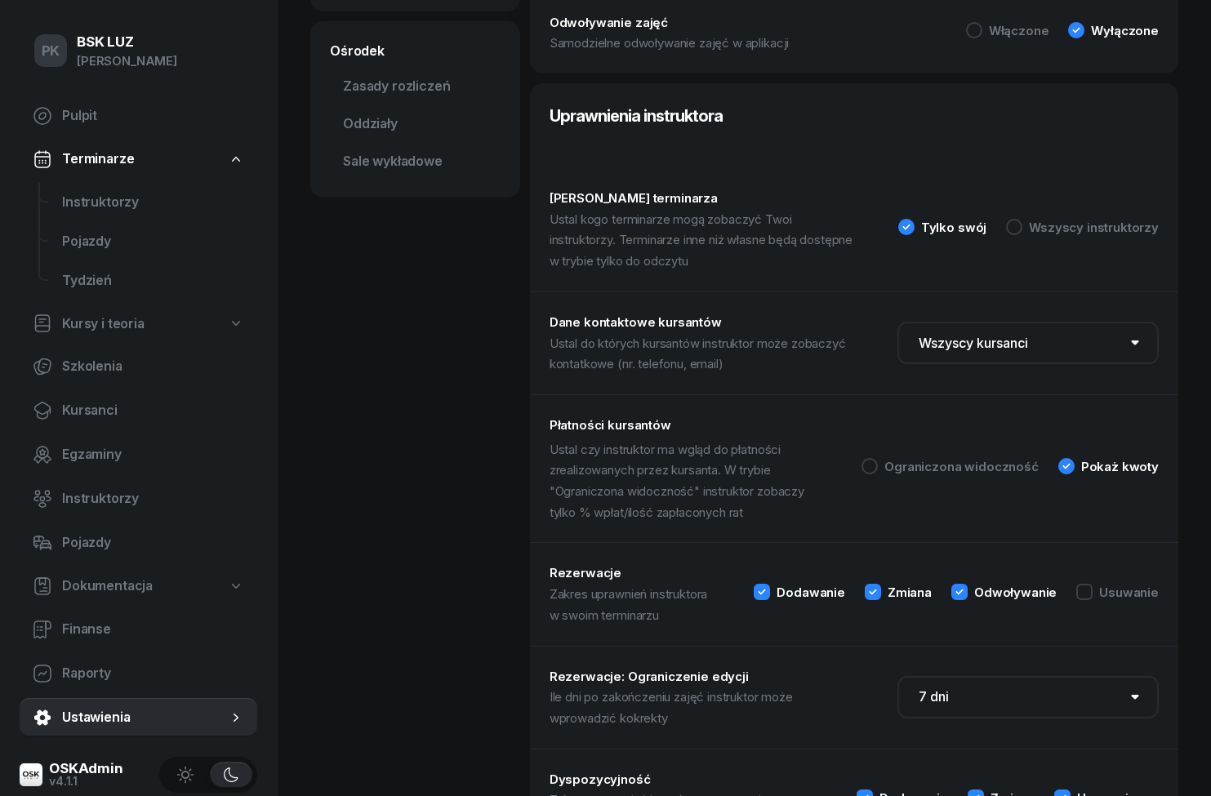
scroll to position [473, 0]
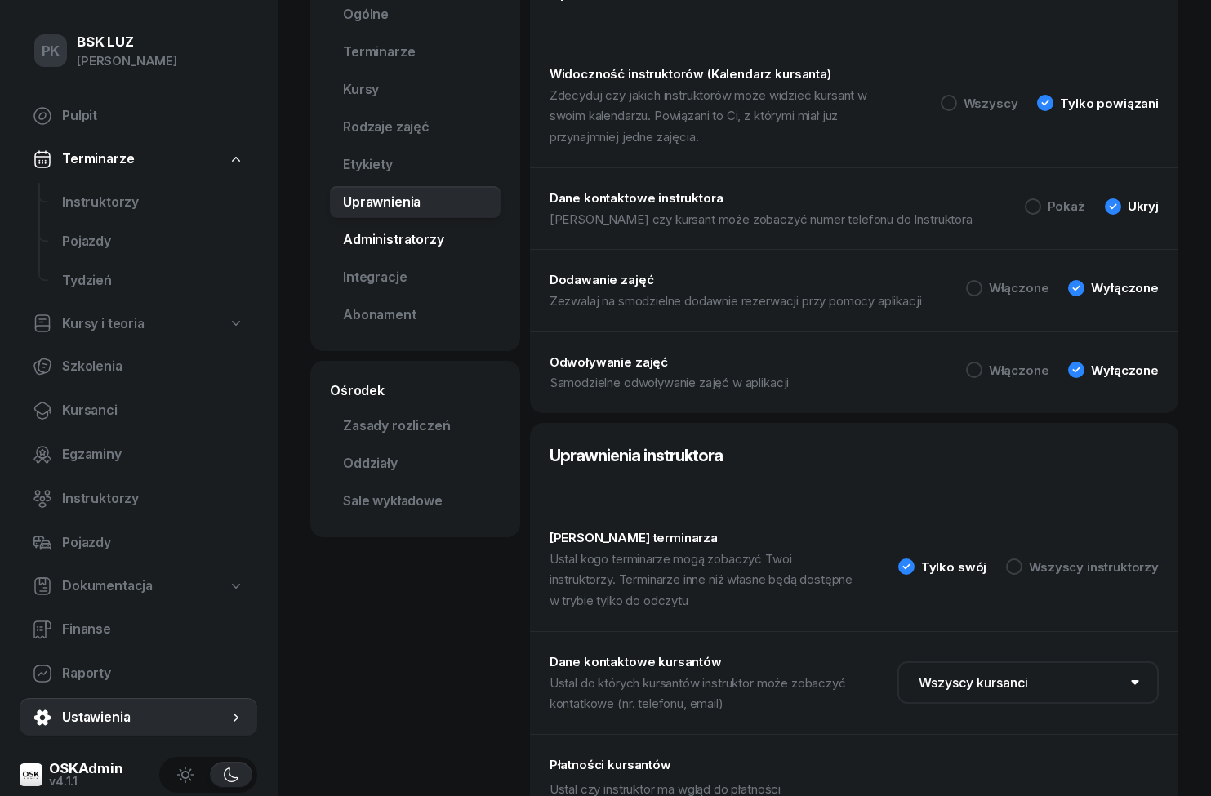
click at [386, 235] on link "Administratorzy" at bounding box center [415, 240] width 171 height 33
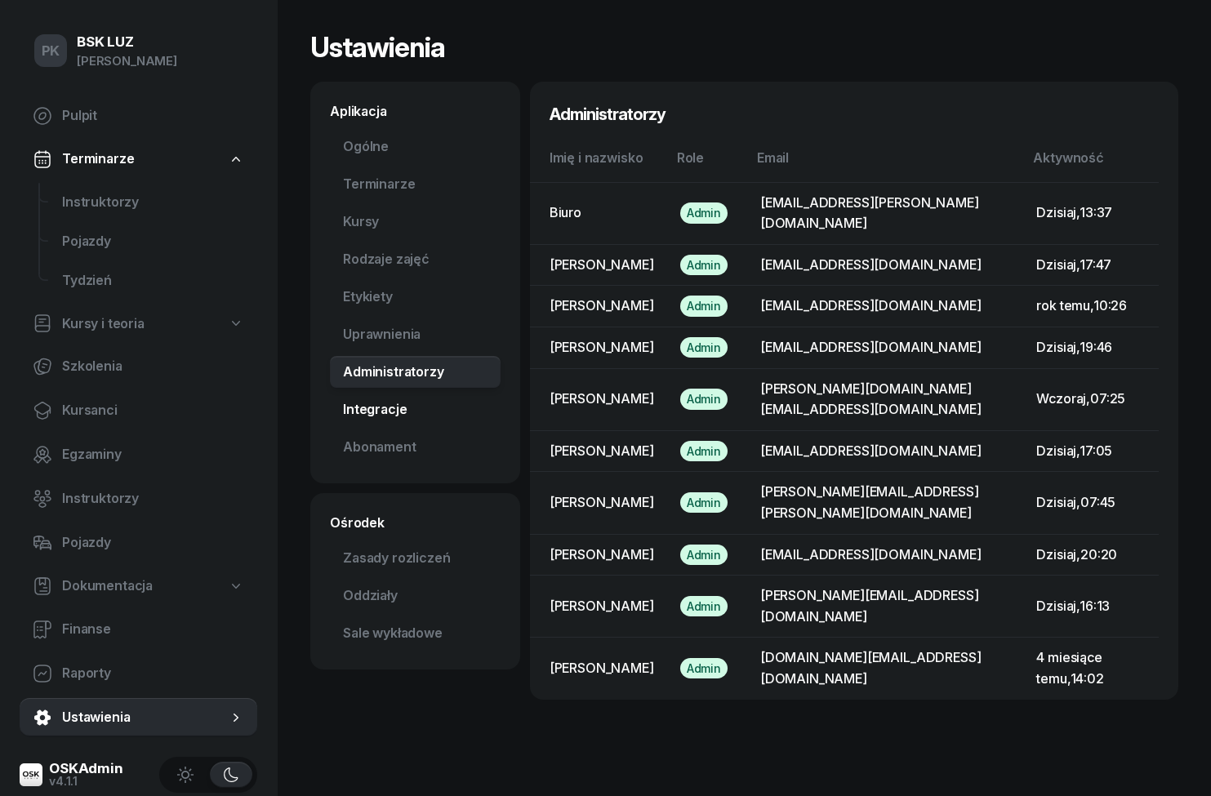
click at [373, 394] on link "Integracje" at bounding box center [415, 410] width 171 height 33
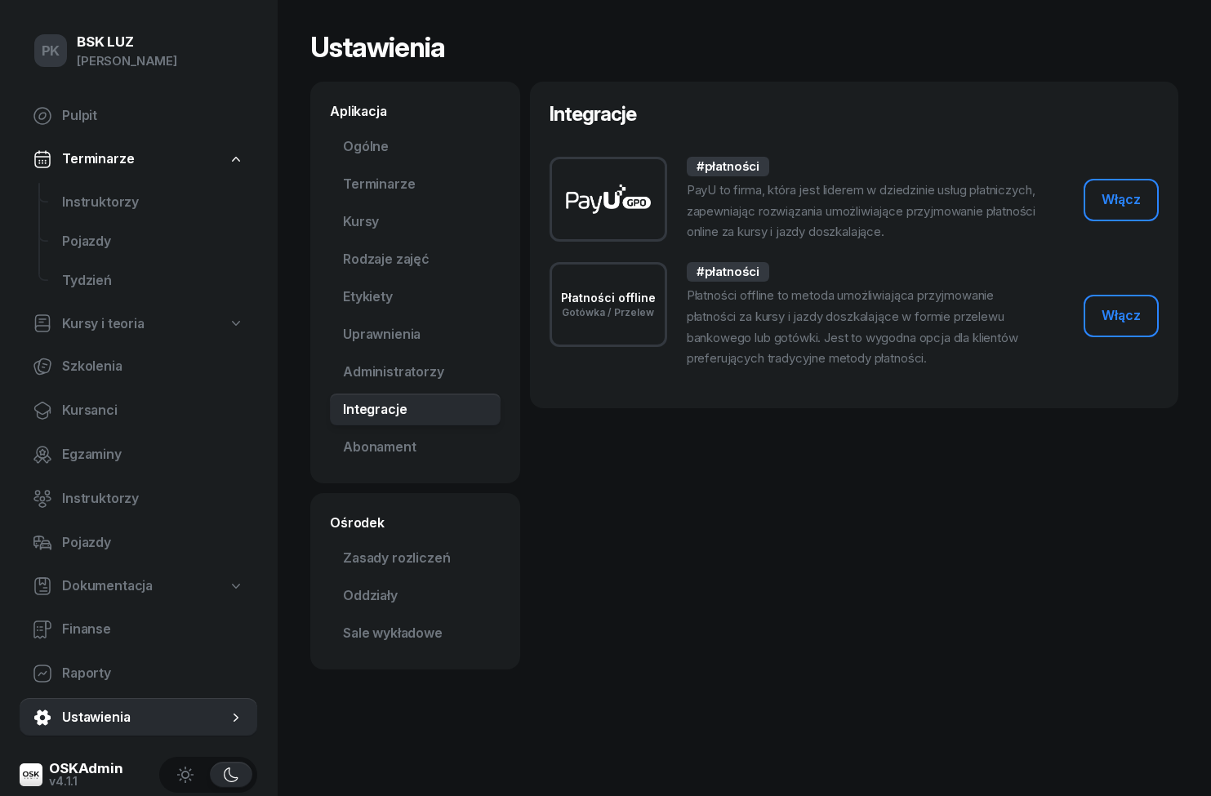
scroll to position [69, 0]
click at [372, 431] on link "Abonament Nowość" at bounding box center [415, 447] width 171 height 33
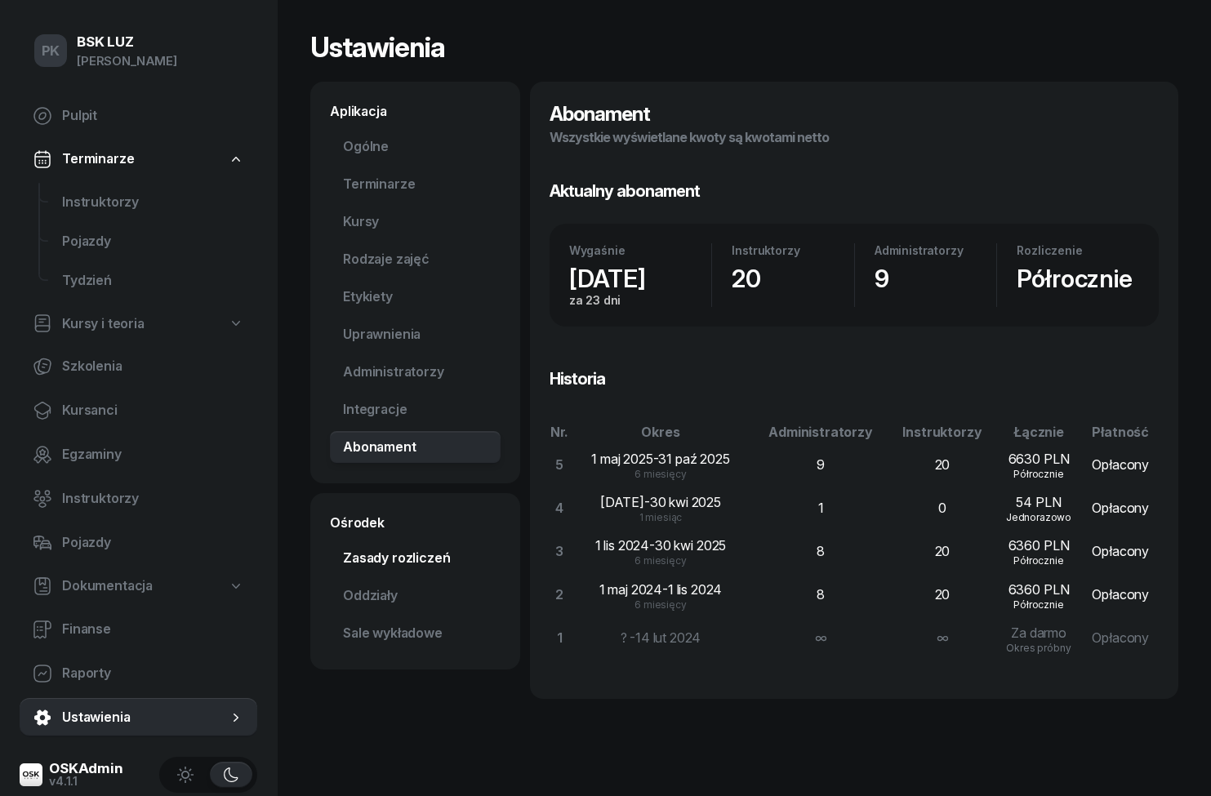
click at [363, 551] on link "Zasady rozliczeń" at bounding box center [415, 558] width 171 height 33
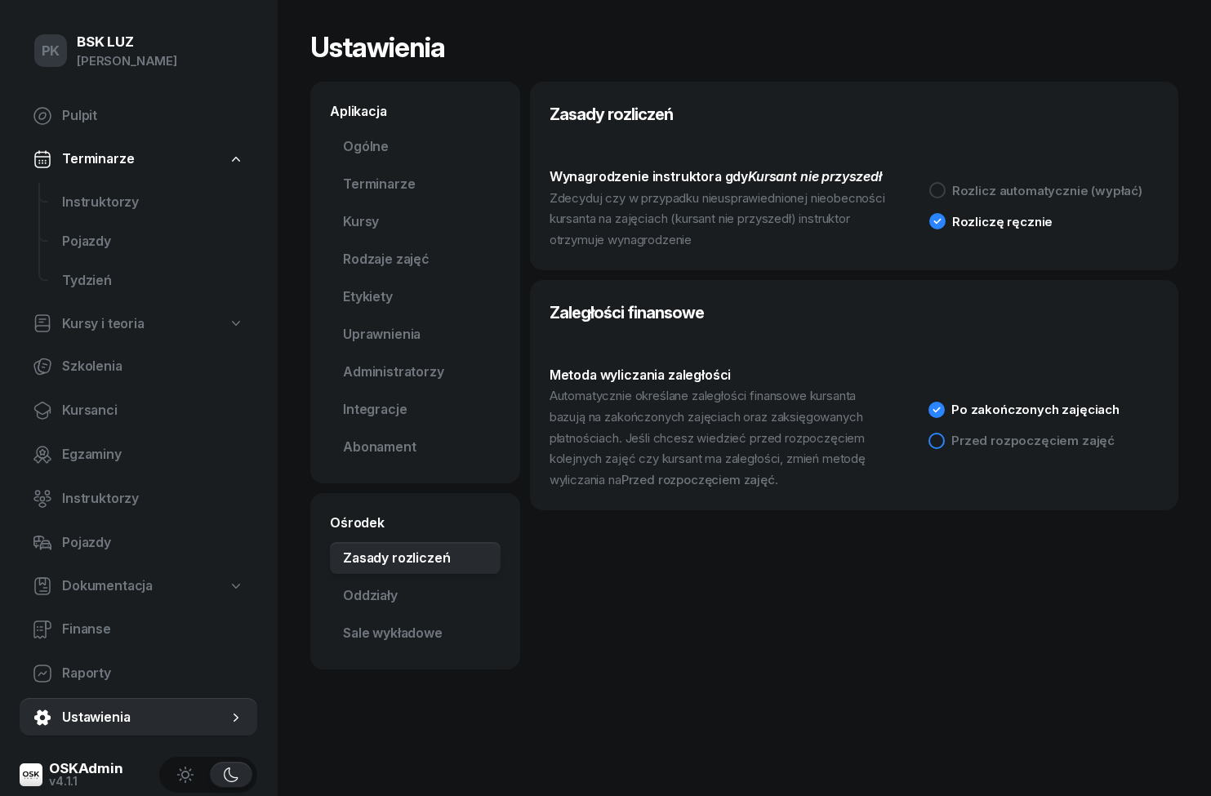
click at [1096, 435] on div "Przed rozpoczęciem zajęć" at bounding box center [1033, 441] width 163 height 12
click at [1099, 435] on div "Przed rozpoczęciem zajęć" at bounding box center [1033, 441] width 163 height 12
click at [360, 594] on link "Oddziały" at bounding box center [415, 596] width 171 height 33
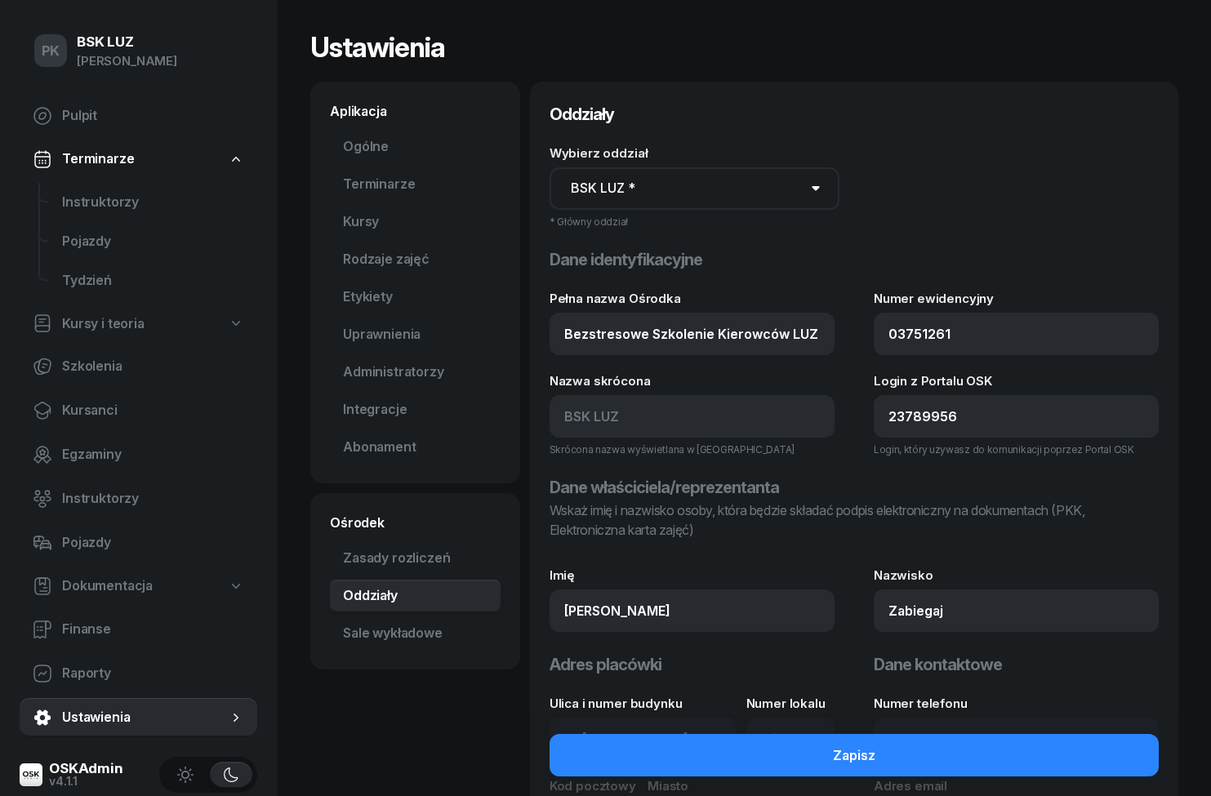
click at [788, 189] on select "BSK LUZ *" at bounding box center [695, 188] width 290 height 42
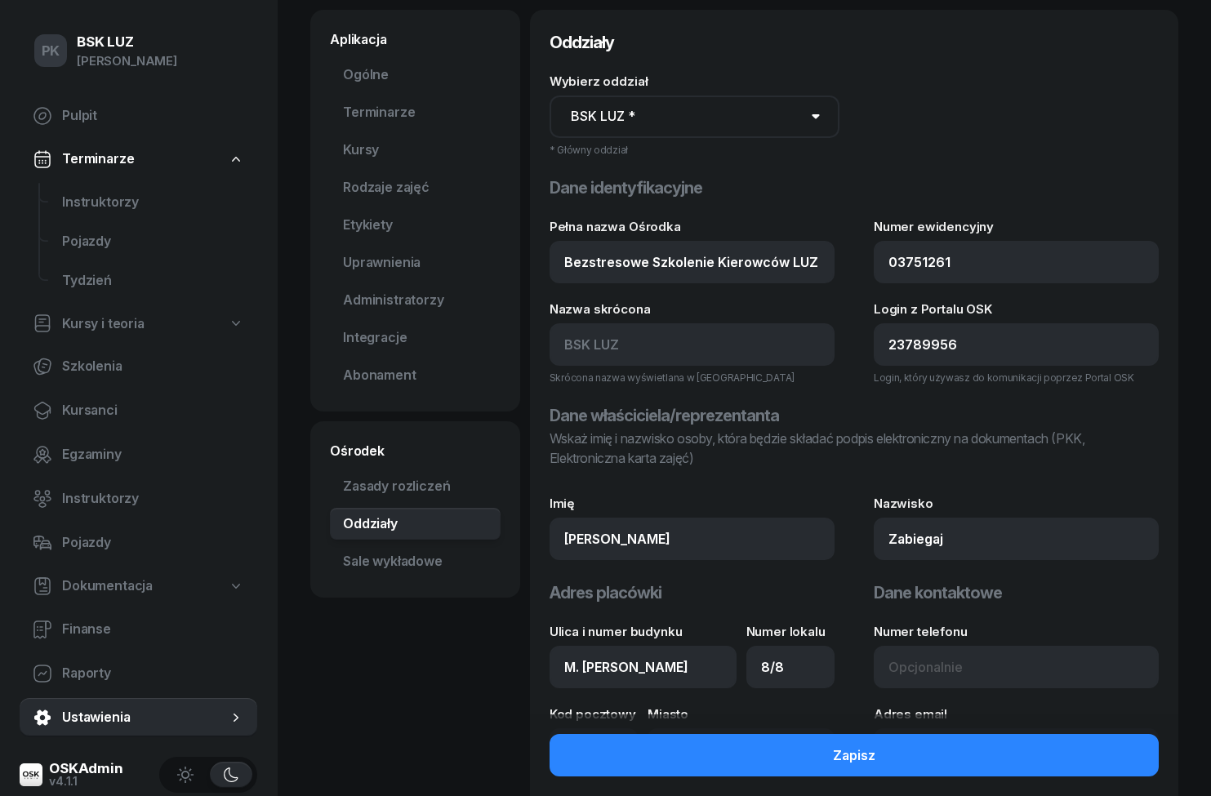
scroll to position [111, 0]
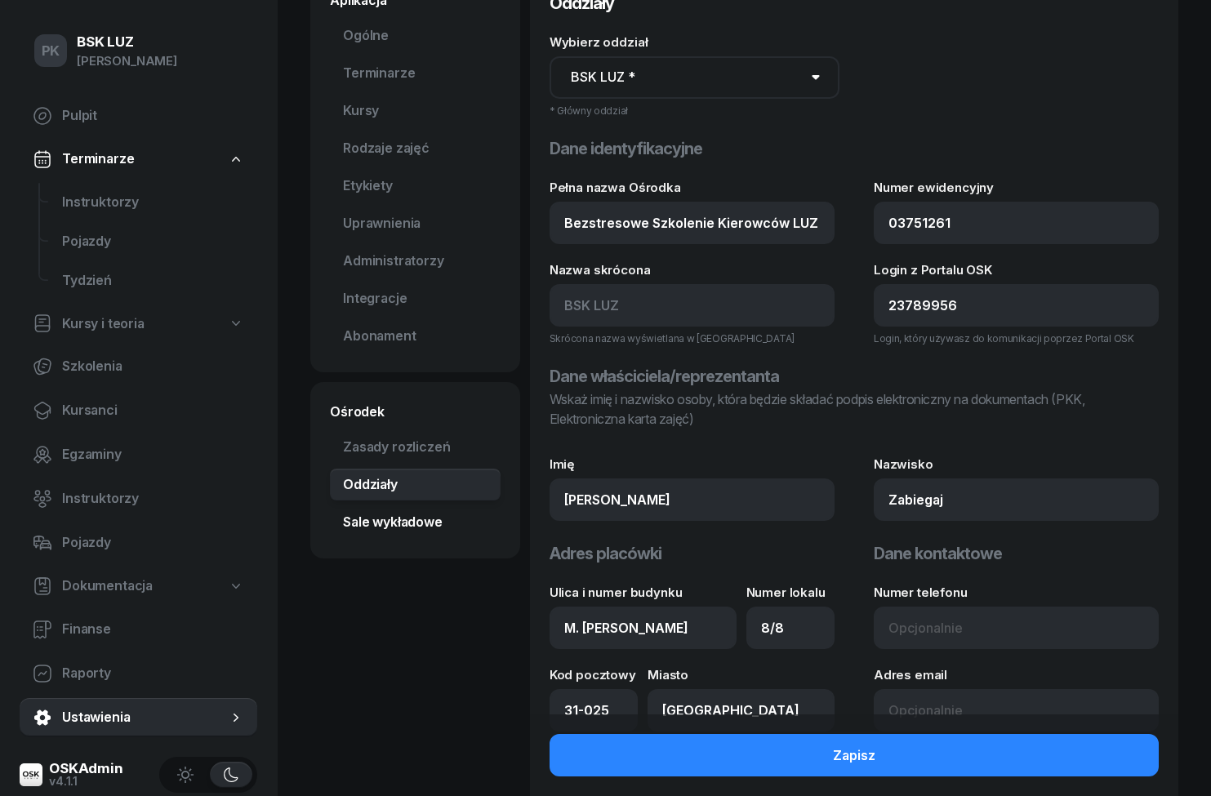
click at [377, 521] on link "Sale wykładowe" at bounding box center [415, 522] width 171 height 33
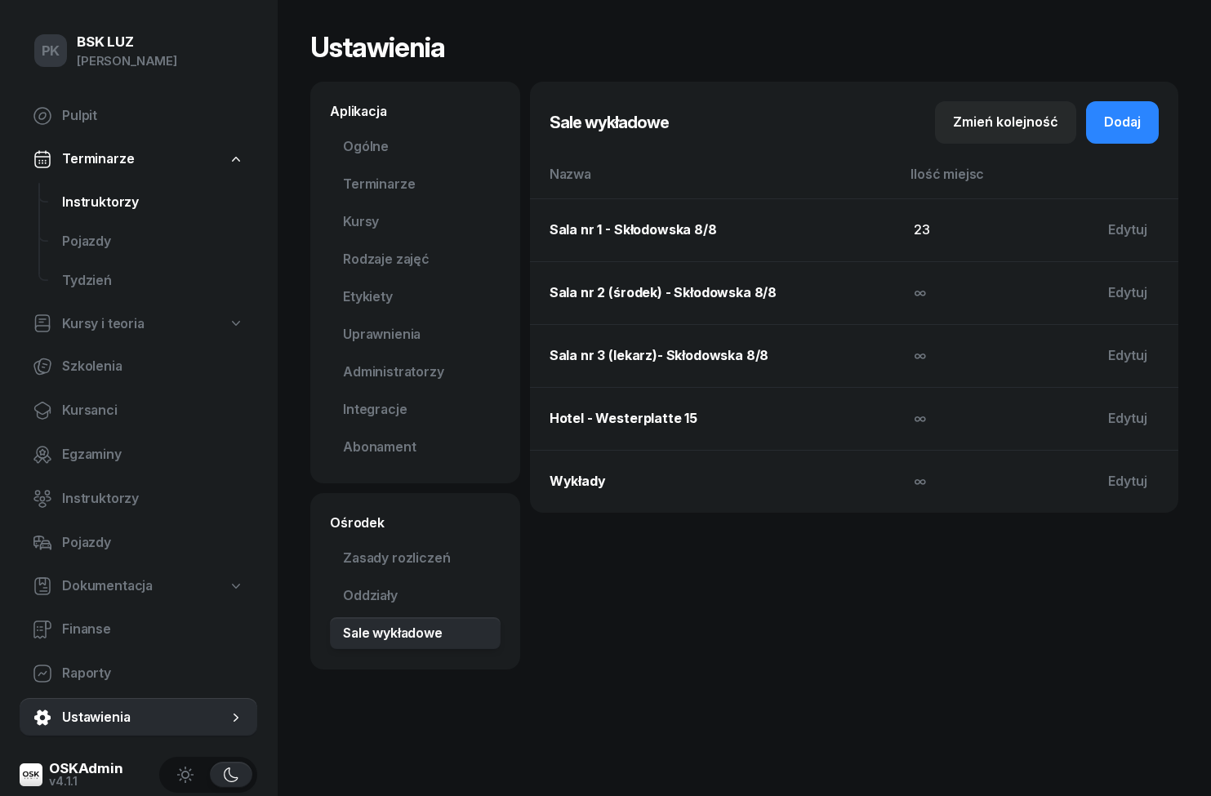
click at [91, 205] on span "Instruktorzy" at bounding box center [153, 202] width 182 height 21
click at [73, 195] on span "Instruktorzy" at bounding box center [153, 202] width 182 height 21
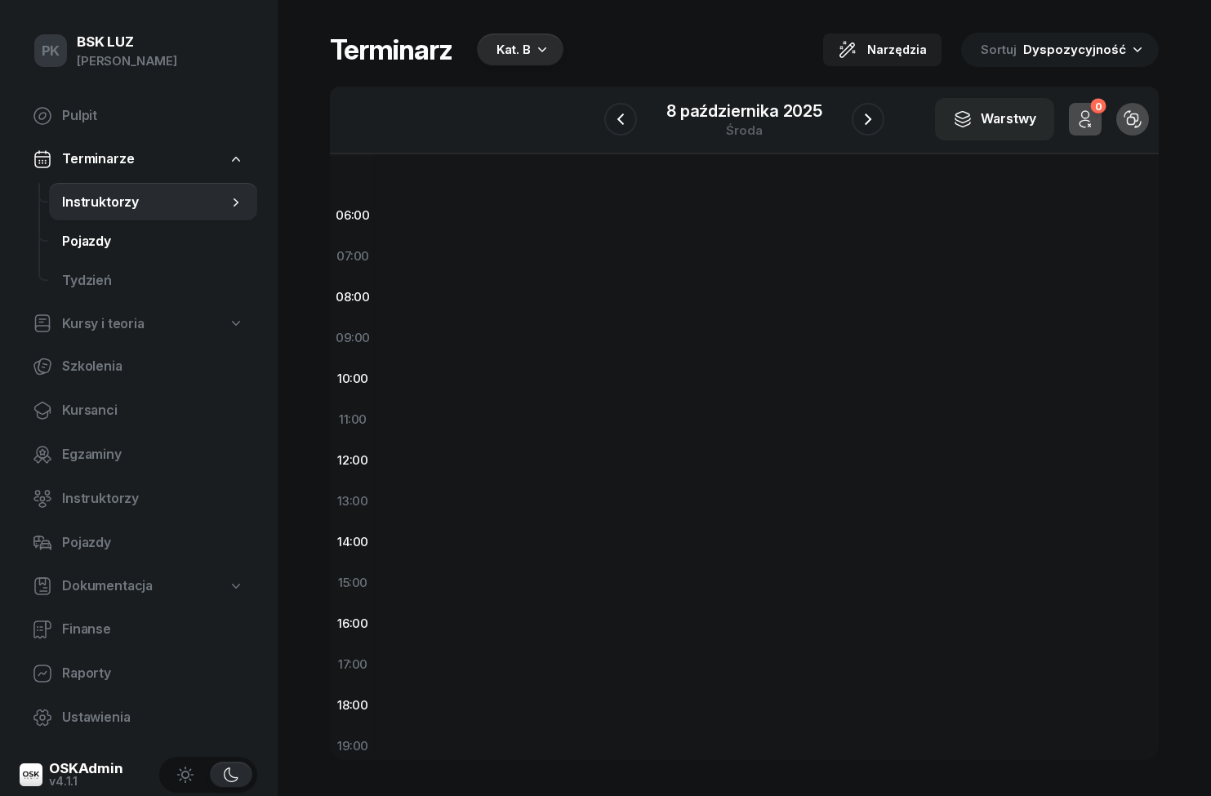
click at [81, 238] on span "Pojazdy" at bounding box center [153, 241] width 182 height 21
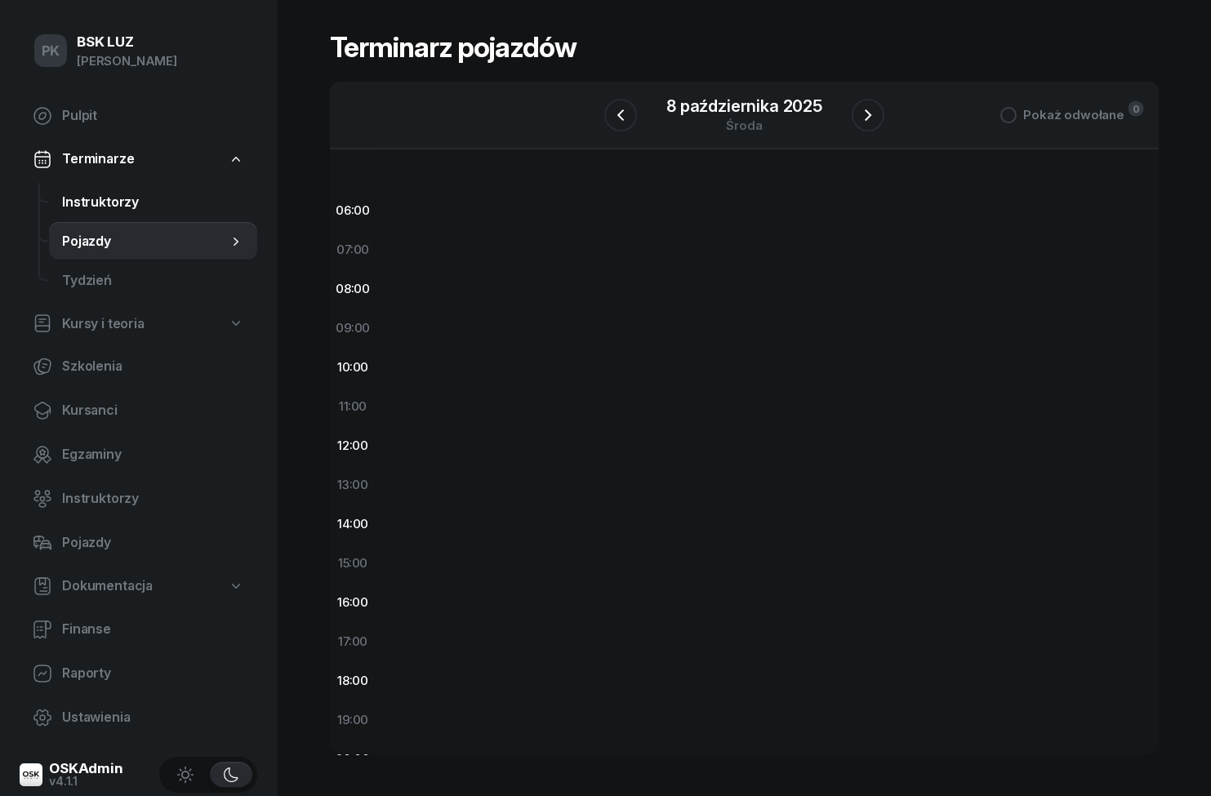
click at [82, 210] on span "Instruktorzy" at bounding box center [153, 202] width 182 height 21
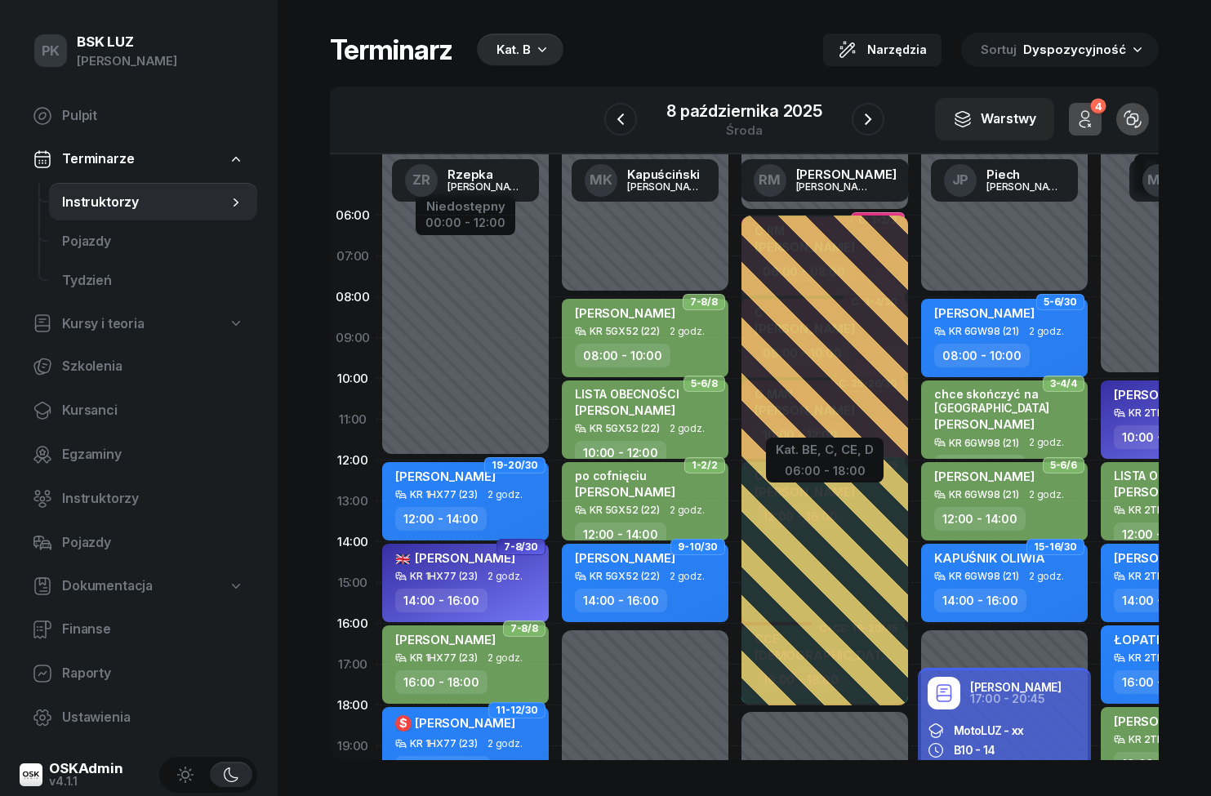
click at [526, 51] on div "Kat. B" at bounding box center [514, 50] width 34 height 20
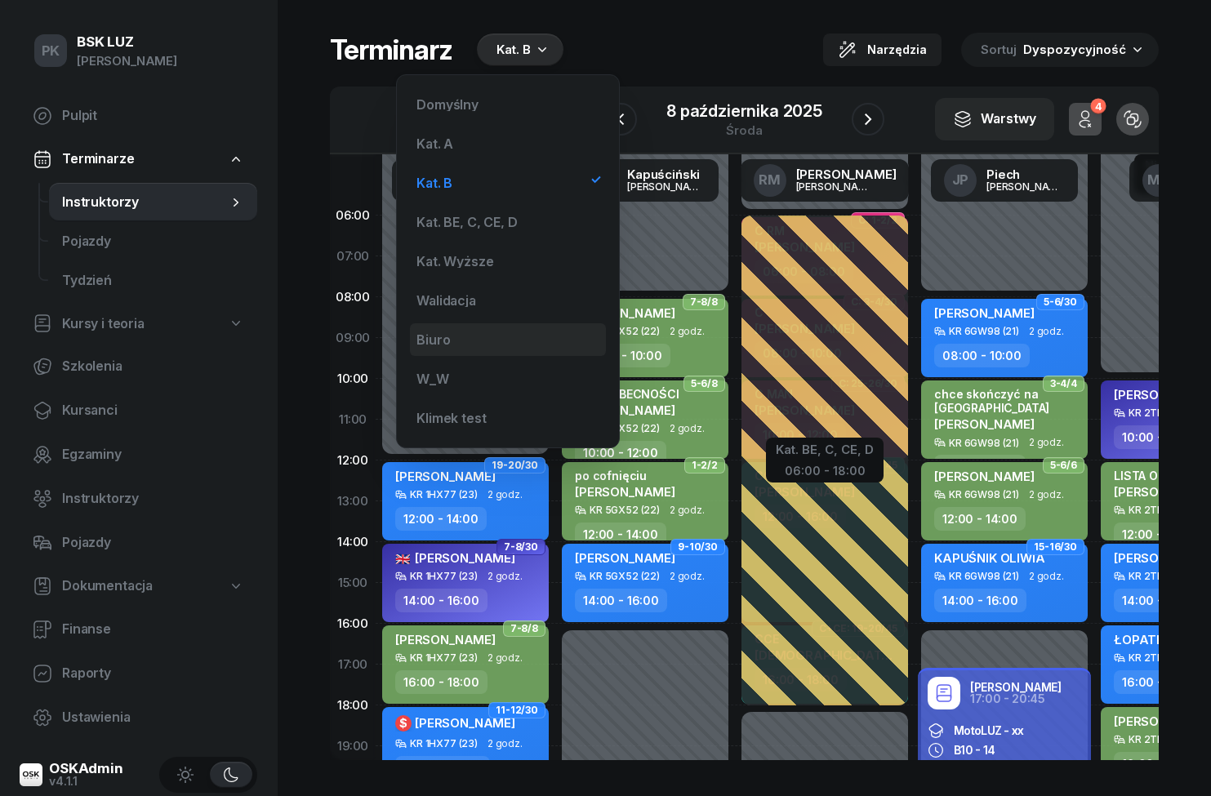
click at [475, 332] on div "Biuro" at bounding box center [508, 339] width 196 height 33
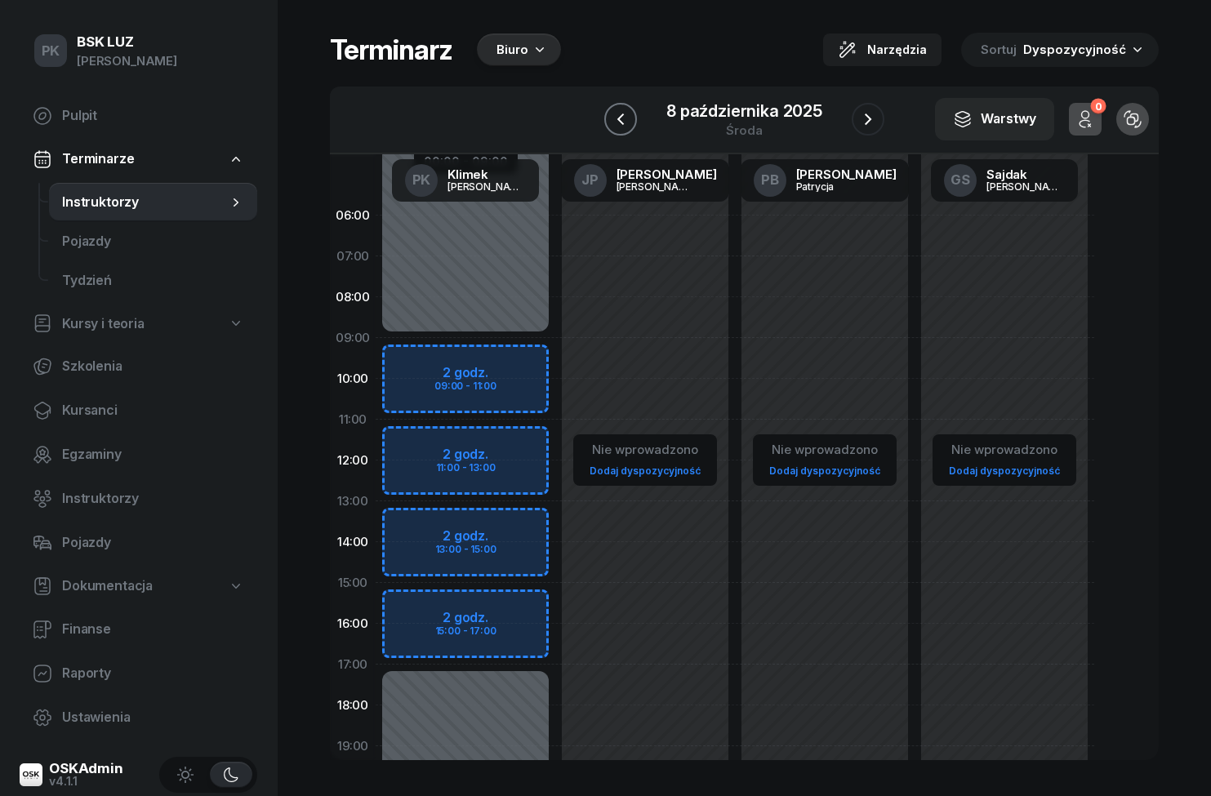
click at [626, 118] on icon "button" at bounding box center [621, 119] width 20 height 20
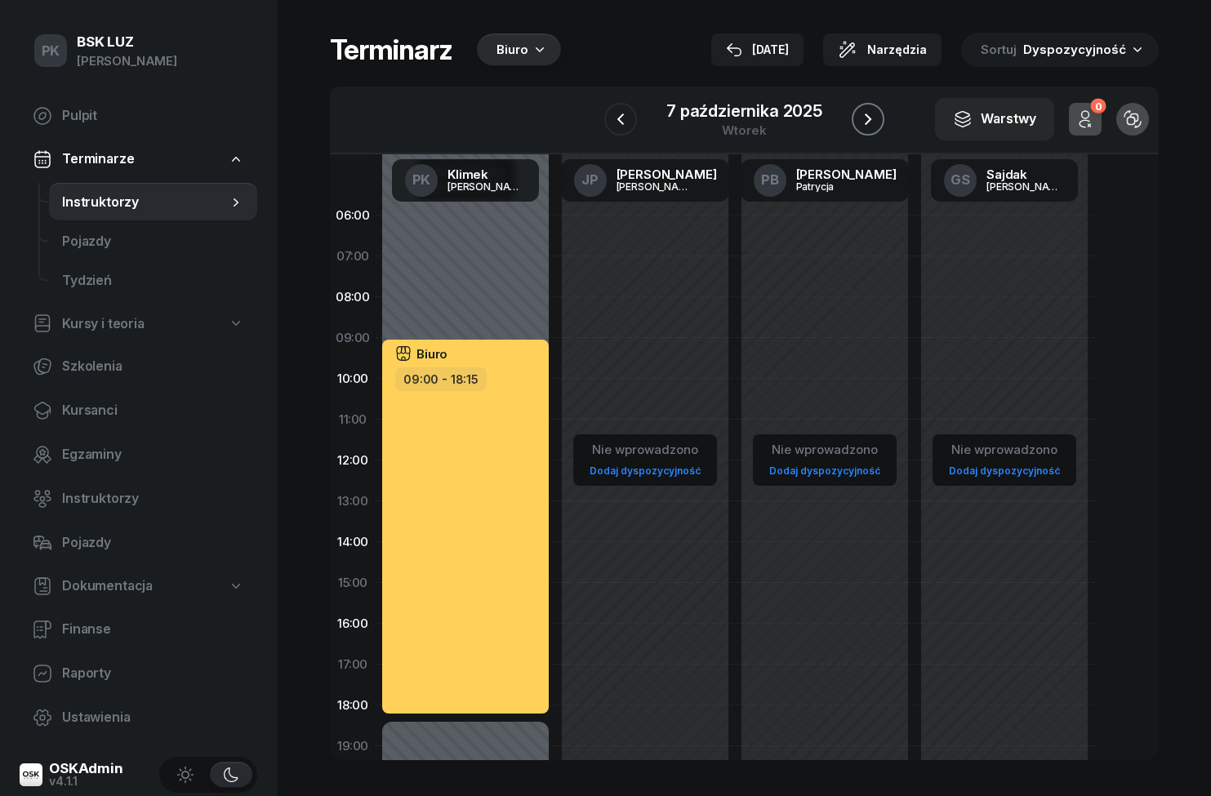
click at [865, 135] on button "button" at bounding box center [868, 119] width 33 height 33
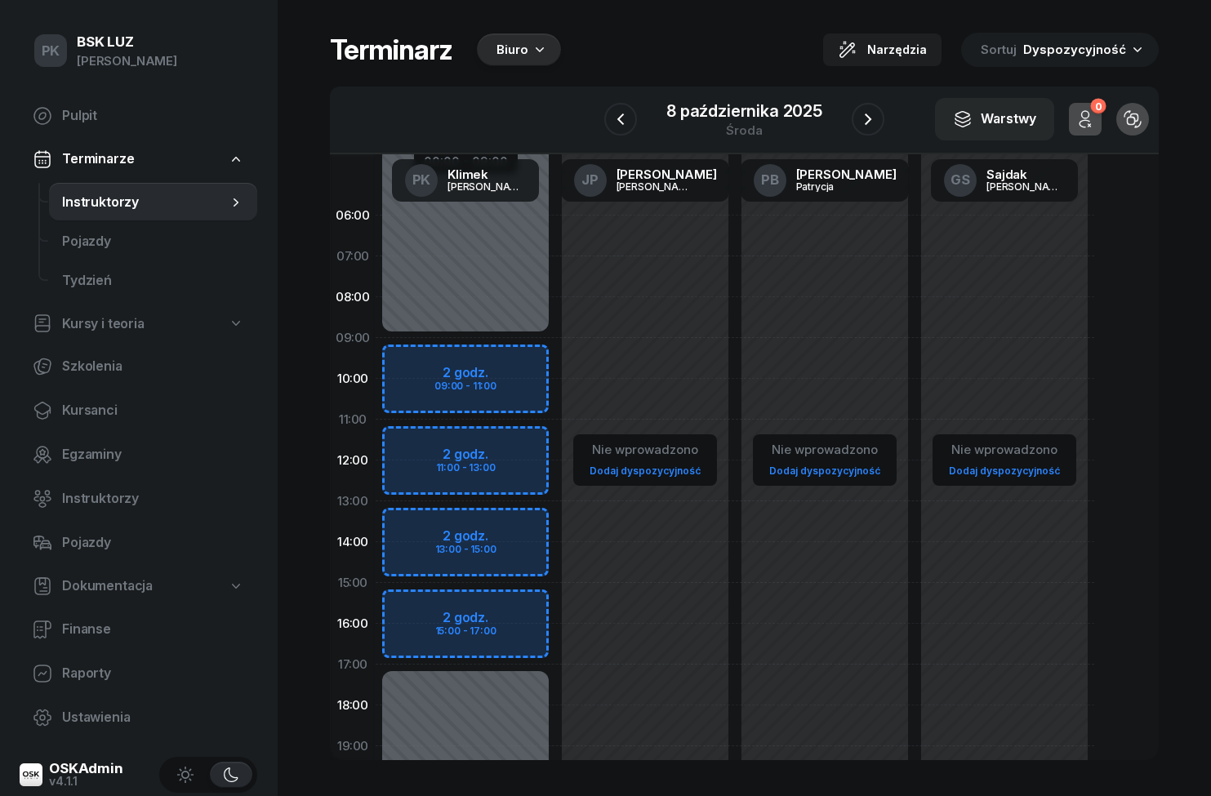
click at [509, 354] on div "Niedostępny 00:00 - 09:00 Niedostępny 17:00 - 23:59 2 godz. 09:00 - 11:00 2 god…" at bounding box center [466, 583] width 180 height 776
select select "09"
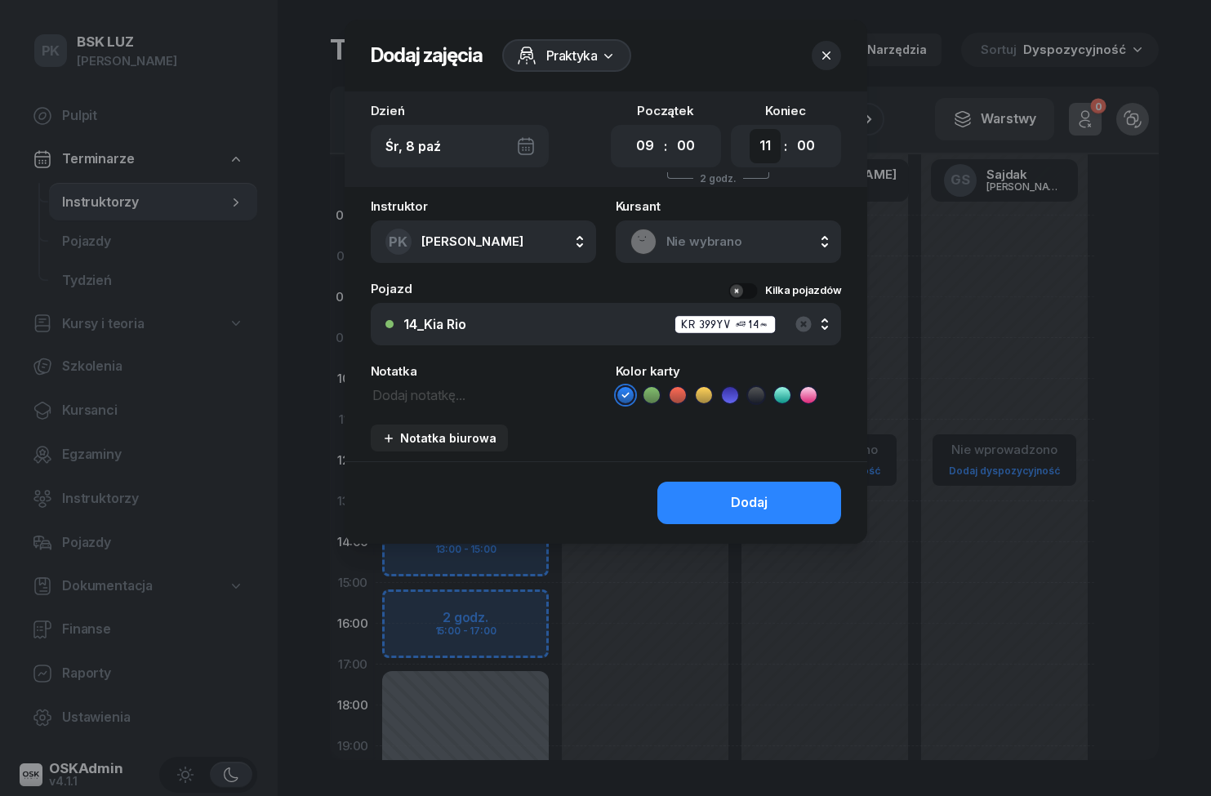
click at [769, 148] on select "00 01 02 03 04 05 06 07 08 09 10 11 12 13 14 15 16 17 18 19 20 21 22 23" at bounding box center [765, 146] width 31 height 34
select select "17"
click at [611, 53] on icon at bounding box center [608, 55] width 16 height 16
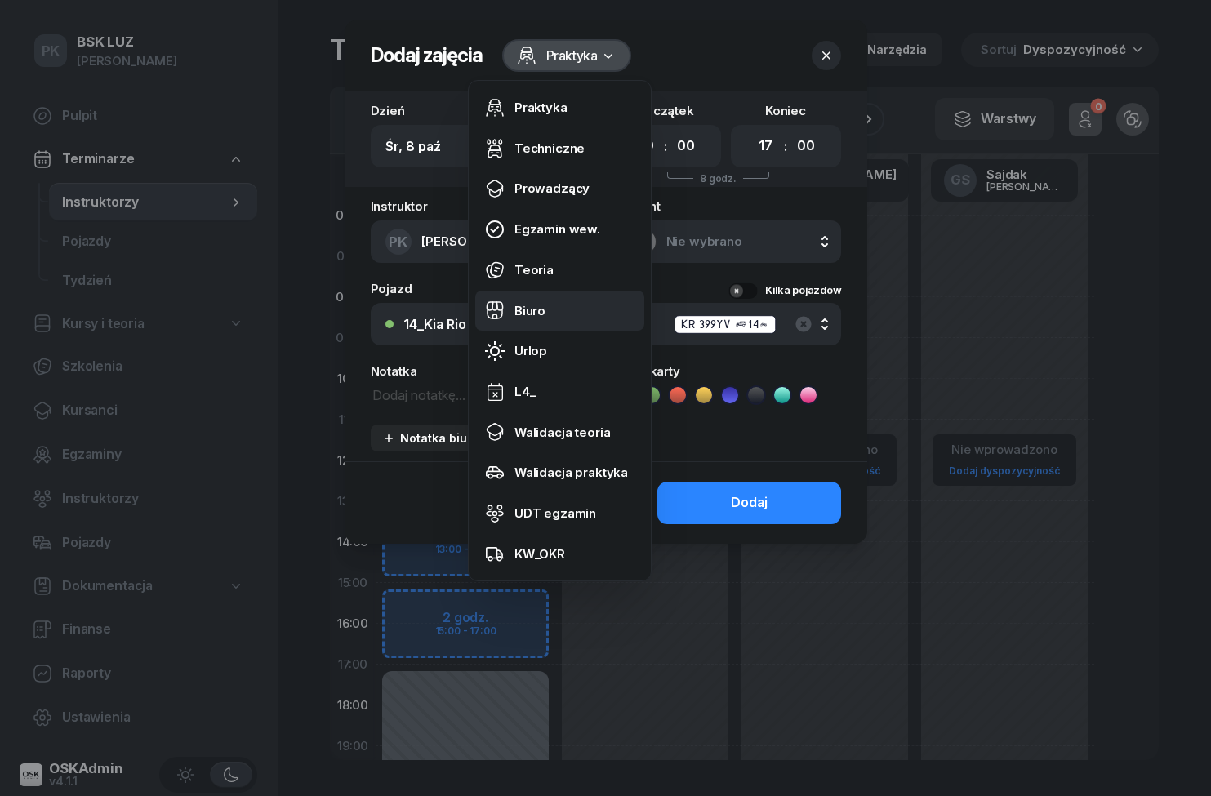
click at [553, 303] on link "Biuro" at bounding box center [559, 311] width 169 height 41
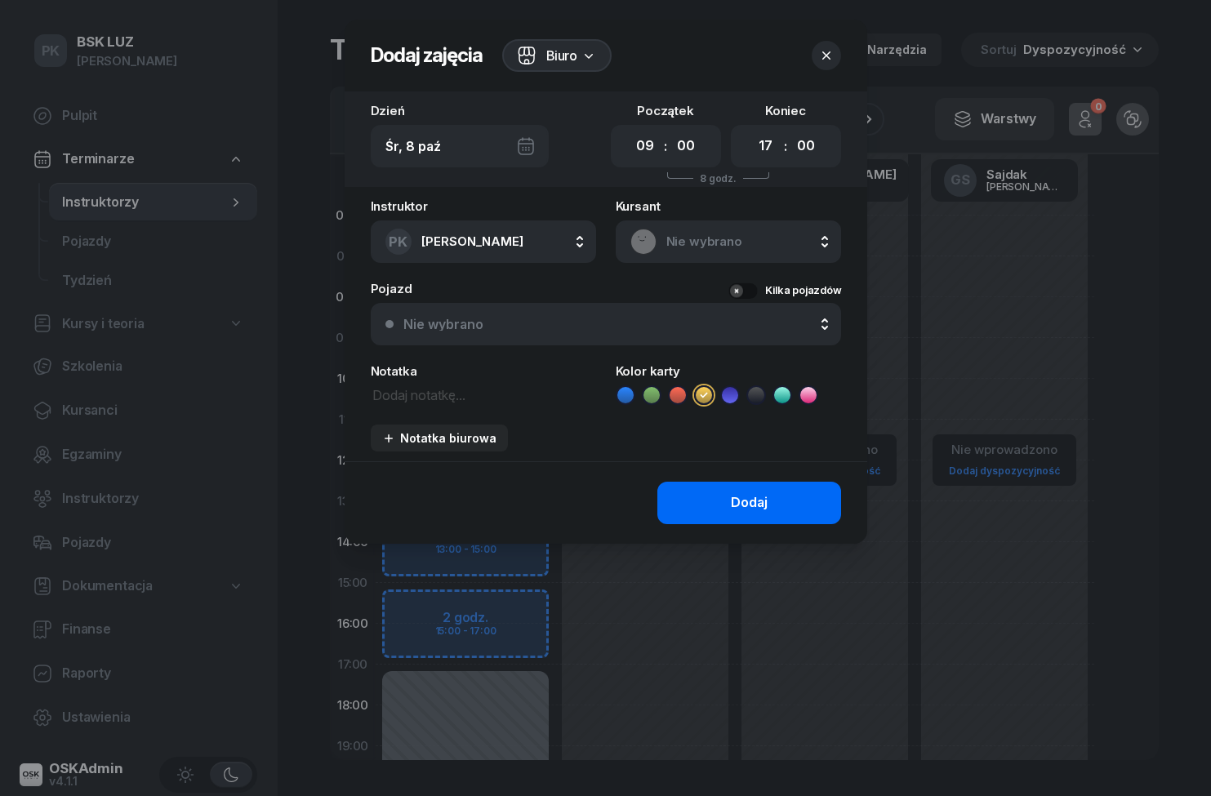
click at [790, 501] on button "Dodaj" at bounding box center [749, 503] width 184 height 42
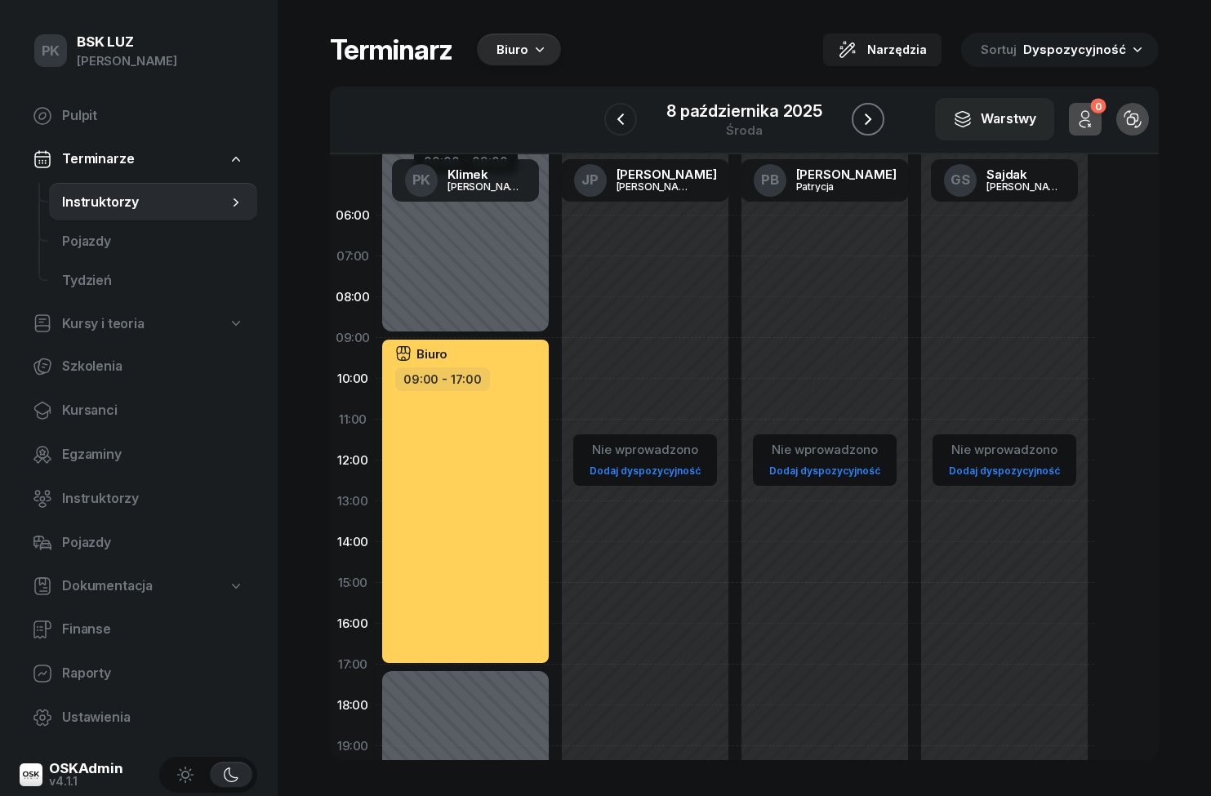
click at [868, 118] on icon "button" at bounding box center [868, 119] width 20 height 20
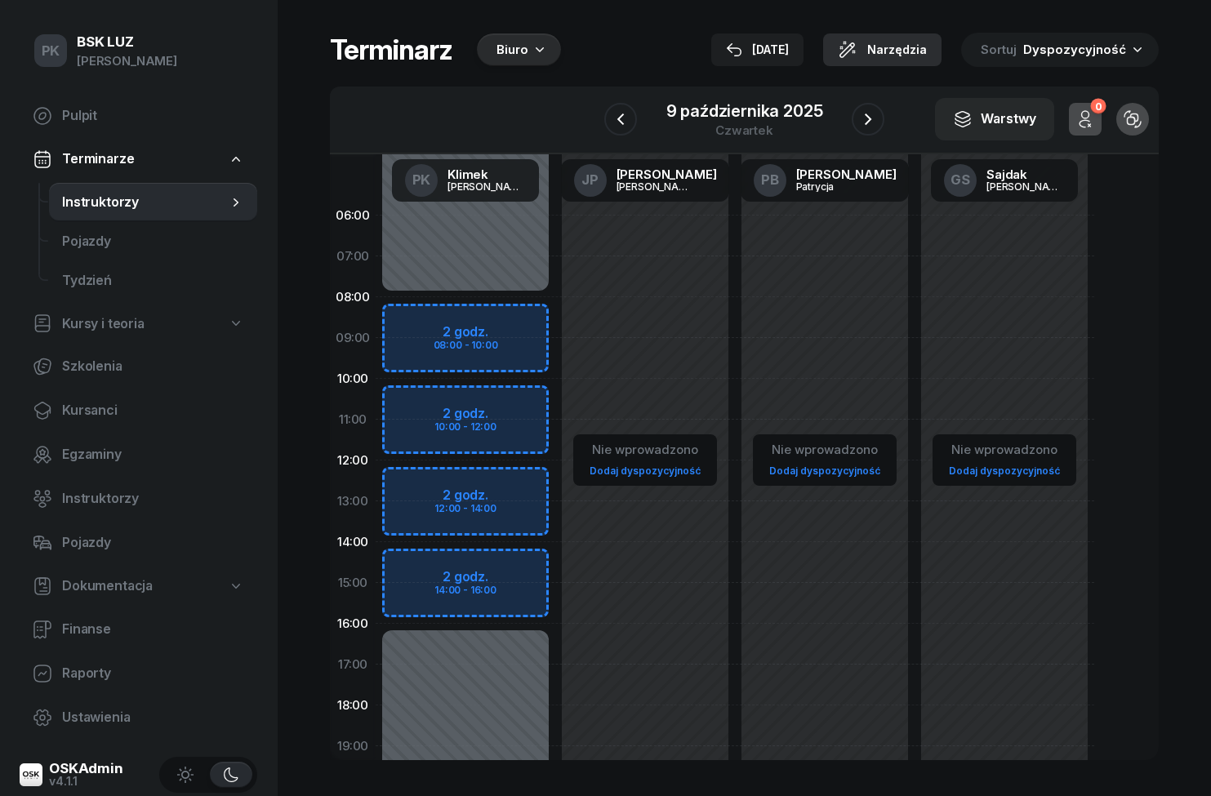
click at [899, 46] on span "Narzędzia" at bounding box center [897, 50] width 60 height 20
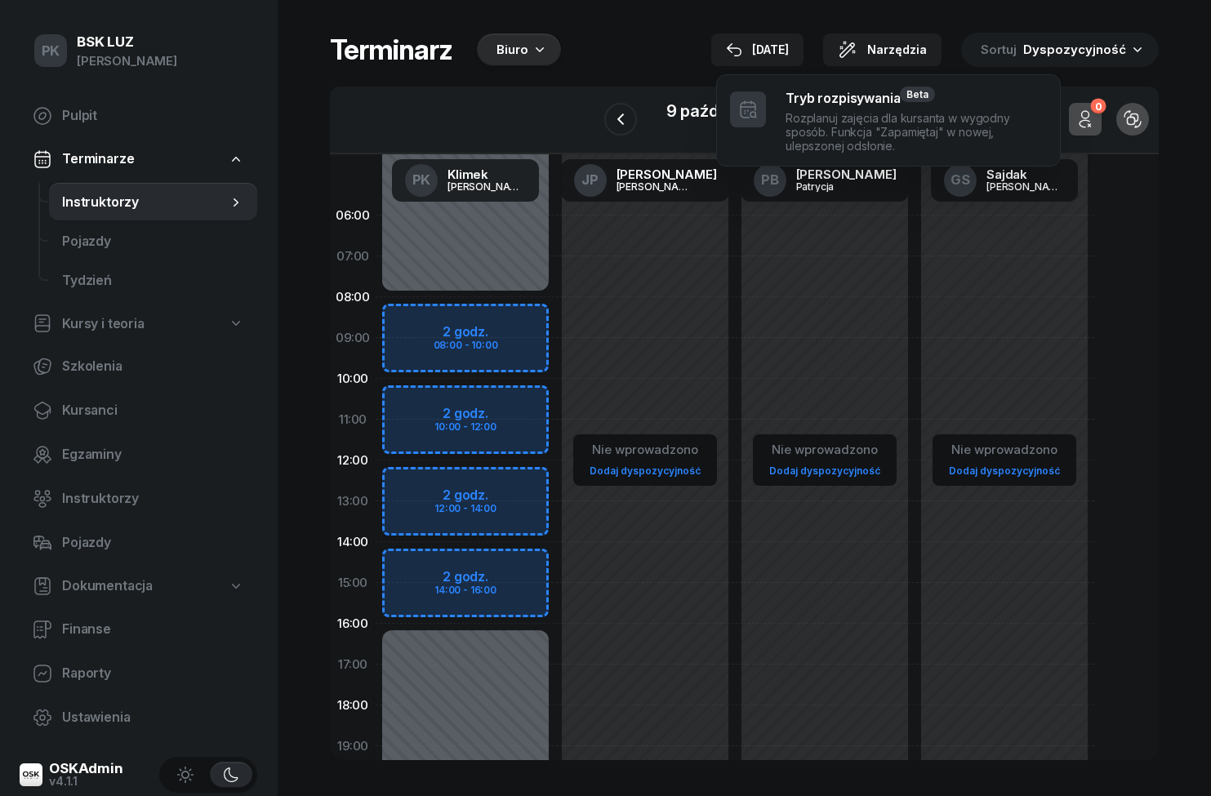
click at [1130, 292] on div "06:00 07:00 08:00 09:00 10:00 11:00 12:00 13:00 14:00 15:00 16:00 17:00 18:00 1…" at bounding box center [744, 457] width 829 height 606
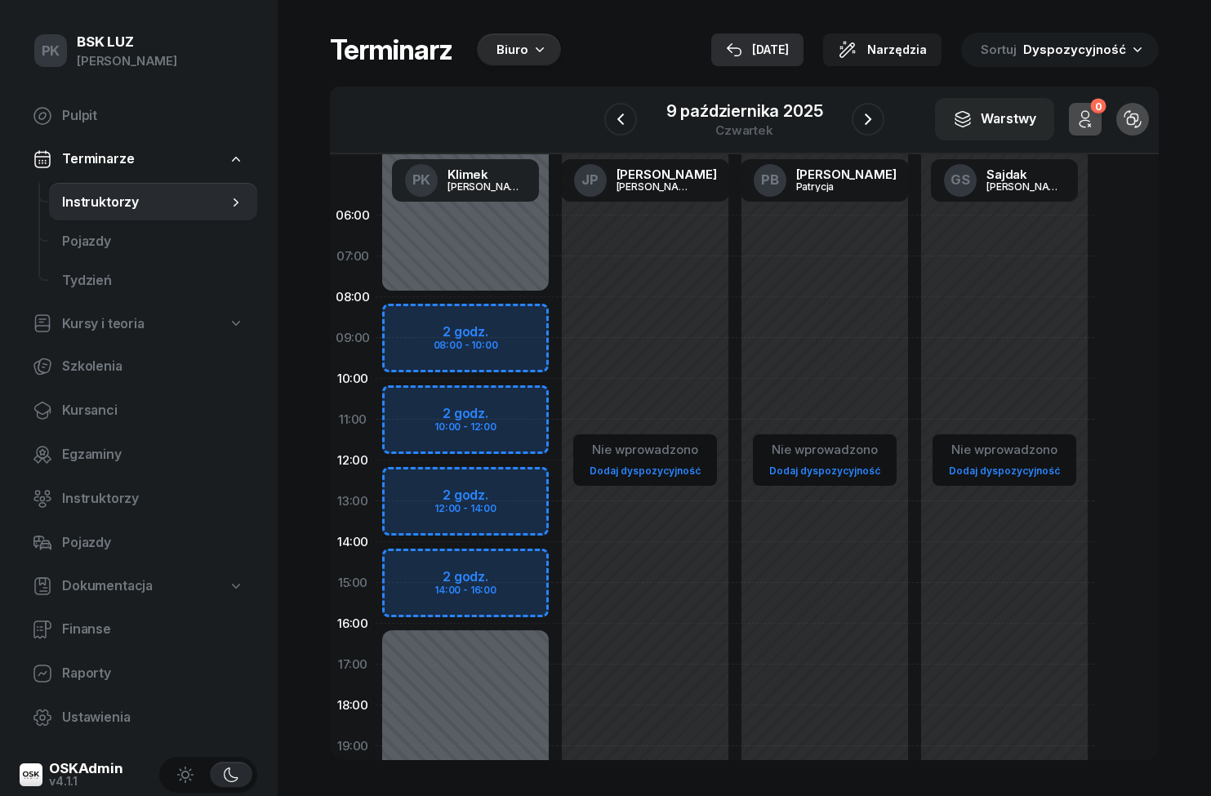
click at [758, 42] on div "[DATE]" at bounding box center [757, 50] width 63 height 20
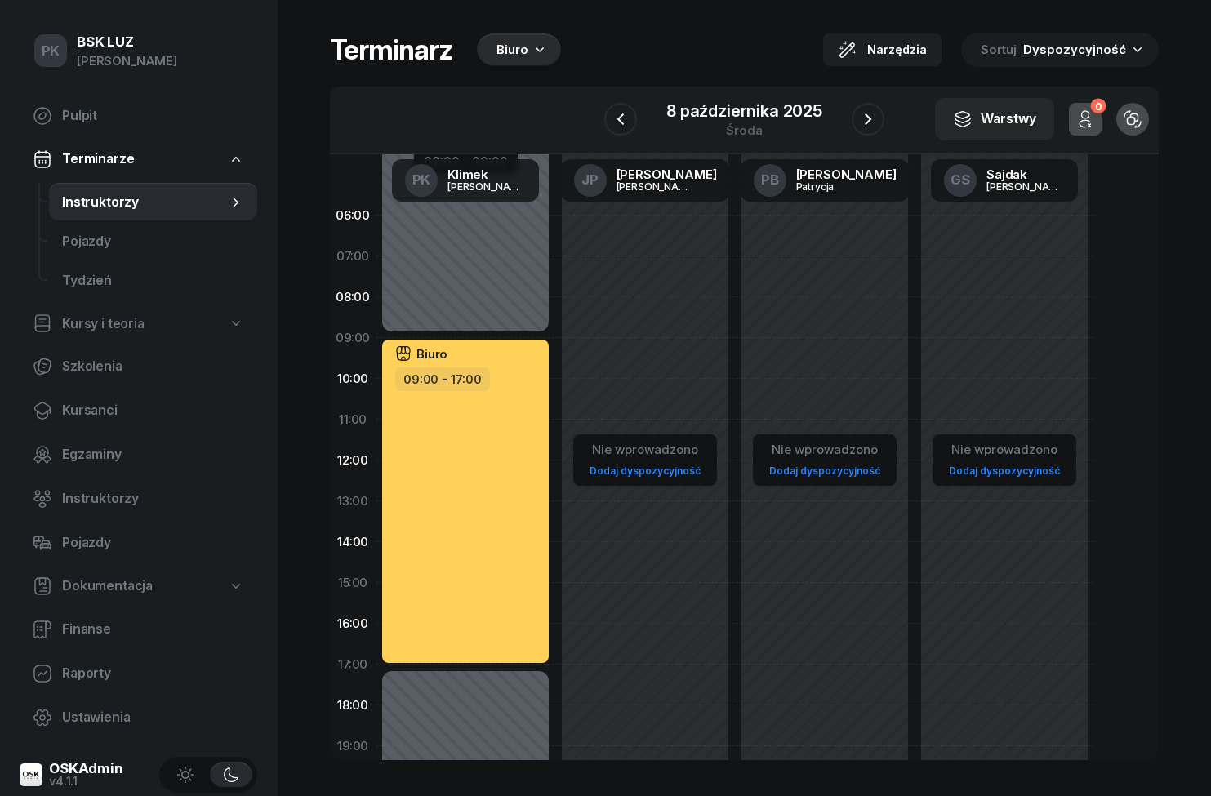
click at [535, 38] on div "Biuro" at bounding box center [519, 49] width 84 height 33
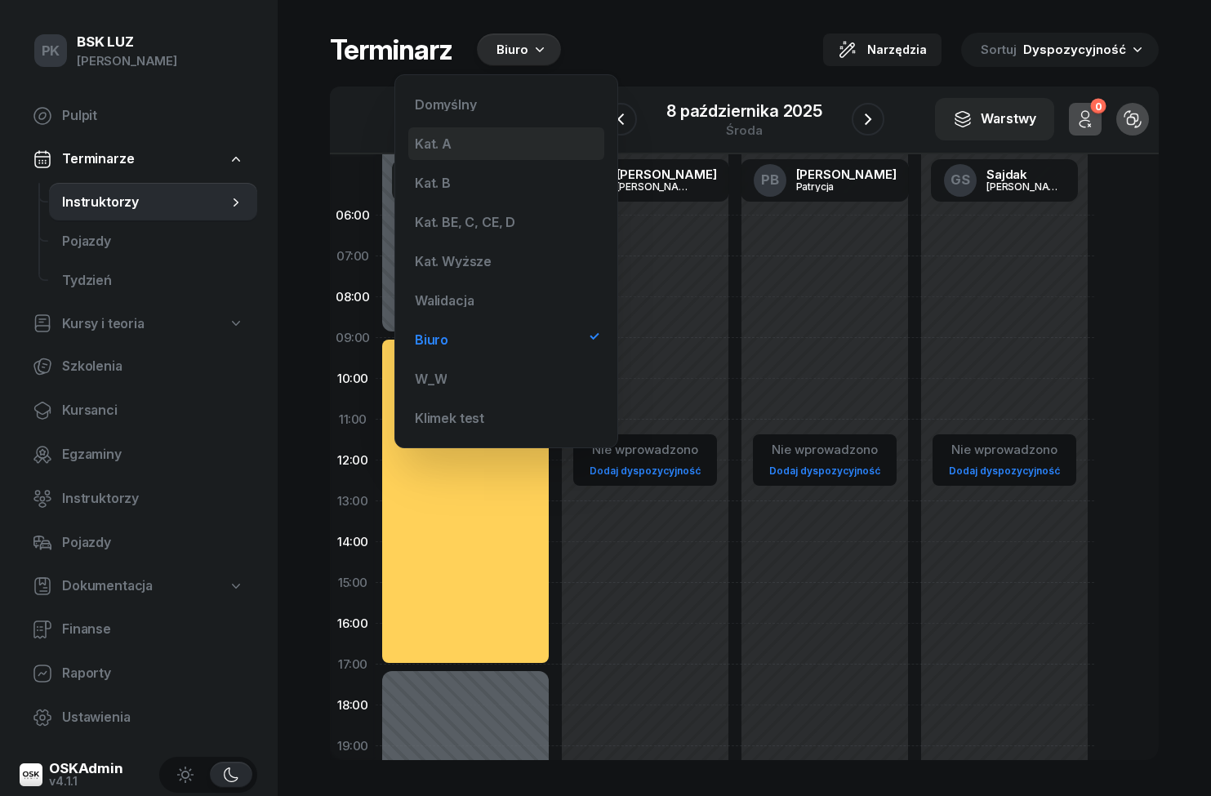
click at [497, 148] on div "Kat. A" at bounding box center [506, 143] width 196 height 33
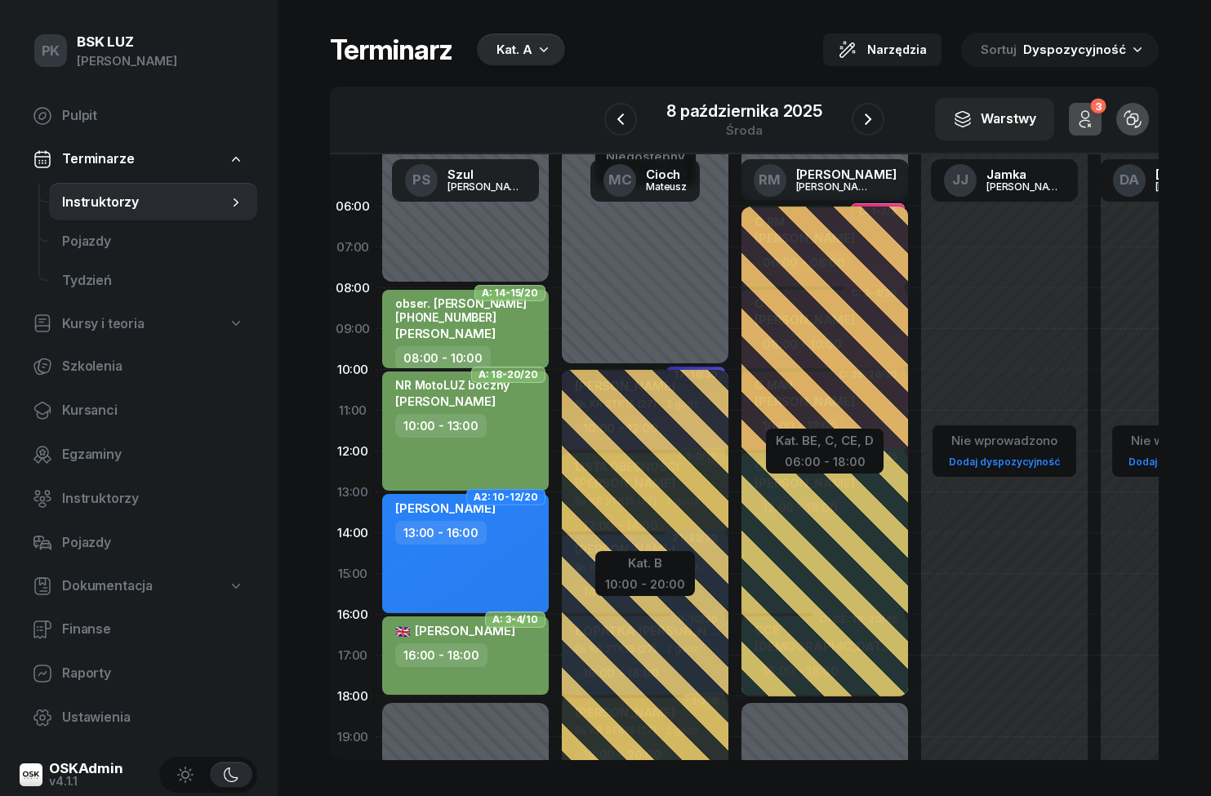
scroll to position [2, 0]
